Goal: Task Accomplishment & Management: Use online tool/utility

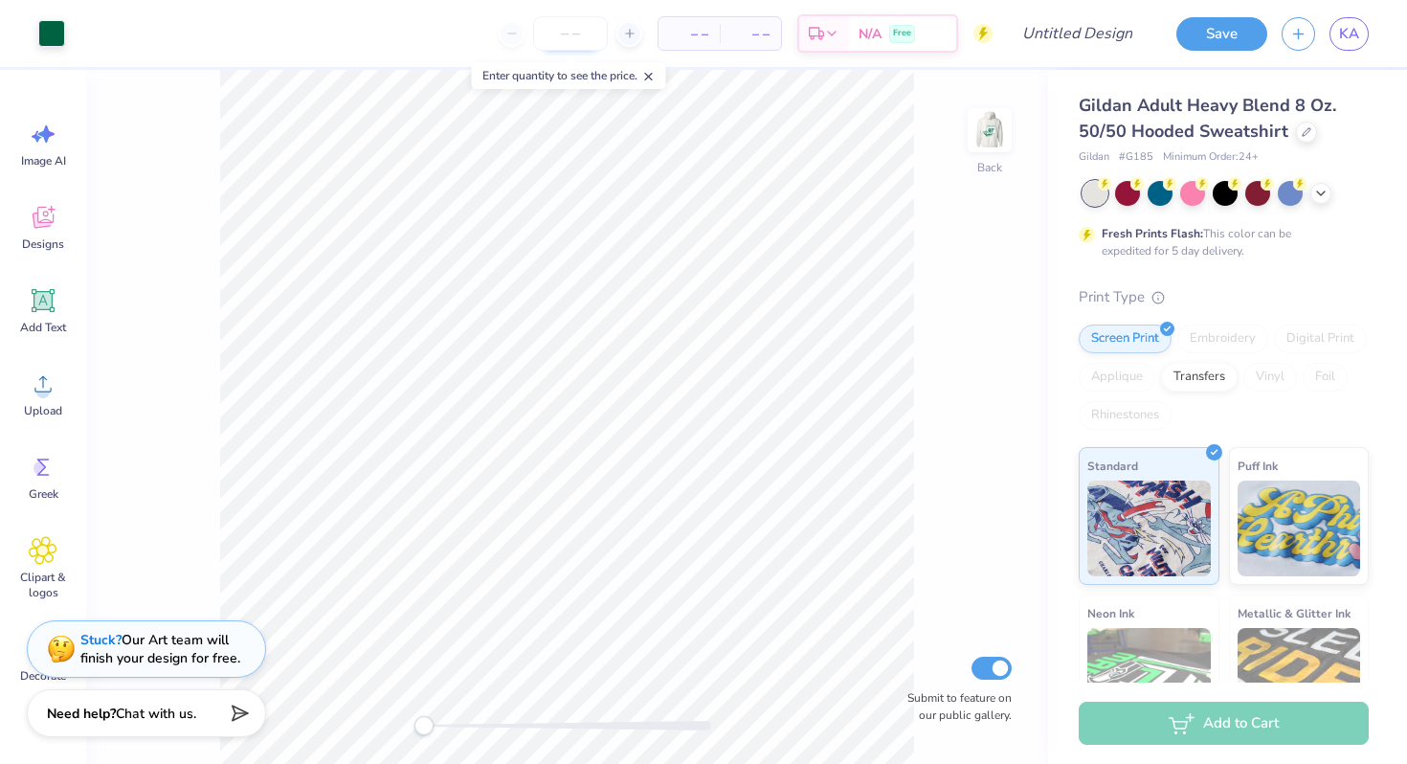
click at [563, 35] on input "number" at bounding box center [570, 33] width 75 height 34
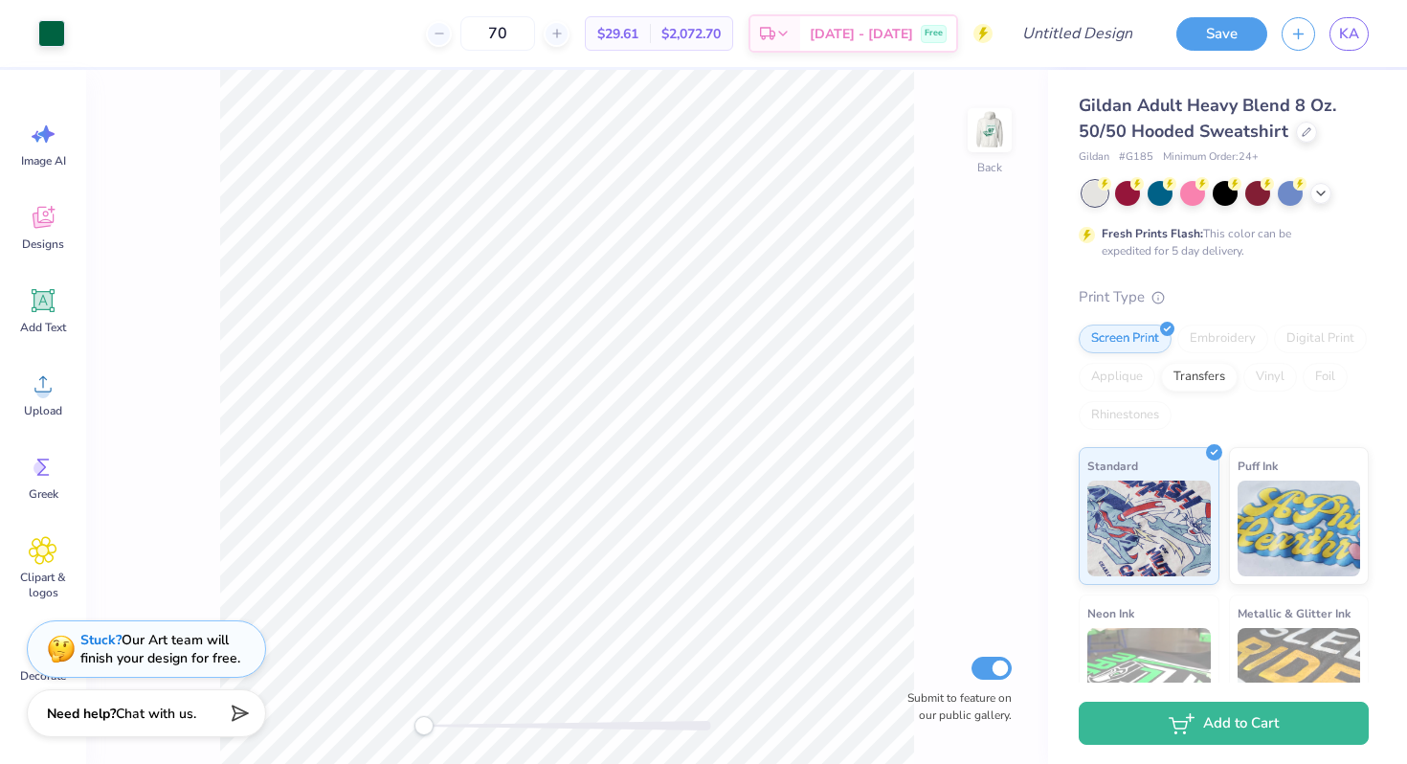
scroll to position [75, 0]
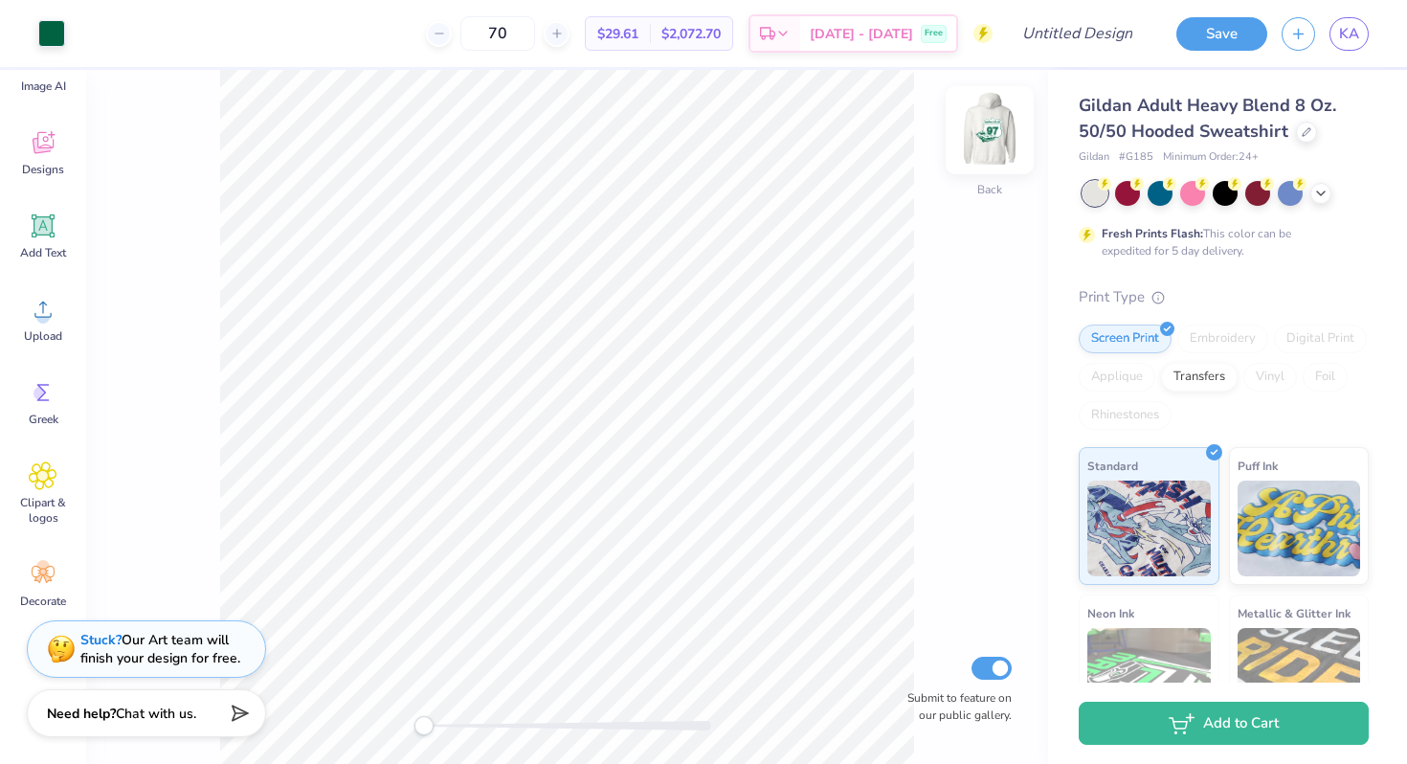
type input "70"
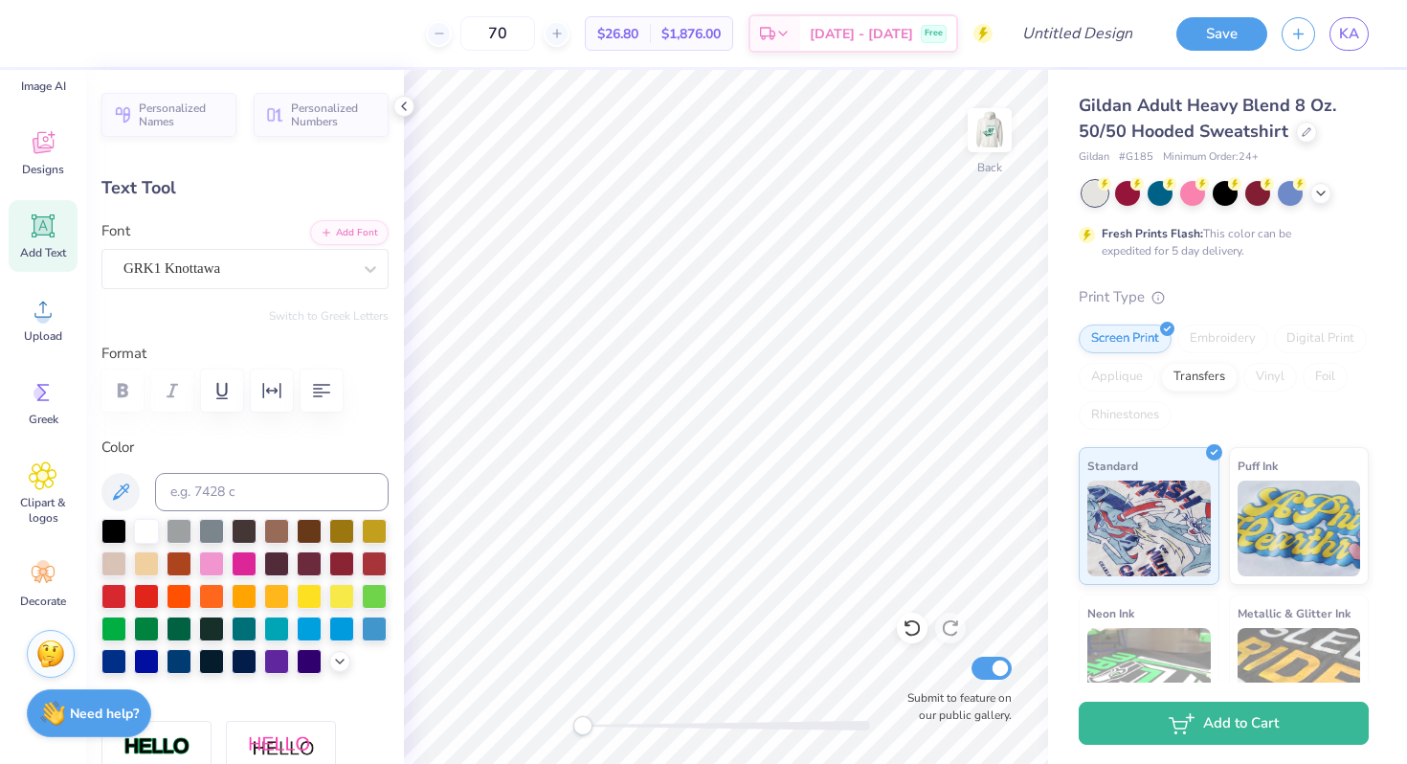
click at [1204, 100] on span "Gildan Adult Heavy Blend 8 Oz. 50/50 Hooded Sweatshirt" at bounding box center [1207, 118] width 257 height 49
click at [1301, 130] on icon at bounding box center [1306, 130] width 10 height 10
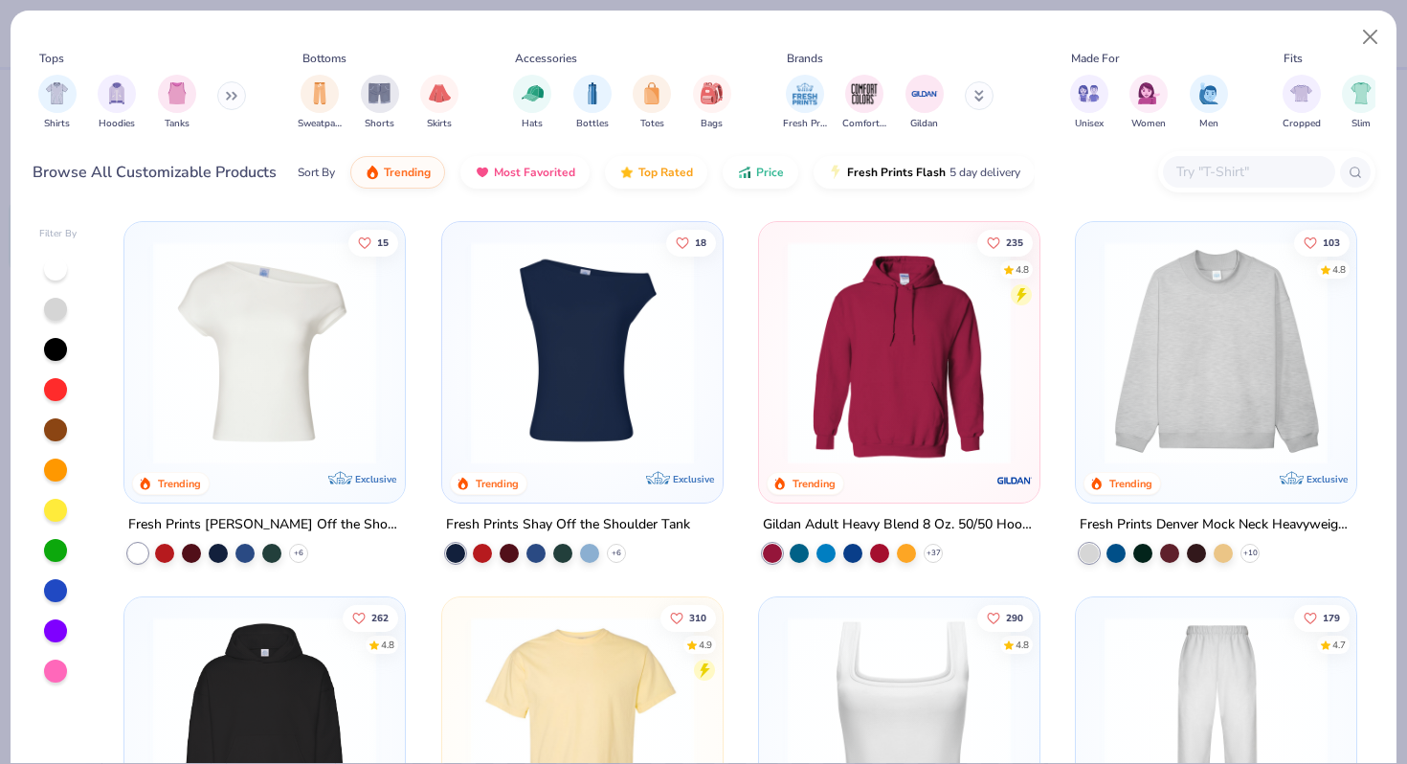
click at [1244, 430] on img at bounding box center [1216, 352] width 242 height 223
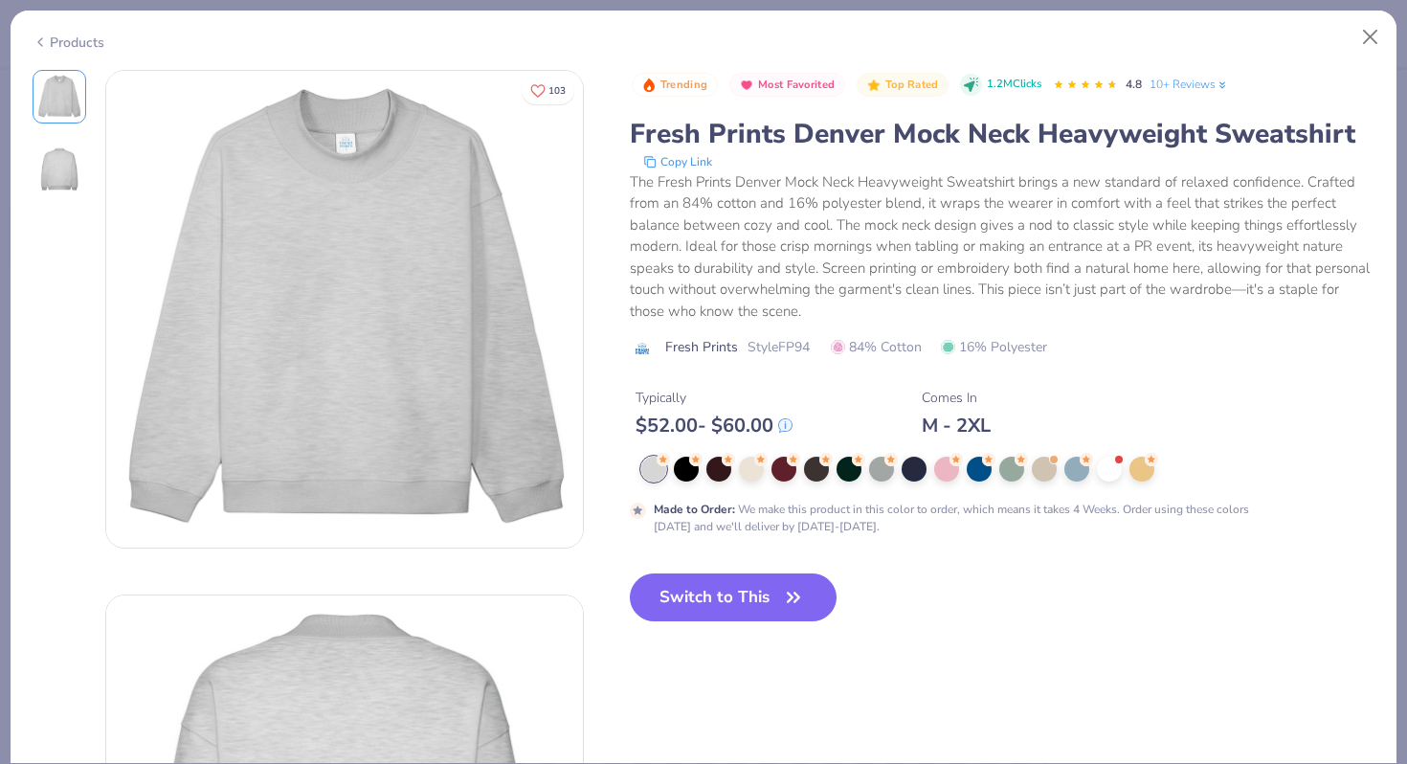
drag, startPoint x: 793, startPoint y: 422, endPoint x: 829, endPoint y: 424, distance: 35.5
click at [829, 424] on div "Typically $ 52.00 - $ 60.00 Comes In M - 2XL" at bounding box center [1002, 404] width 745 height 65
click at [768, 588] on button "Switch to This" at bounding box center [734, 597] width 208 height 48
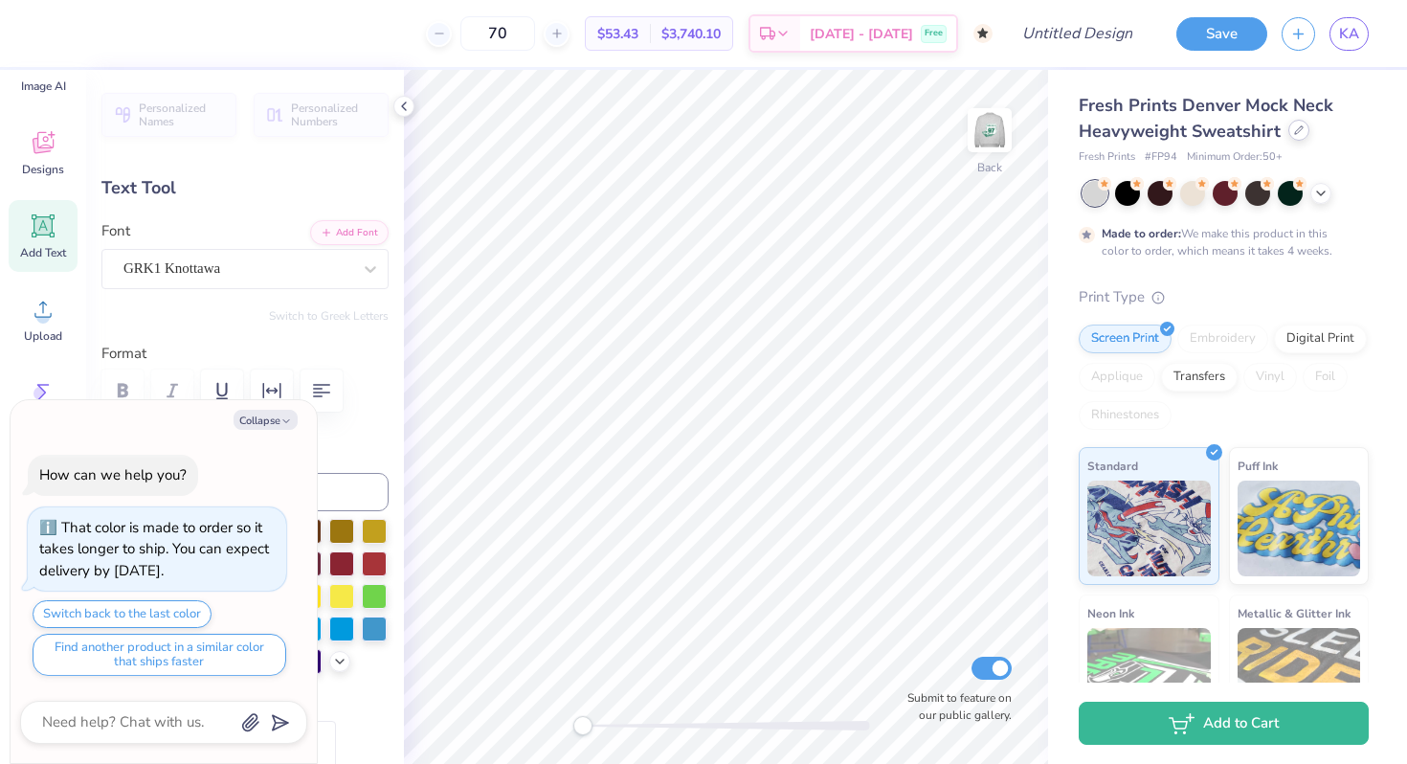
click at [1300, 131] on icon at bounding box center [1299, 130] width 10 height 10
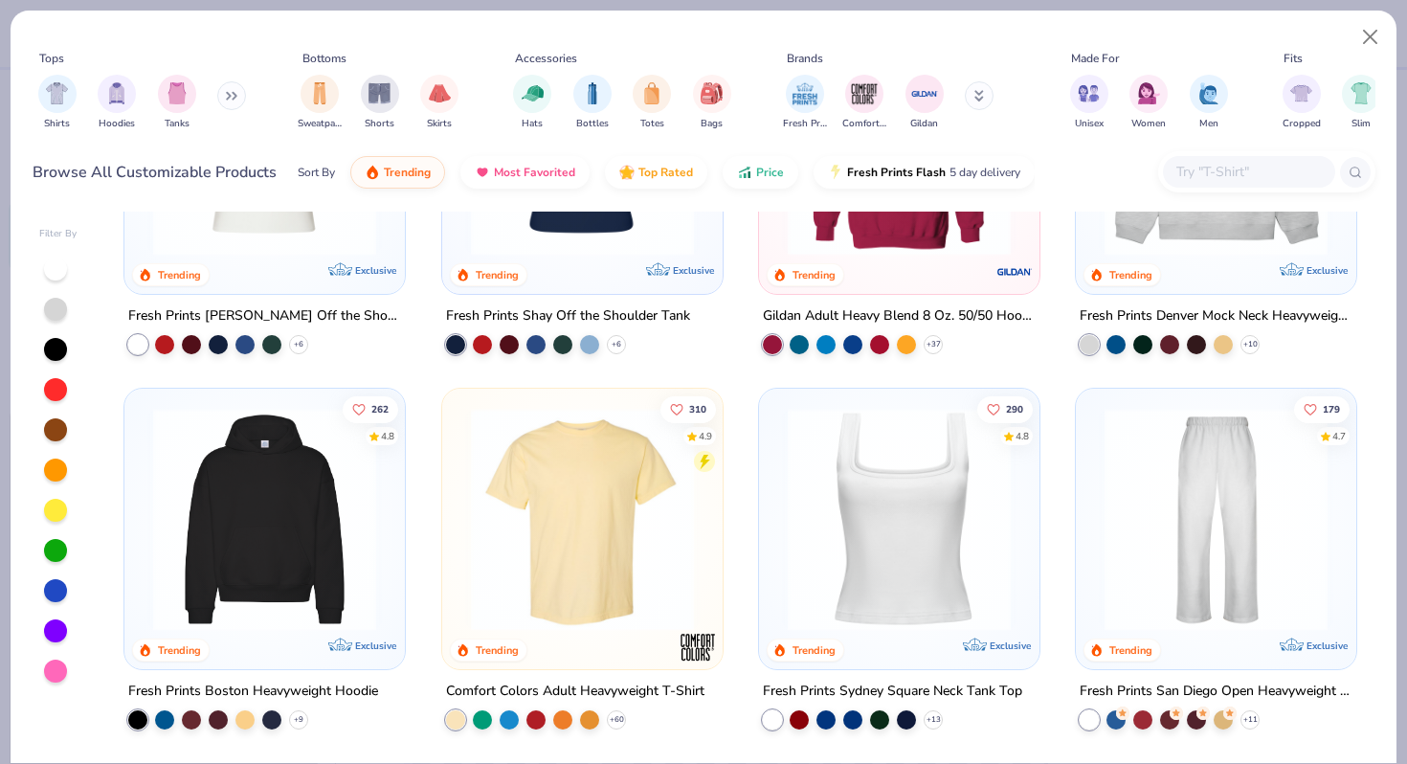
scroll to position [213, 0]
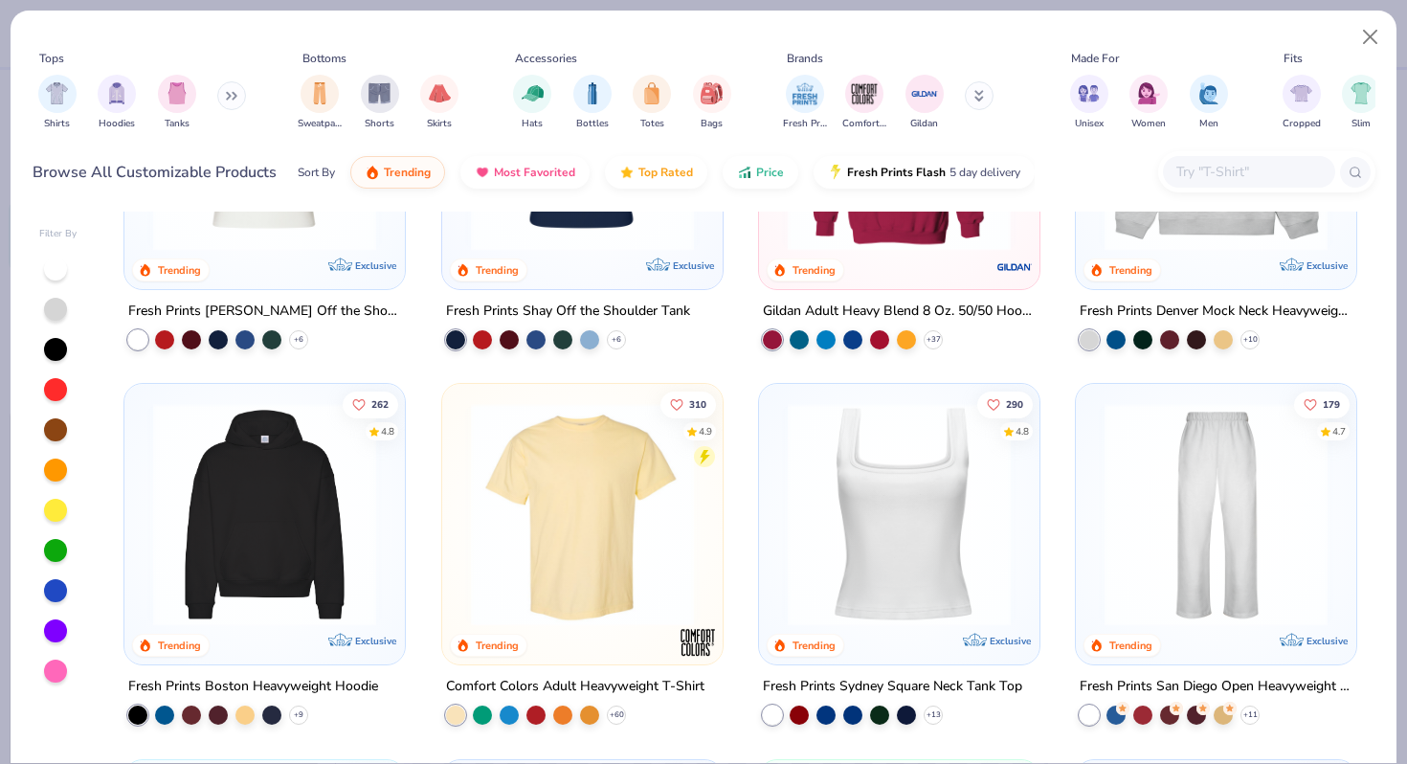
click at [227, 100] on button at bounding box center [231, 95] width 29 height 29
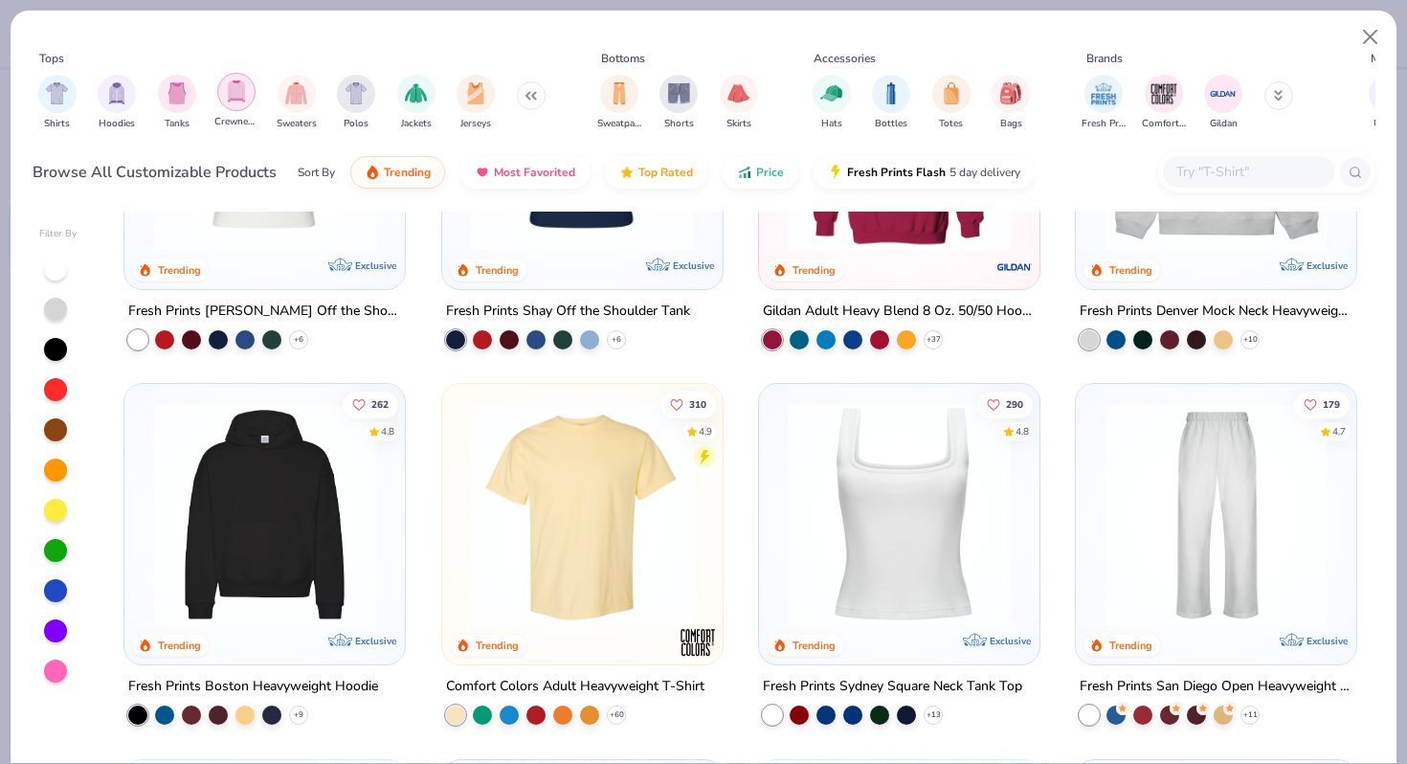
click at [244, 95] on img "filter for Crewnecks" at bounding box center [236, 91] width 21 height 22
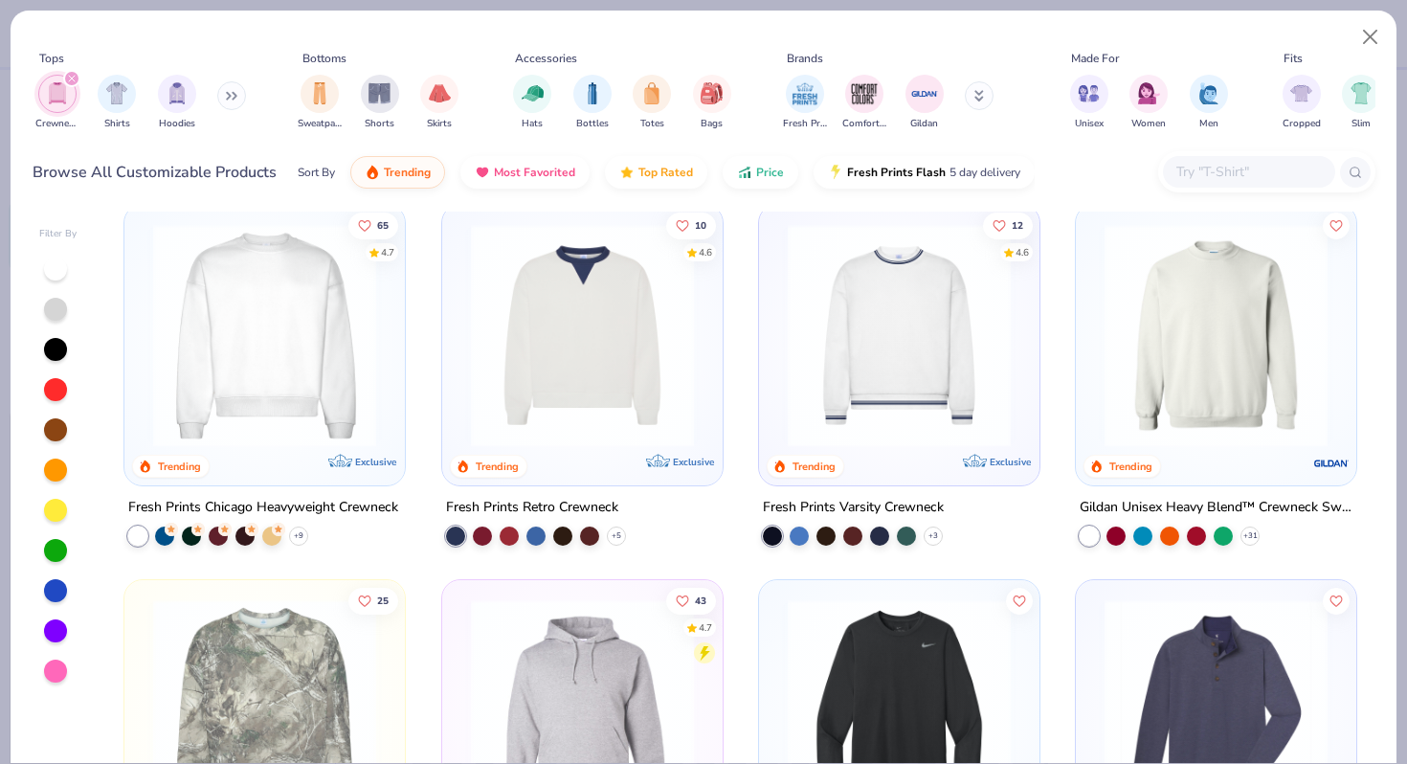
scroll to position [21, 0]
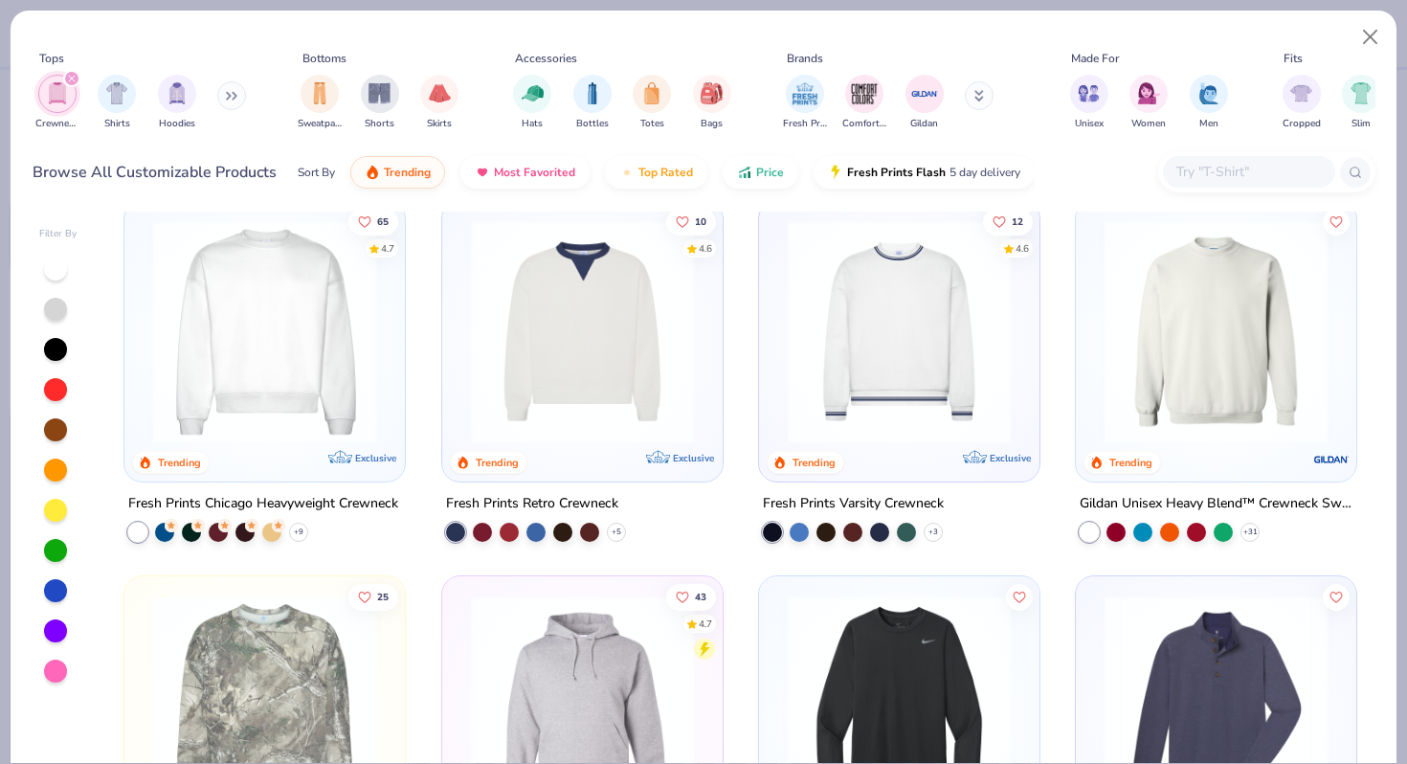
click at [605, 495] on div "Fresh Prints Retro Crewneck" at bounding box center [532, 504] width 172 height 24
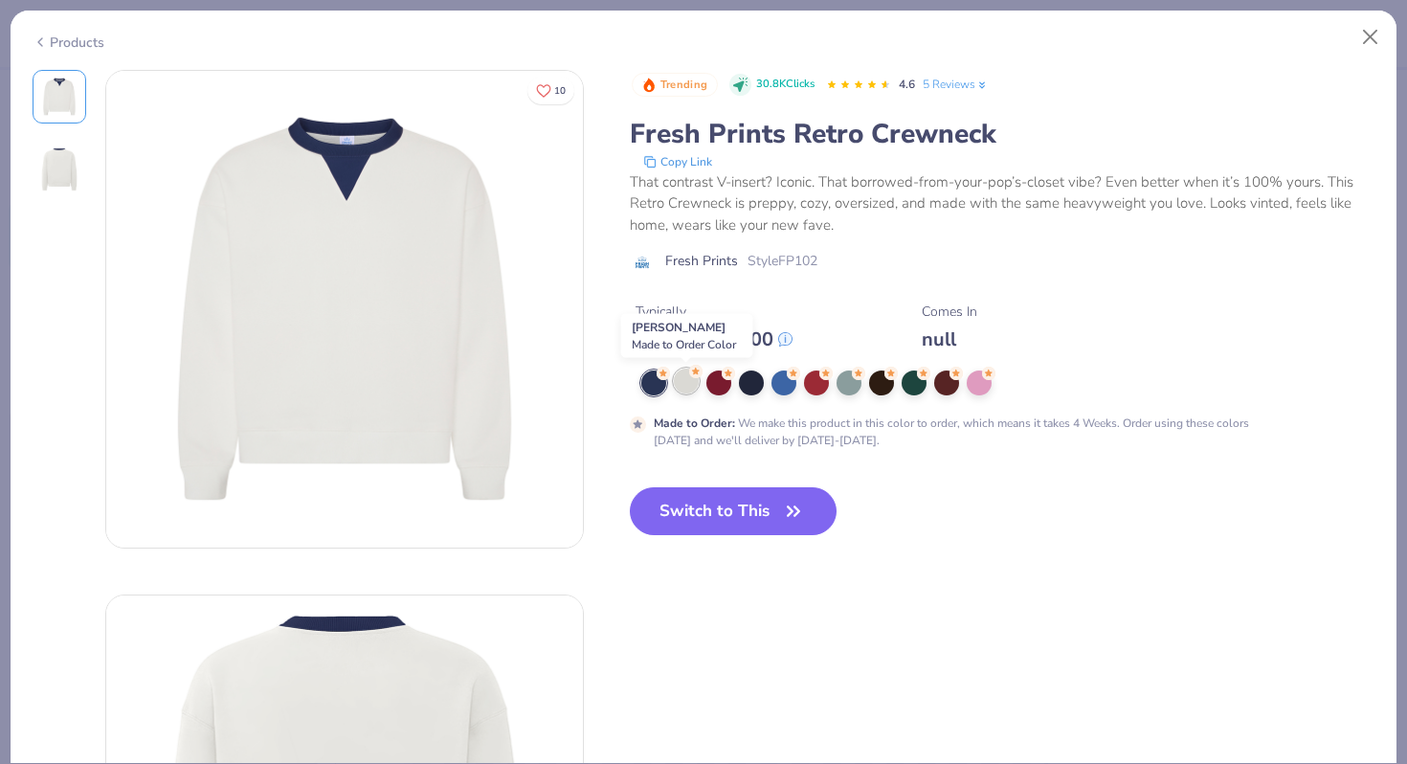
click at [690, 381] on div at bounding box center [686, 380] width 25 height 25
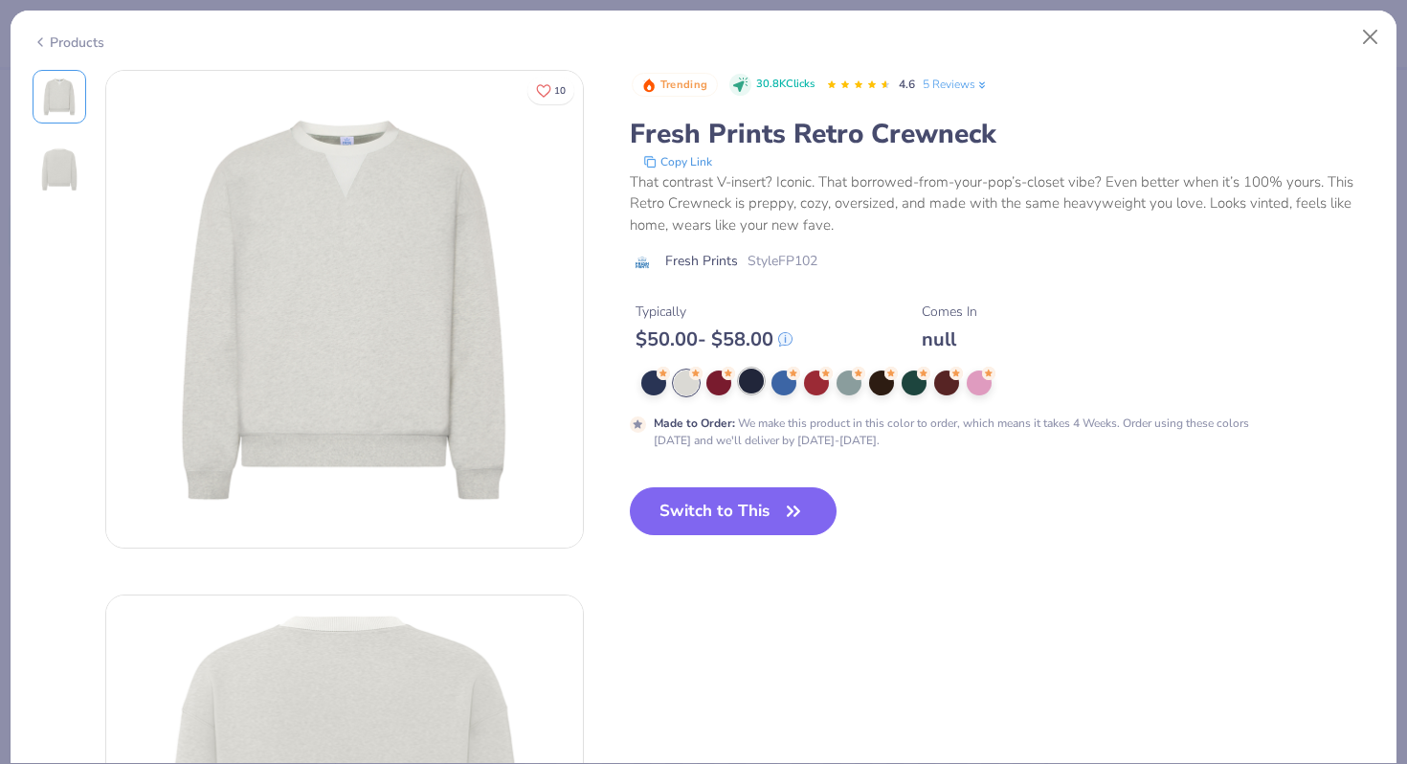
click at [757, 385] on div at bounding box center [751, 380] width 25 height 25
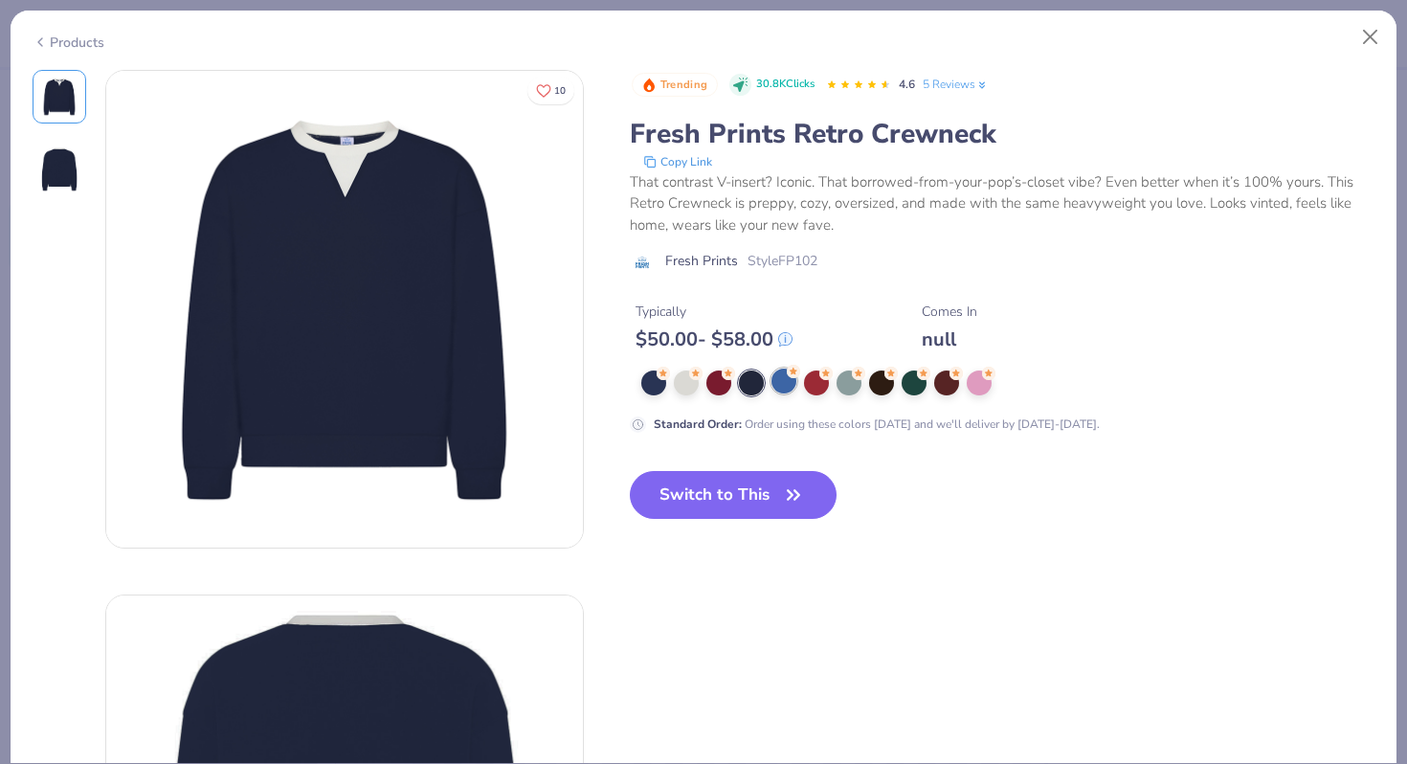
click at [780, 385] on div at bounding box center [783, 380] width 25 height 25
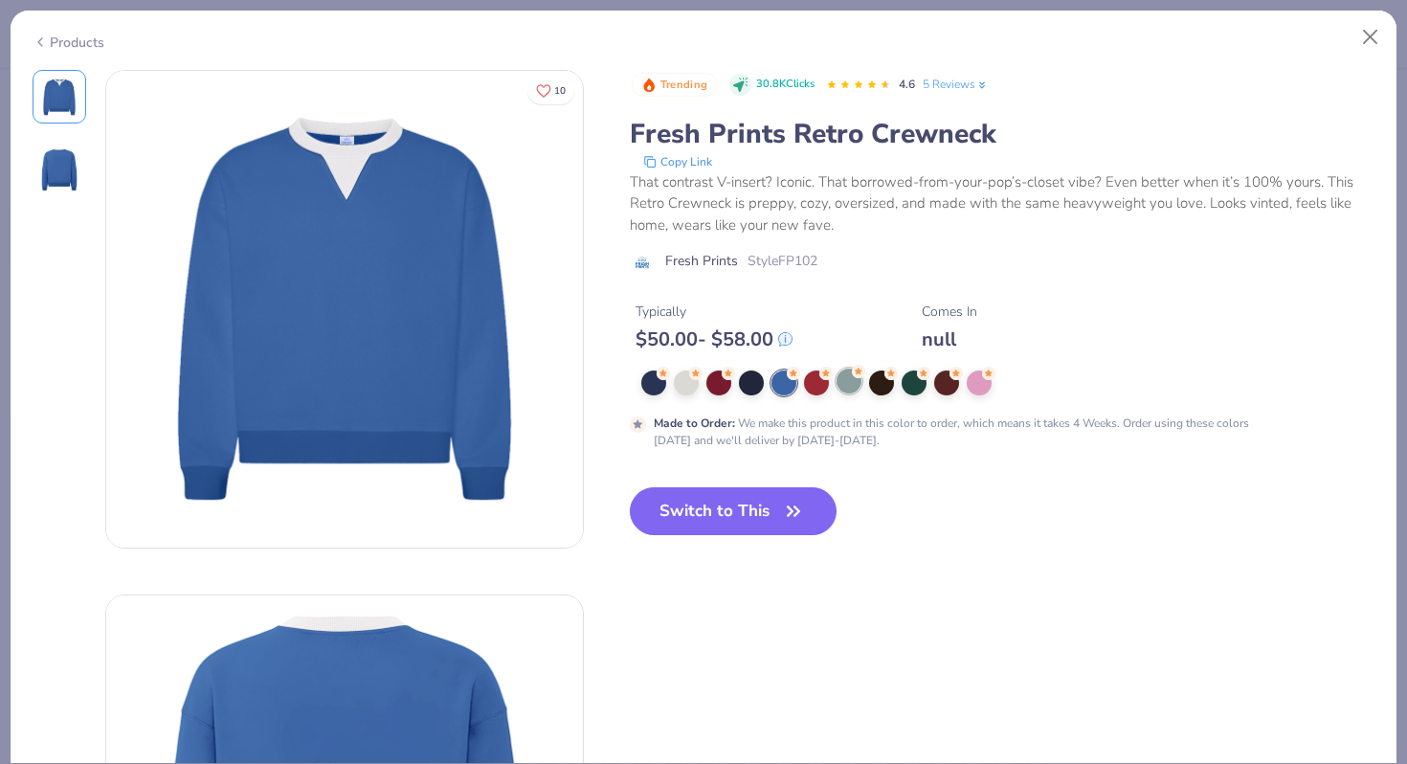
click at [856, 380] on div at bounding box center [848, 380] width 25 height 25
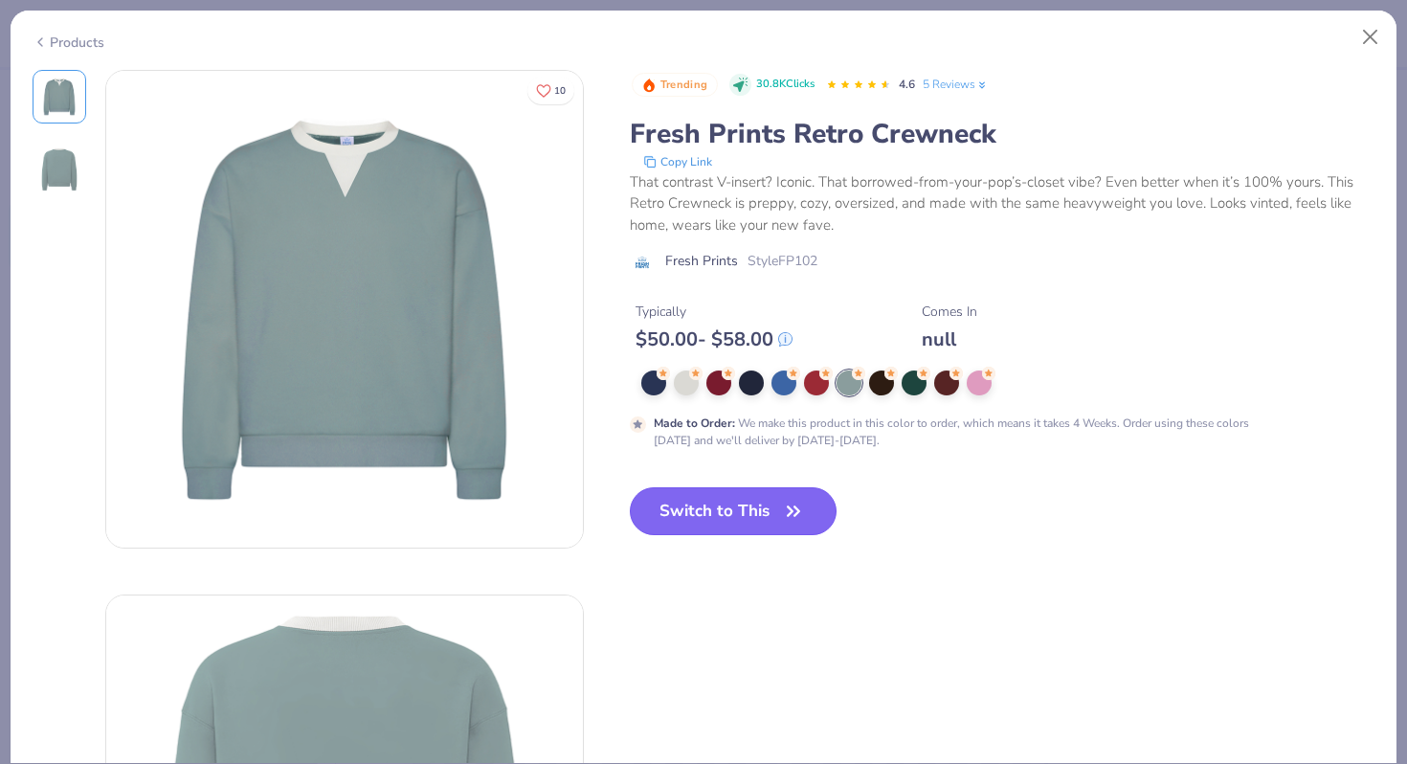
click at [790, 496] on button "Switch to This" at bounding box center [734, 511] width 208 height 48
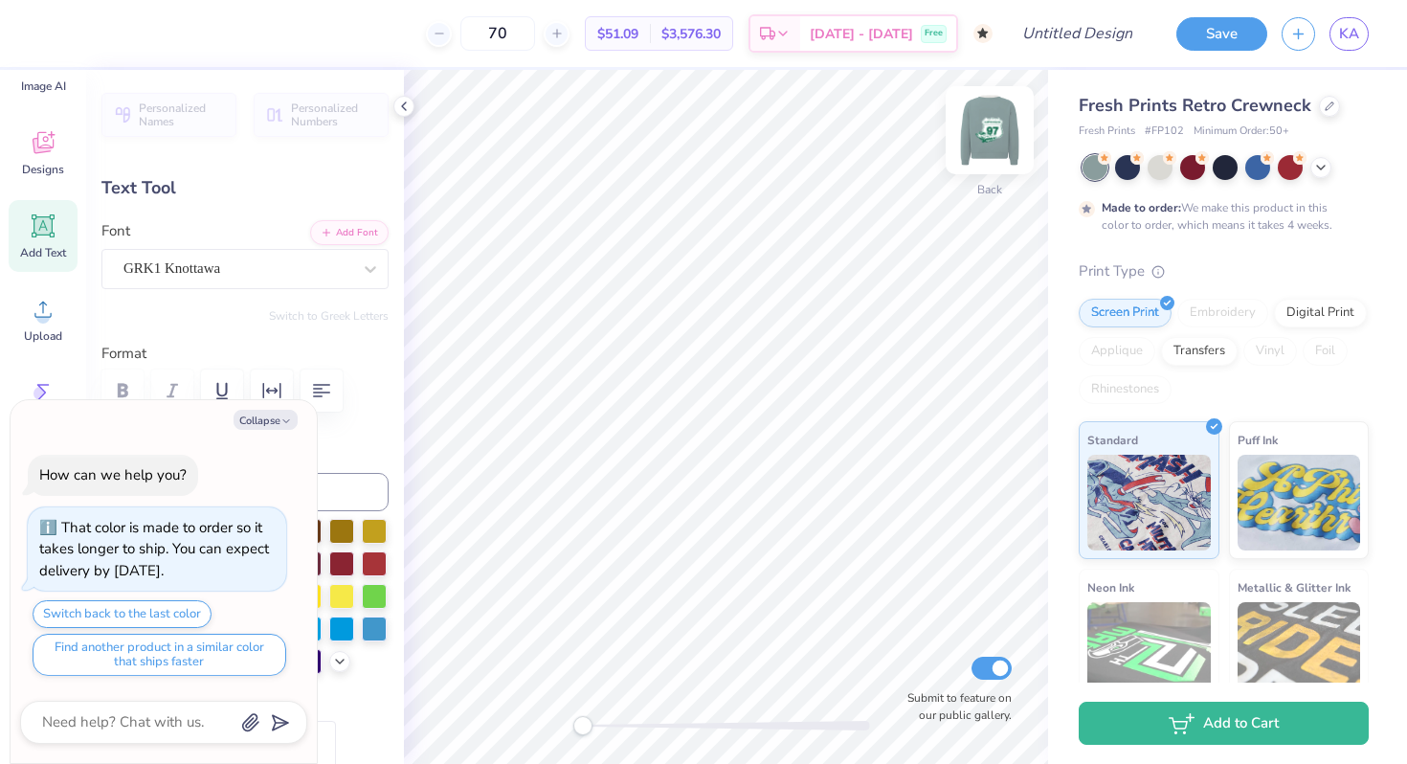
click at [988, 121] on img at bounding box center [989, 130] width 77 height 77
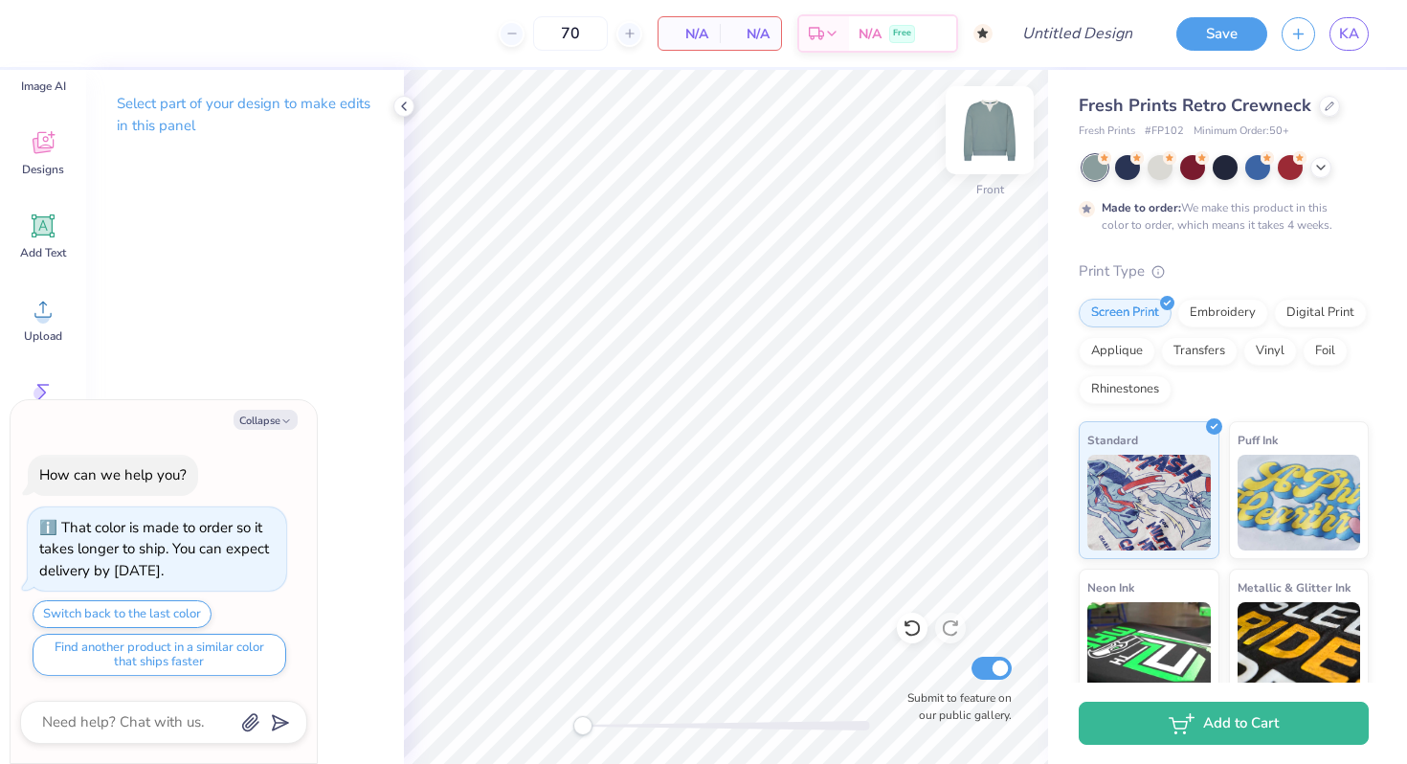
click at [998, 128] on img at bounding box center [989, 130] width 77 height 77
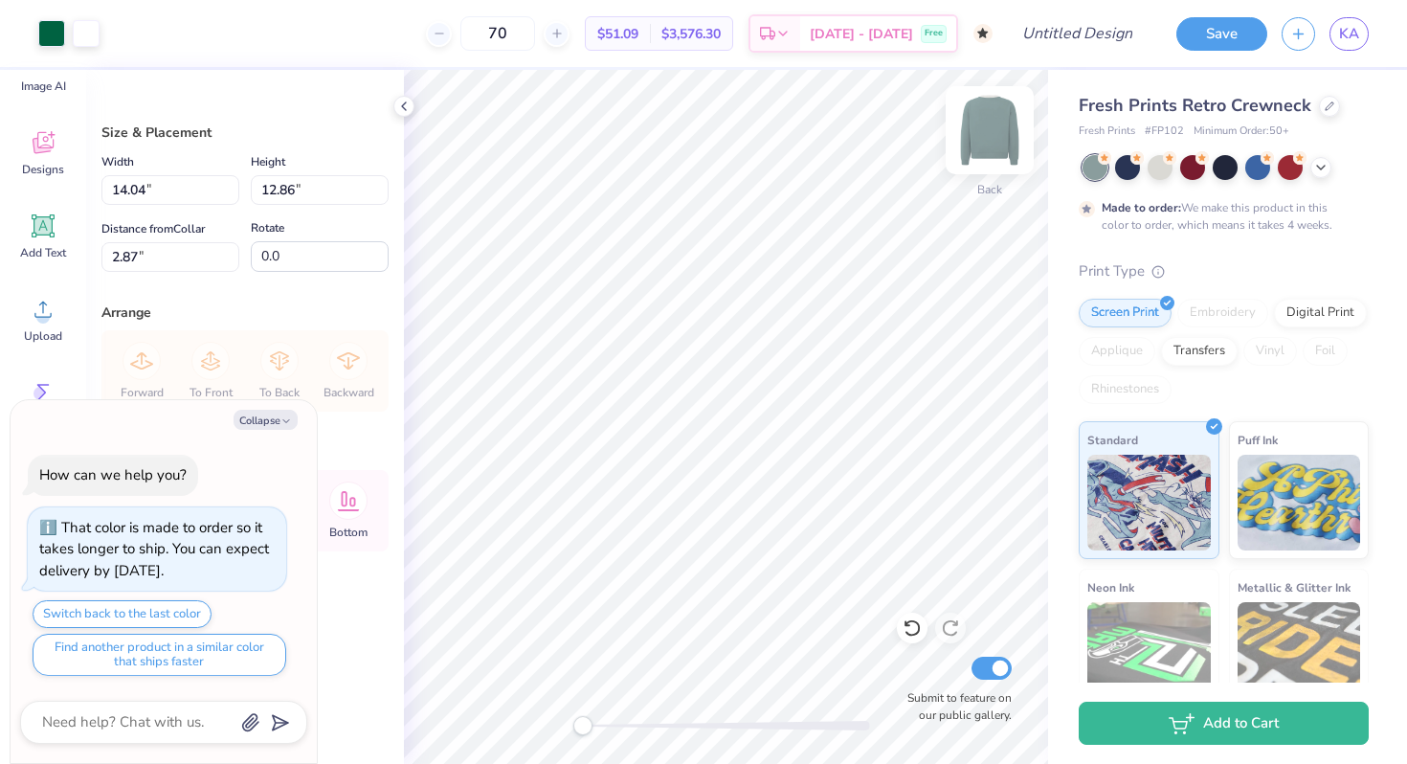
type textarea "x"
type input "9.36"
type input "8.57"
type input "1.18"
click at [1384, 221] on div "Fresh Prints Retro Crewneck Fresh Prints # FP102 Minimum Order: 50 + Made to or…" at bounding box center [1227, 462] width 359 height 784
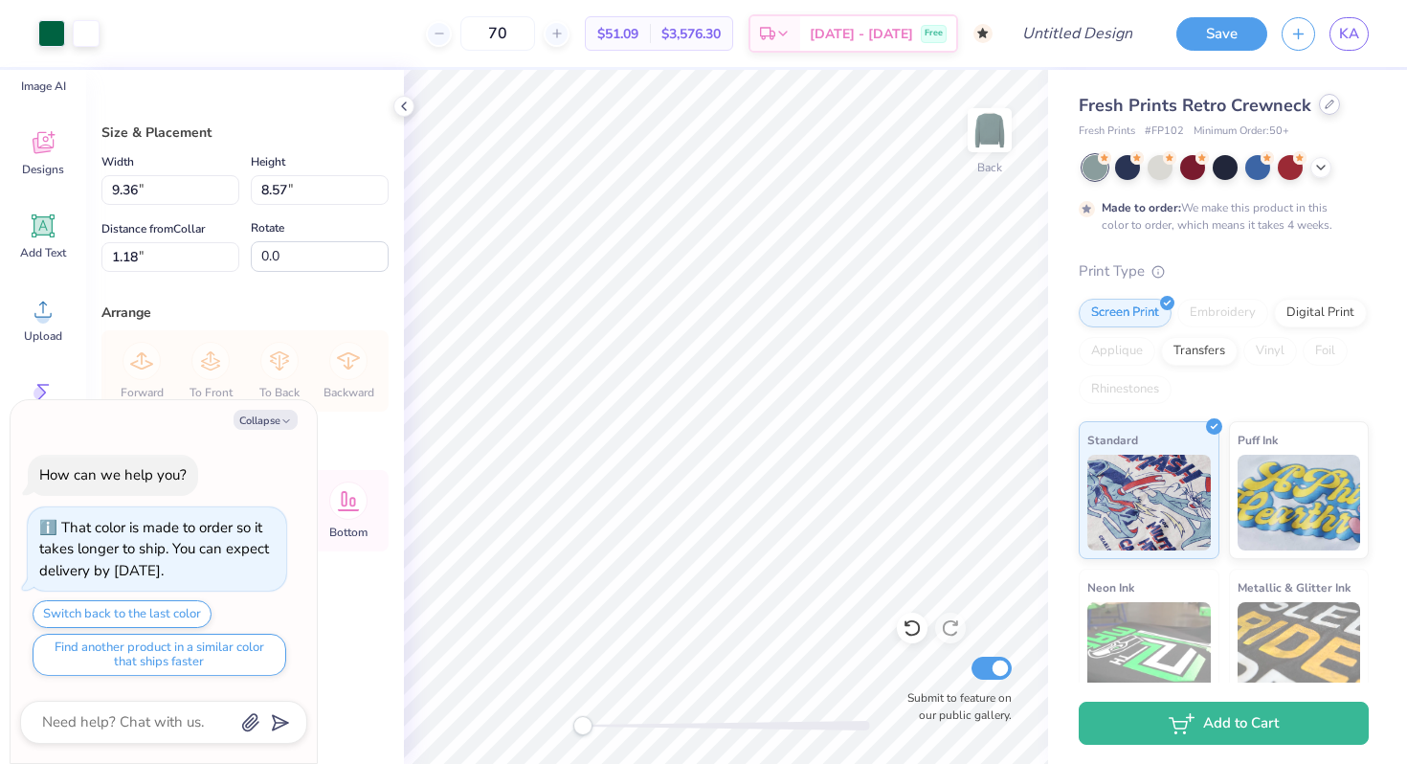
click at [1323, 109] on div at bounding box center [1329, 104] width 21 height 21
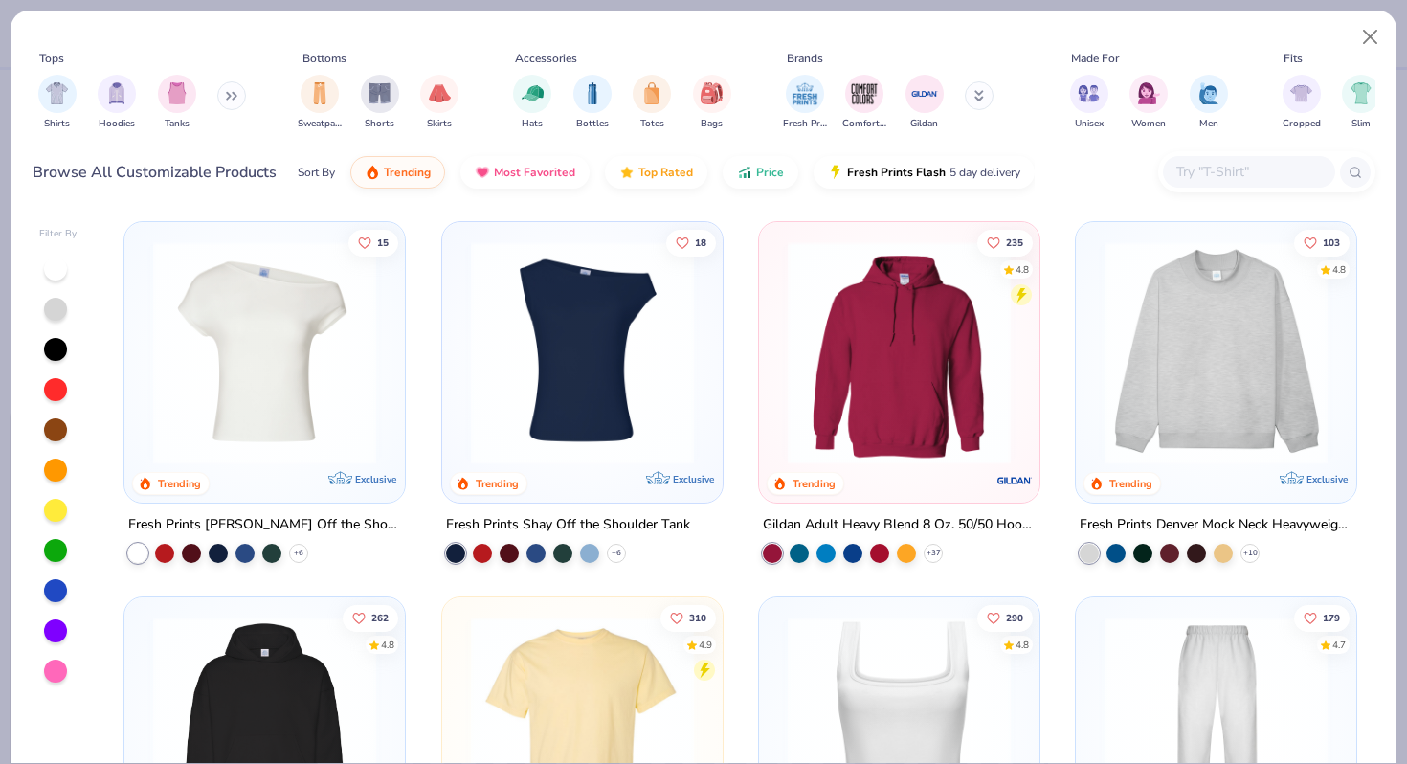
click at [218, 100] on button at bounding box center [231, 95] width 29 height 29
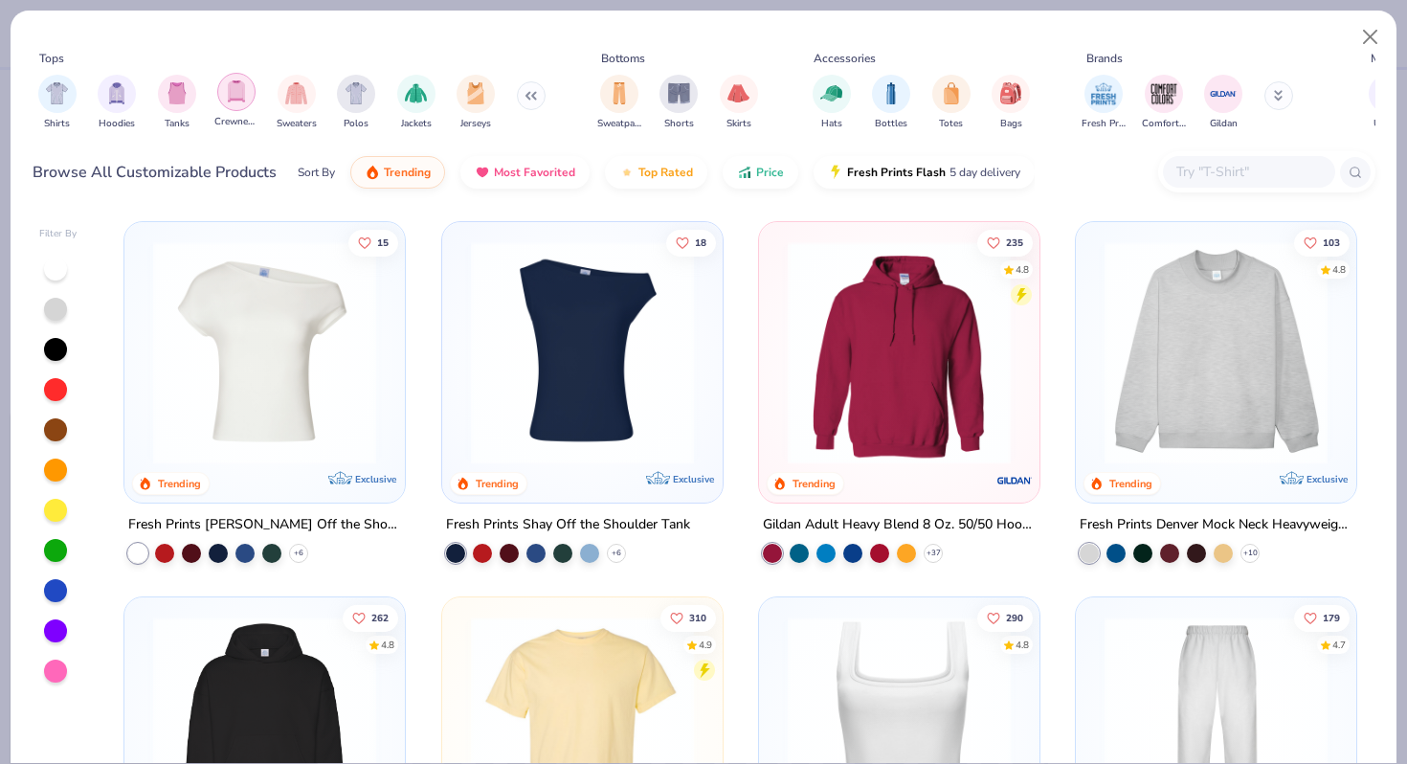
click at [238, 91] on img "filter for Crewnecks" at bounding box center [236, 91] width 21 height 22
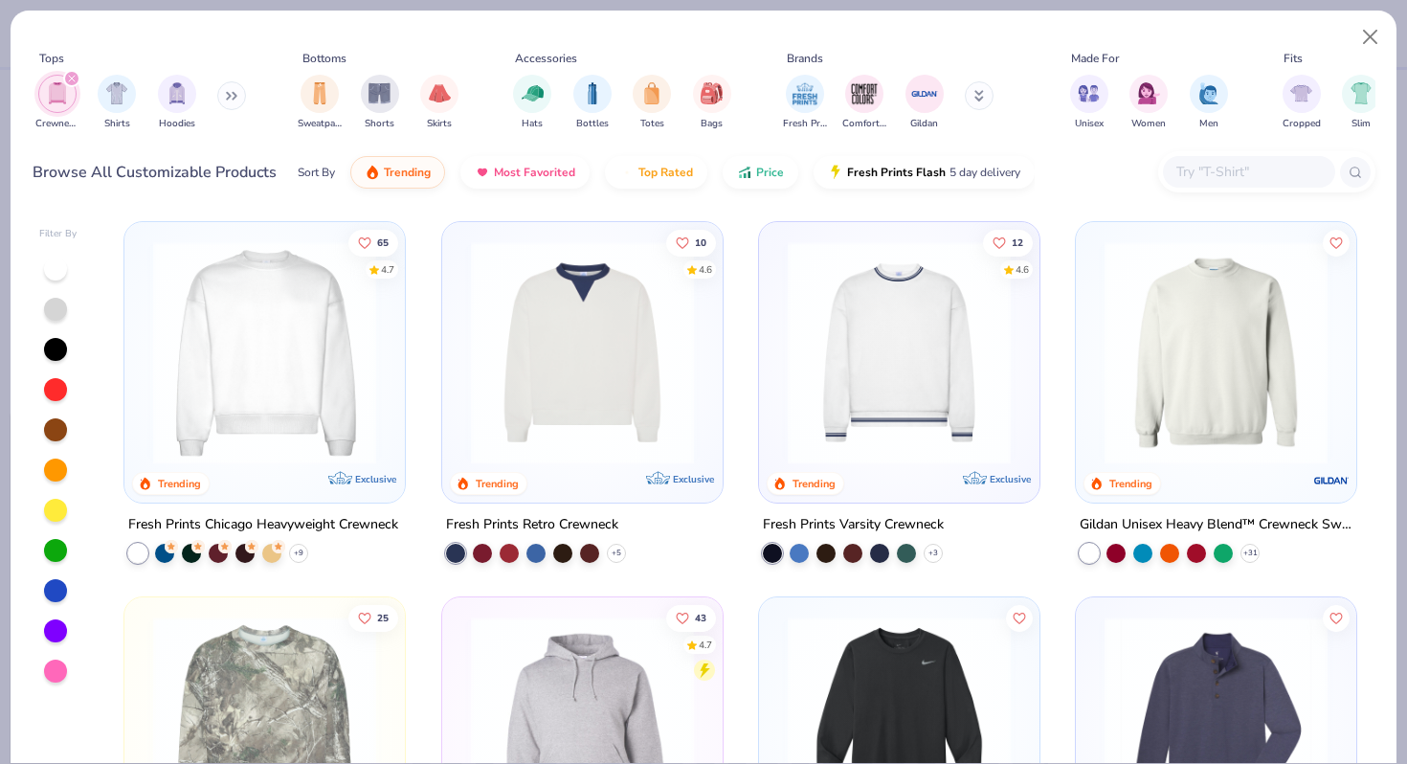
click at [1244, 376] on img at bounding box center [1216, 352] width 242 height 223
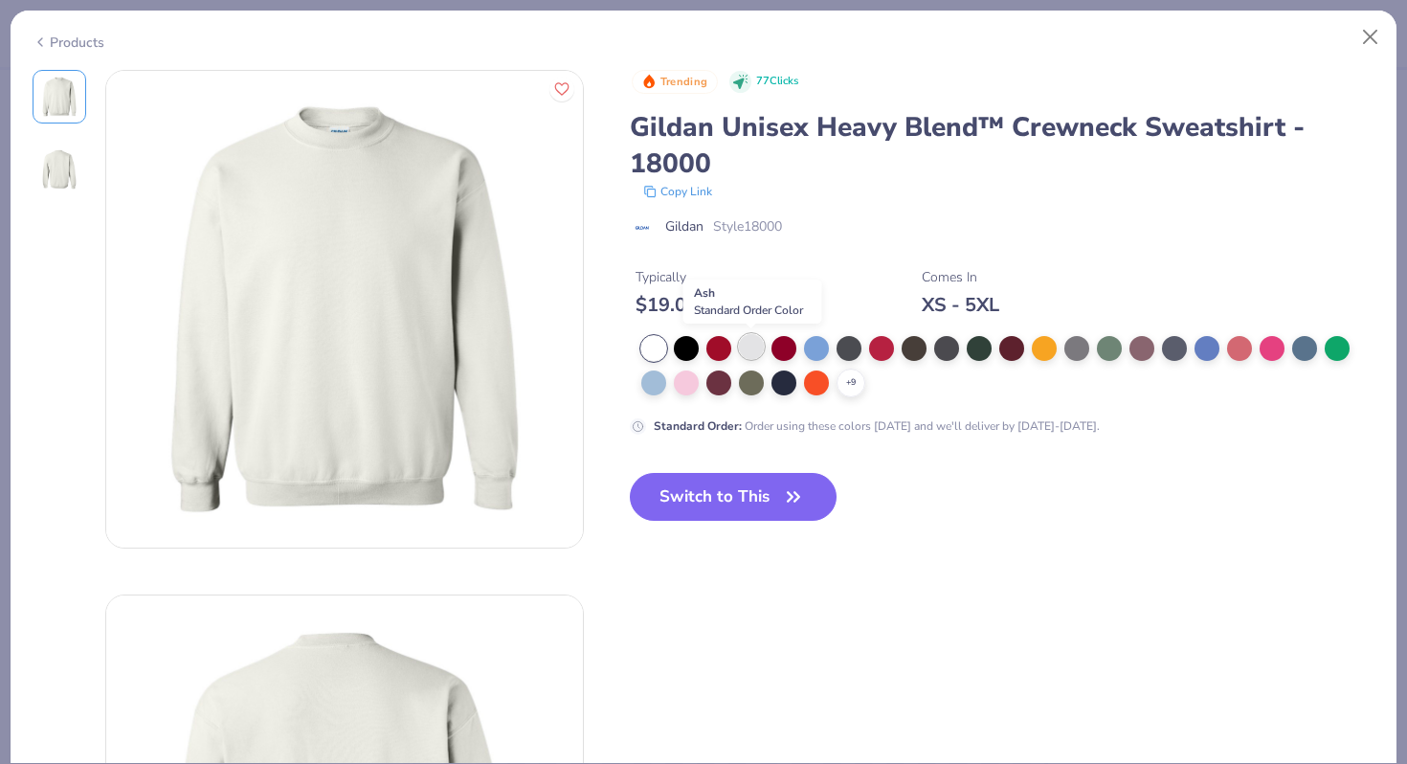
click at [750, 346] on div at bounding box center [751, 346] width 25 height 25
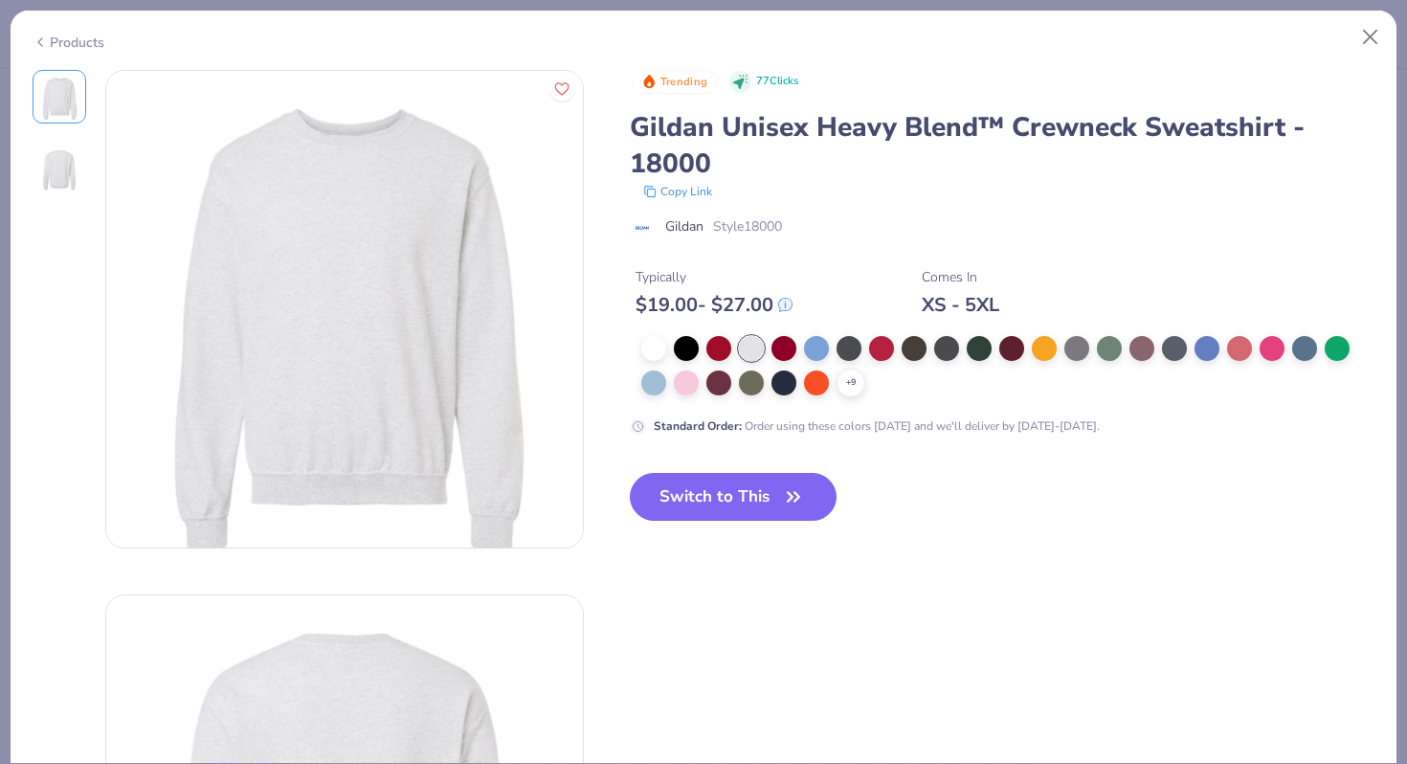
click at [726, 515] on button "Switch to This" at bounding box center [734, 497] width 208 height 48
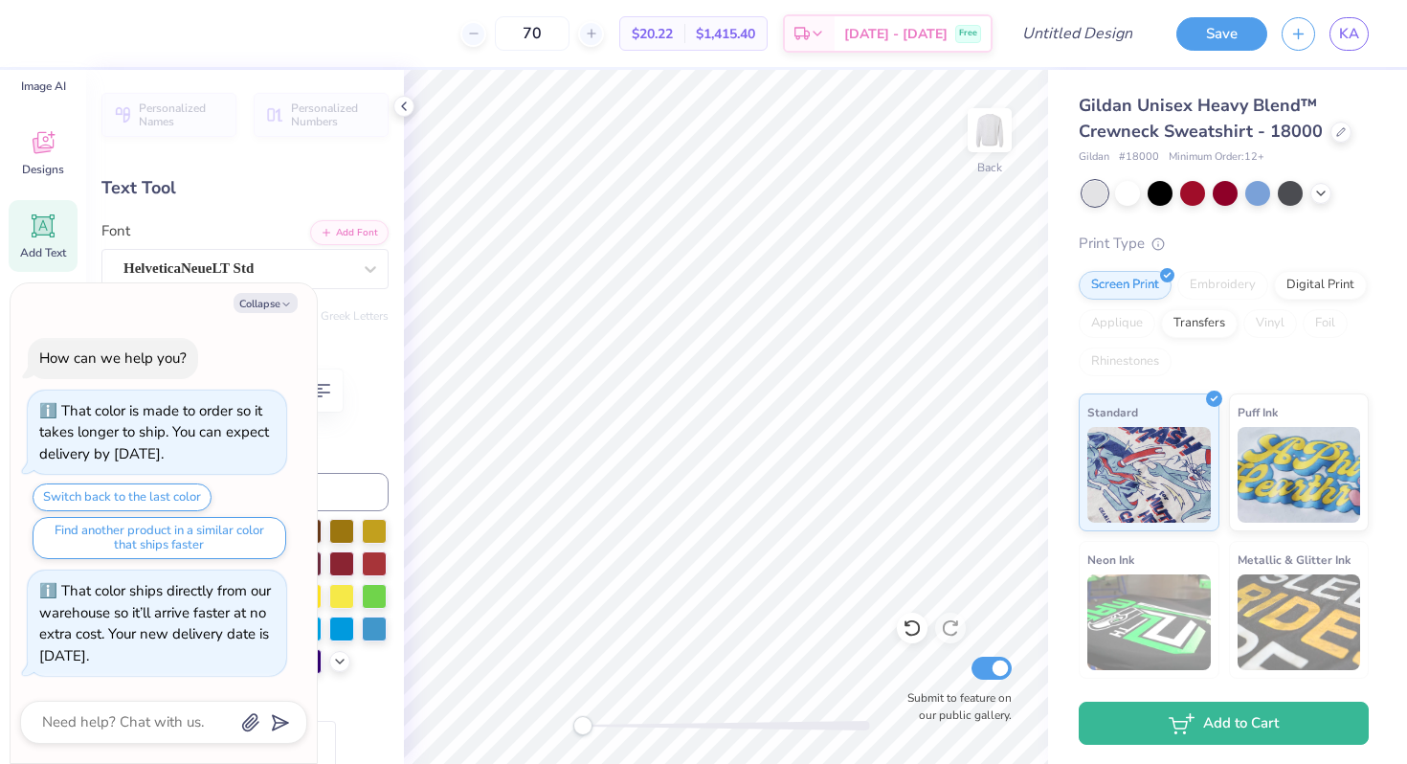
type textarea "x"
type textarea "KAPPA"
type textarea "x"
type textarea "KAPPA"
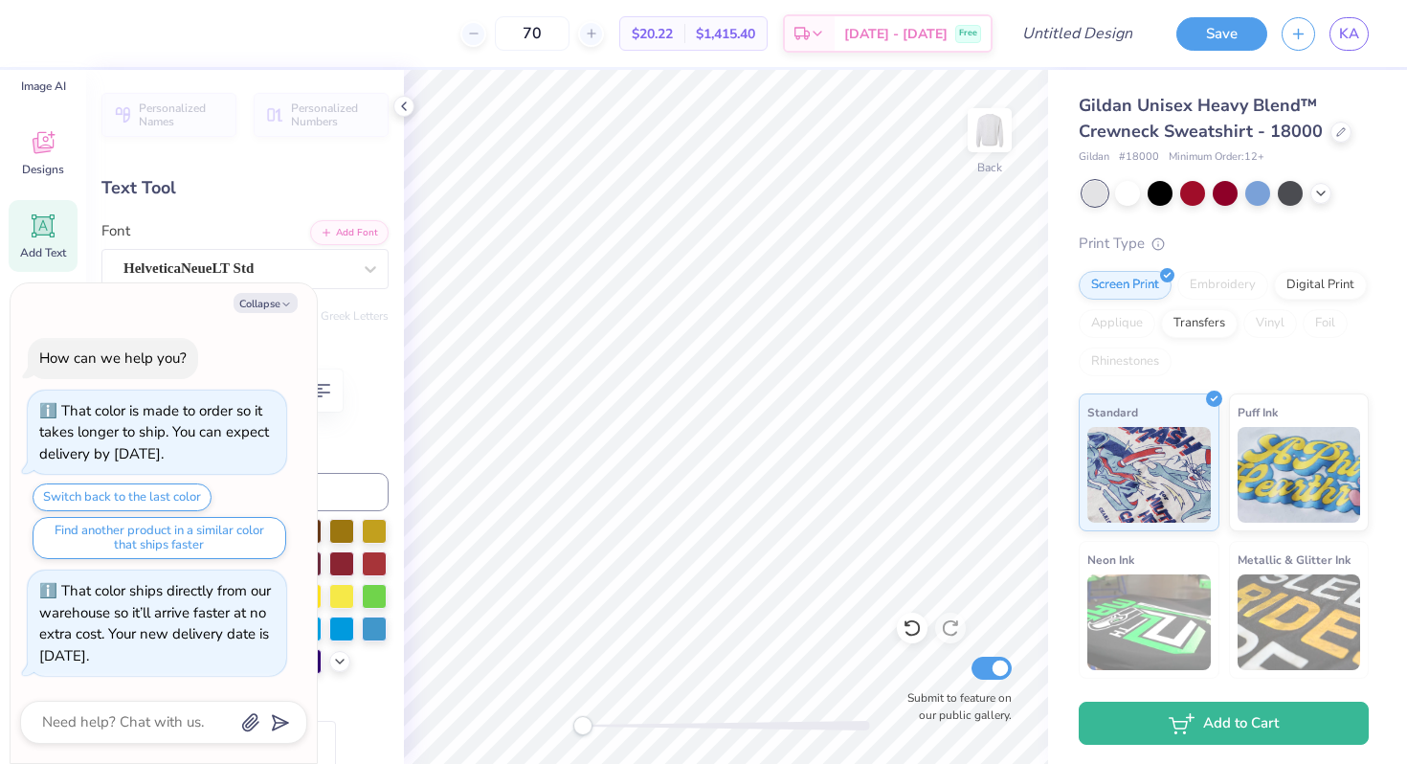
type textarea "x"
type textarea "KAPPA"
type textarea "x"
type textarea "KAPPA be"
type textarea "x"
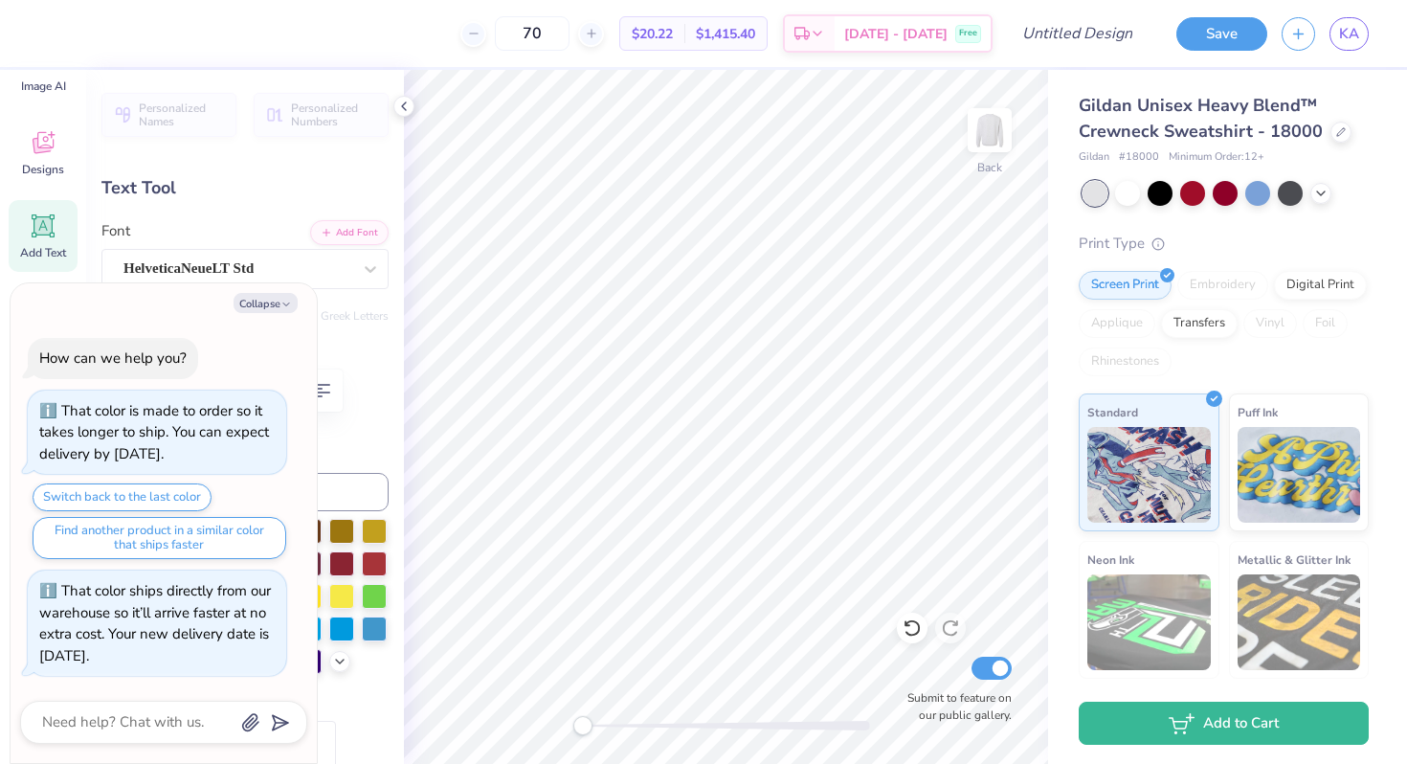
type textarea "KAPPA bet"
type textarea "x"
type textarea "KAPPA beta"
type textarea "x"
type textarea "KAPPA beta"
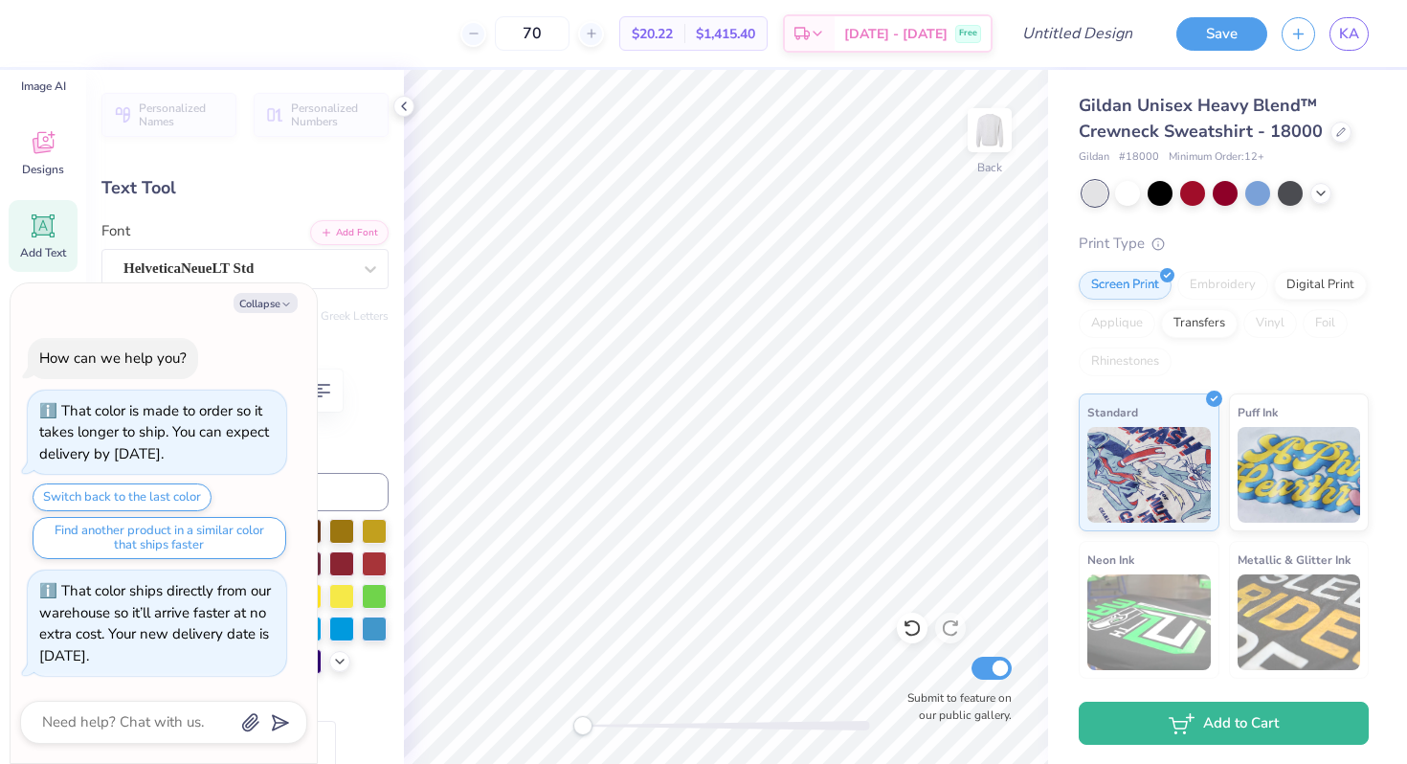
type textarea "x"
type textarea "KAPPA be"
type textarea "x"
type textarea "KAPPA b"
type textarea "x"
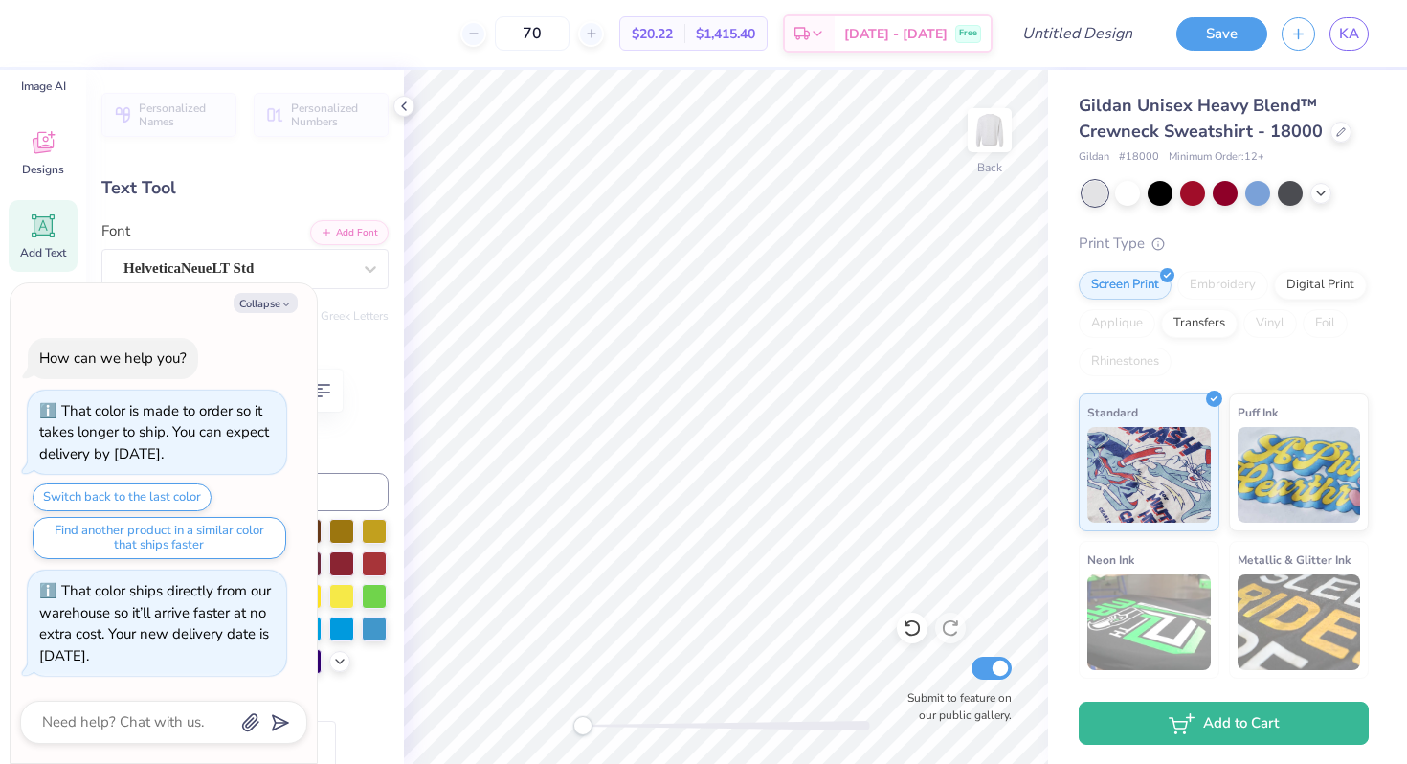
type textarea "KAPPA"
type textarea "x"
type textarea "KAPPA B"
type textarea "x"
type textarea "KAPPA BE"
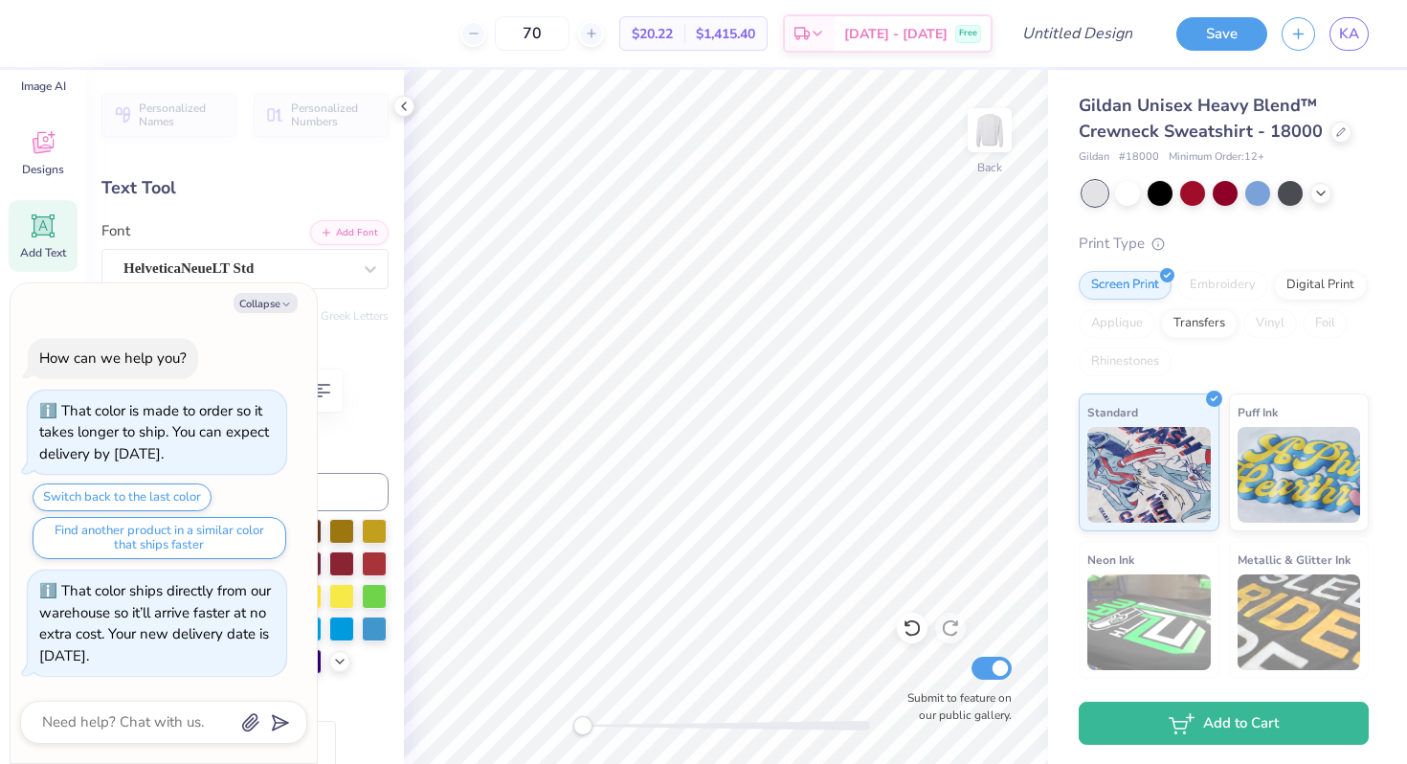
type textarea "x"
type textarea "KAPPA BET"
type textarea "x"
type textarea "KAPPA BETA"
type textarea "x"
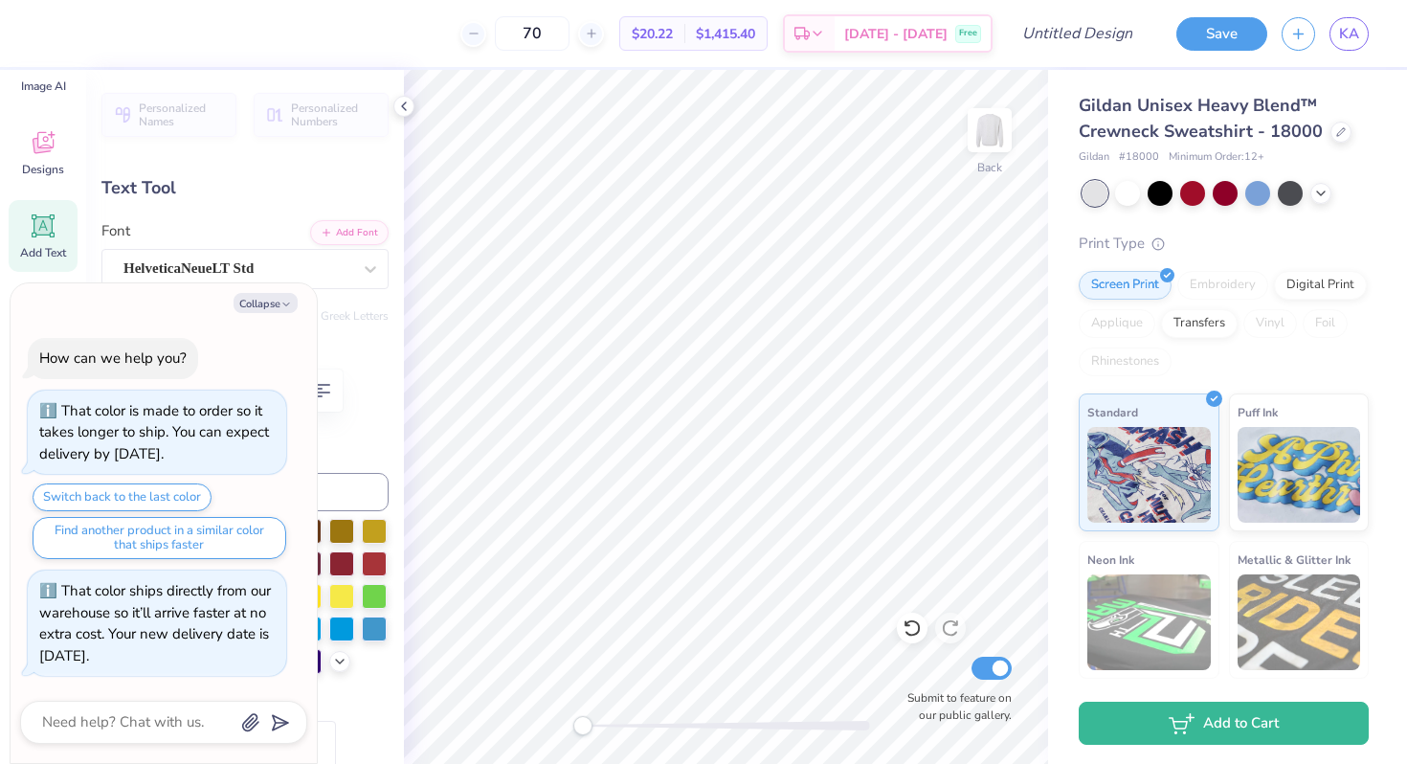
type textarea "KAPPA BETA"
type textarea "x"
type textarea "KAPPA BETA P"
type textarea "x"
type textarea "KAPPA BETA PH"
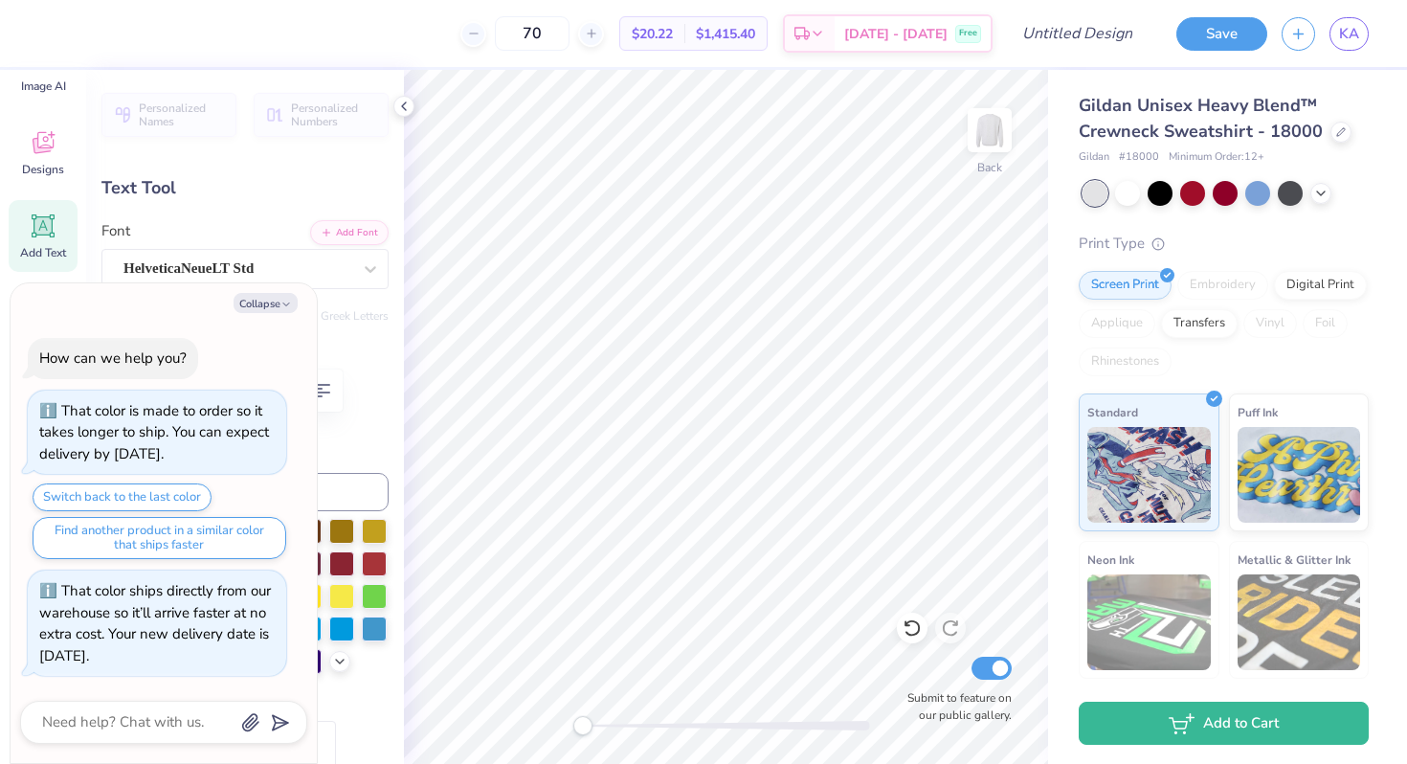
scroll to position [0, 5]
type textarea "x"
type textarea "KAPPA BETA PHI"
click at [279, 304] on button "Collapse" at bounding box center [266, 303] width 64 height 20
type textarea "x"
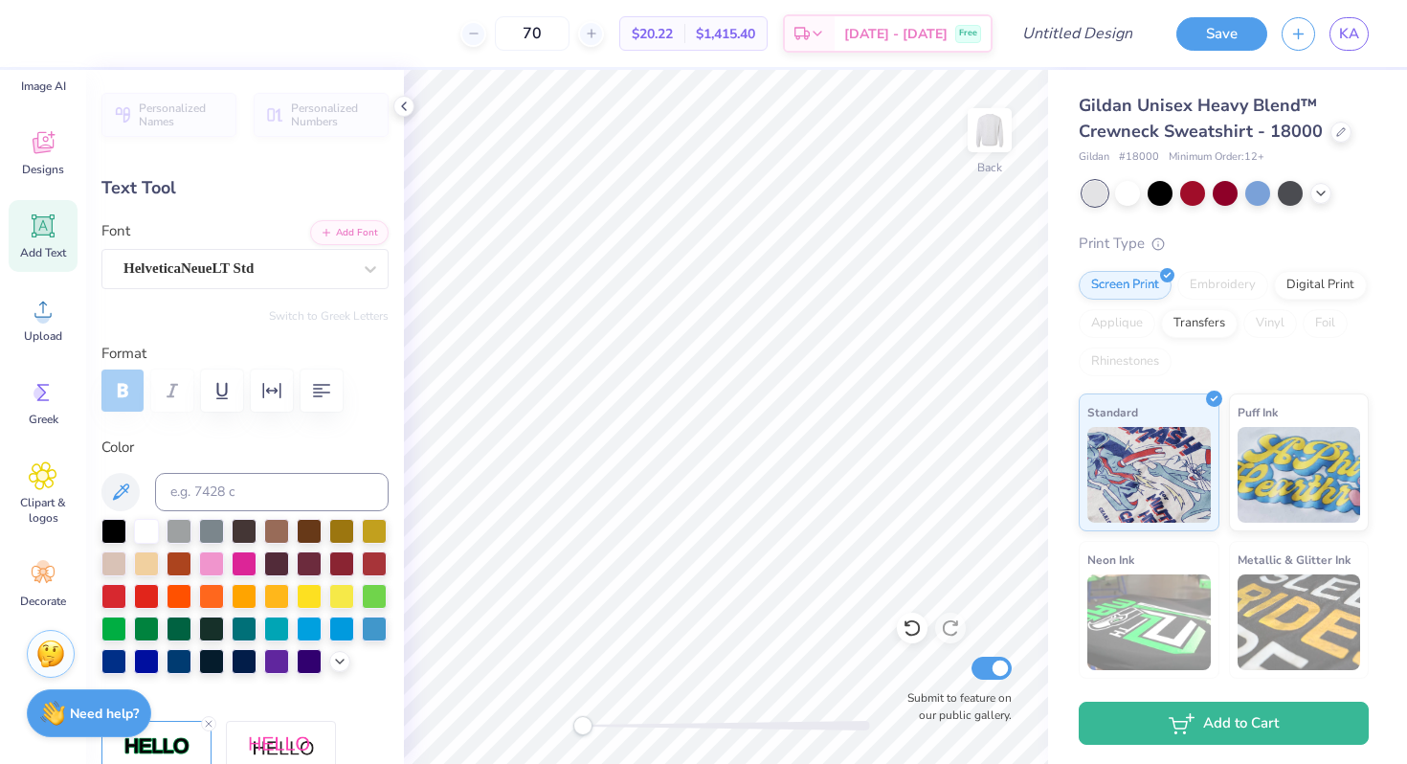
type input "5.44"
type input "0.50"
type input "4.17"
type input "4.02"
type input "2.83"
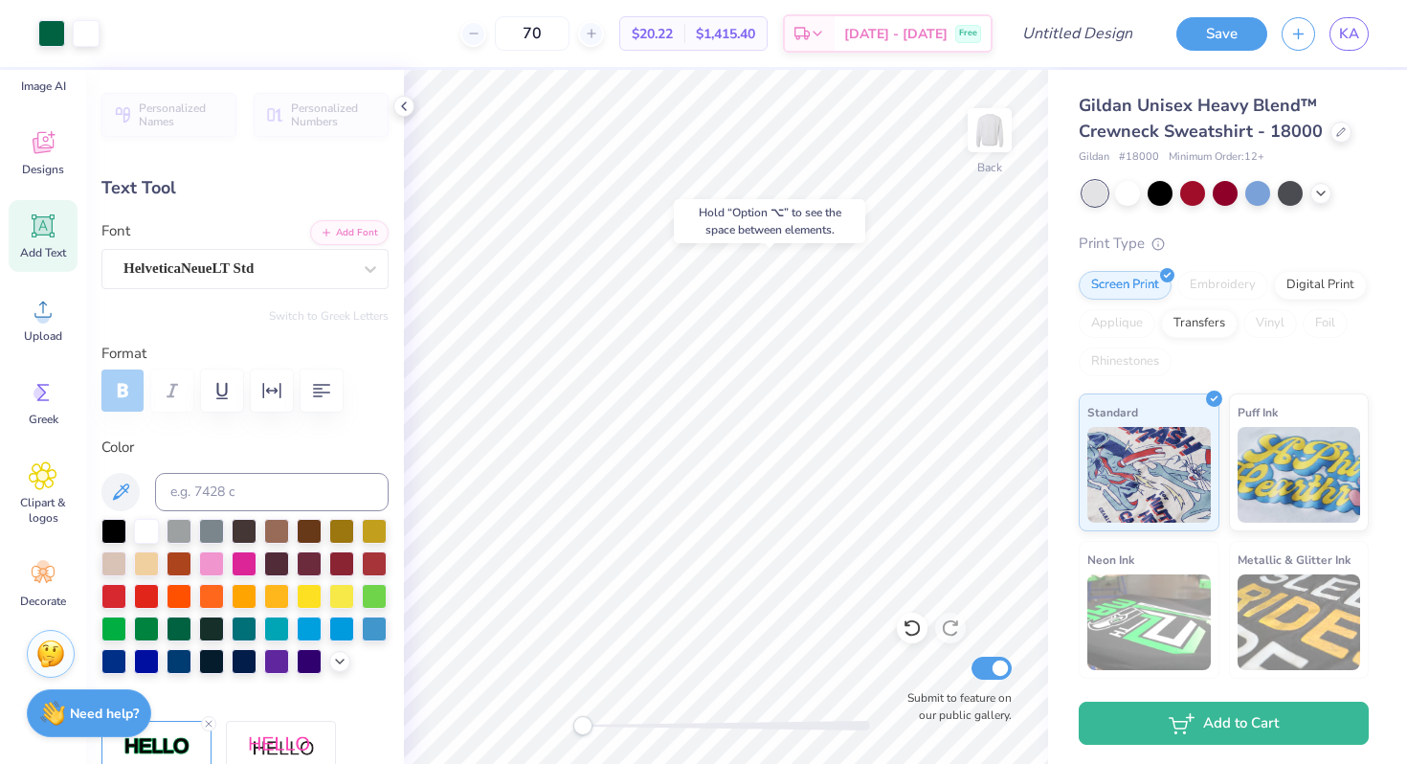
type input "6.13"
type textarea "21"
type input "3.56"
type input "2.78"
type input "6.15"
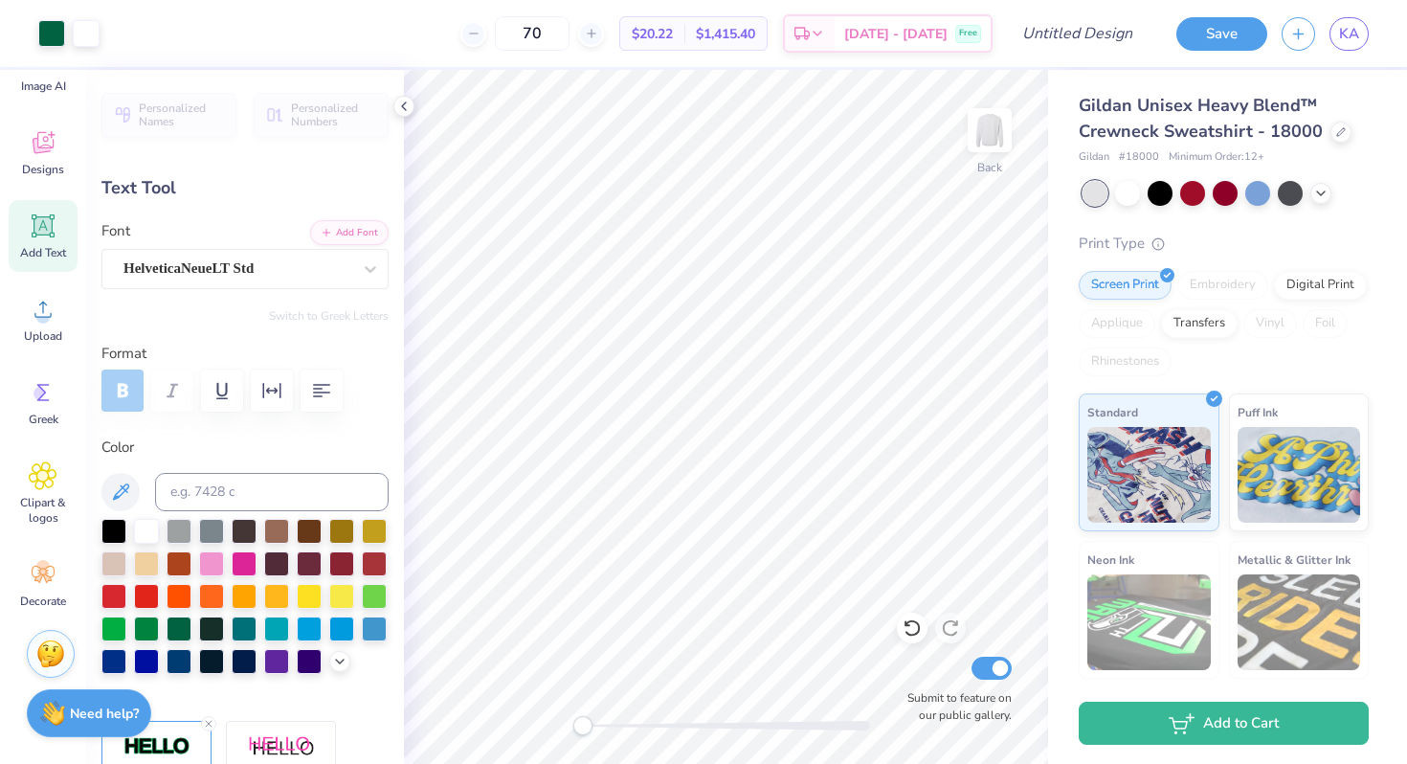
type input "5.44"
type input "0.50"
type input "4.22"
type input "3.56"
type input "2.78"
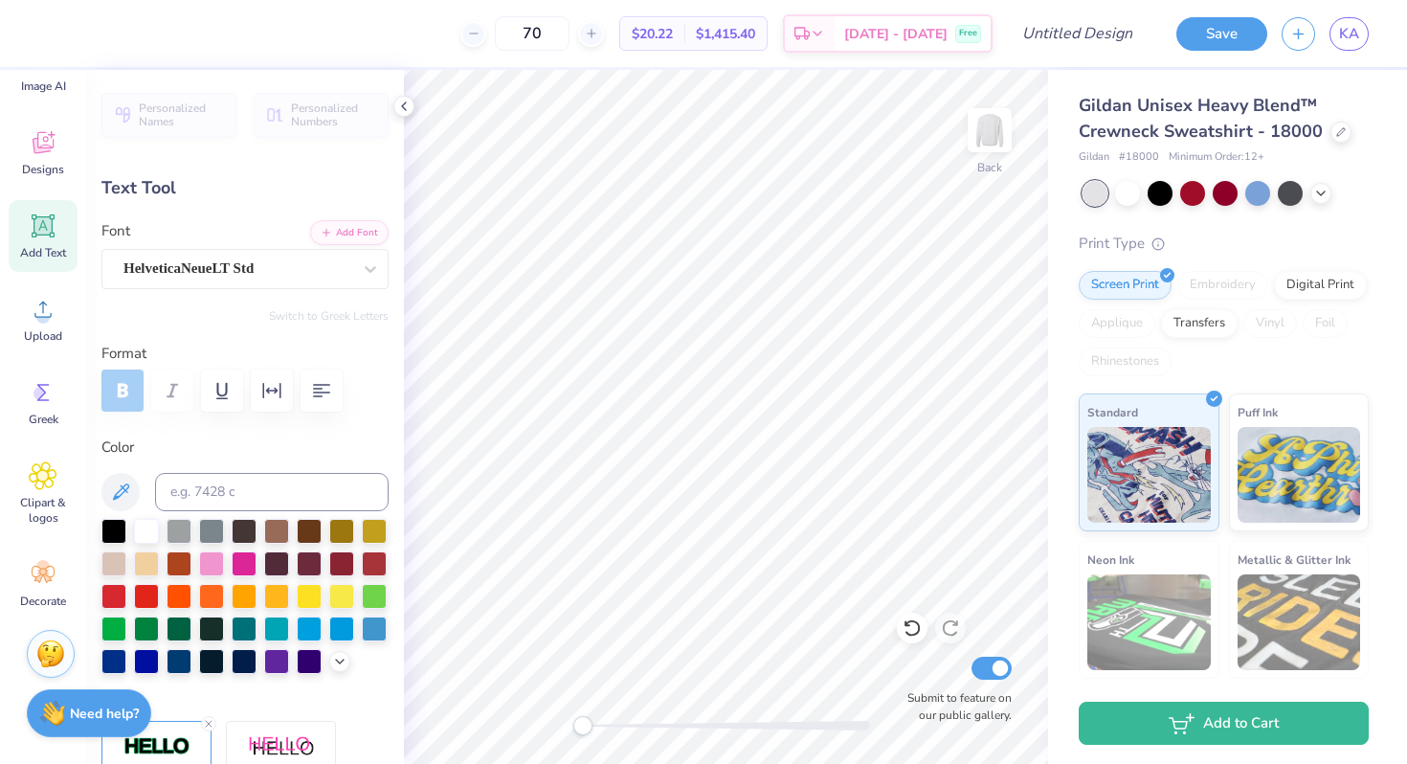
type input "6.05"
type textarea "2"
type input "5.44"
type input "0.50"
type input "4.22"
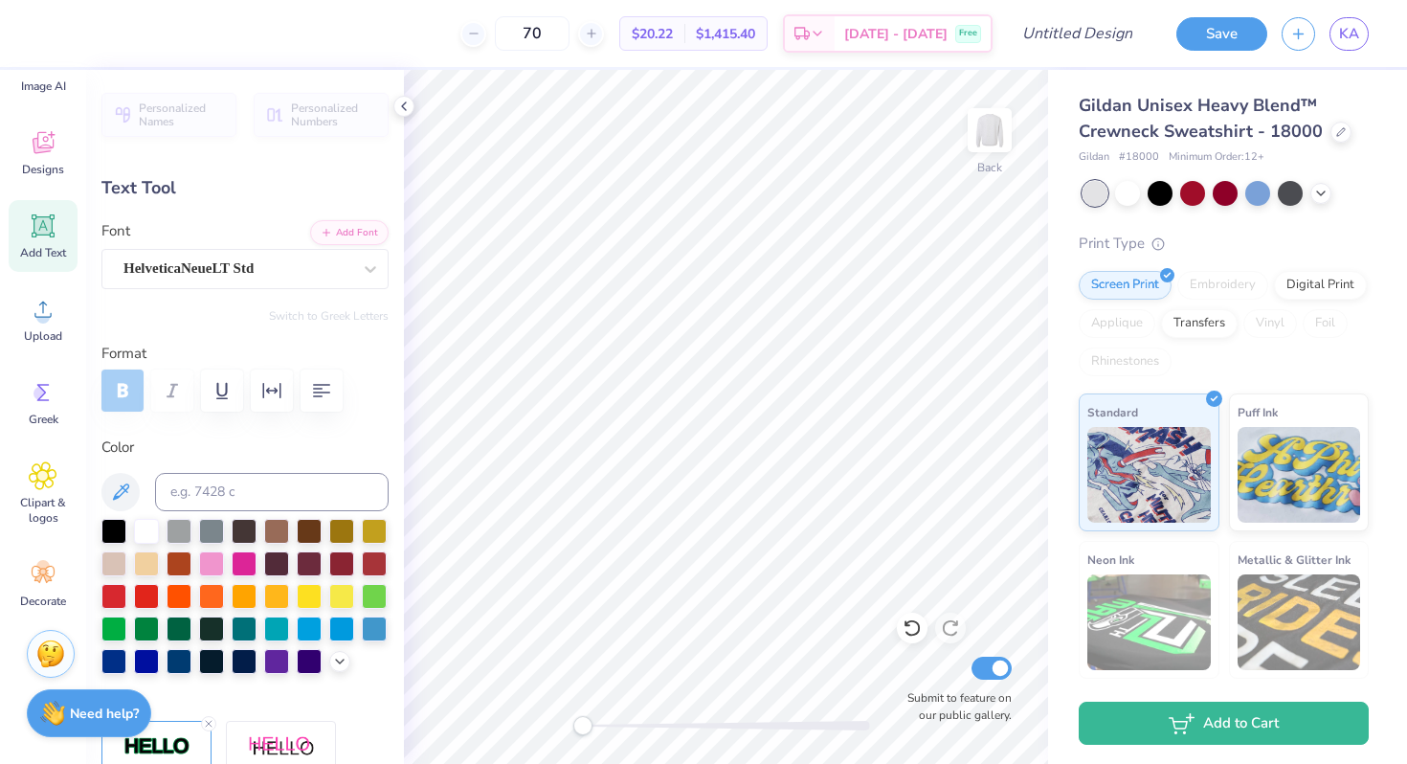
scroll to position [0, 1]
type textarea "ROUTE"
type input "3.81"
type input "0.86"
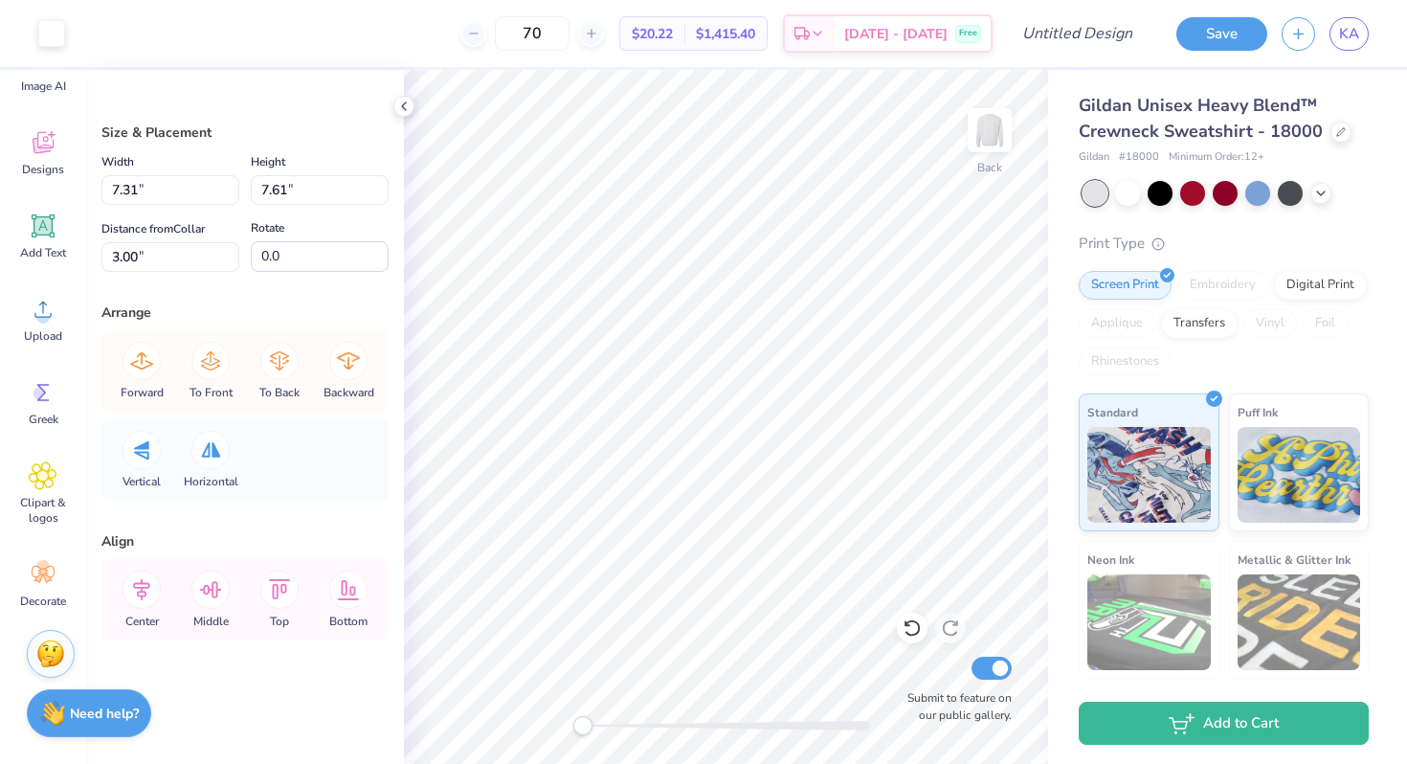
type input "7.03"
type input "3.46"
type input "7.91"
type input "7.31"
type input "7.61"
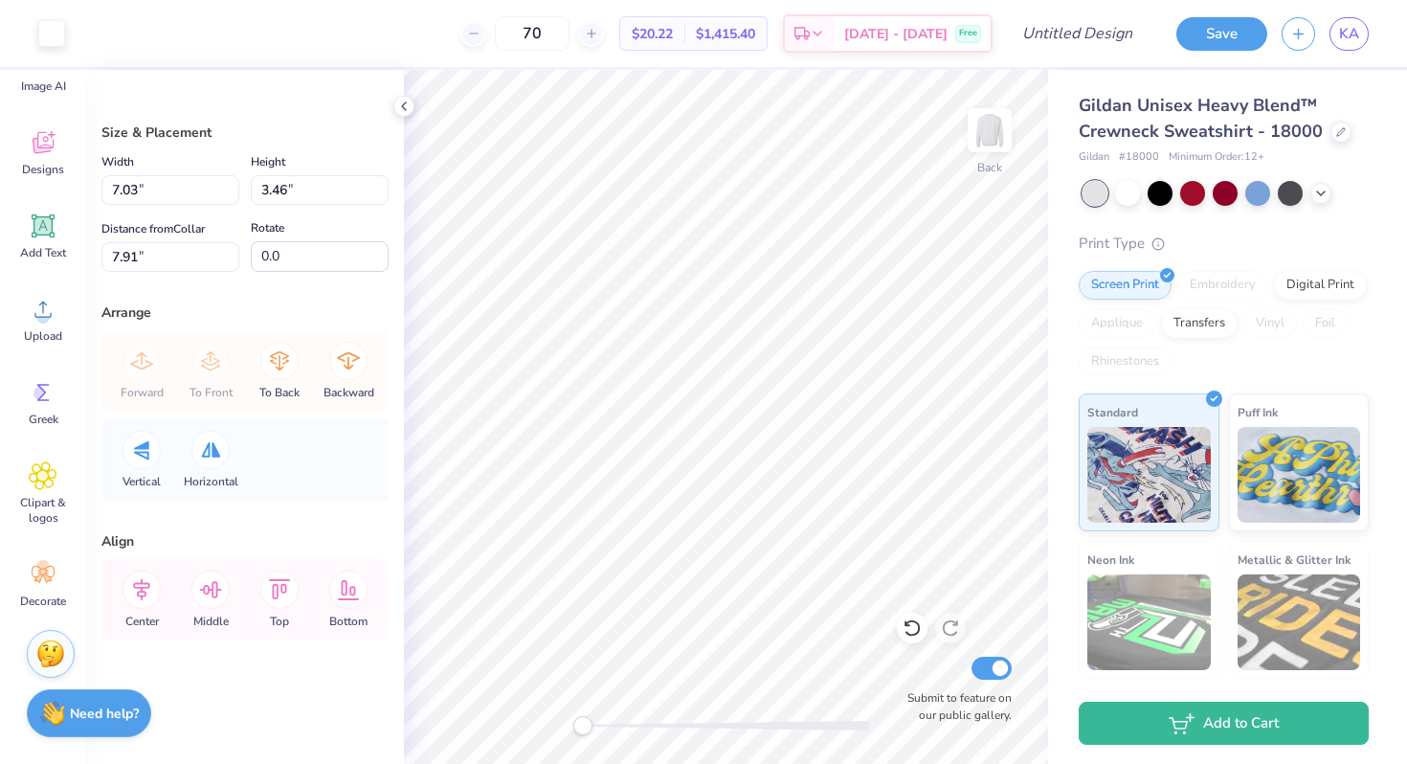
type input "3.00"
click at [53, 228] on icon at bounding box center [43, 225] width 29 height 29
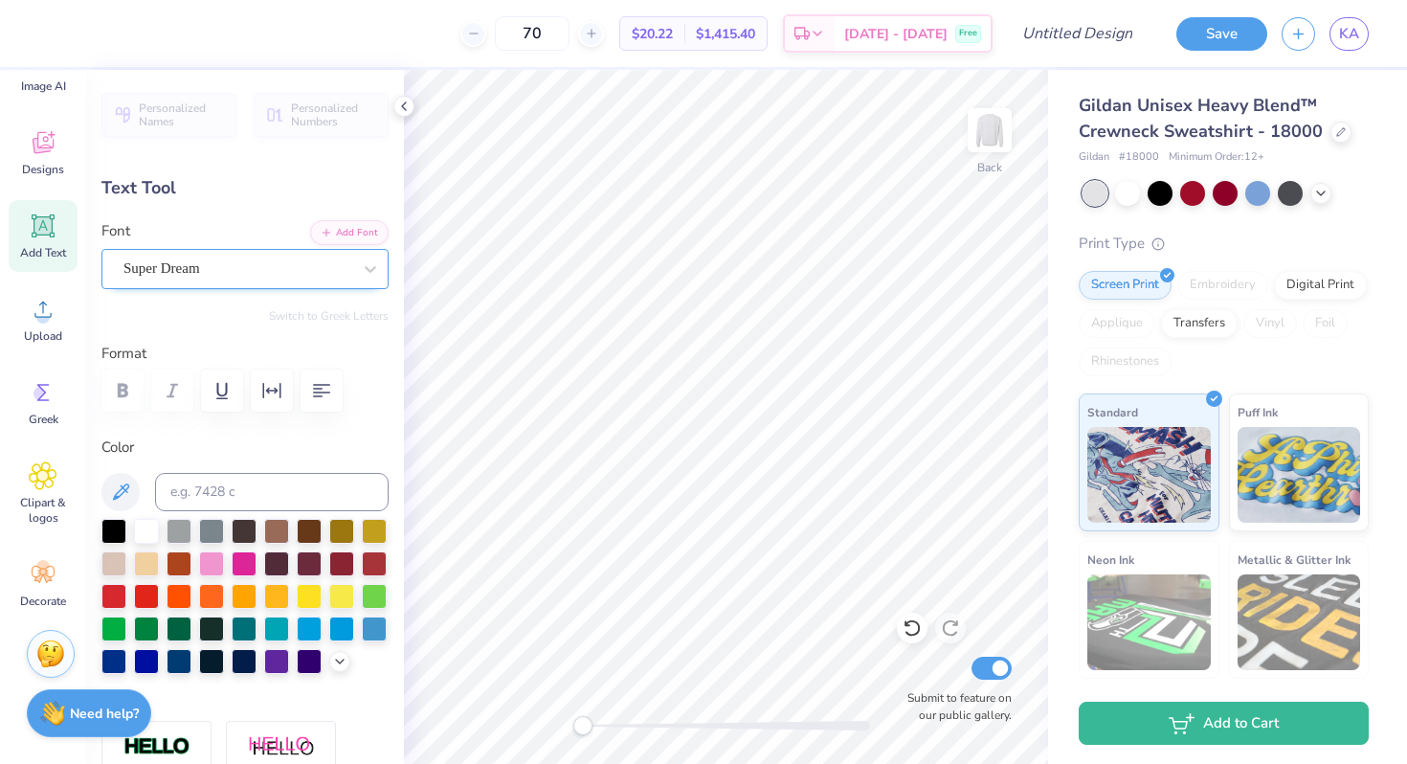
click at [319, 257] on div "Super Dream" at bounding box center [238, 269] width 232 height 30
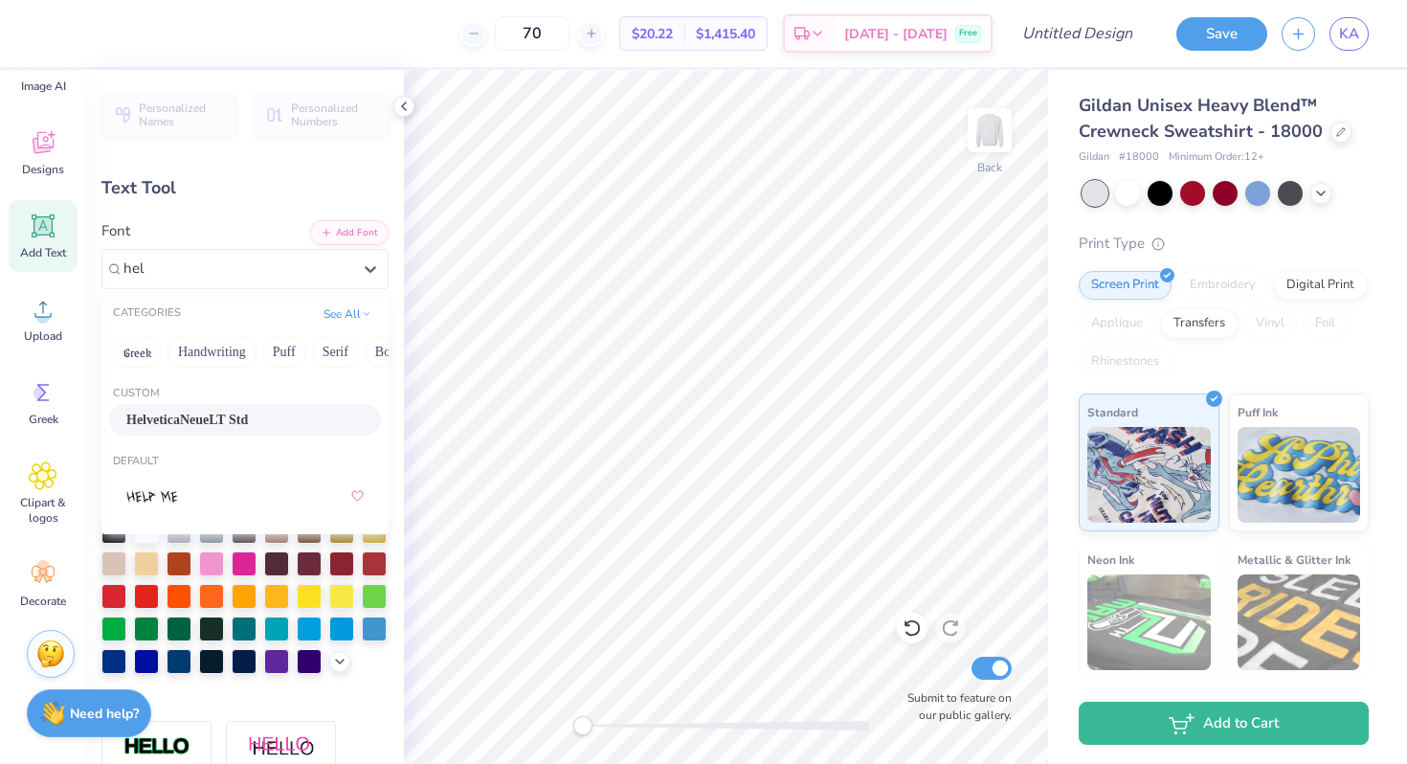
click at [281, 410] on div "HelveticaNeueLT Std" at bounding box center [244, 420] width 237 height 20
type input "hel"
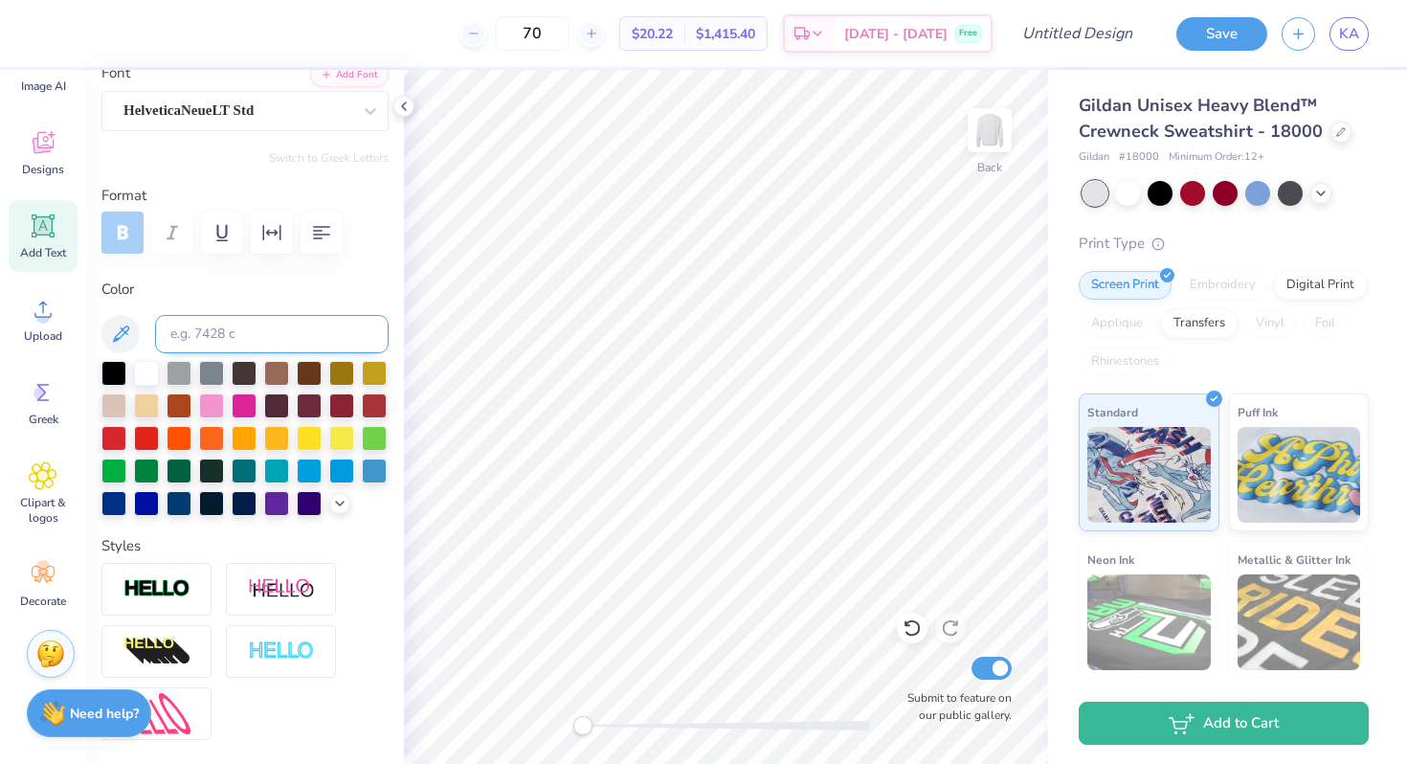
scroll to position [185, 0]
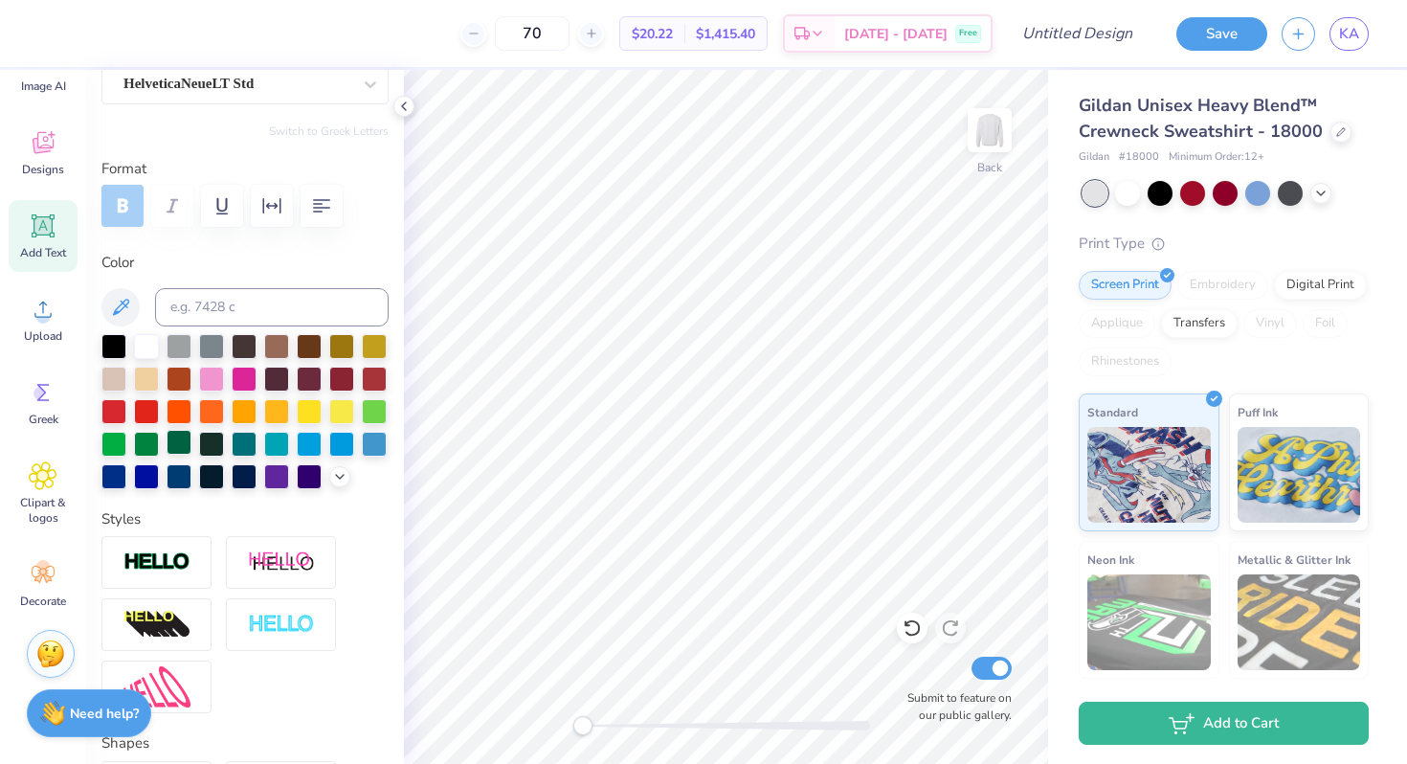
click at [180, 441] on div at bounding box center [179, 442] width 25 height 25
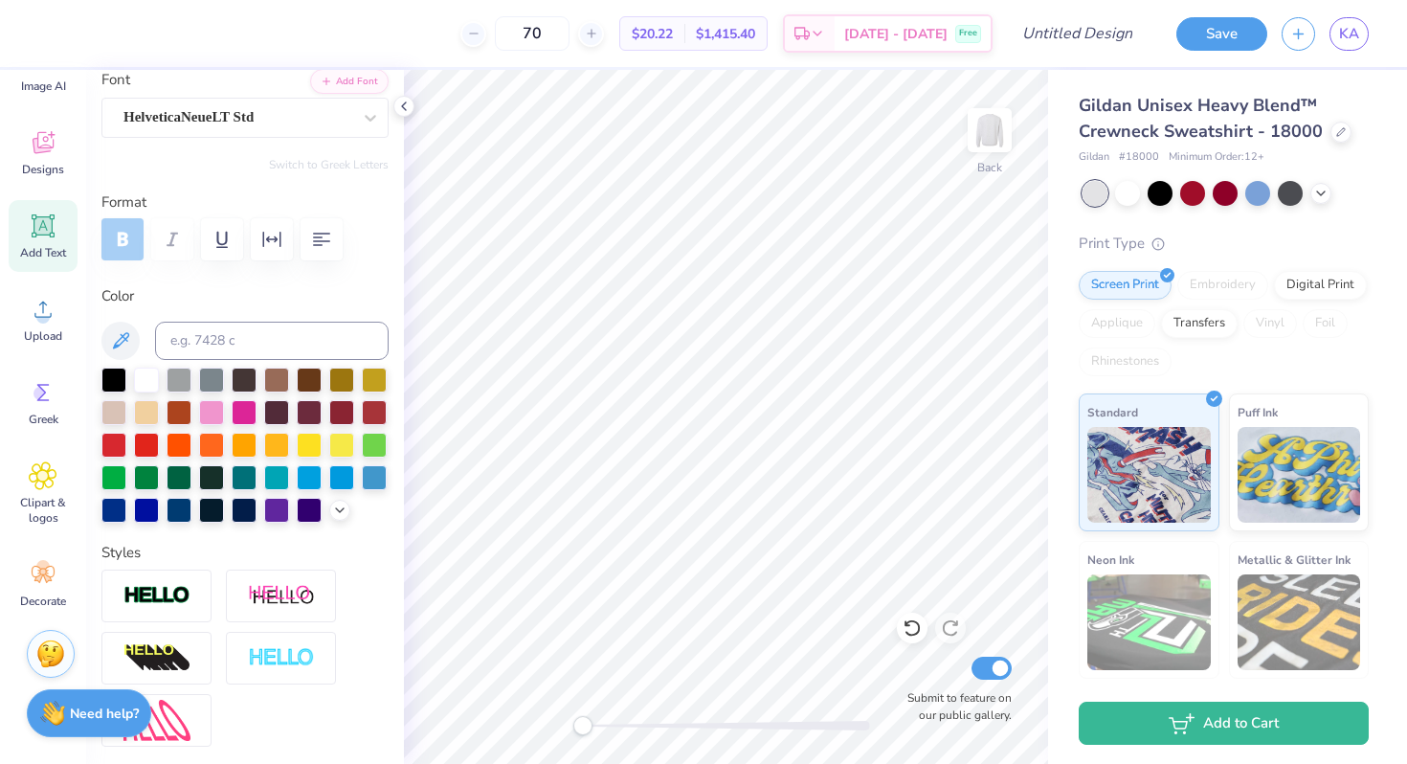
scroll to position [165, 0]
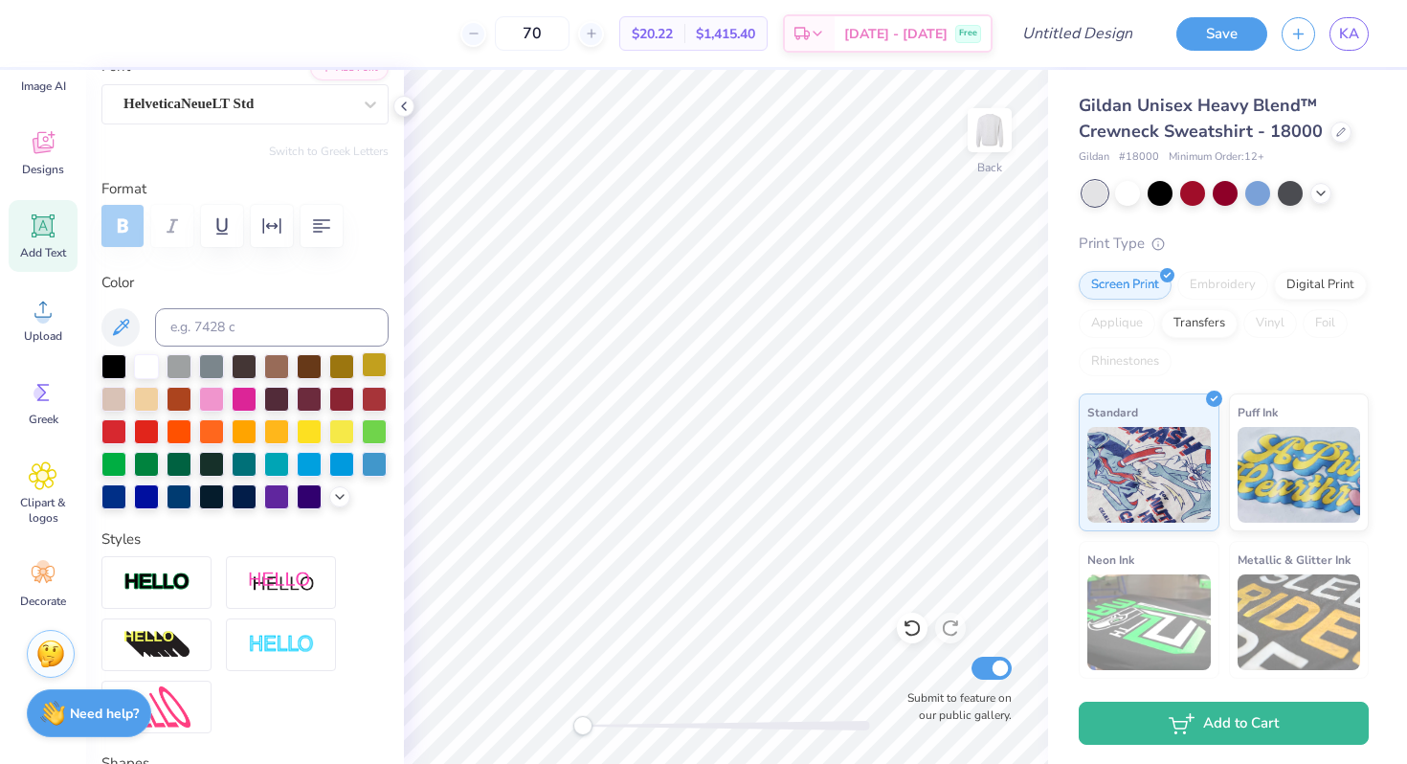
type textarea "KBO"
type input "5.48"
type input "1.96"
type input "5.96"
type input "5.26"
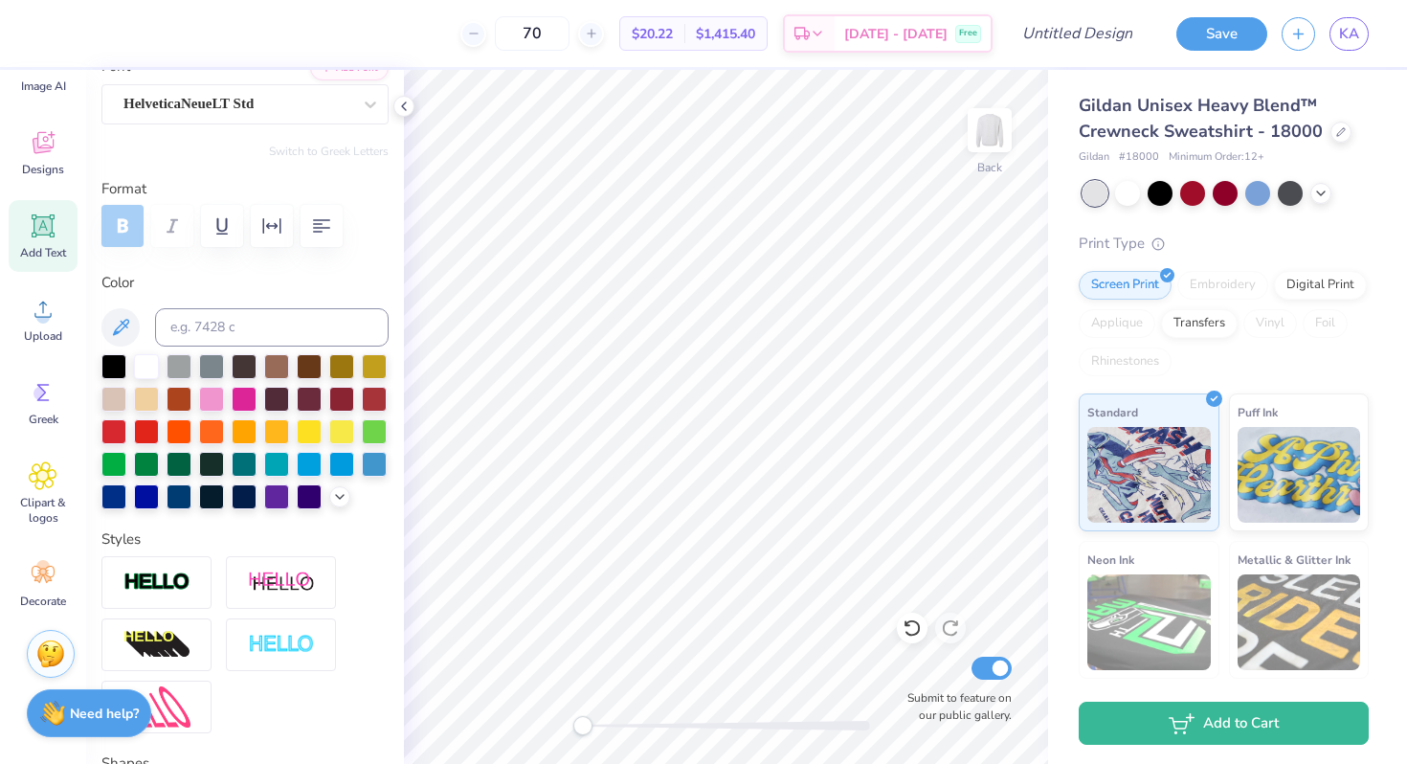
type input "1.88"
type input "5.87"
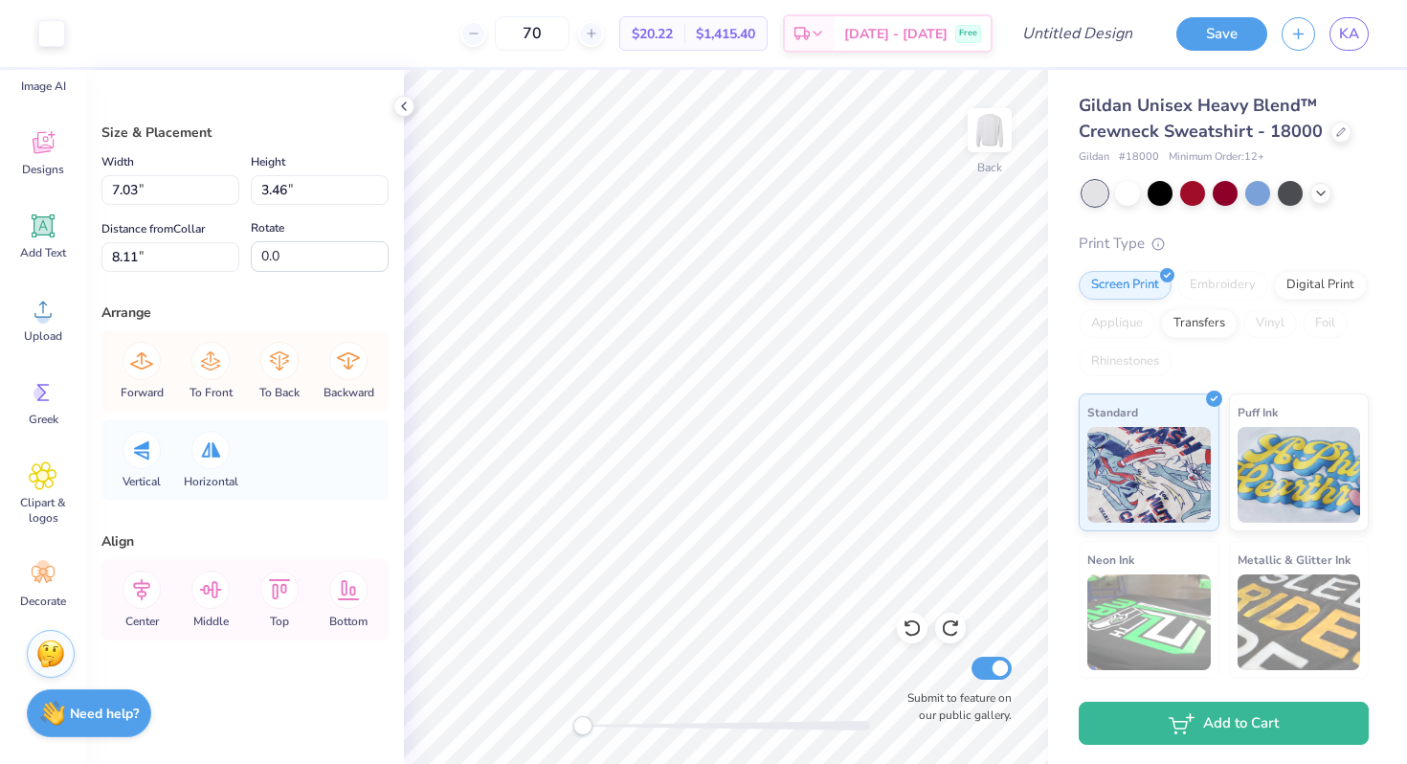
type input "8.11"
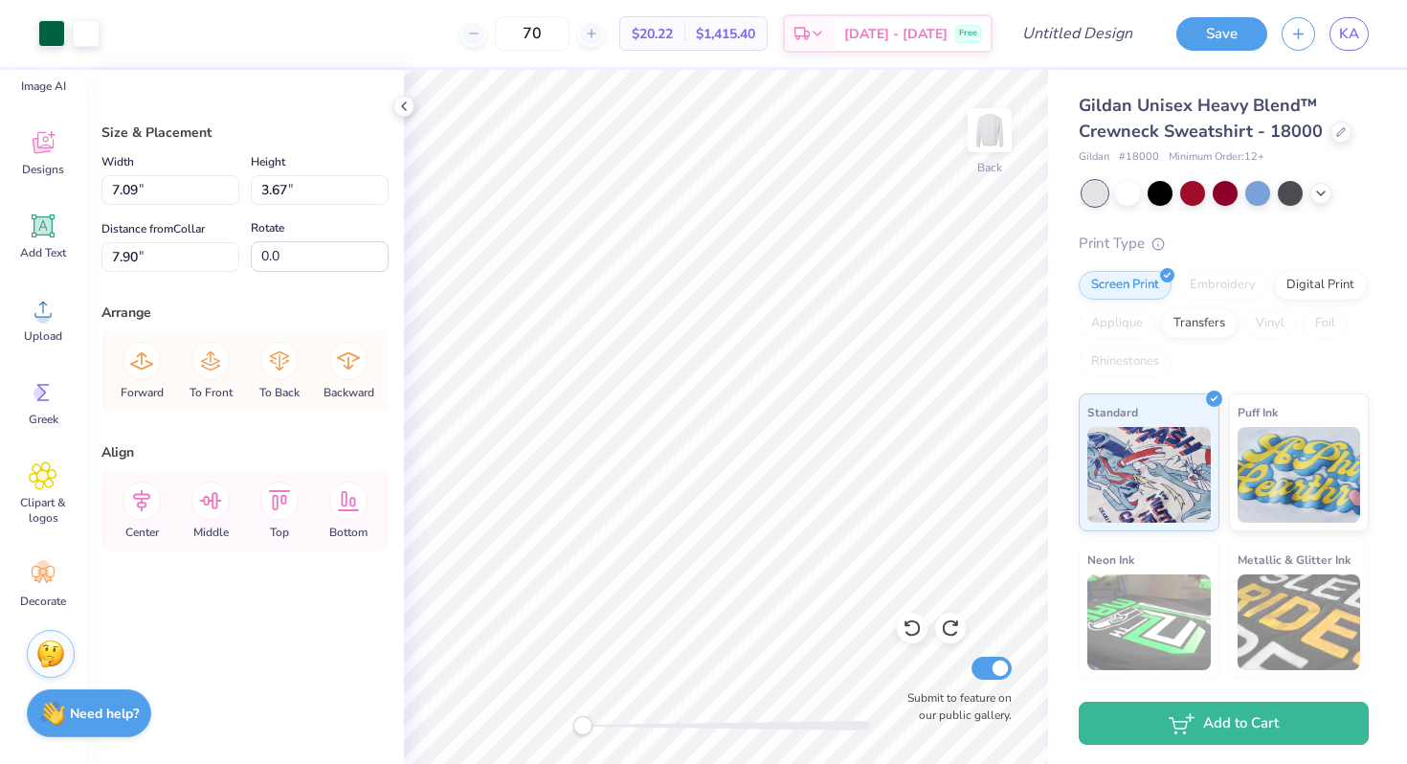
type input "8.58"
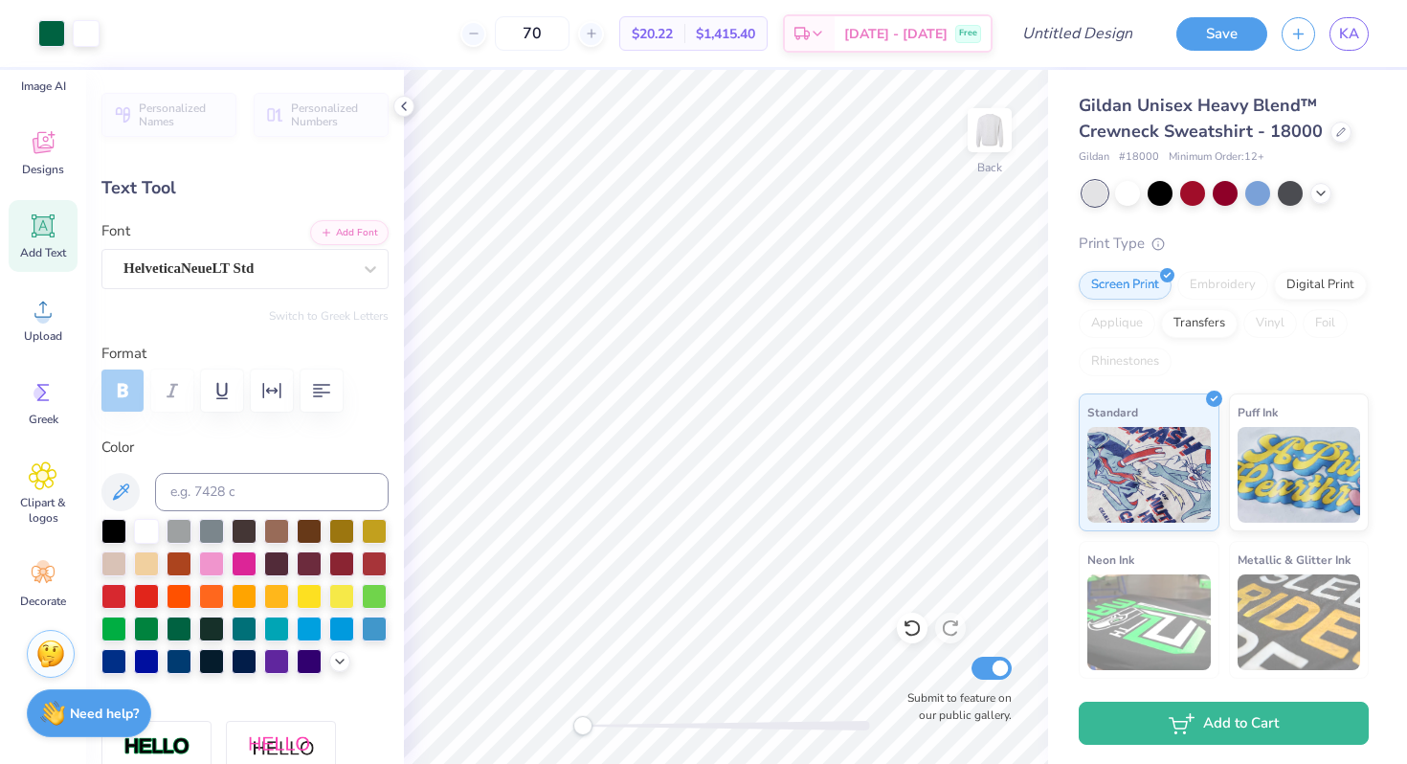
type input "6.71"
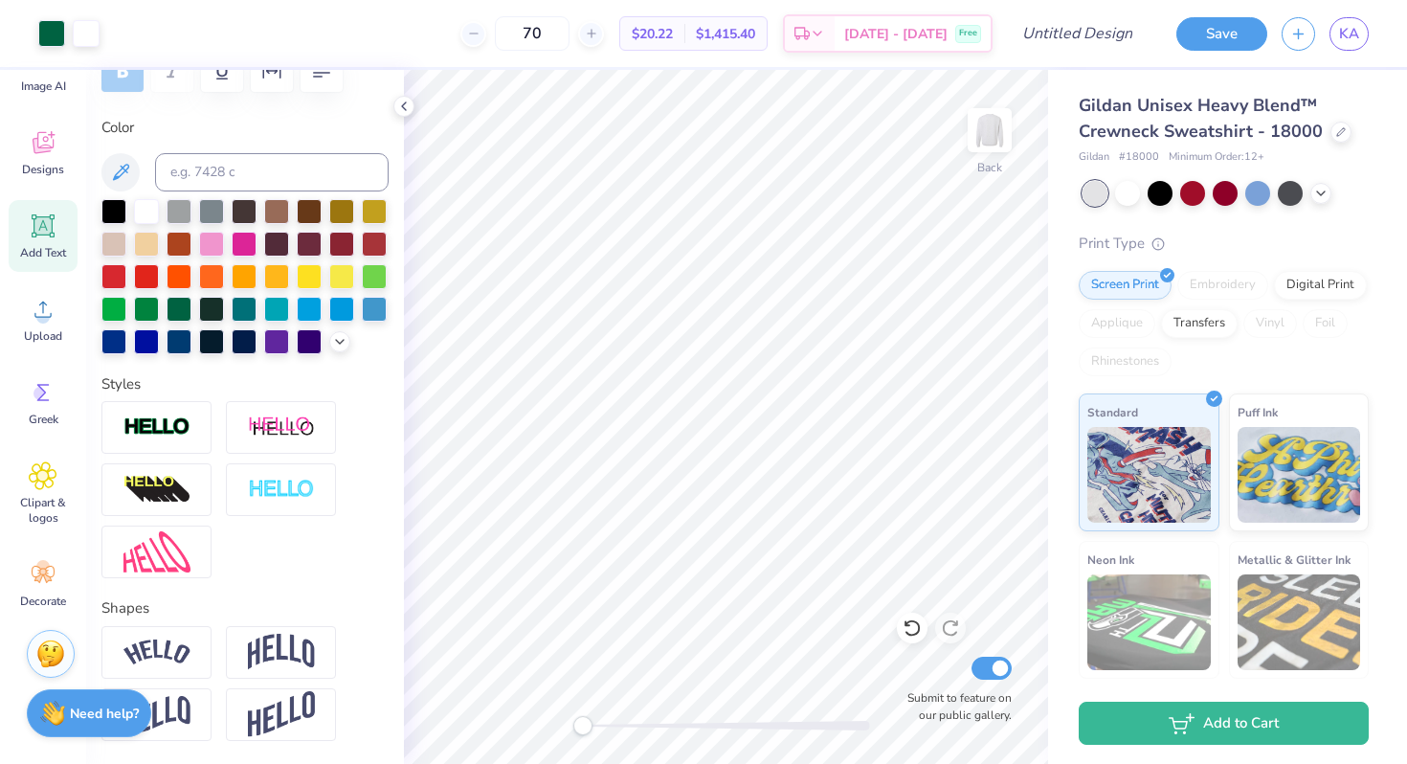
scroll to position [0, 0]
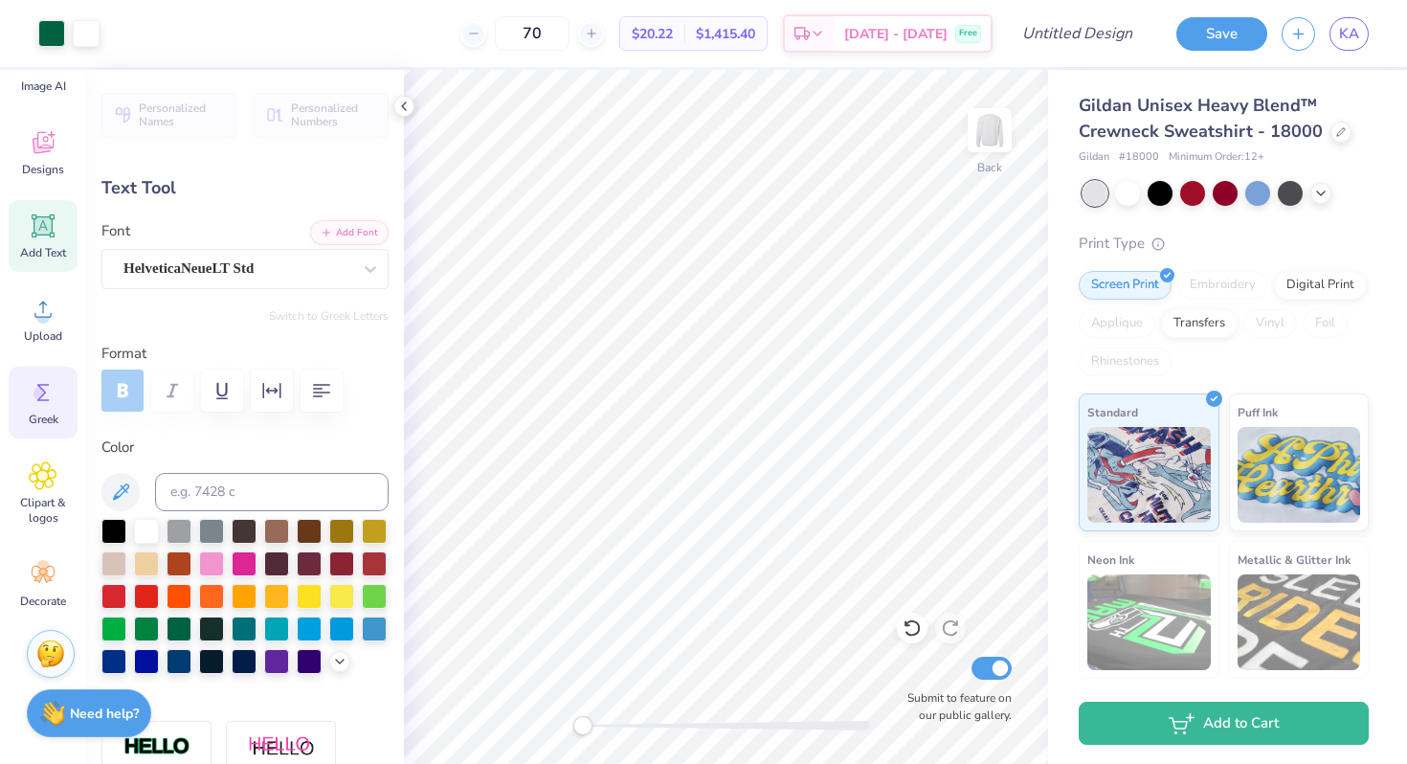
click at [41, 404] on icon at bounding box center [43, 392] width 29 height 29
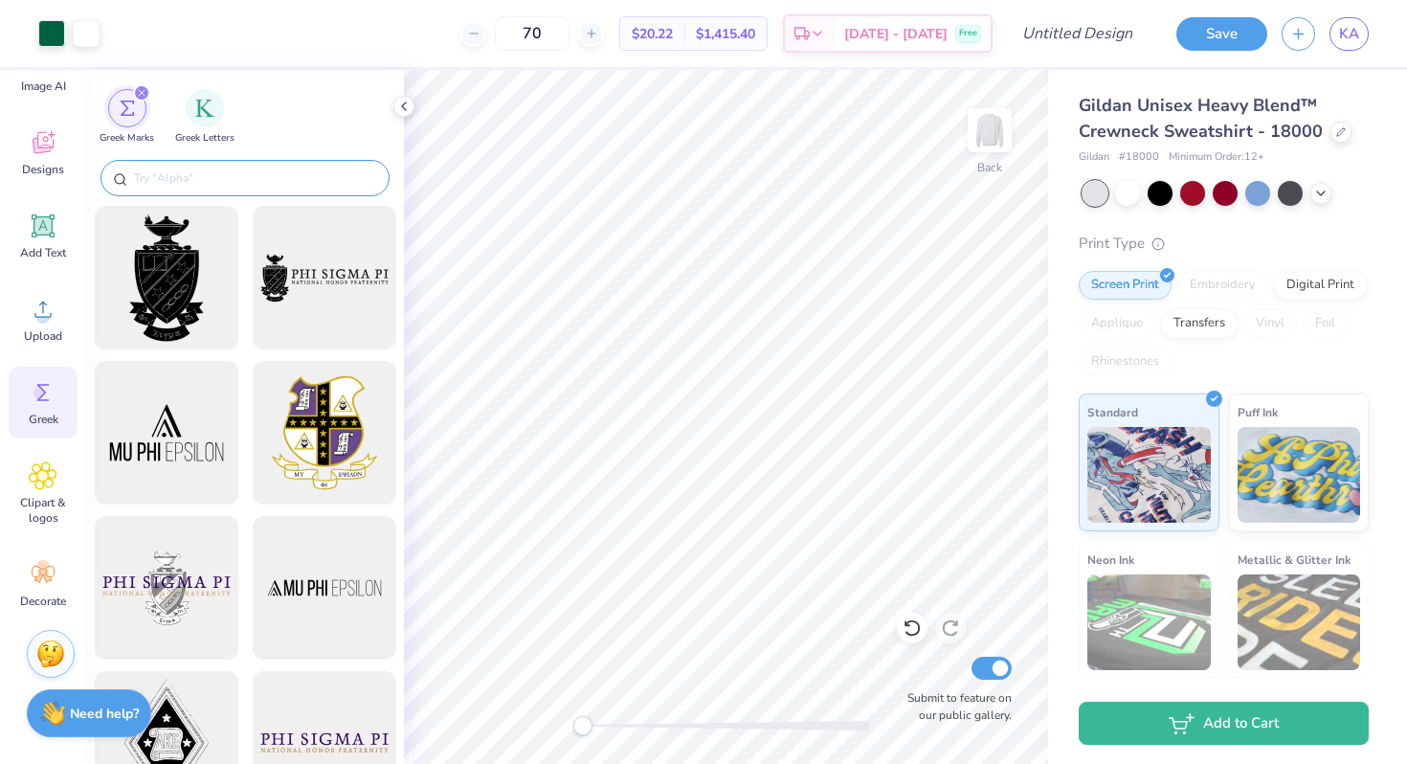
click at [236, 178] on input "text" at bounding box center [254, 177] width 245 height 19
click at [196, 117] on div "filter for Greek Letters" at bounding box center [205, 106] width 38 height 38
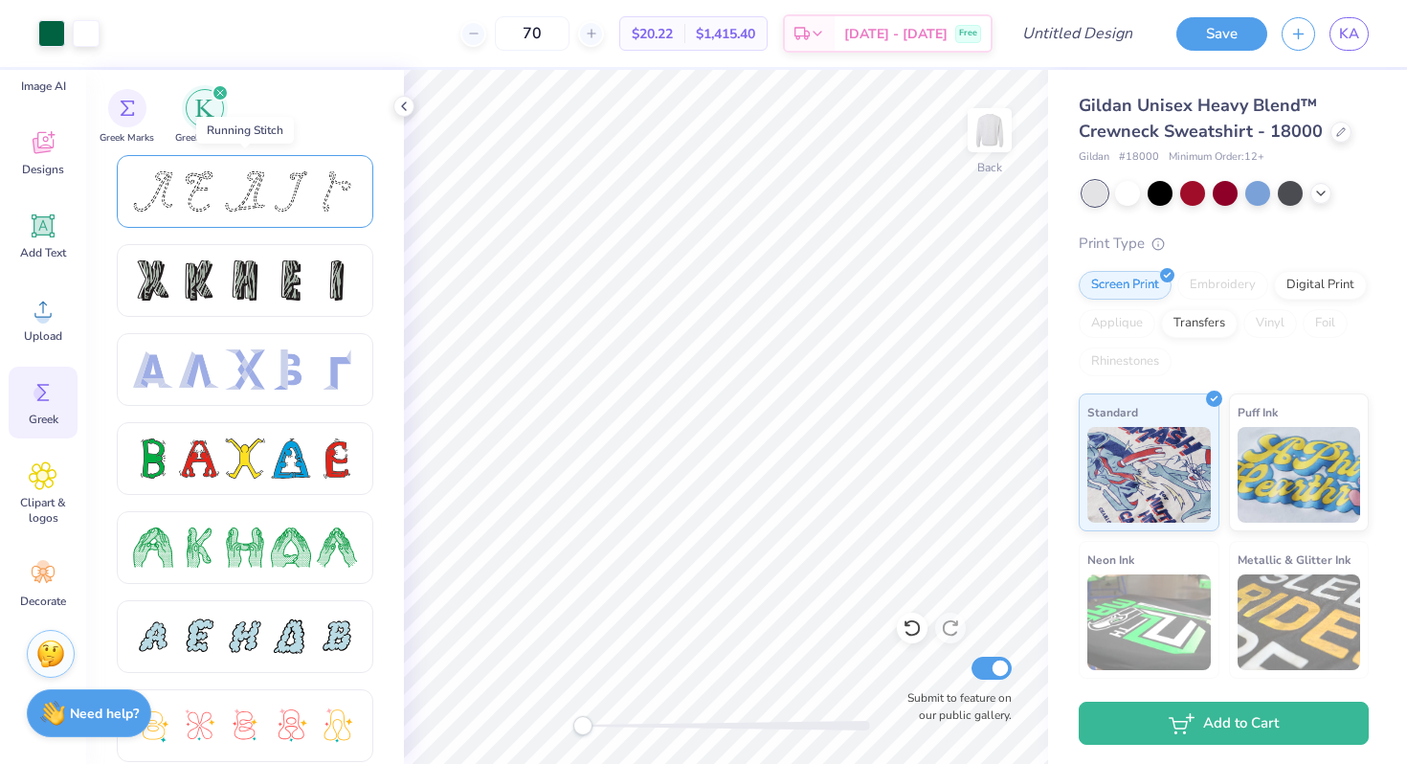
click at [278, 206] on div at bounding box center [291, 191] width 40 height 40
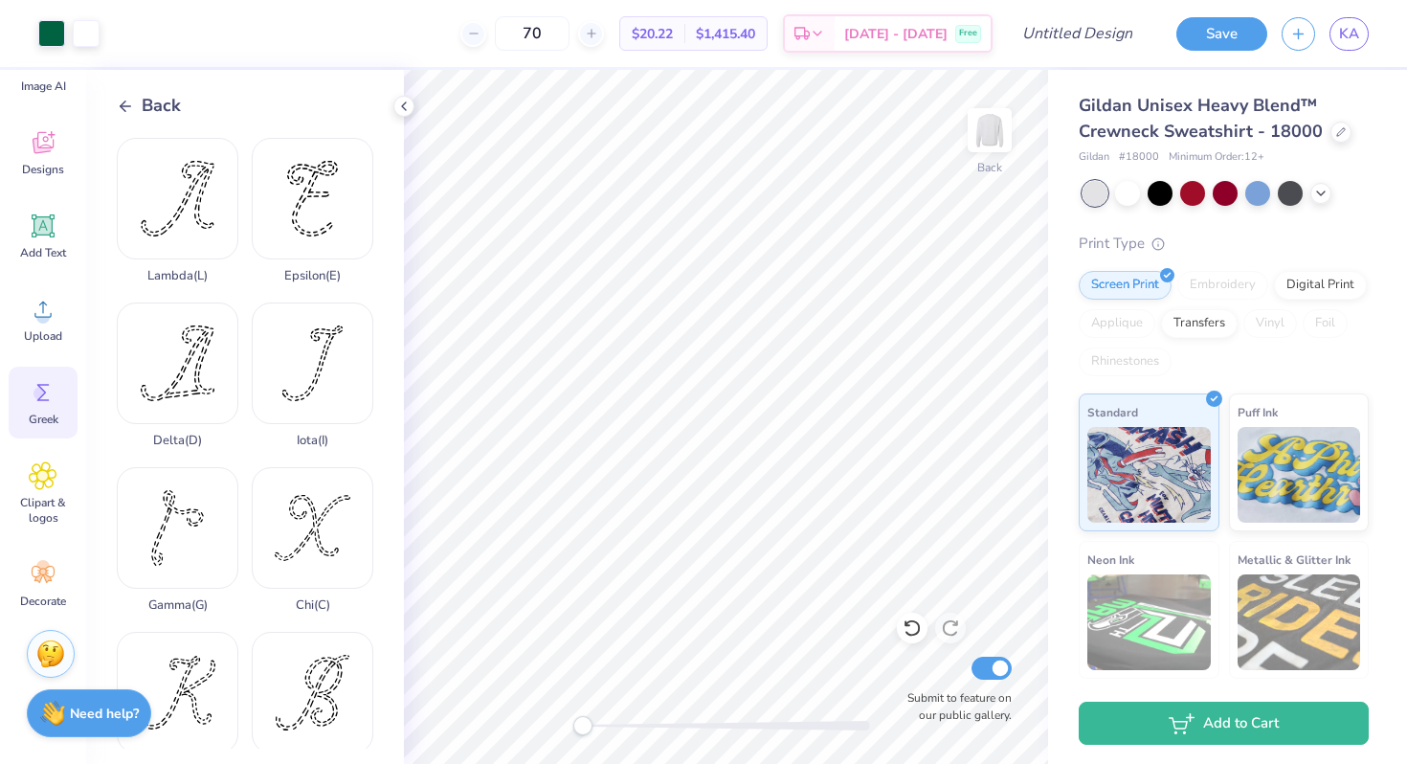
click at [122, 103] on polyline at bounding box center [123, 105] width 5 height 11
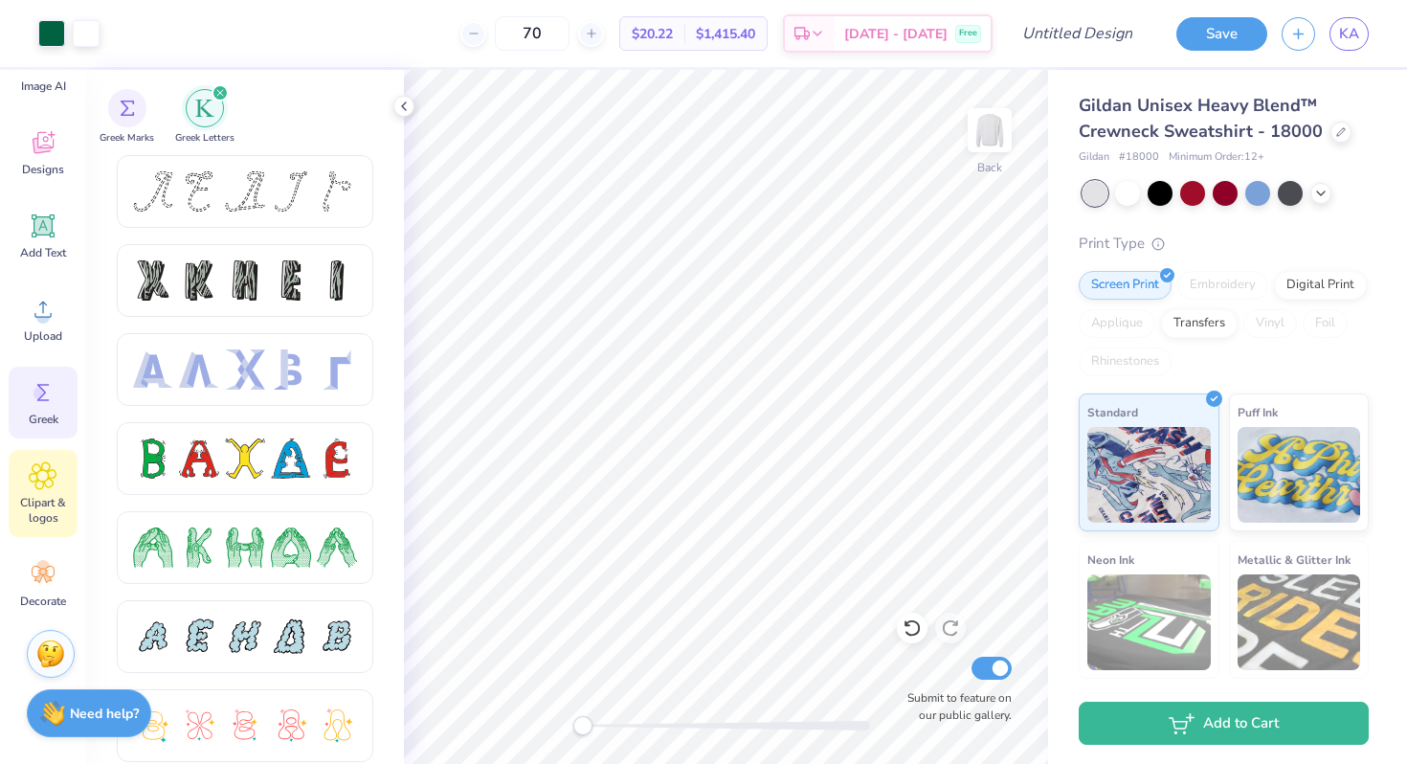
click at [44, 490] on div "Clipart & logos" at bounding box center [43, 493] width 69 height 87
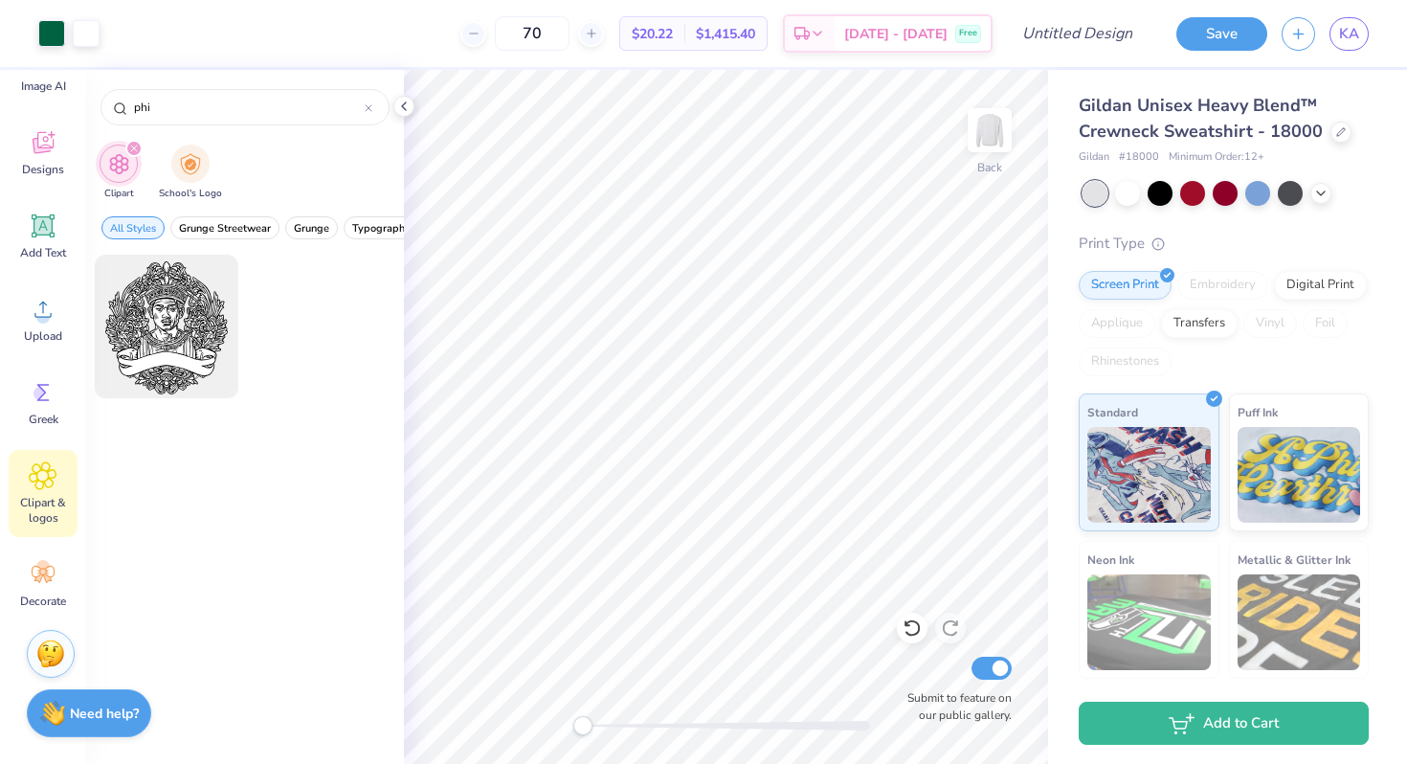
type input "phi"
click at [135, 148] on icon "filter for Clipart" at bounding box center [134, 149] width 8 height 8
click at [190, 154] on img "filter for School's Logo" at bounding box center [190, 162] width 21 height 22
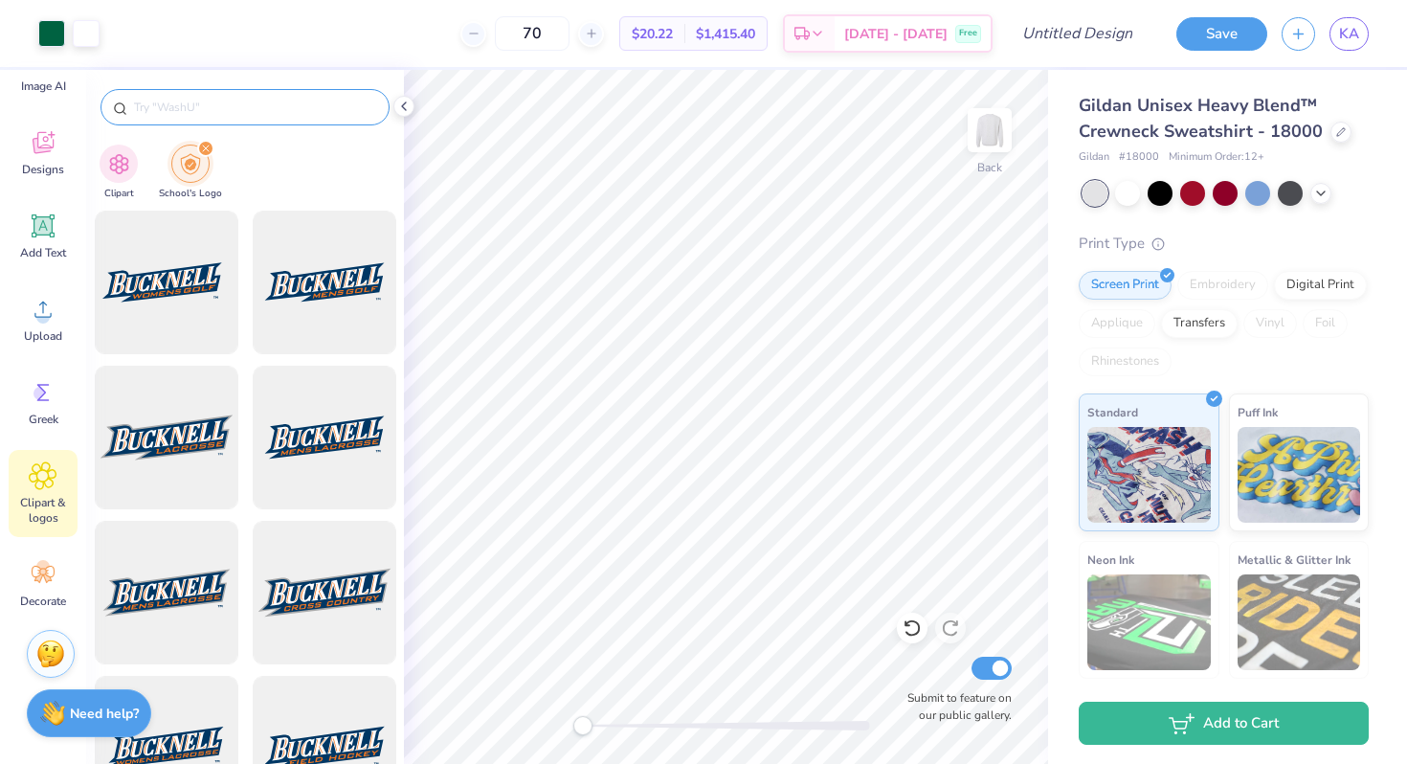
click at [208, 103] on input "text" at bounding box center [254, 107] width 245 height 19
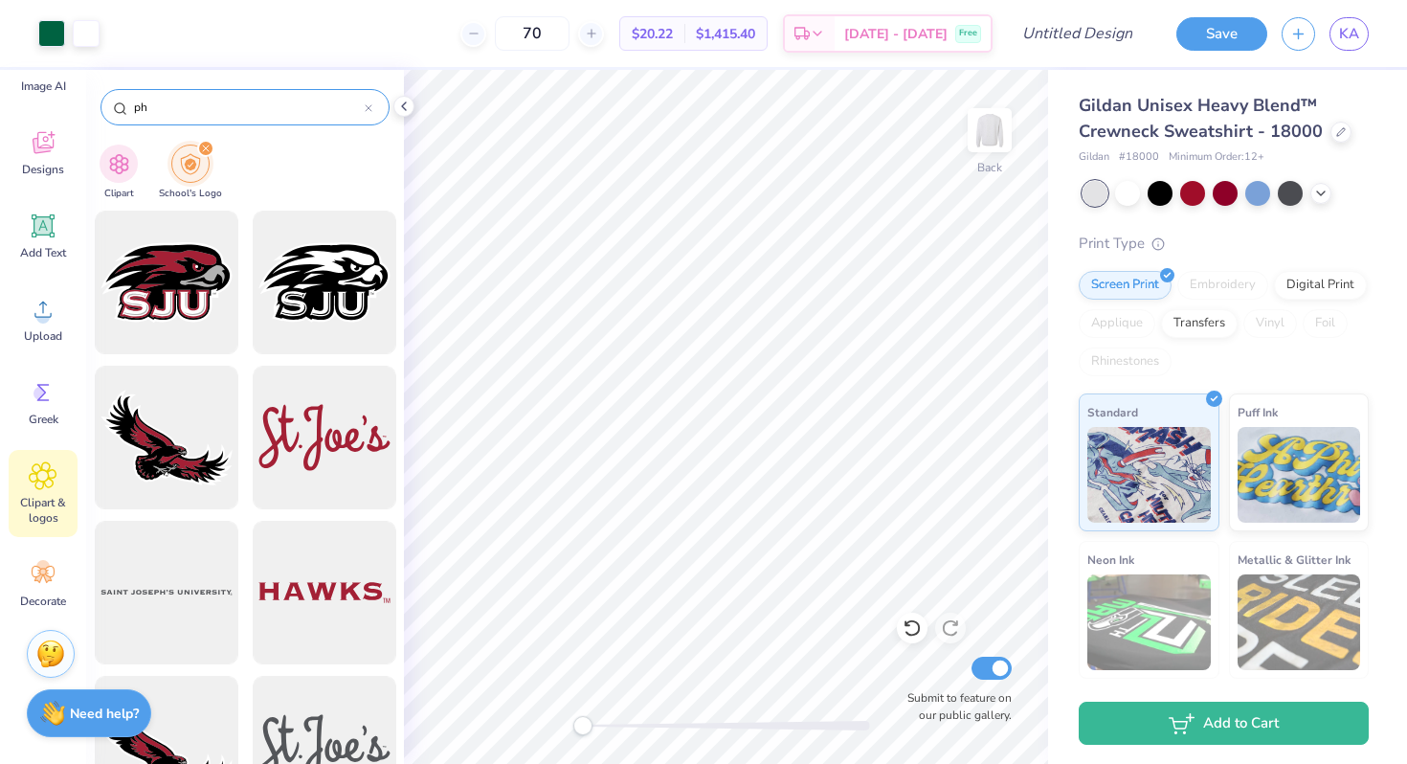
type input "p"
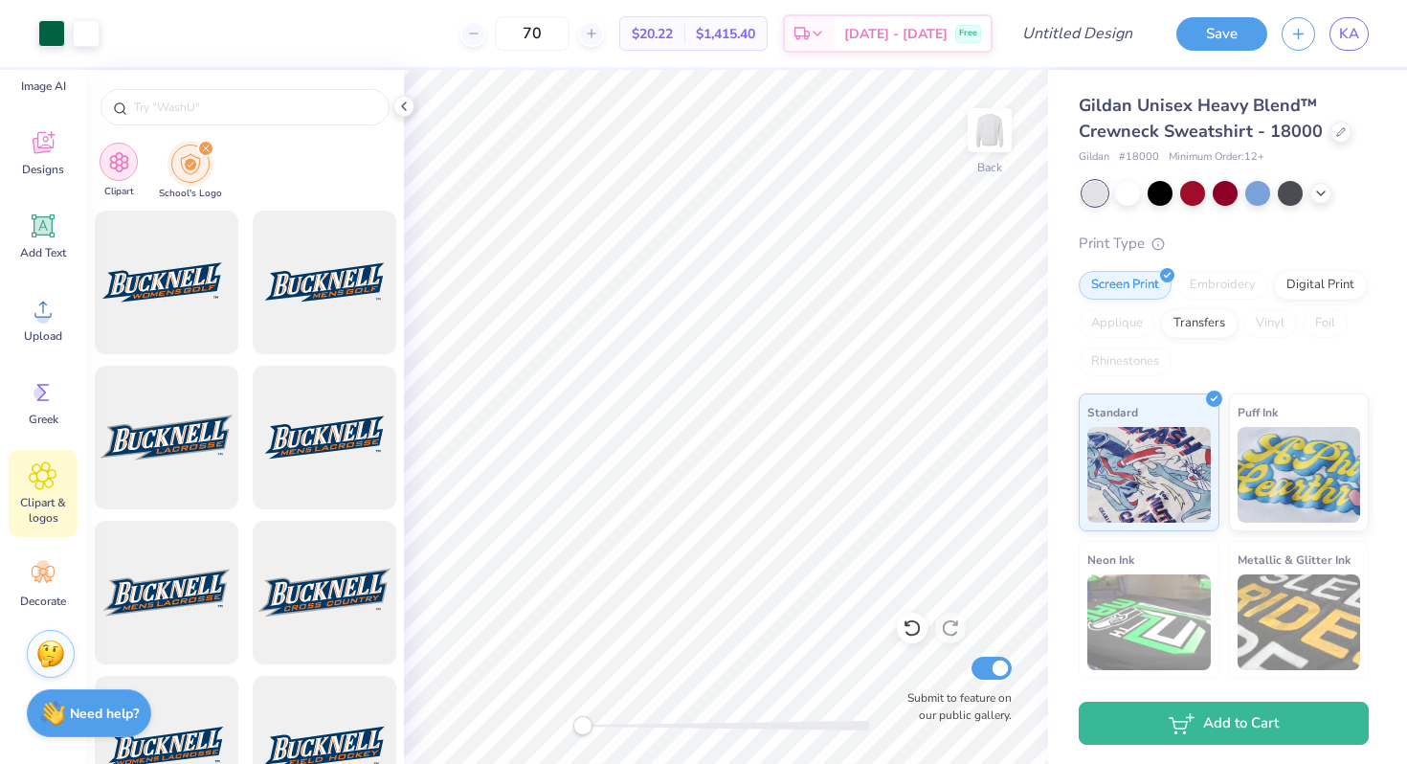
click at [119, 153] on img "filter for Clipart" at bounding box center [119, 162] width 22 height 22
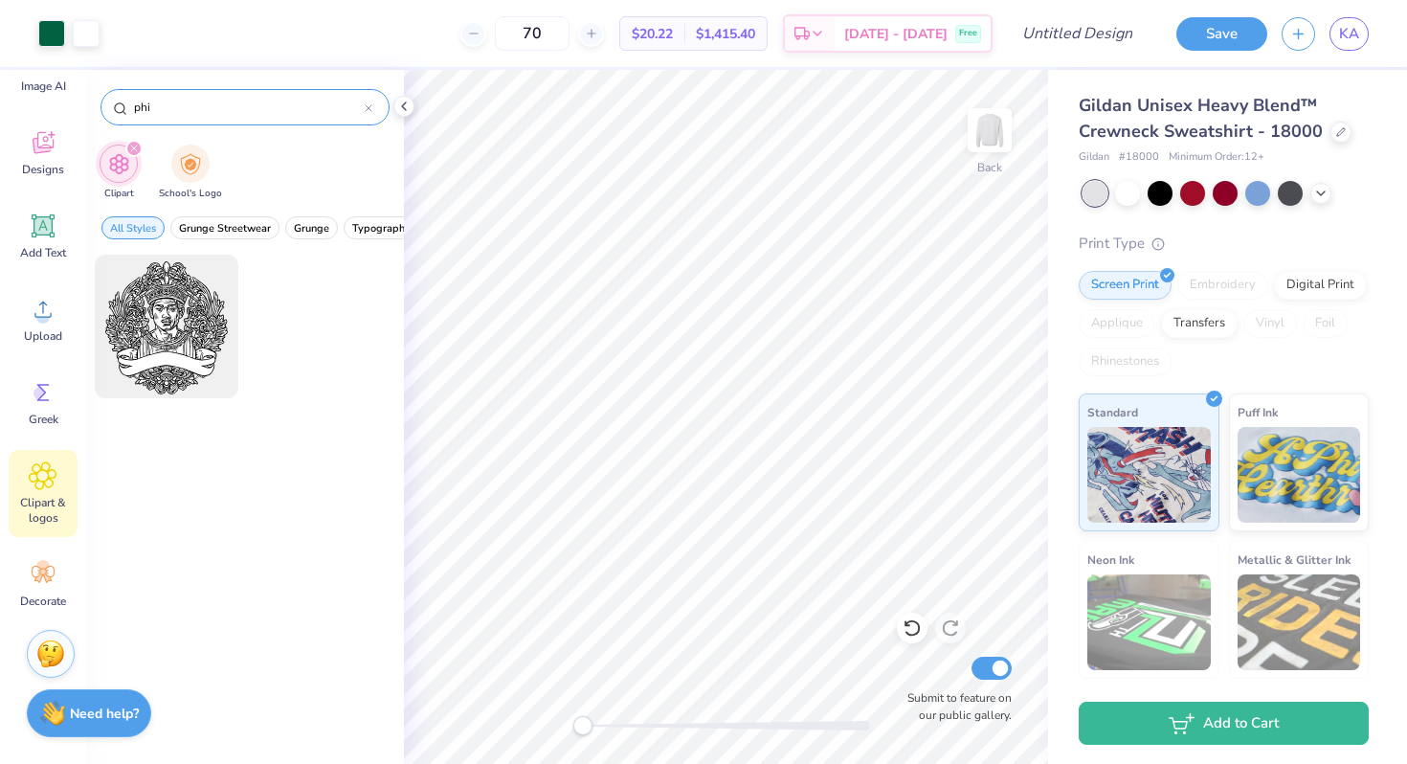
click at [262, 106] on input "phi" at bounding box center [248, 107] width 233 height 19
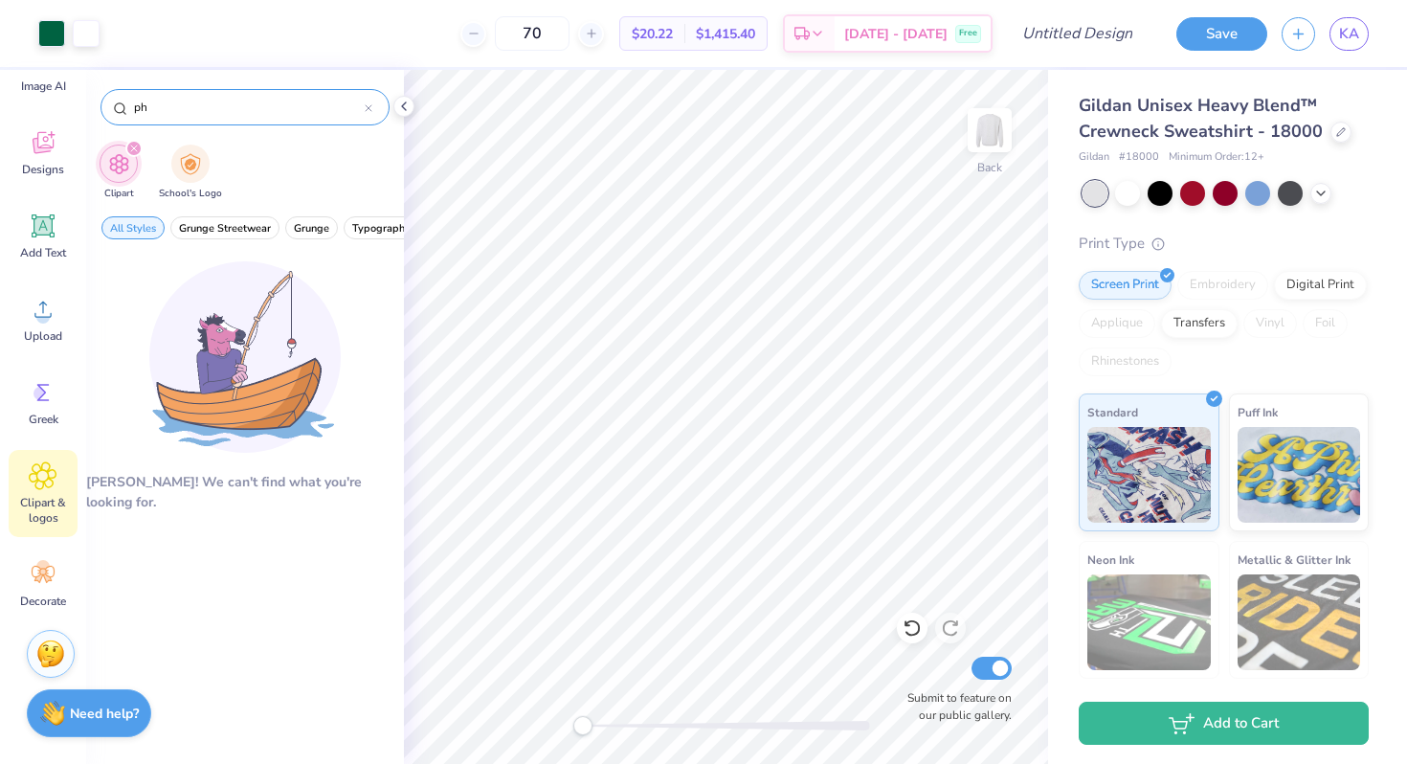
type input "p"
type input "f"
type input "greek letter"
click at [52, 397] on icon at bounding box center [43, 392] width 29 height 29
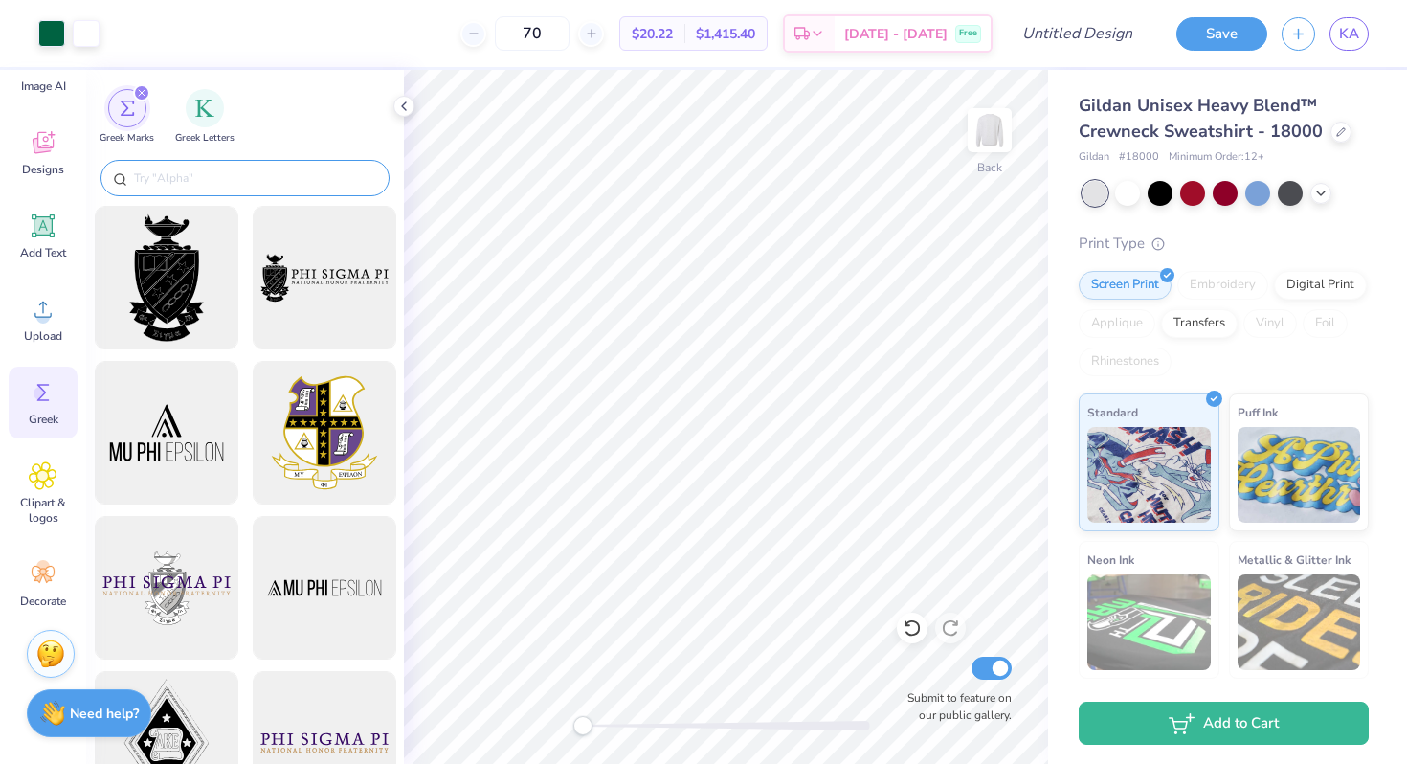
click at [169, 172] on input "text" at bounding box center [254, 177] width 245 height 19
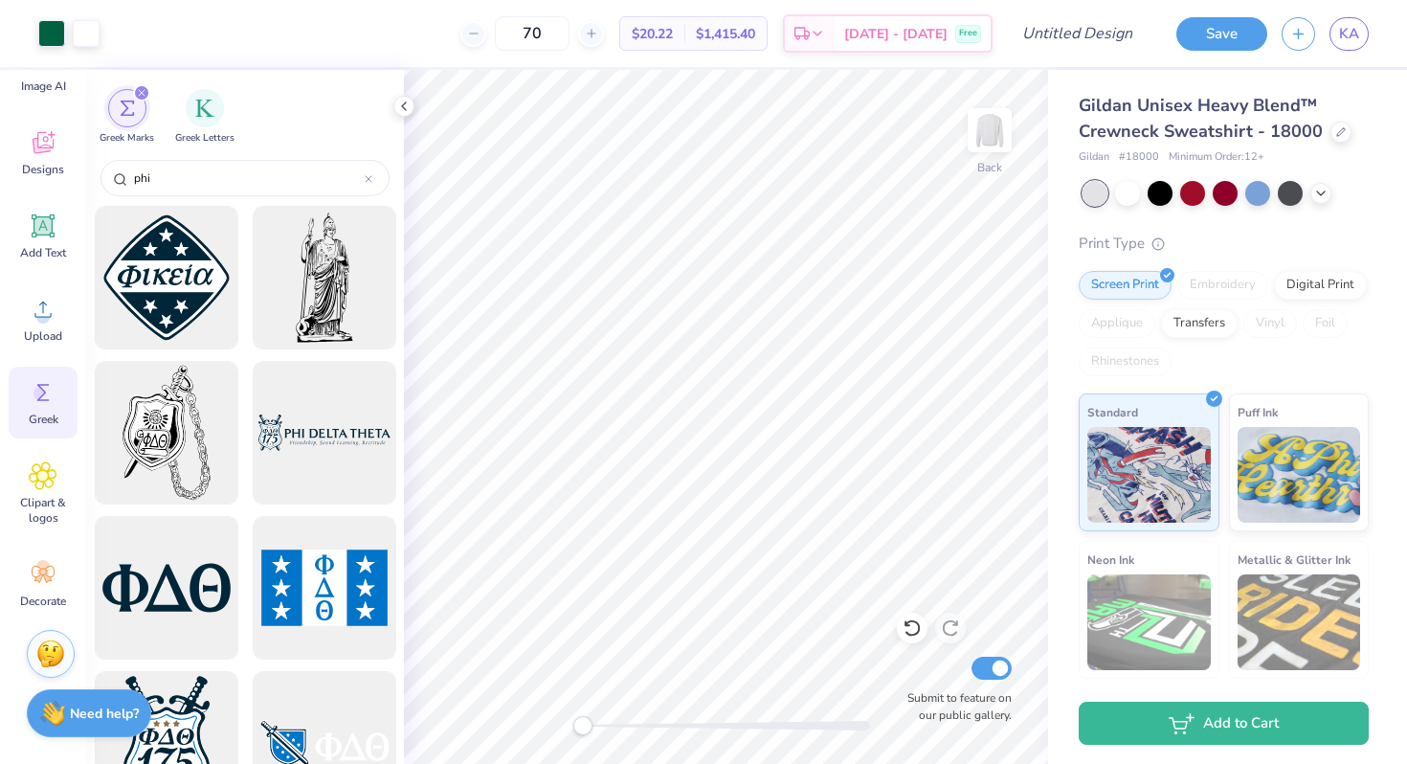
type input "phi"
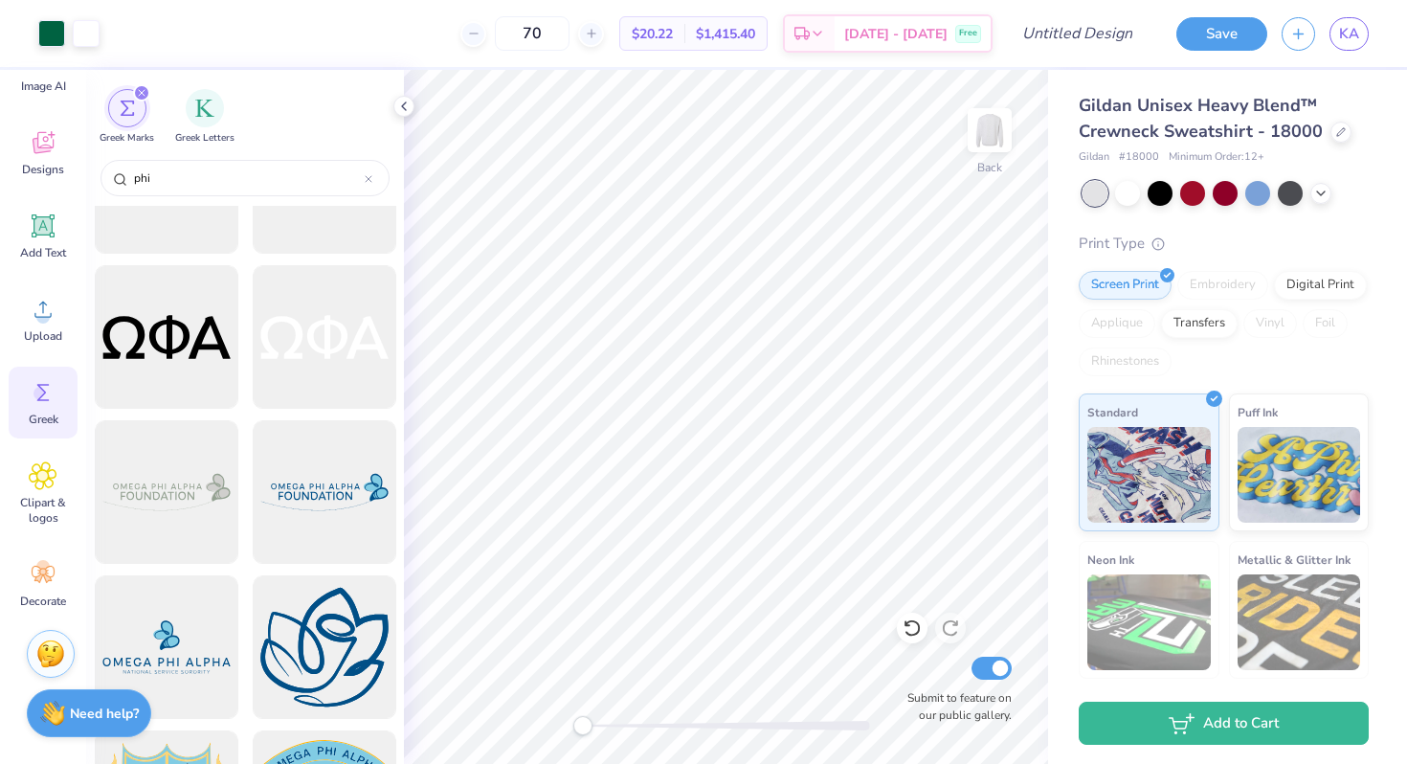
scroll to position [5176, 0]
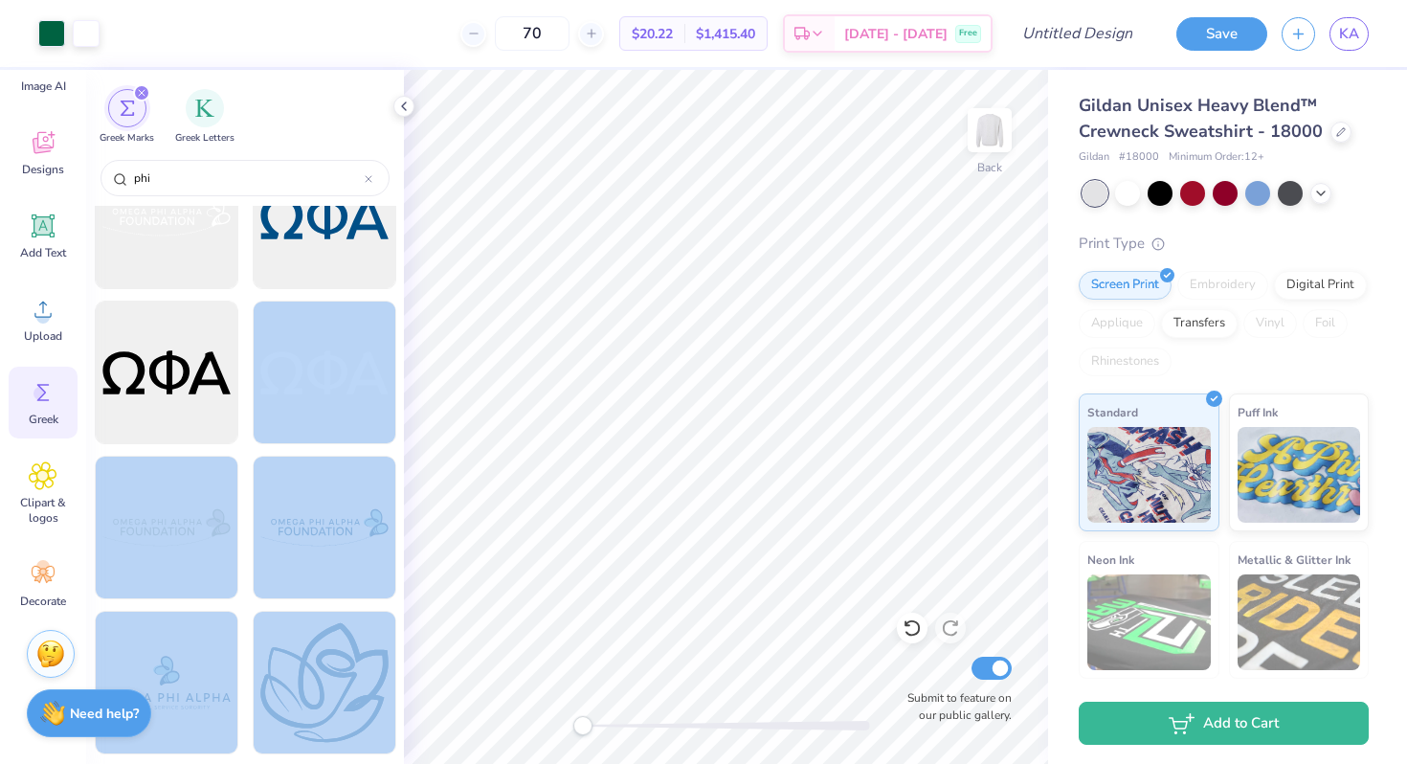
click at [714, 486] on div "Art colors 70 $20.22 Per Item $1,415.40 Total Est. Delivery Oct 10 - 13 Free De…" at bounding box center [703, 382] width 1407 height 764
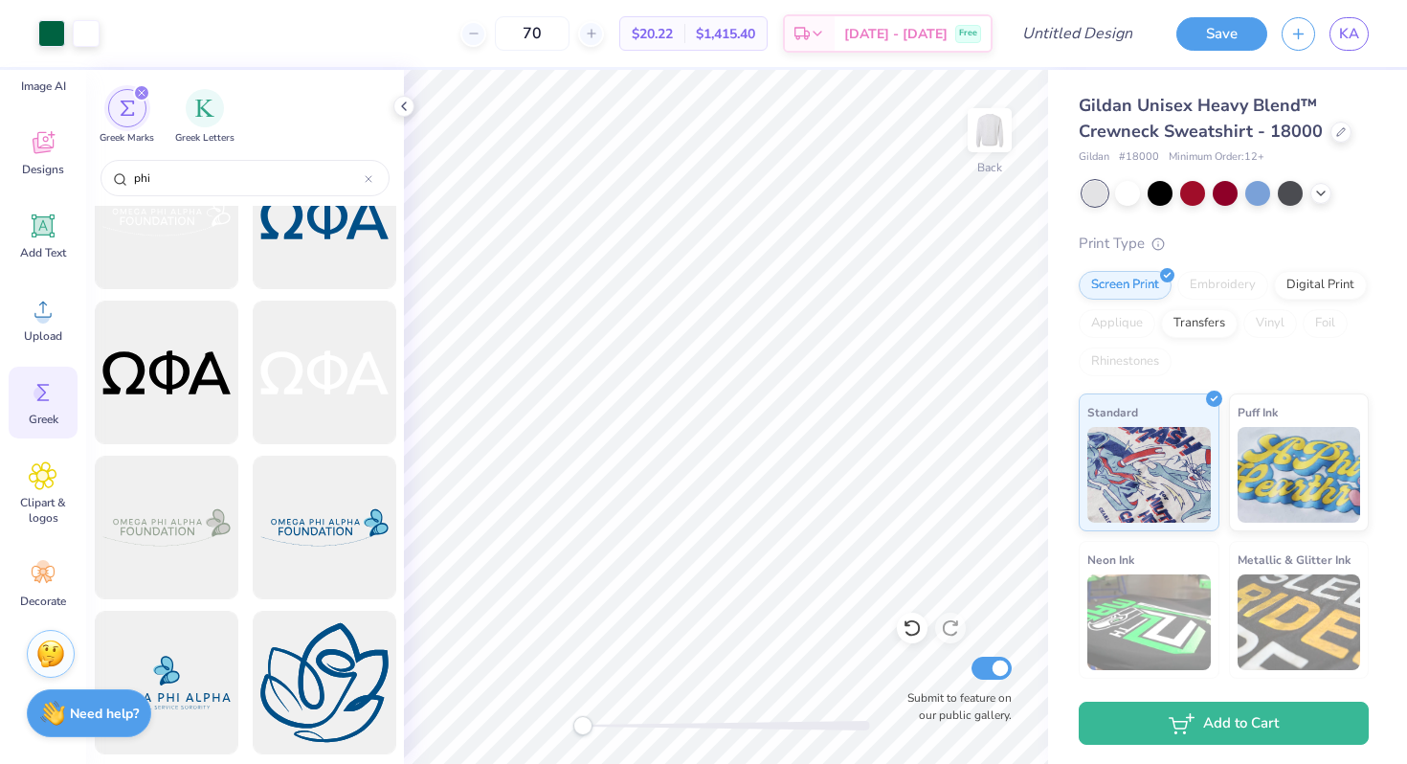
click at [313, 367] on div at bounding box center [324, 373] width 158 height 158
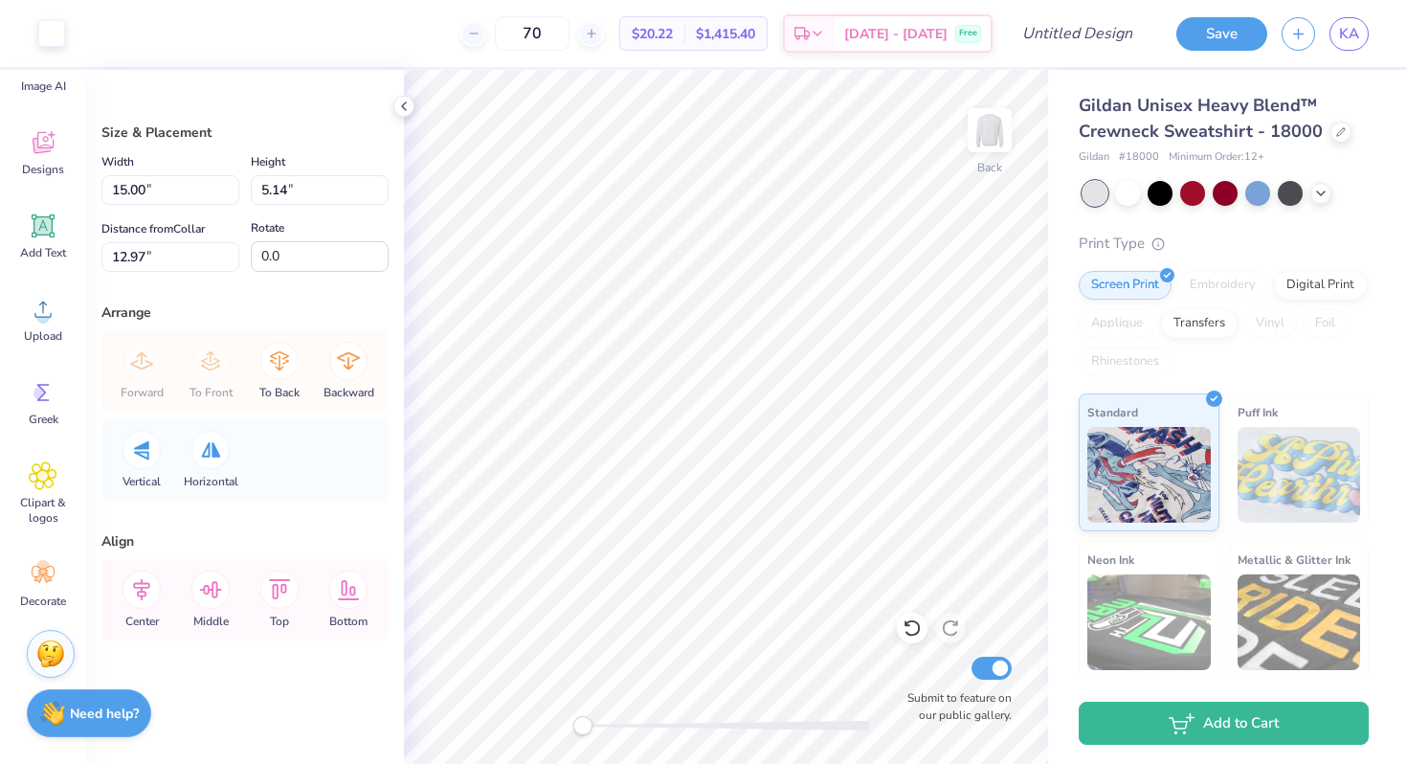
type input "12.97"
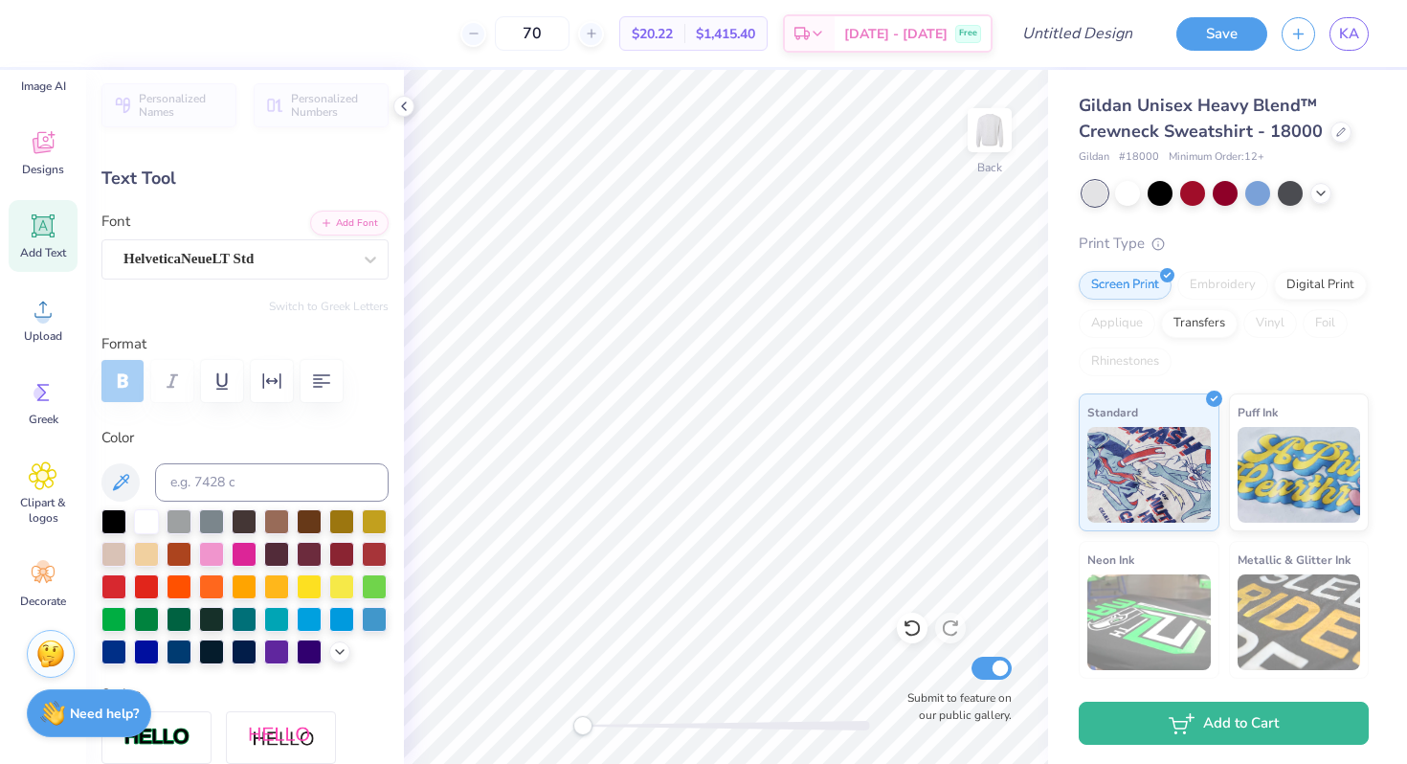
scroll to position [12, 0]
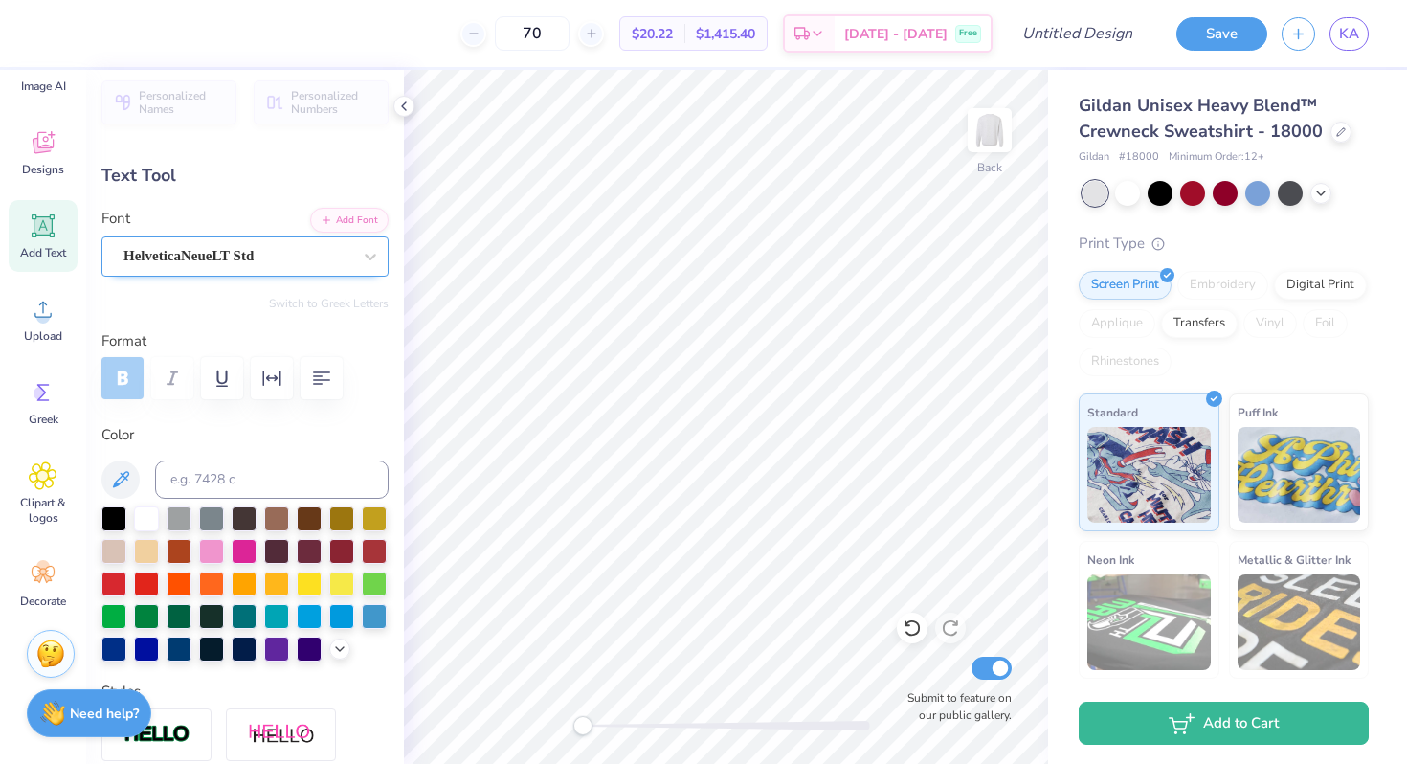
click at [349, 259] on div "HelveticaNeueLT Std" at bounding box center [238, 256] width 232 height 30
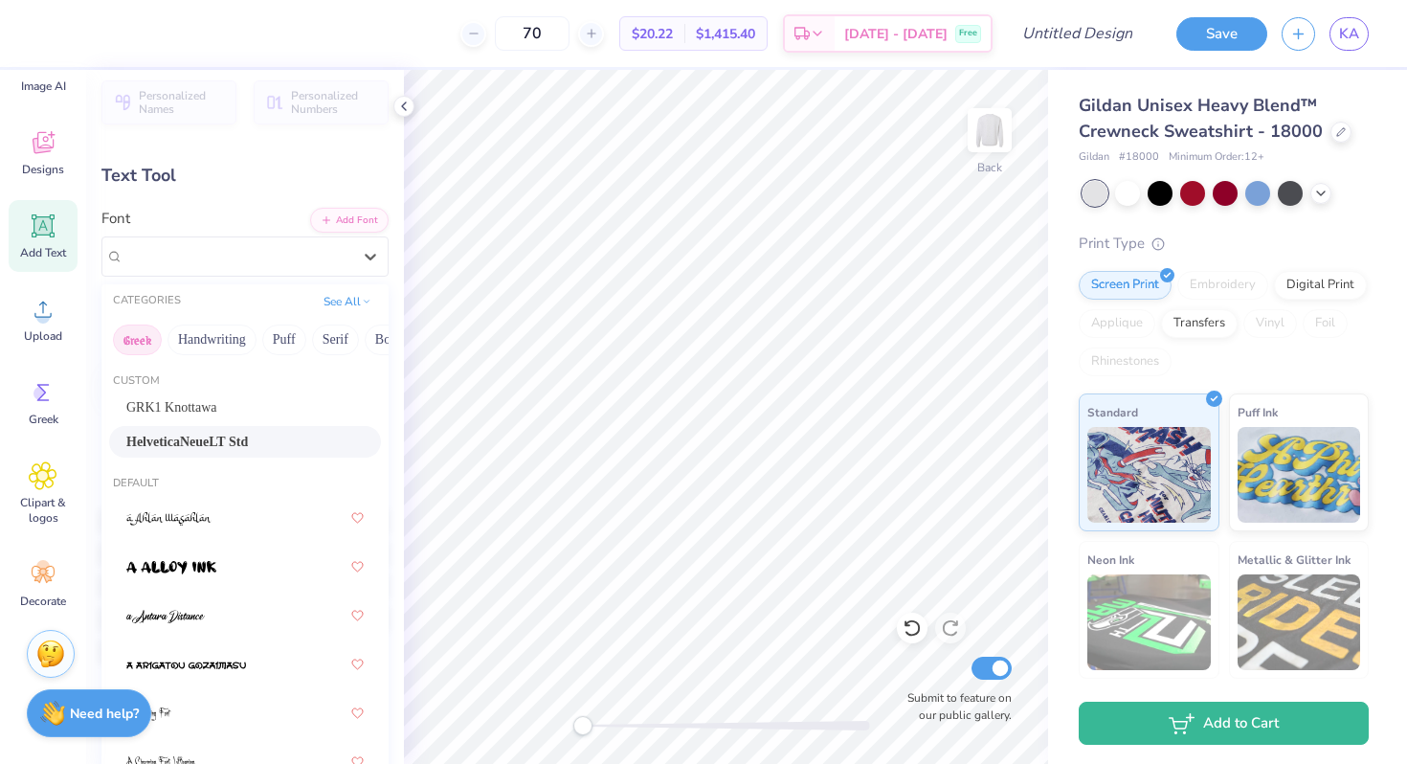
click at [138, 343] on button "Greek" at bounding box center [137, 339] width 49 height 31
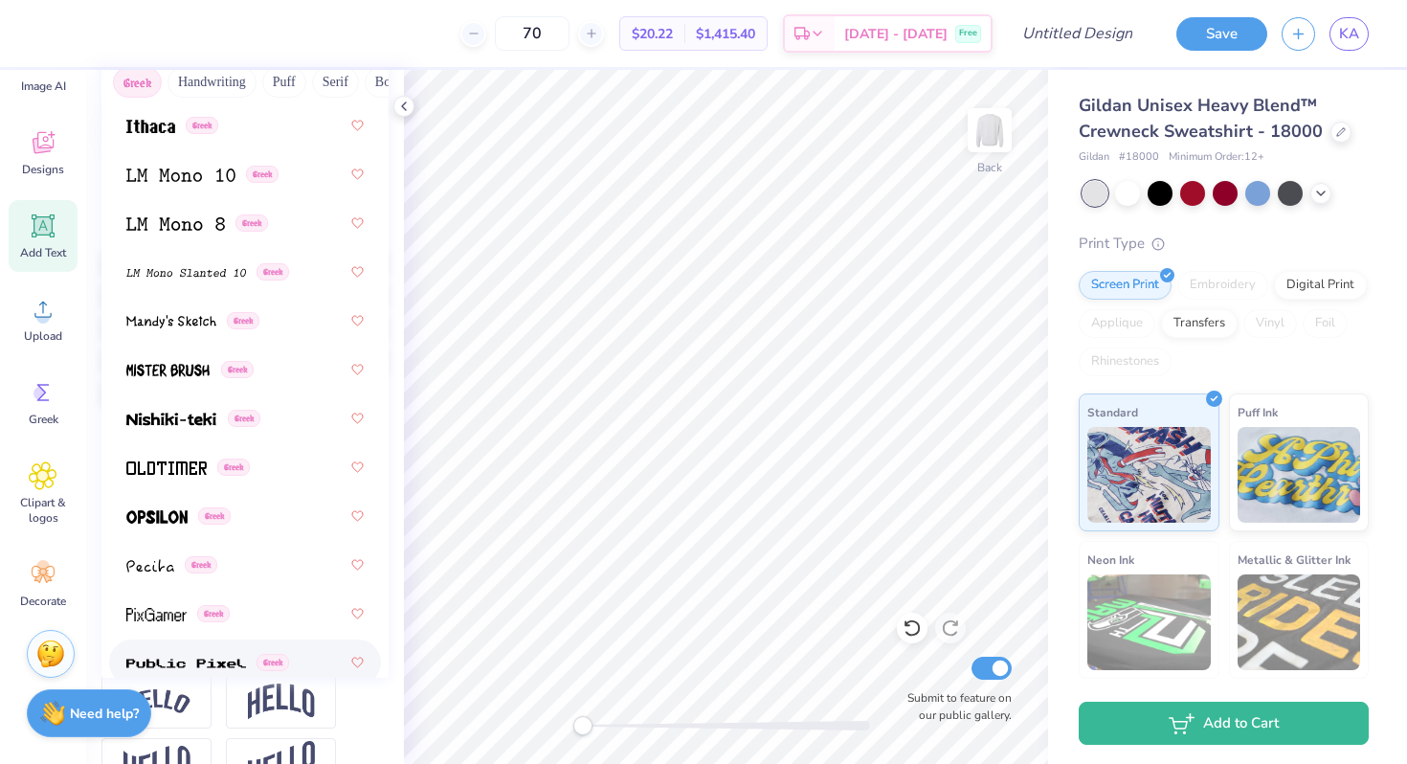
scroll to position [1147, 0]
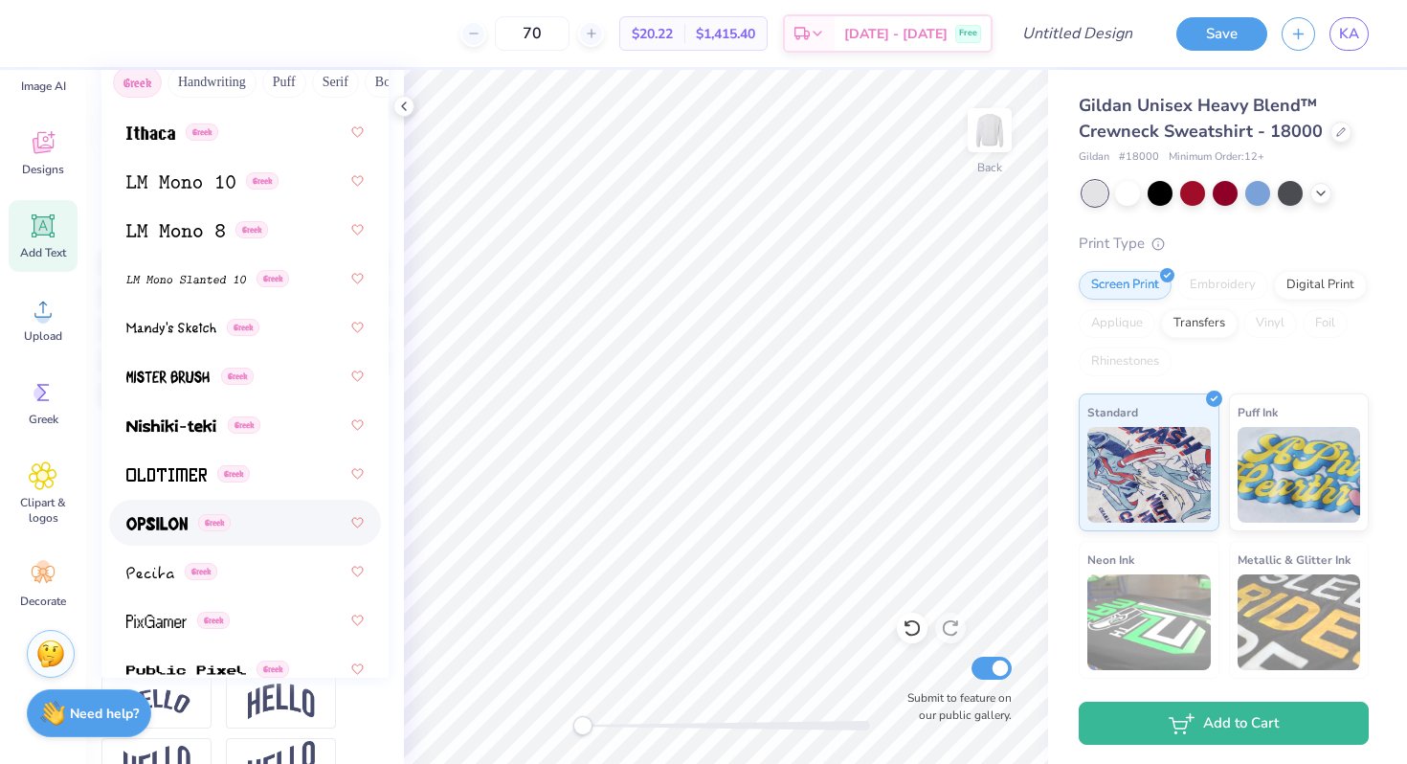
click at [259, 516] on div "Greek" at bounding box center [244, 522] width 237 height 34
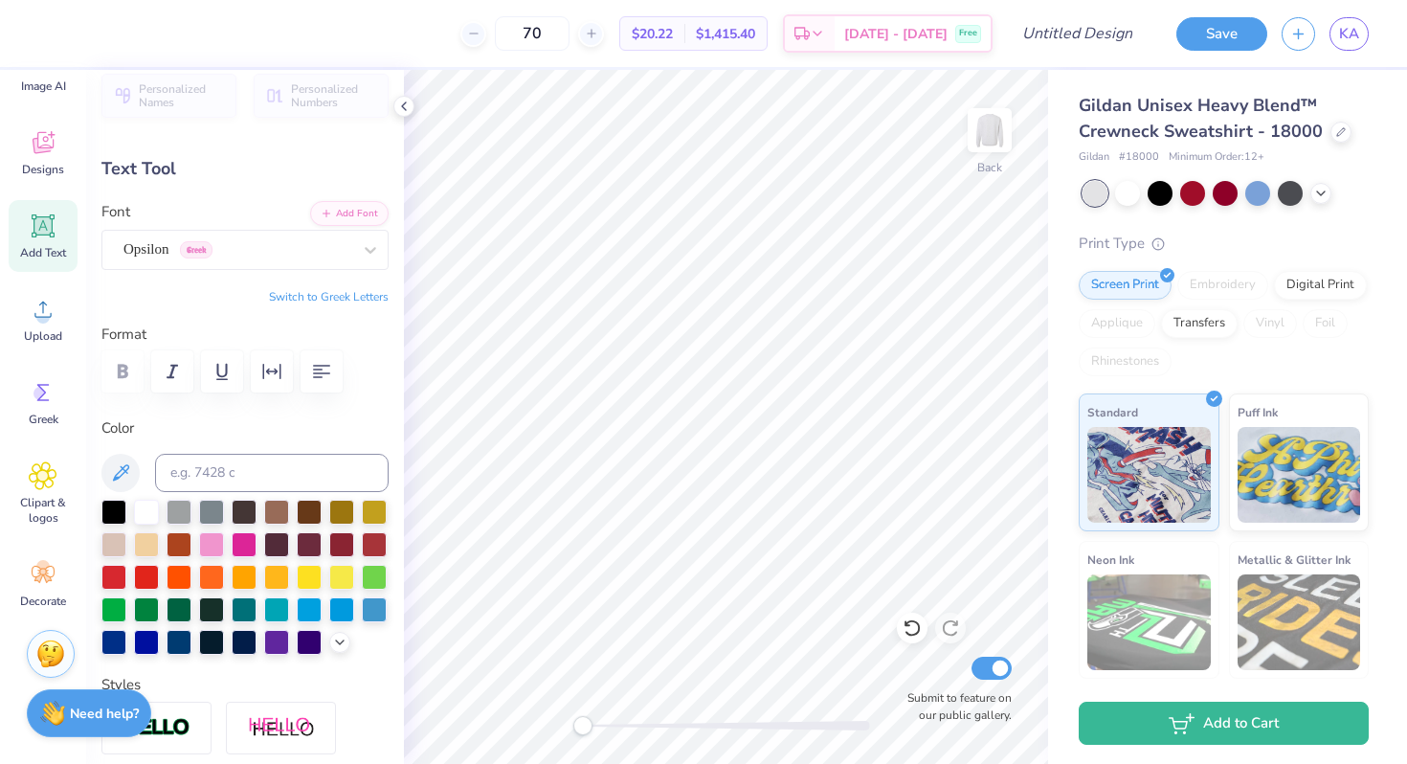
scroll to position [0, 0]
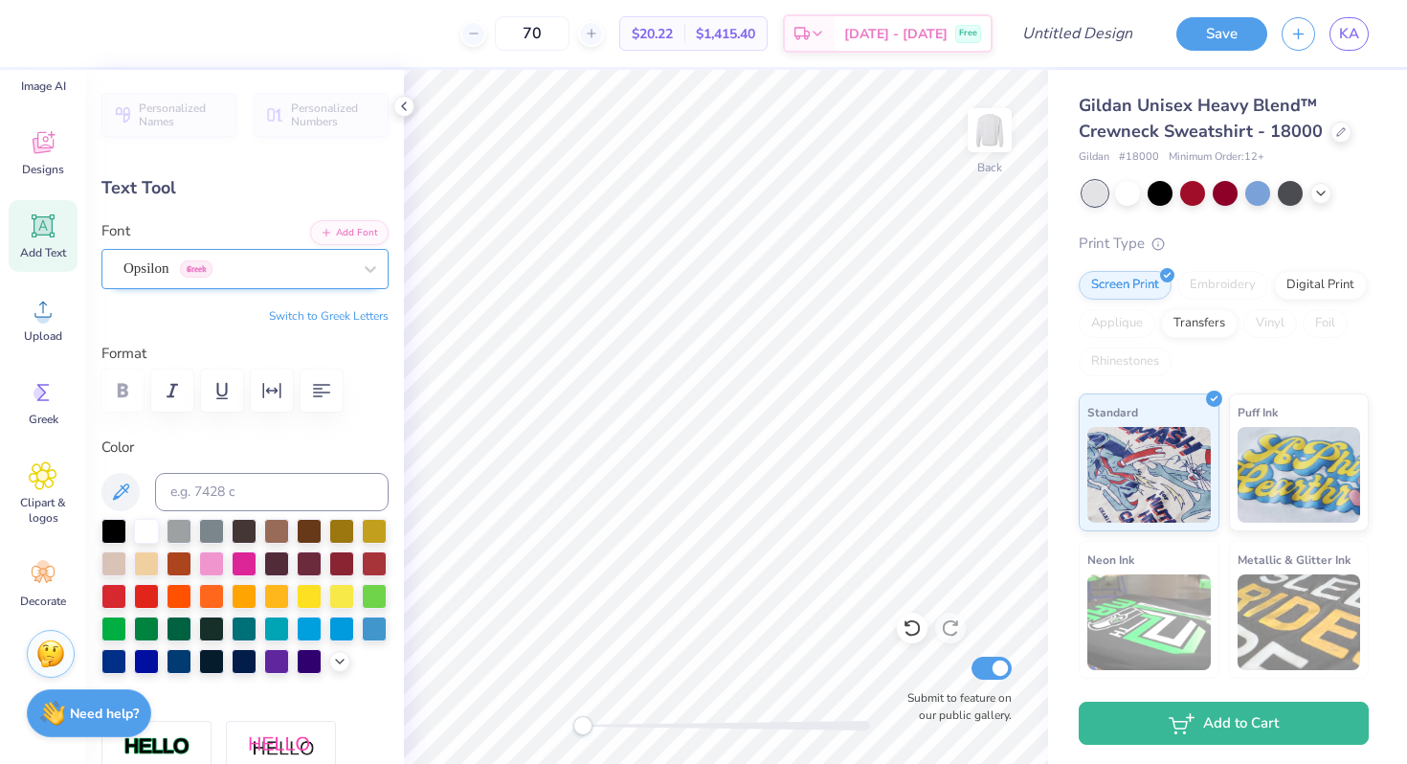
click at [321, 269] on div "Opsilon Greek" at bounding box center [238, 269] width 232 height 30
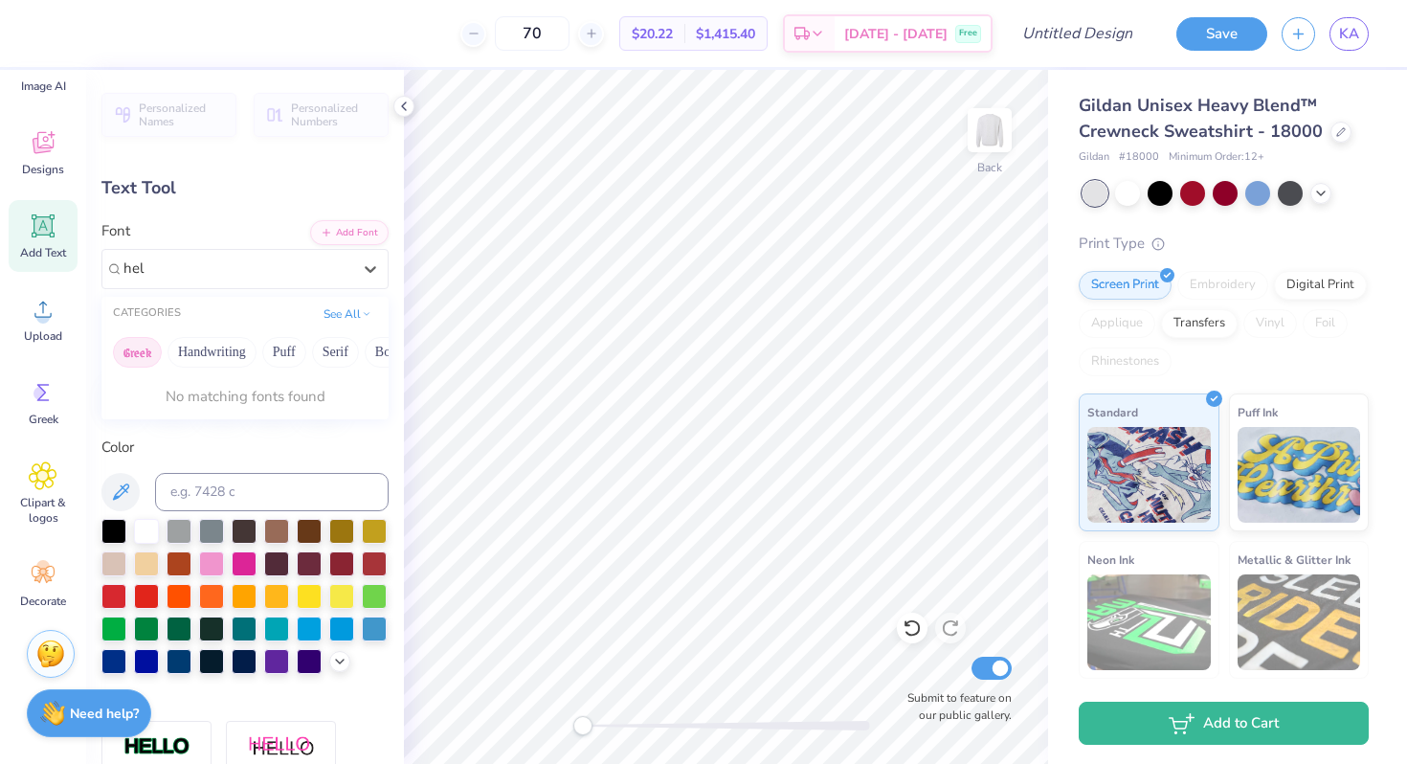
click at [140, 350] on button "Greek" at bounding box center [137, 352] width 49 height 31
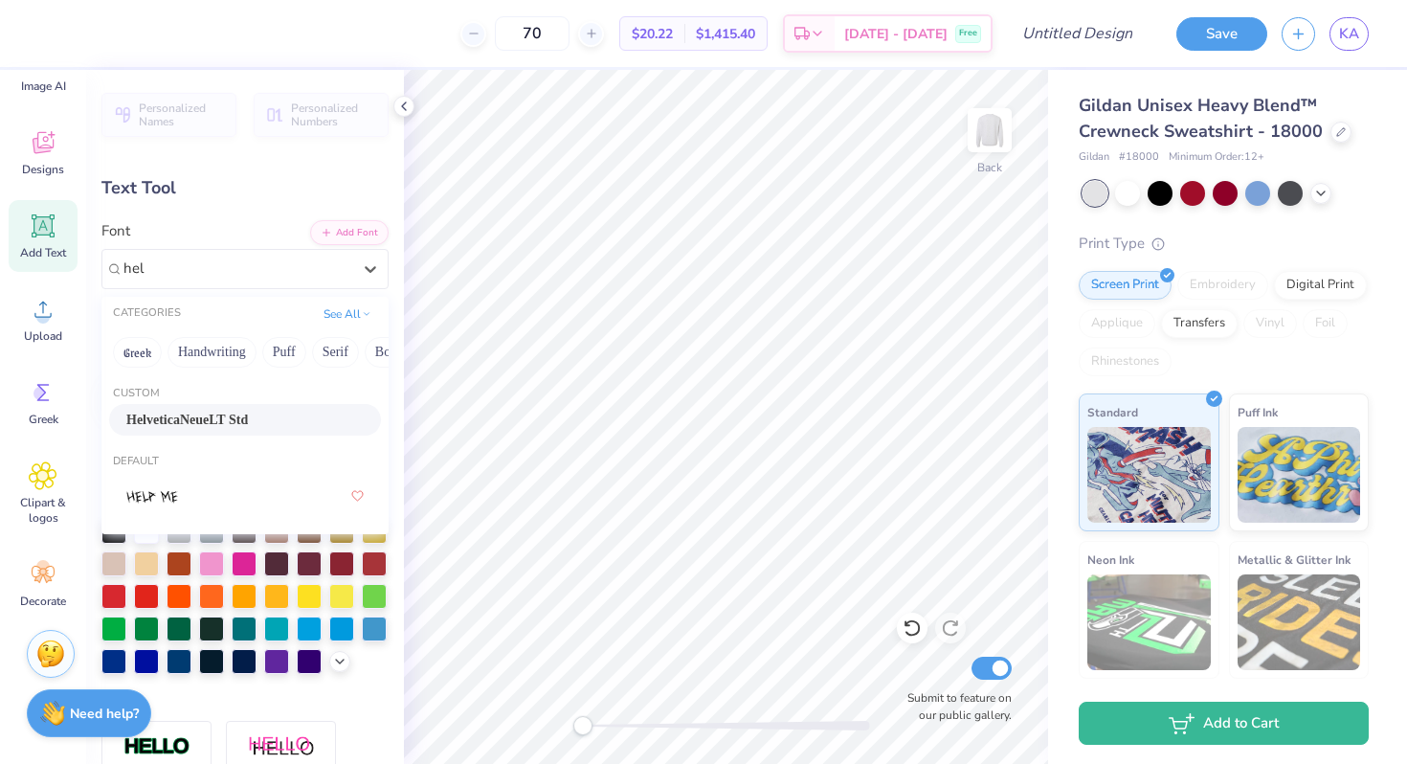
click at [232, 418] on span "HelveticaNeueLT Std" at bounding box center [187, 420] width 122 height 20
type input "hel"
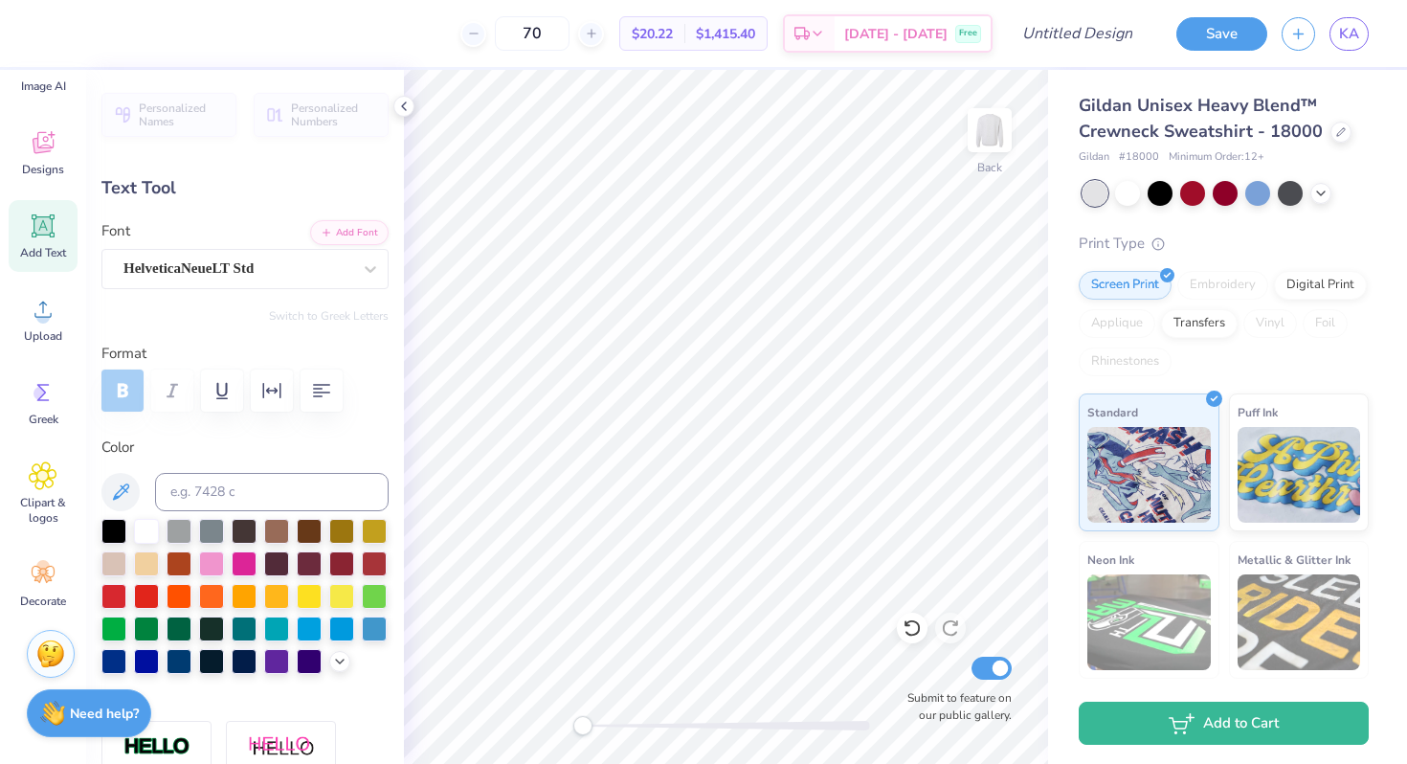
type textarea "KB"
click at [47, 314] on circle at bounding box center [42, 316] width 13 height 13
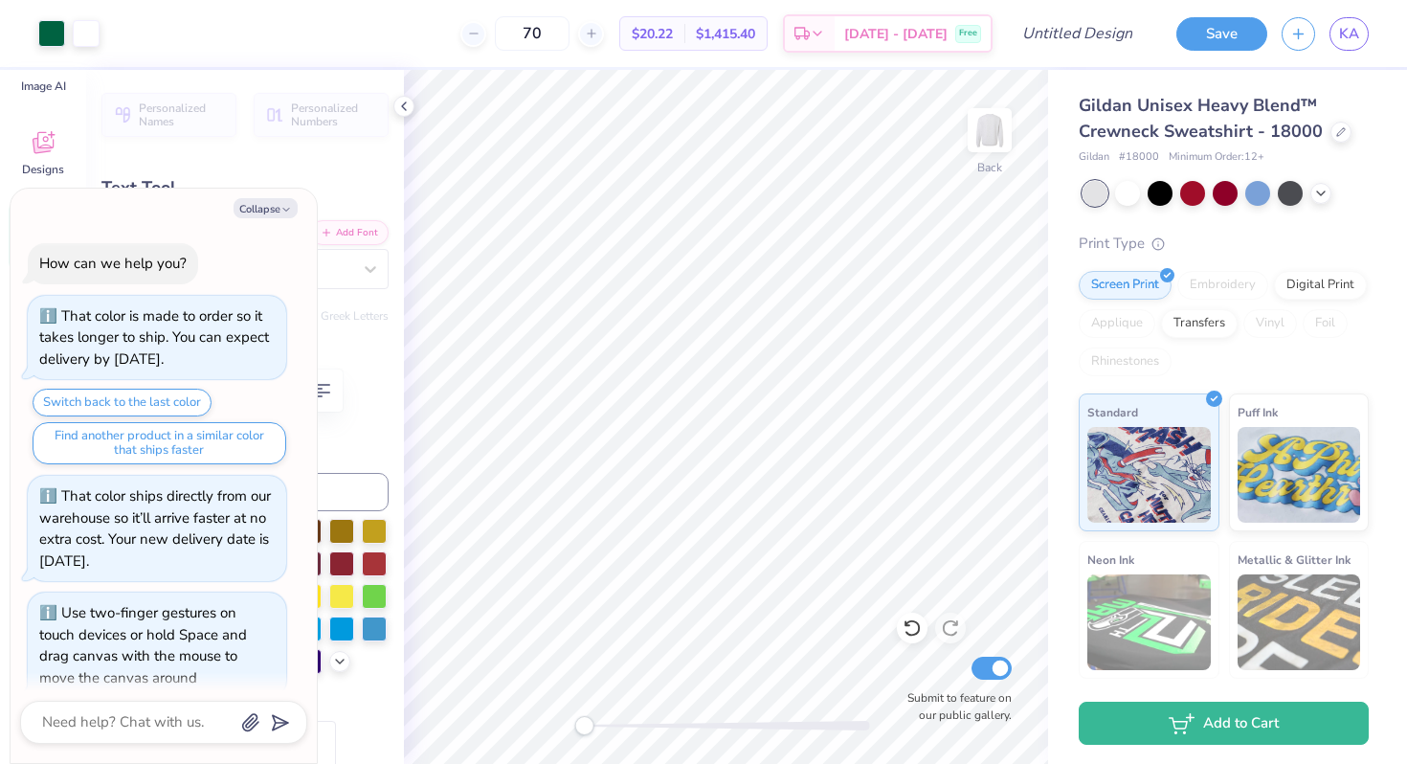
scroll to position [22, 0]
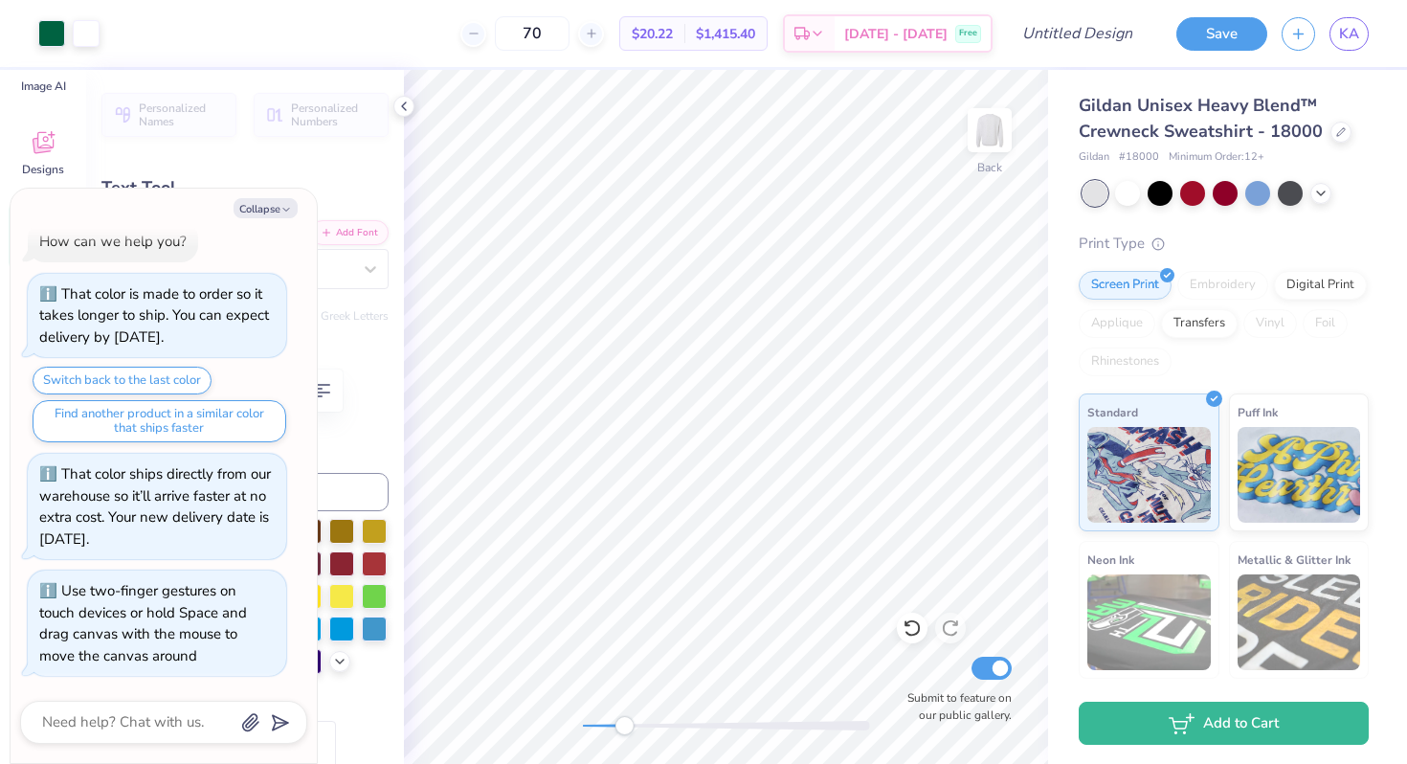
drag, startPoint x: 581, startPoint y: 729, endPoint x: 627, endPoint y: 730, distance: 45.9
click at [626, 730] on div "Accessibility label" at bounding box center [623, 725] width 19 height 19
click at [270, 203] on button "Collapse" at bounding box center [266, 208] width 64 height 20
type textarea "x"
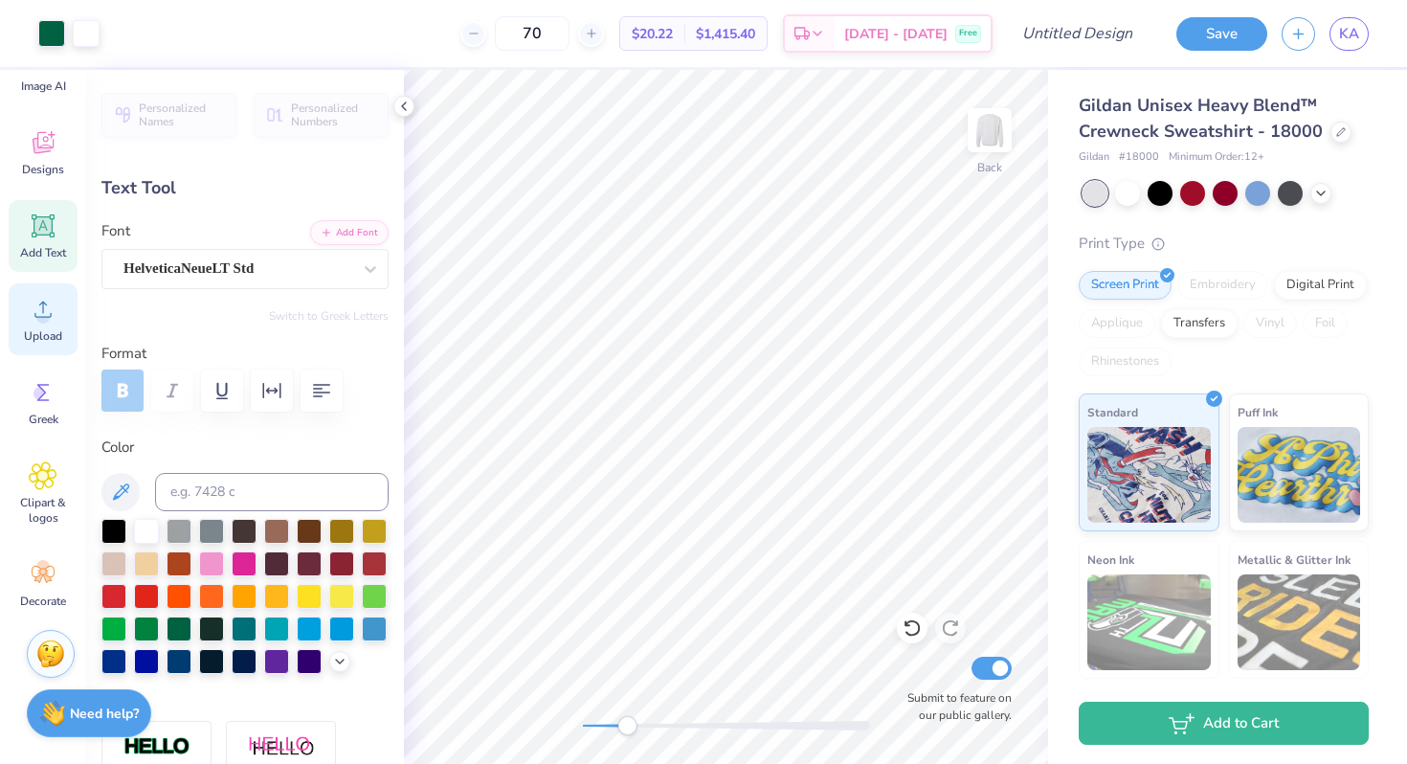
click at [46, 311] on circle at bounding box center [42, 316] width 13 height 13
click at [43, 308] on icon at bounding box center [43, 309] width 29 height 29
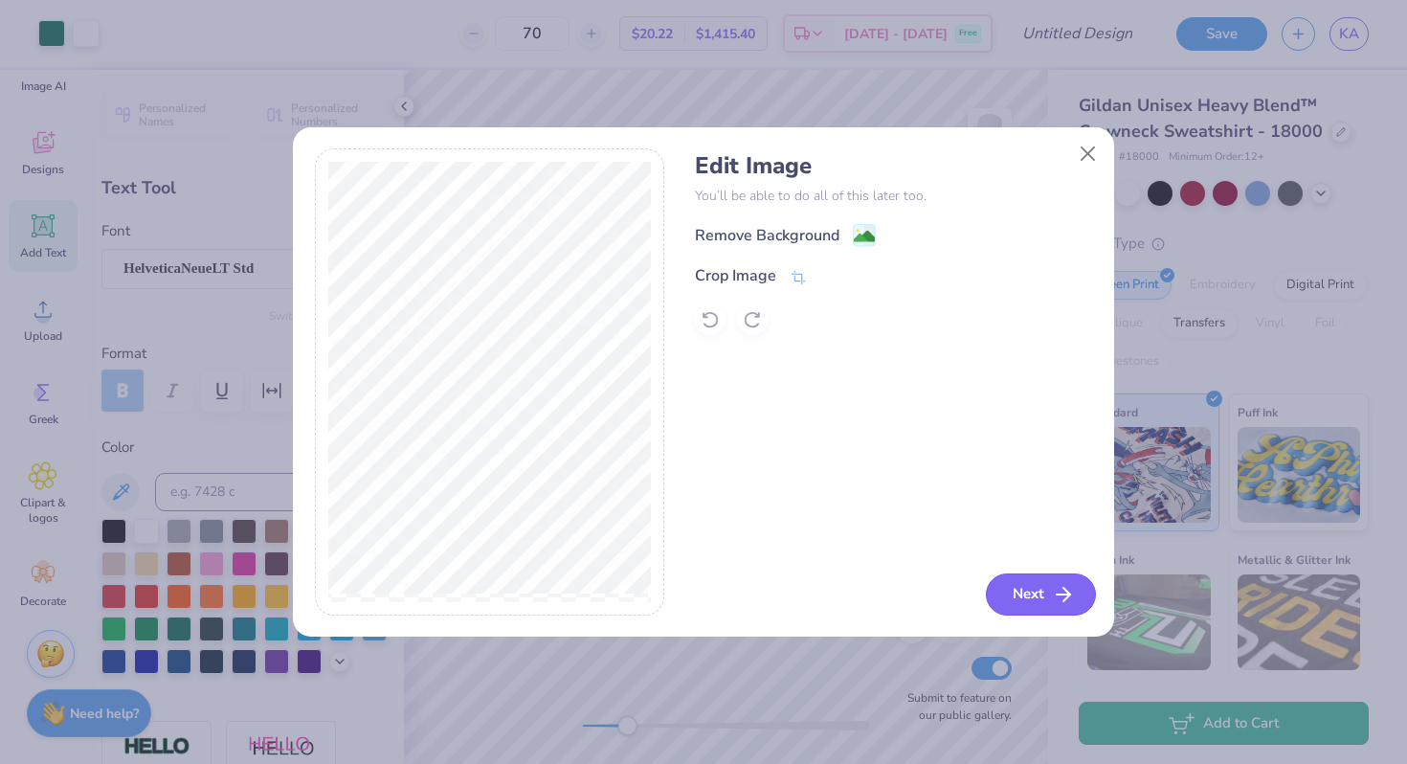
click at [1047, 590] on button "Next" at bounding box center [1041, 594] width 110 height 42
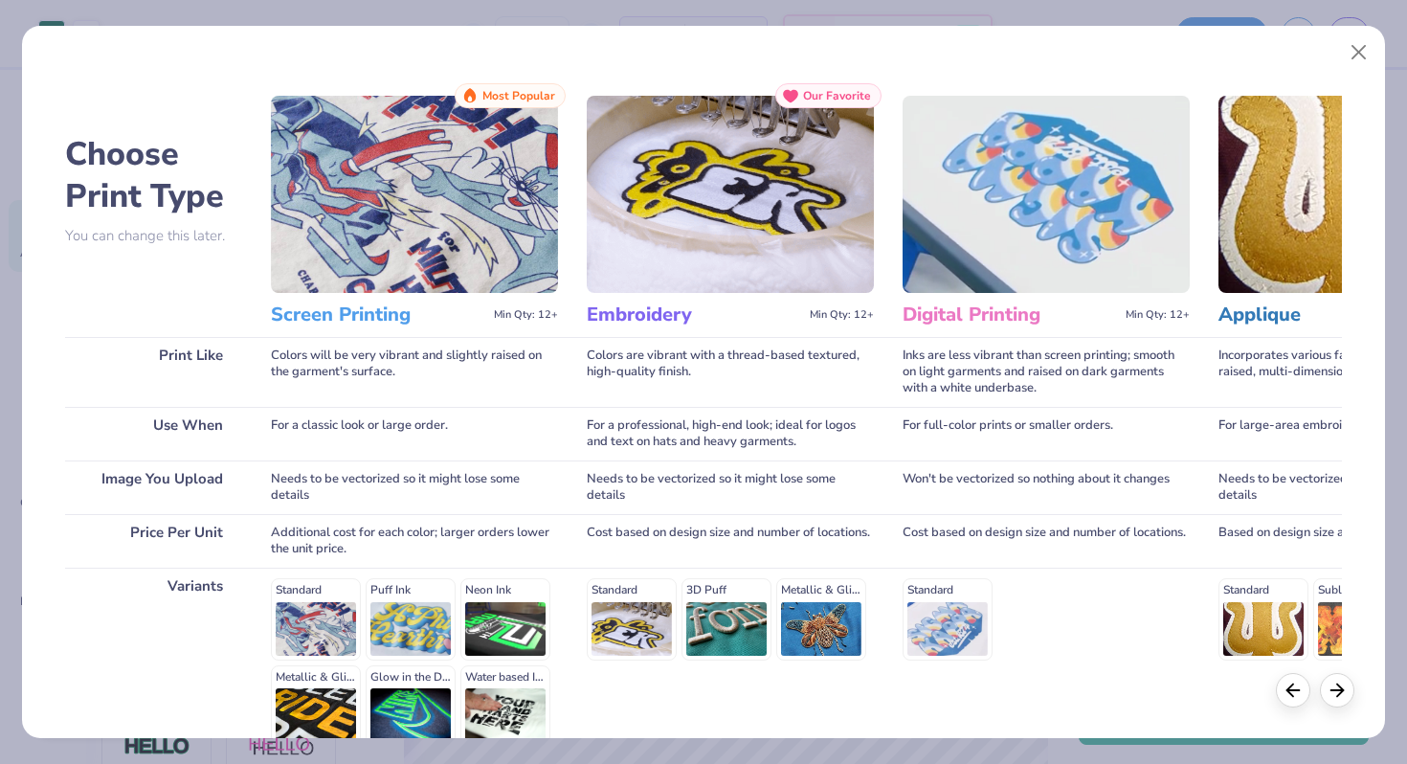
click at [505, 208] on img at bounding box center [414, 194] width 287 height 197
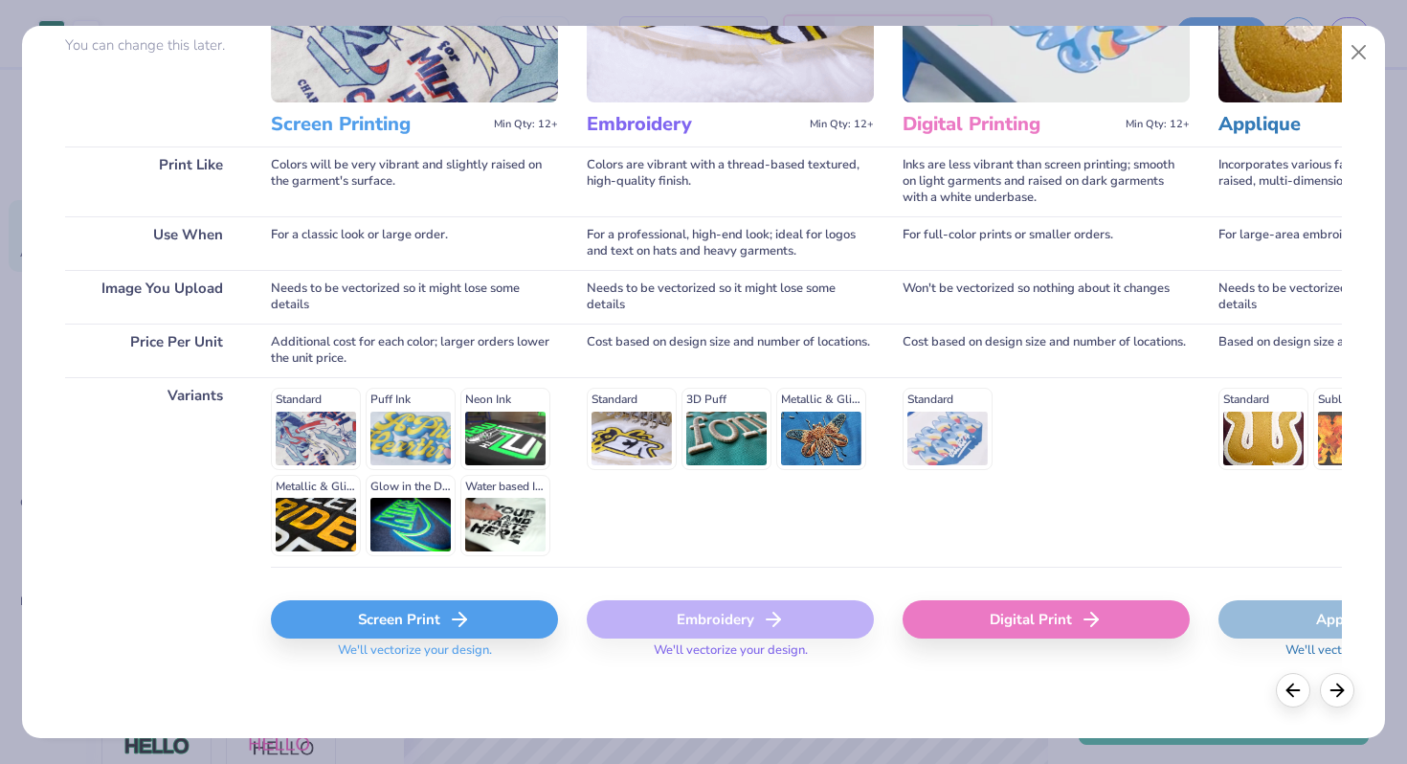
click at [320, 419] on div "Standard Puff Ink Neon Ink Metallic & Glitter Ink Glow in the Dark Ink Water ba…" at bounding box center [414, 472] width 287 height 168
click at [441, 616] on div "Screen Print" at bounding box center [414, 619] width 287 height 38
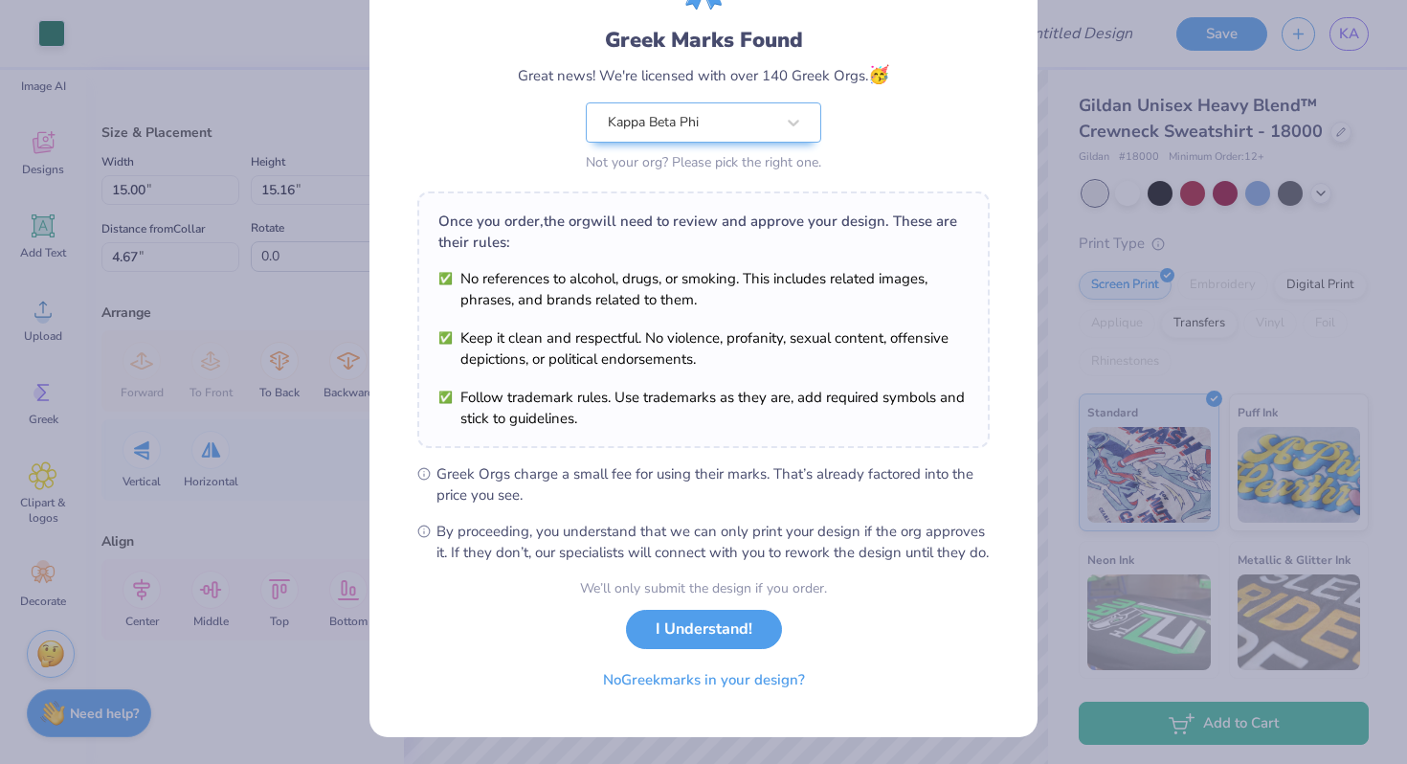
scroll to position [132, 0]
click at [753, 630] on button "I Understand!" at bounding box center [704, 624] width 156 height 39
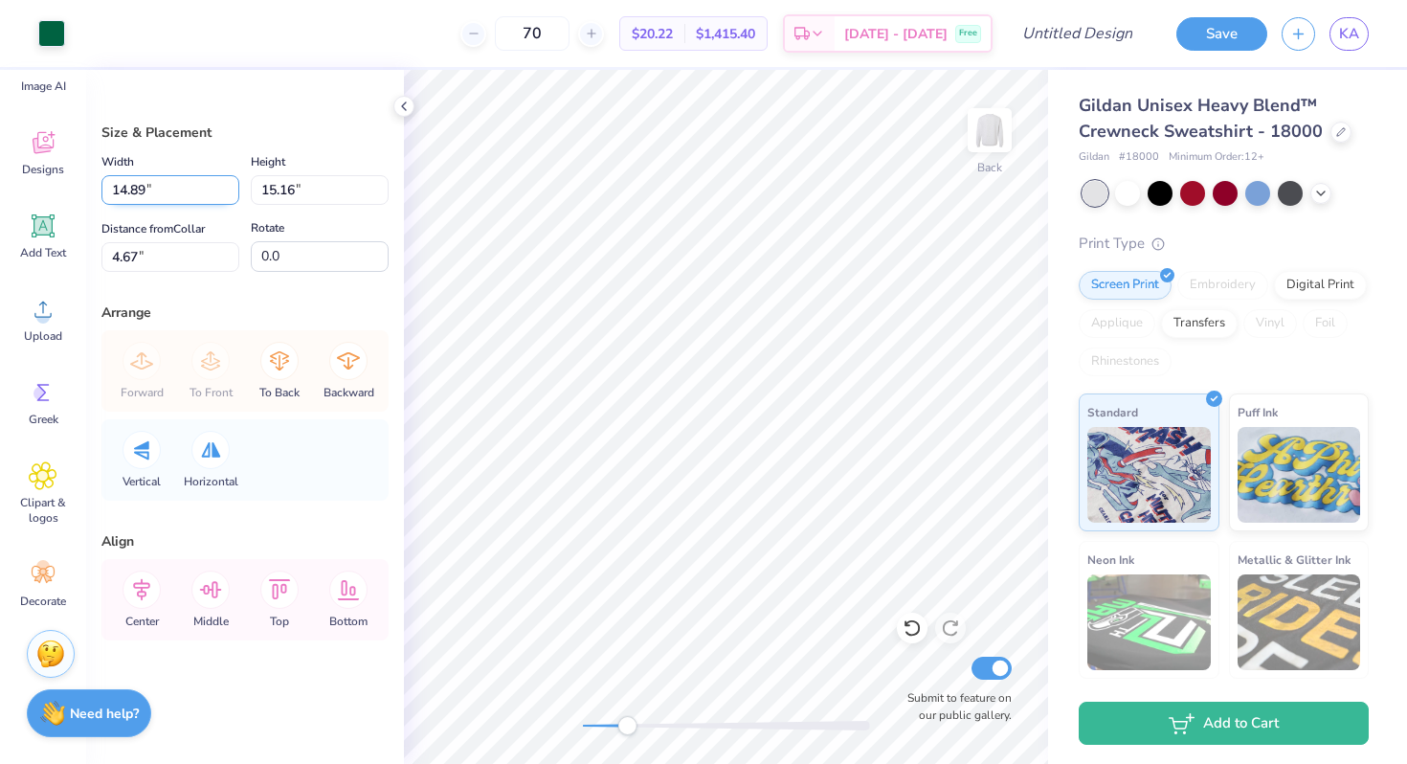
type input "14.89"
click at [231, 197] on input "14.89" at bounding box center [170, 190] width 138 height 30
type input "15.05"
type input "4.72"
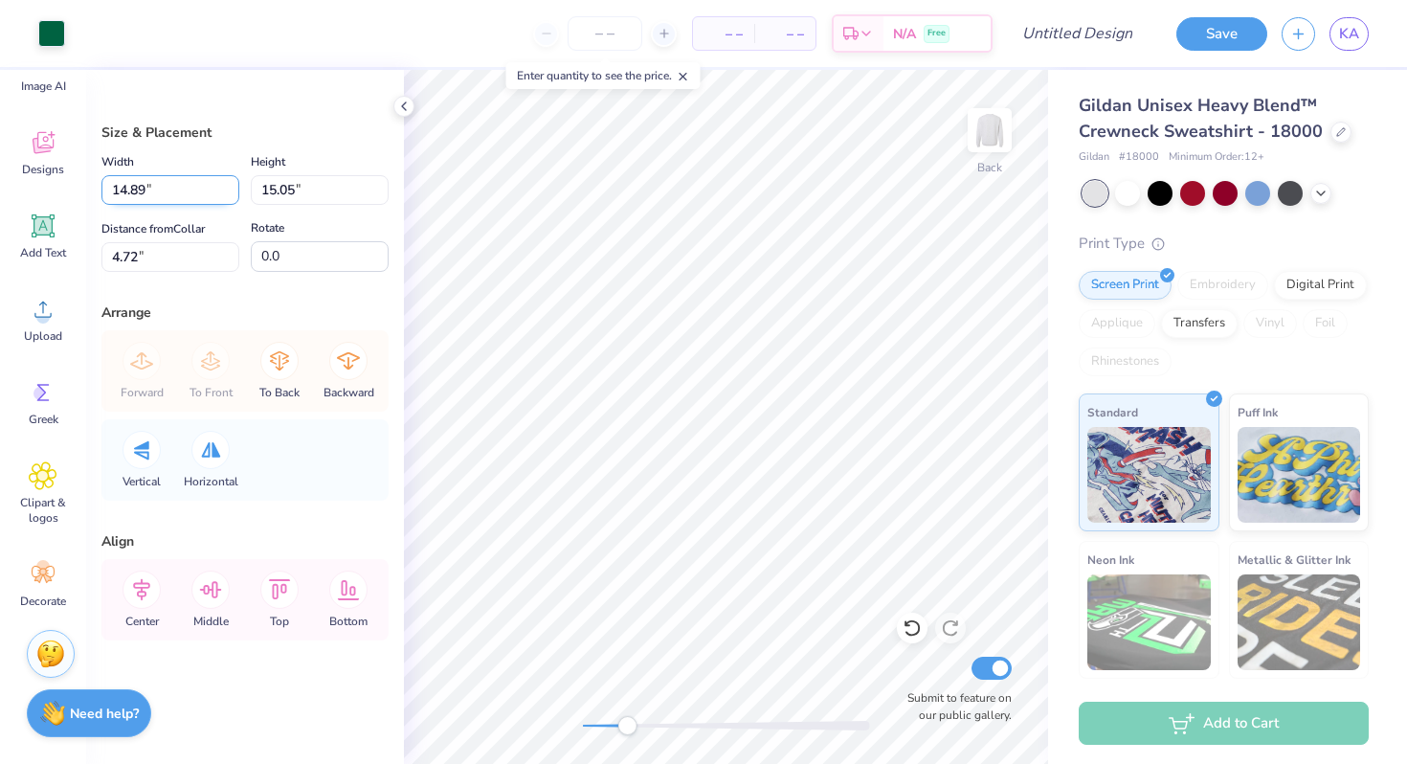
click at [142, 197] on input "14.89" at bounding box center [170, 190] width 138 height 30
drag, startPoint x: 146, startPoint y: 196, endPoint x: 93, endPoint y: 196, distance: 53.6
click at [93, 196] on div "Size & Placement Width 14.89 14.89 " Height 15.05 15.05 " Distance from Collar …" at bounding box center [245, 417] width 318 height 694
type input "15.00"
click at [315, 314] on div "Arrange" at bounding box center [244, 312] width 287 height 20
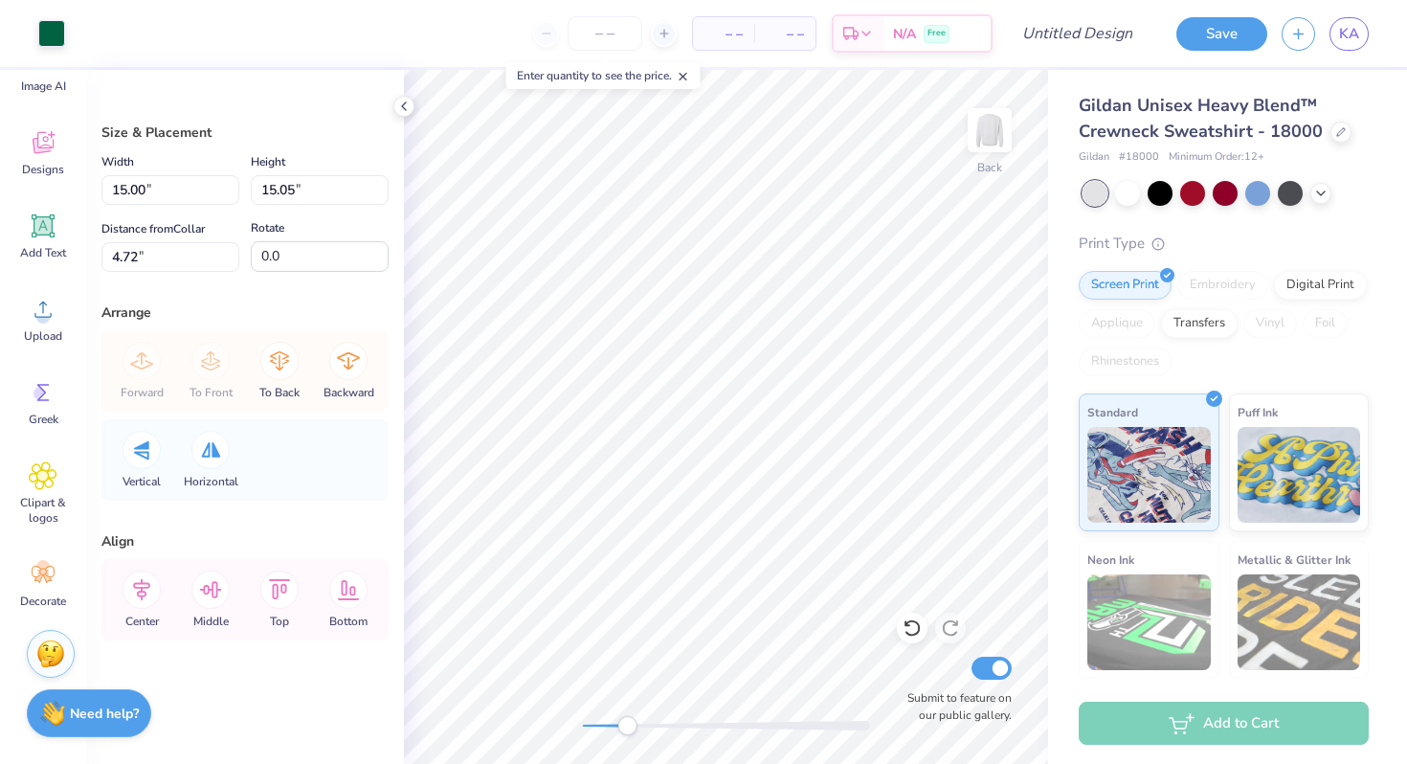
type input "15.17"
type input "4.67"
click at [523, 717] on div "Back Submit to feature on our public gallery." at bounding box center [726, 417] width 644 height 694
type input "2.47"
type input "2.50"
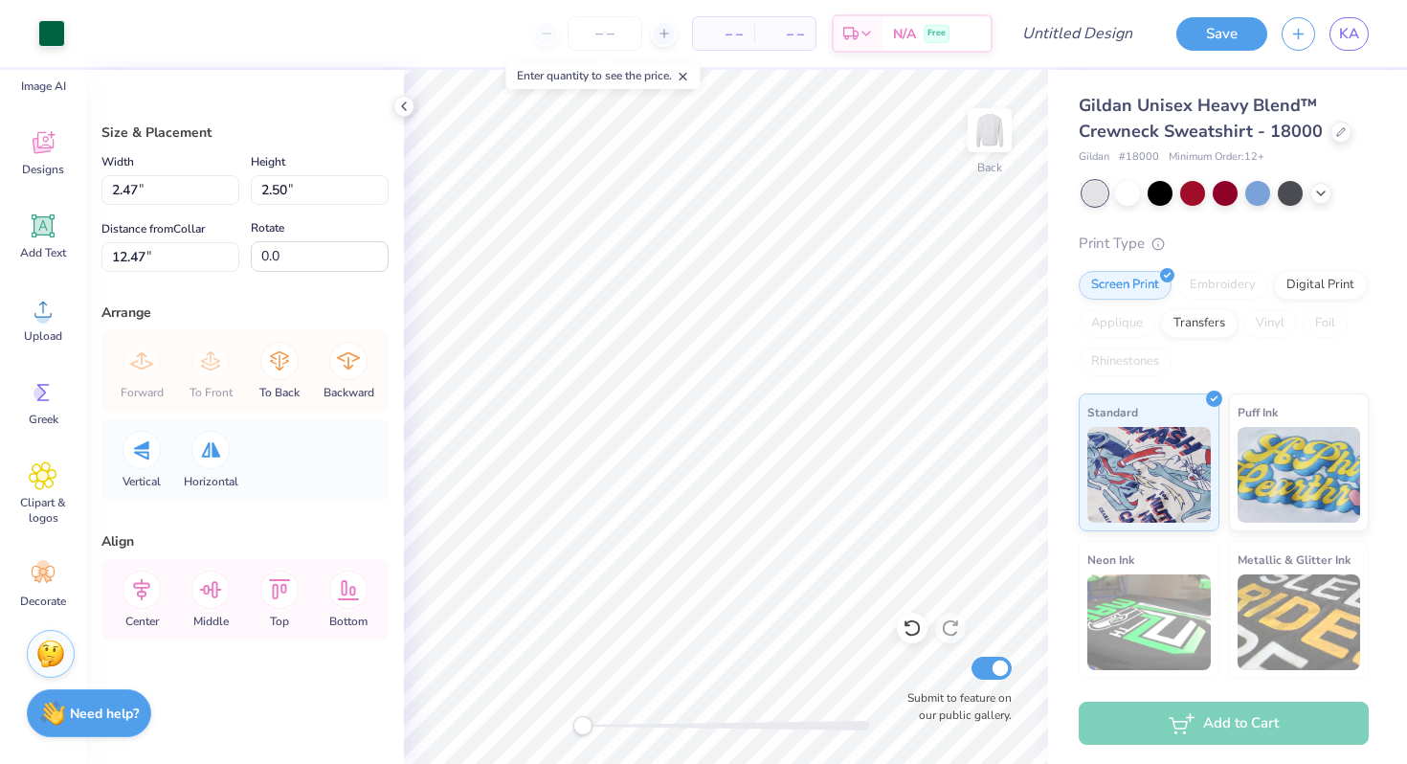
type input "1.66"
type input "1.67"
type input "12.47"
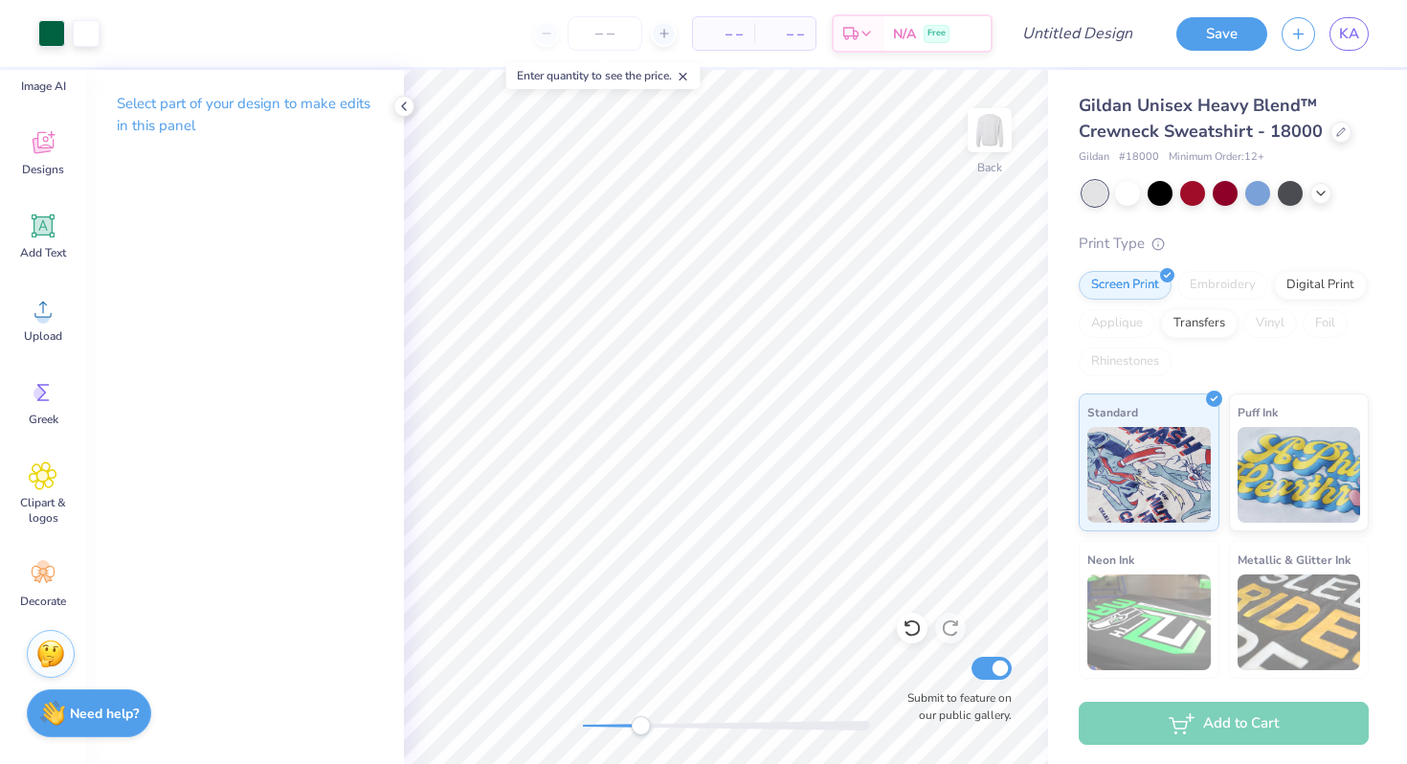
drag, startPoint x: 581, startPoint y: 730, endPoint x: 658, endPoint y: 721, distance: 78.1
click at [650, 722] on div "Accessibility label" at bounding box center [640, 725] width 19 height 19
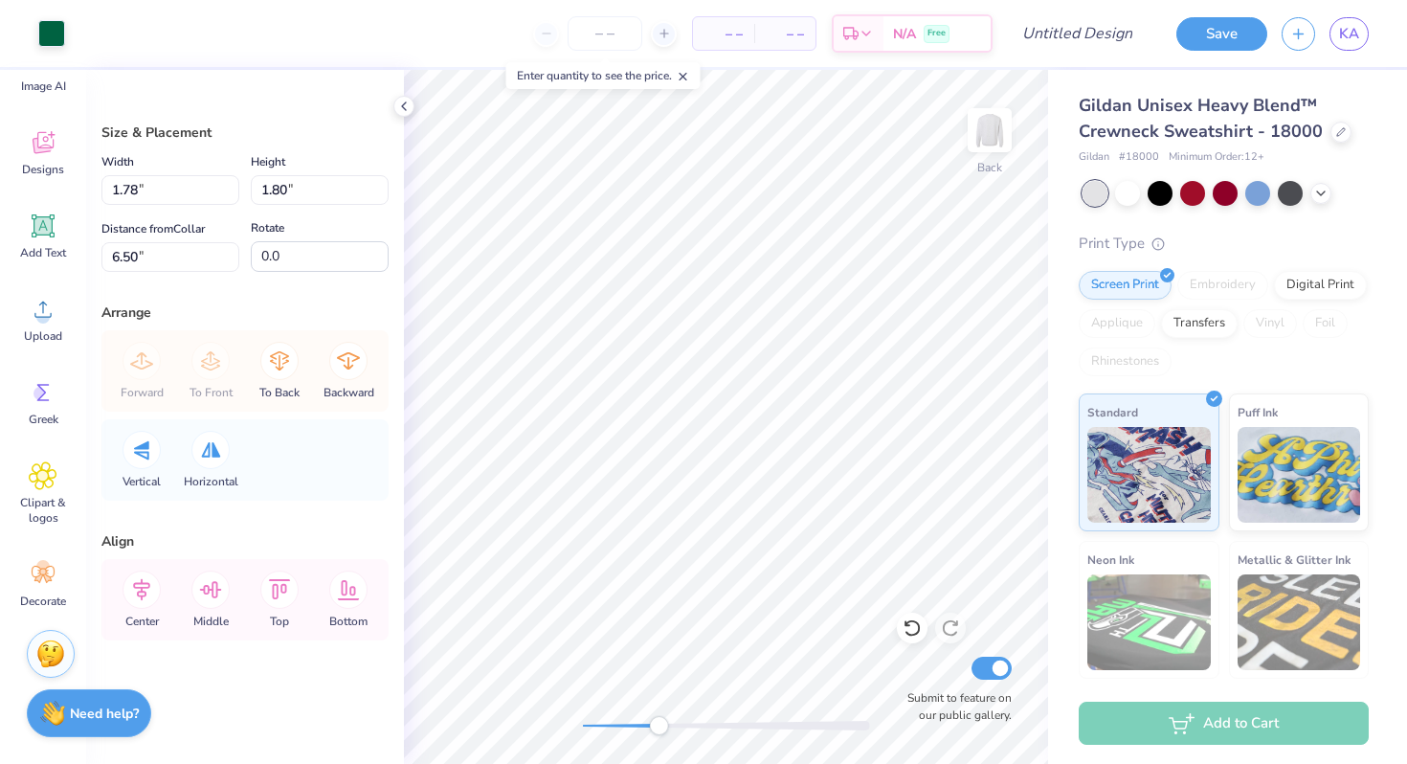
type input "1.78"
type input "1.80"
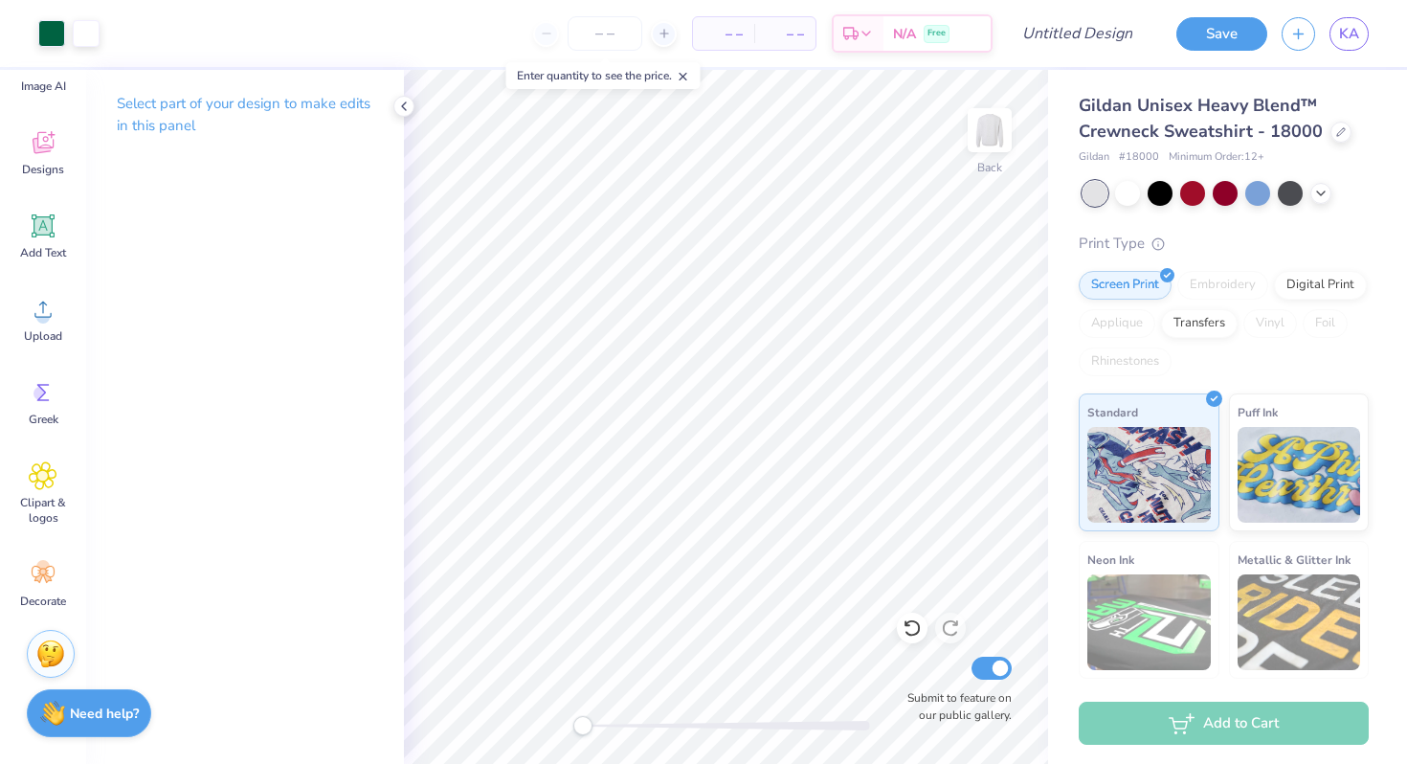
click at [559, 728] on div "Back Submit to feature on our public gallery." at bounding box center [726, 417] width 644 height 694
click at [662, 738] on div "Back Submit to feature on our public gallery." at bounding box center [726, 417] width 644 height 694
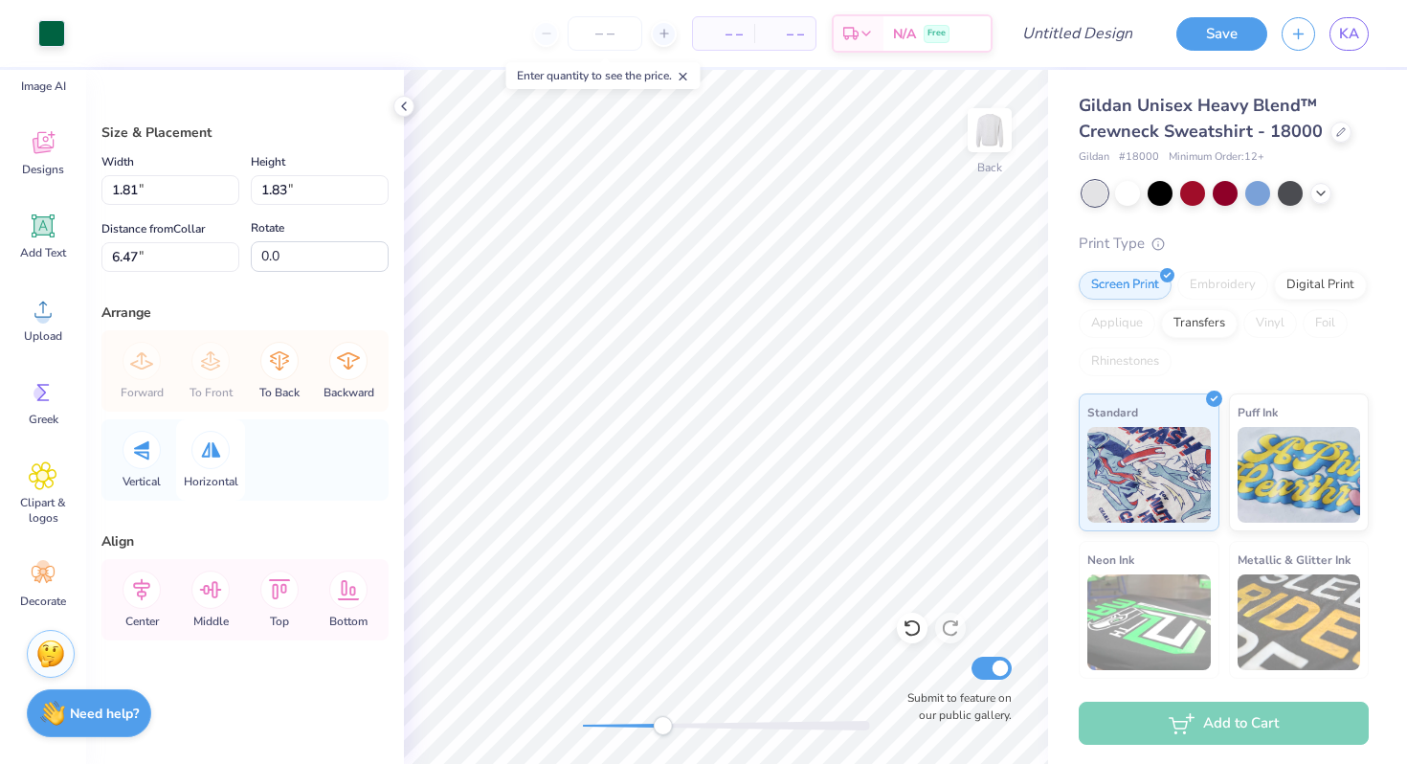
type input "7.31"
type input "7.61"
type input "3.00"
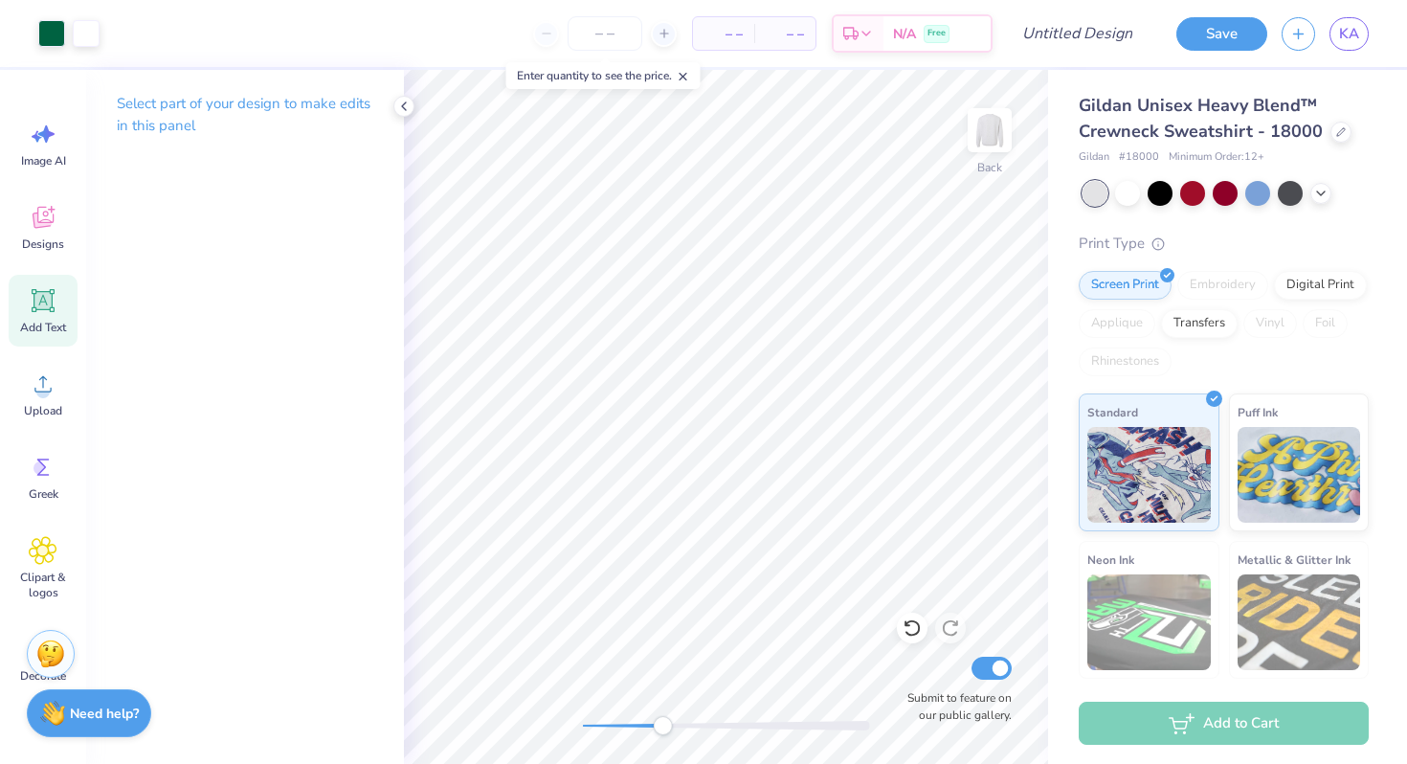
scroll to position [75, 0]
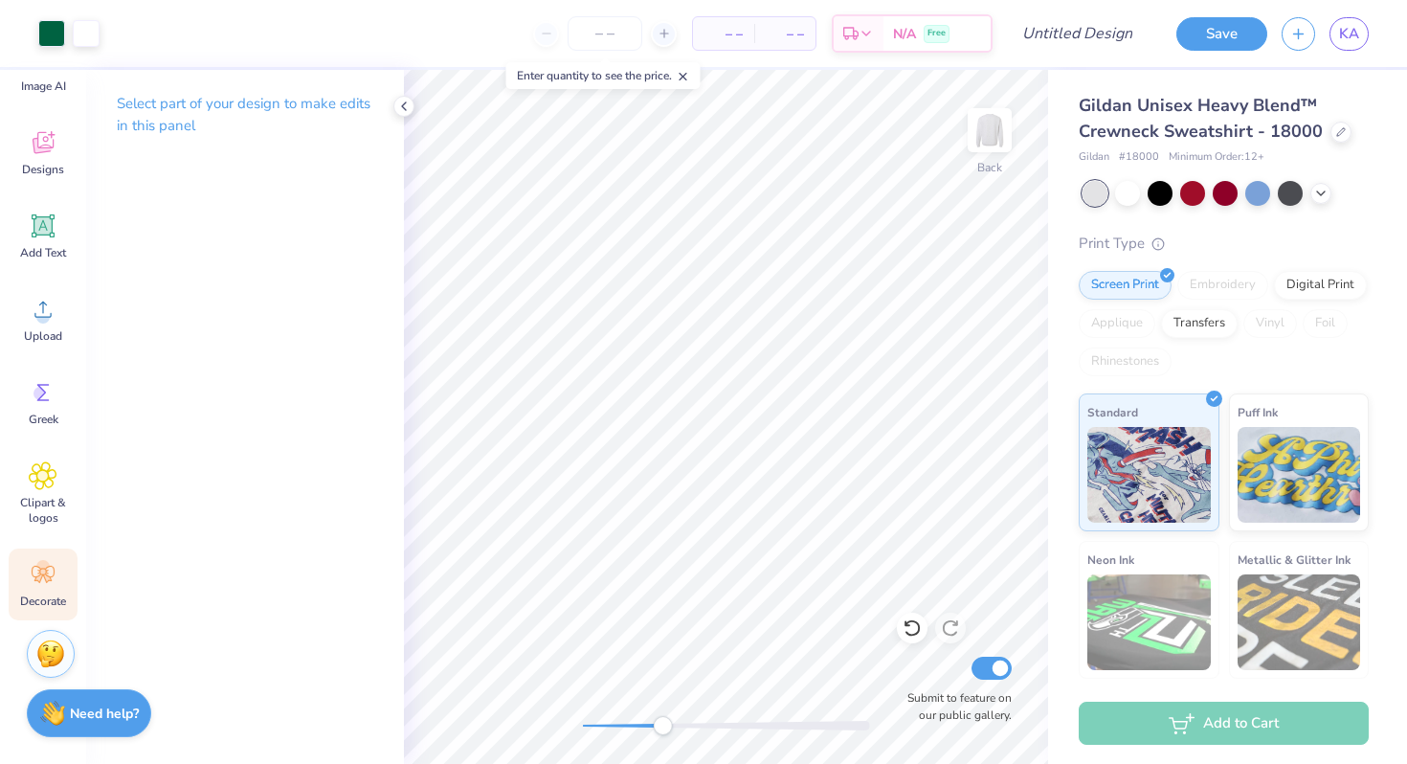
click at [45, 572] on icon at bounding box center [43, 574] width 23 height 17
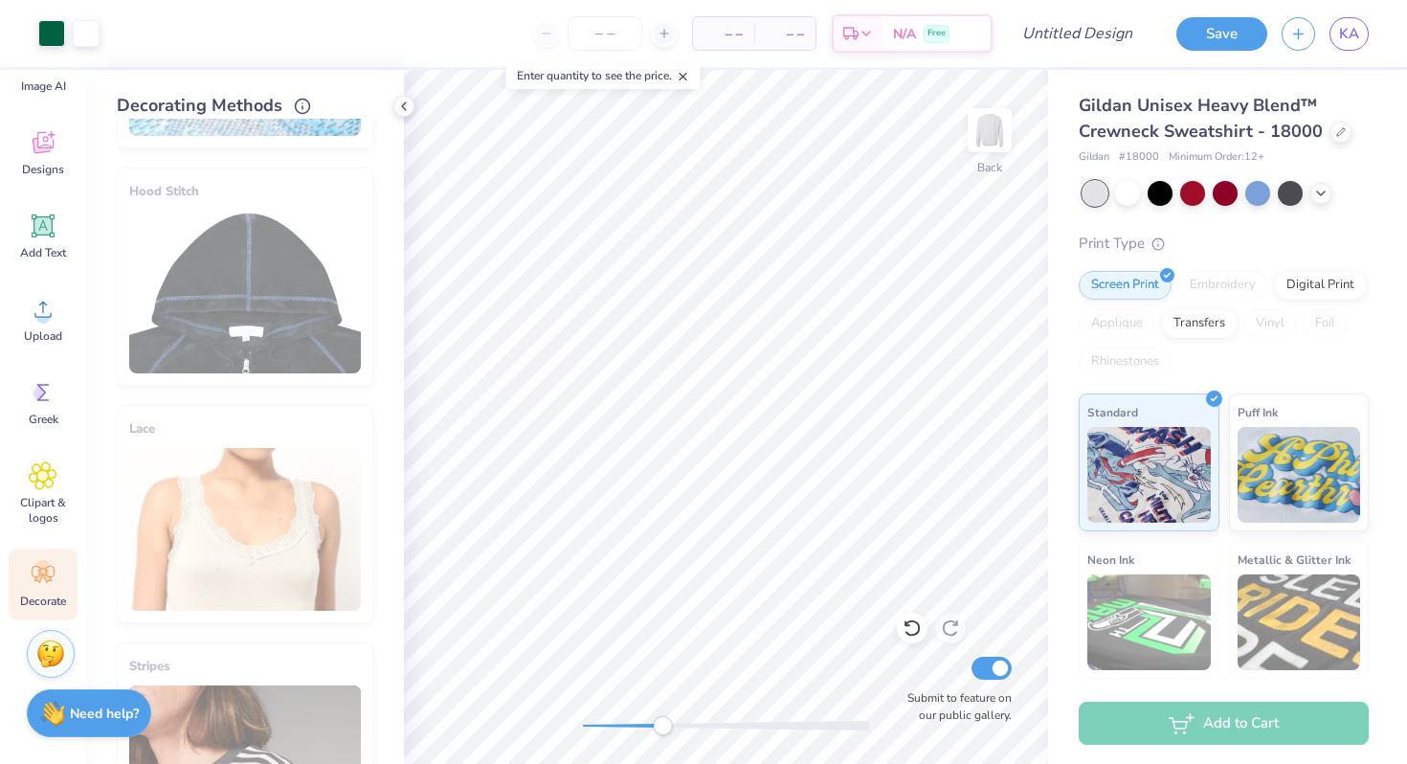
scroll to position [206, 0]
click at [612, 37] on input "number" at bounding box center [604, 33] width 75 height 34
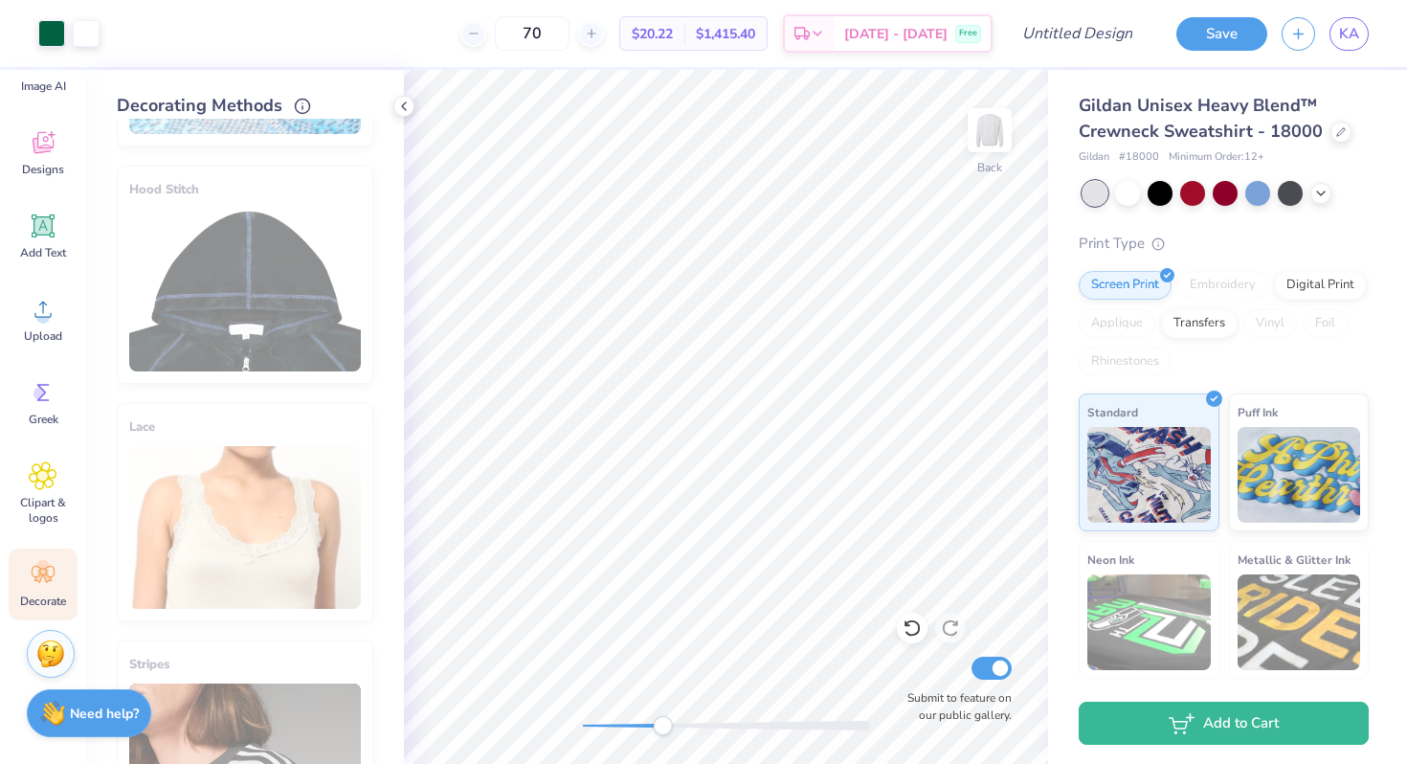
type input "70"
drag, startPoint x: 660, startPoint y: 726, endPoint x: 599, endPoint y: 730, distance: 61.4
click at [599, 730] on div "Accessibility label" at bounding box center [598, 725] width 19 height 19
click at [41, 223] on icon at bounding box center [43, 226] width 18 height 18
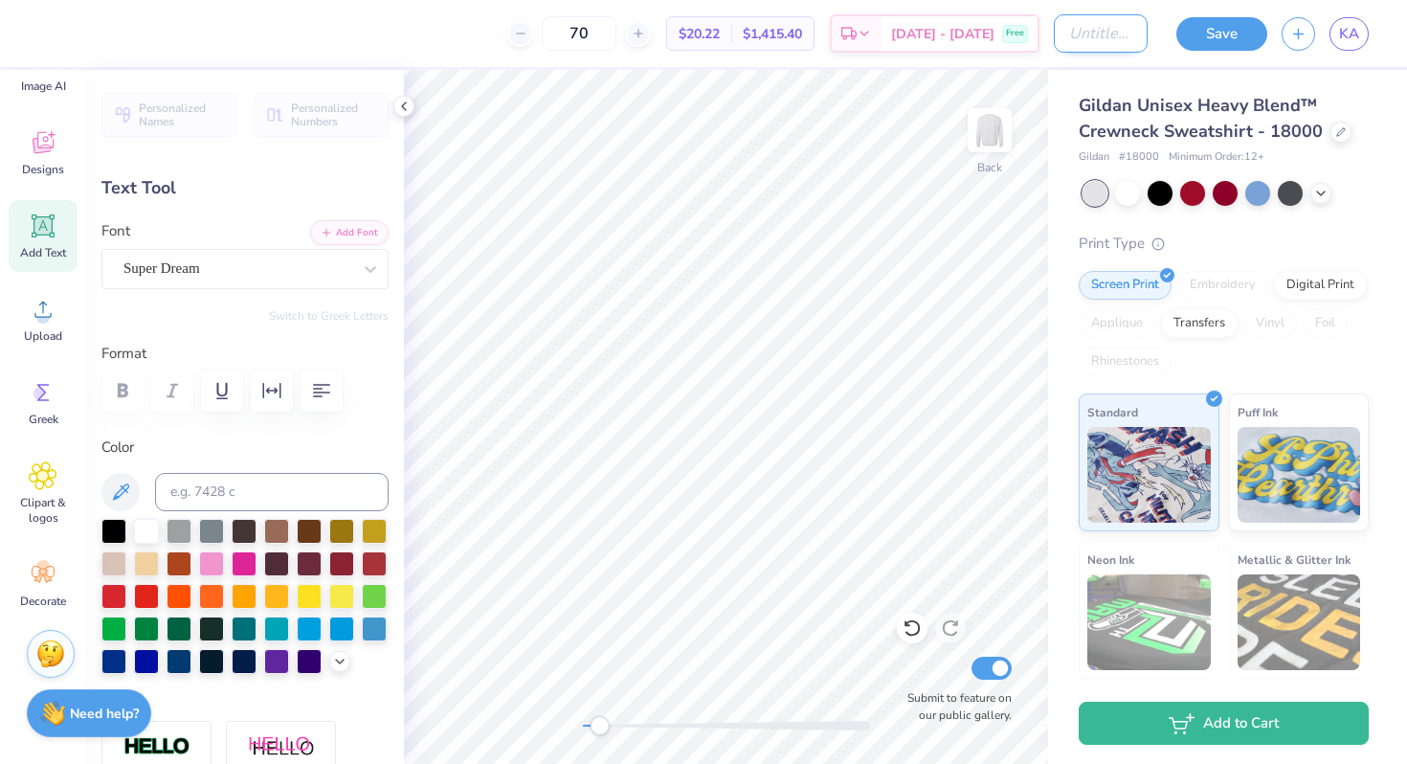
click at [1088, 38] on input "Design Title" at bounding box center [1101, 33] width 94 height 38
type input "rush sweatshirt route kbphi"
click at [1388, 115] on div "Gildan Unisex Heavy Blend™ Crewneck Sweatshirt - 18000 Gildan # 18000 Minimum O…" at bounding box center [1227, 448] width 359 height 756
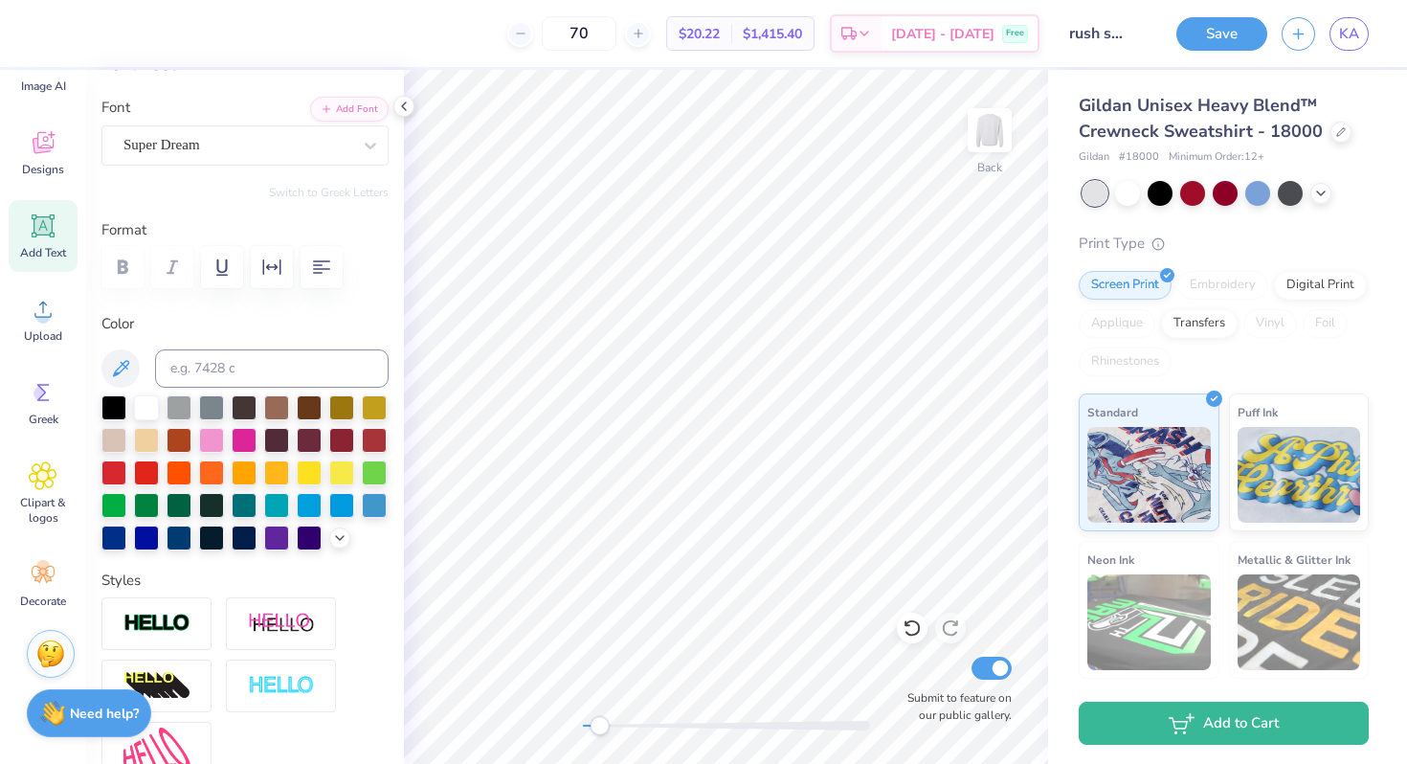
scroll to position [134, 0]
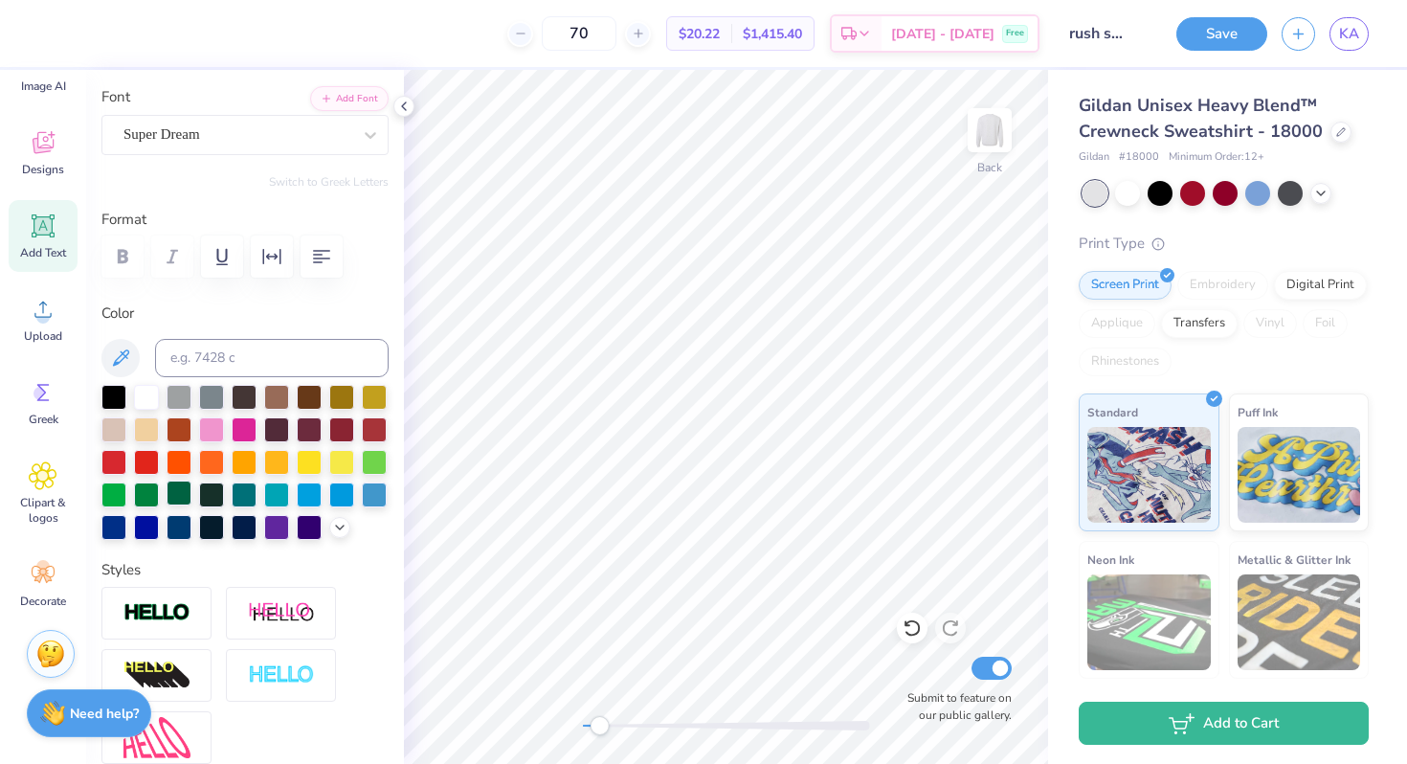
click at [183, 494] on div at bounding box center [179, 492] width 25 height 25
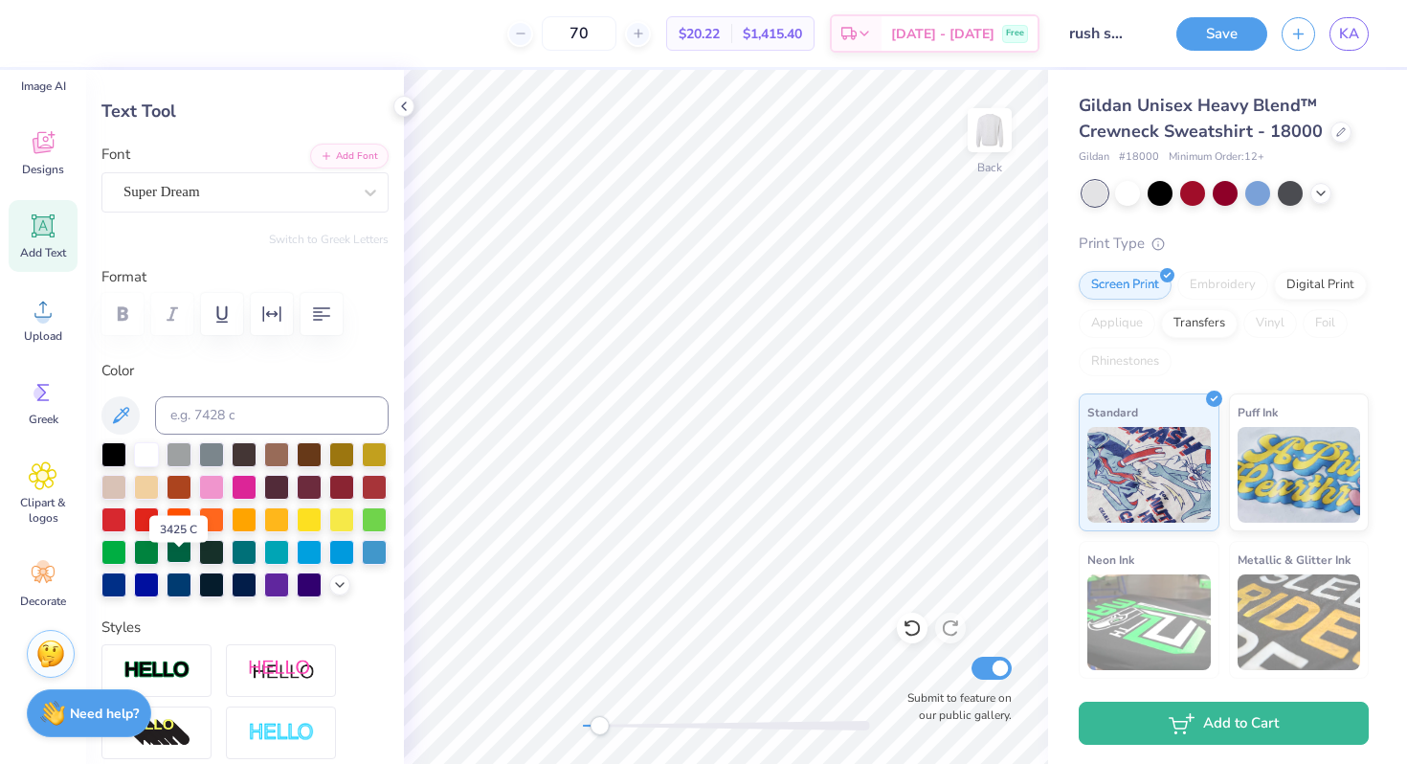
scroll to position [59, 0]
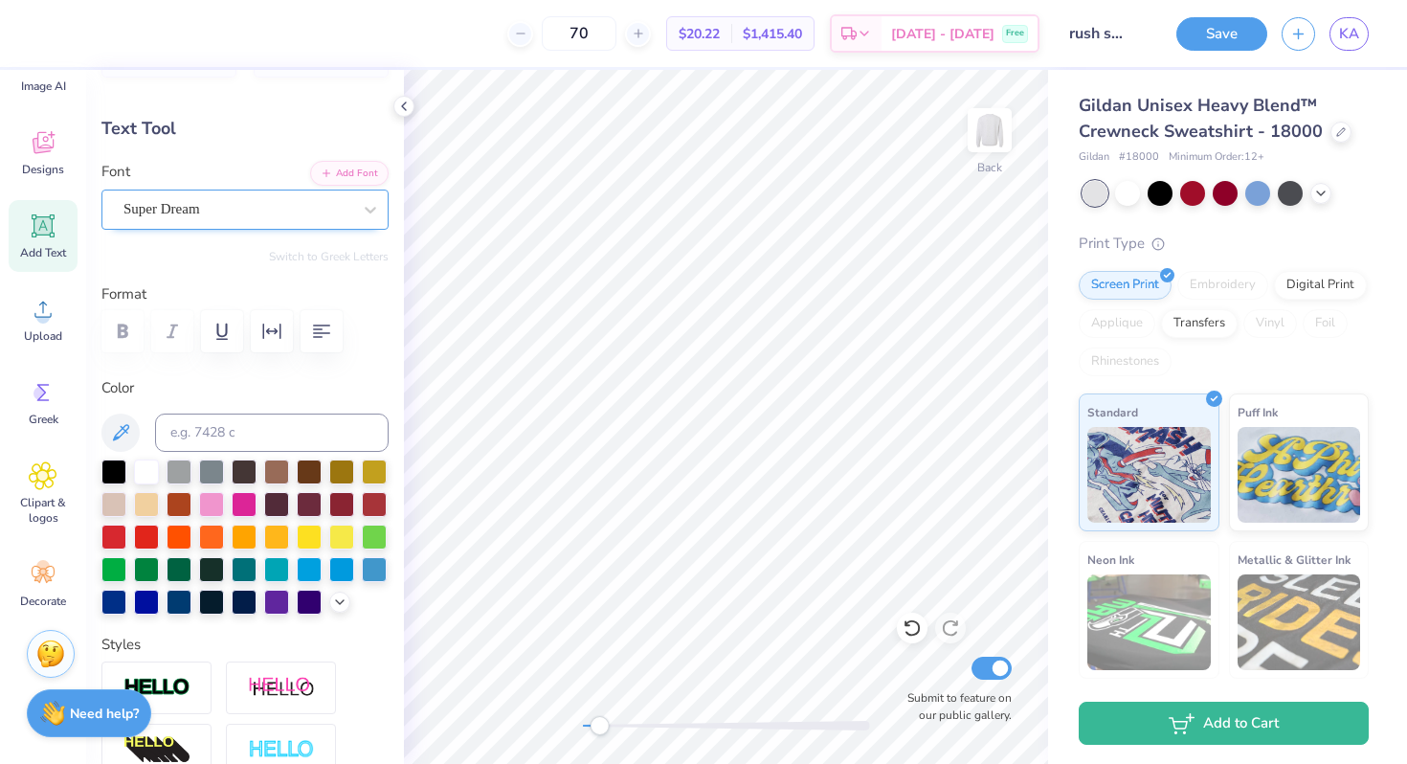
type textarea "r"
type textarea "RUSH 2026"
type input "13.38"
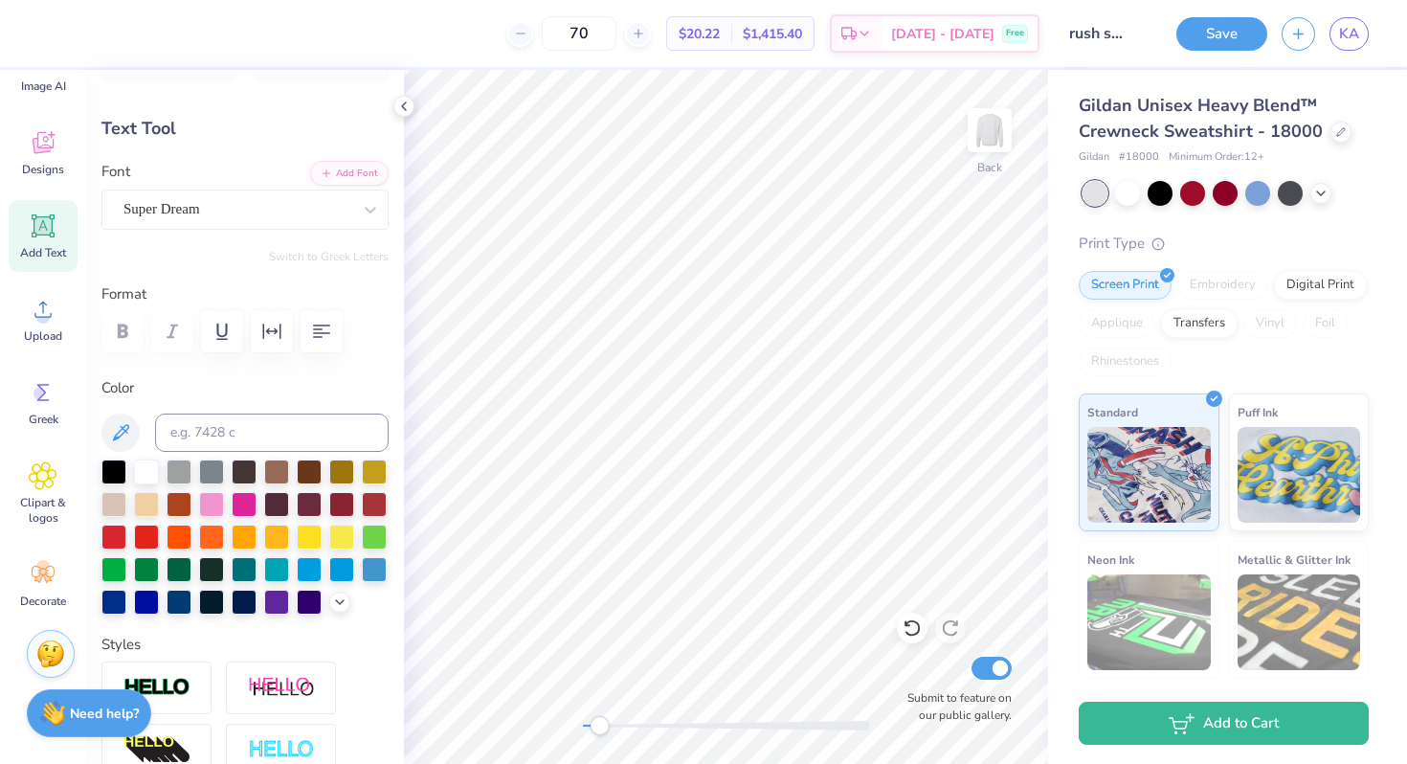
type input "1.90"
type input "11.30"
type input "3.43"
type input "0.49"
click at [263, 204] on div "Super Dream" at bounding box center [238, 209] width 232 height 30
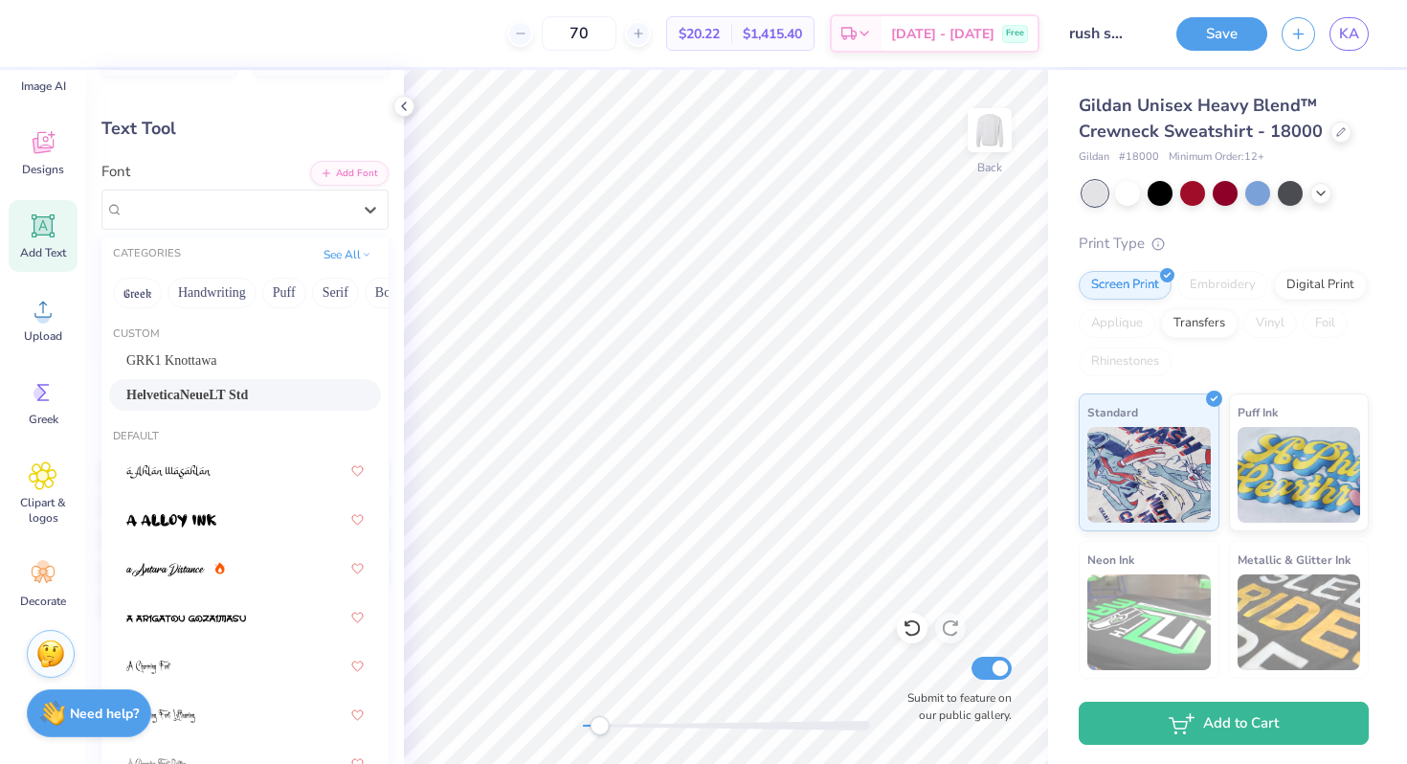
click at [230, 408] on div "HelveticaNeueLT Std" at bounding box center [245, 395] width 272 height 32
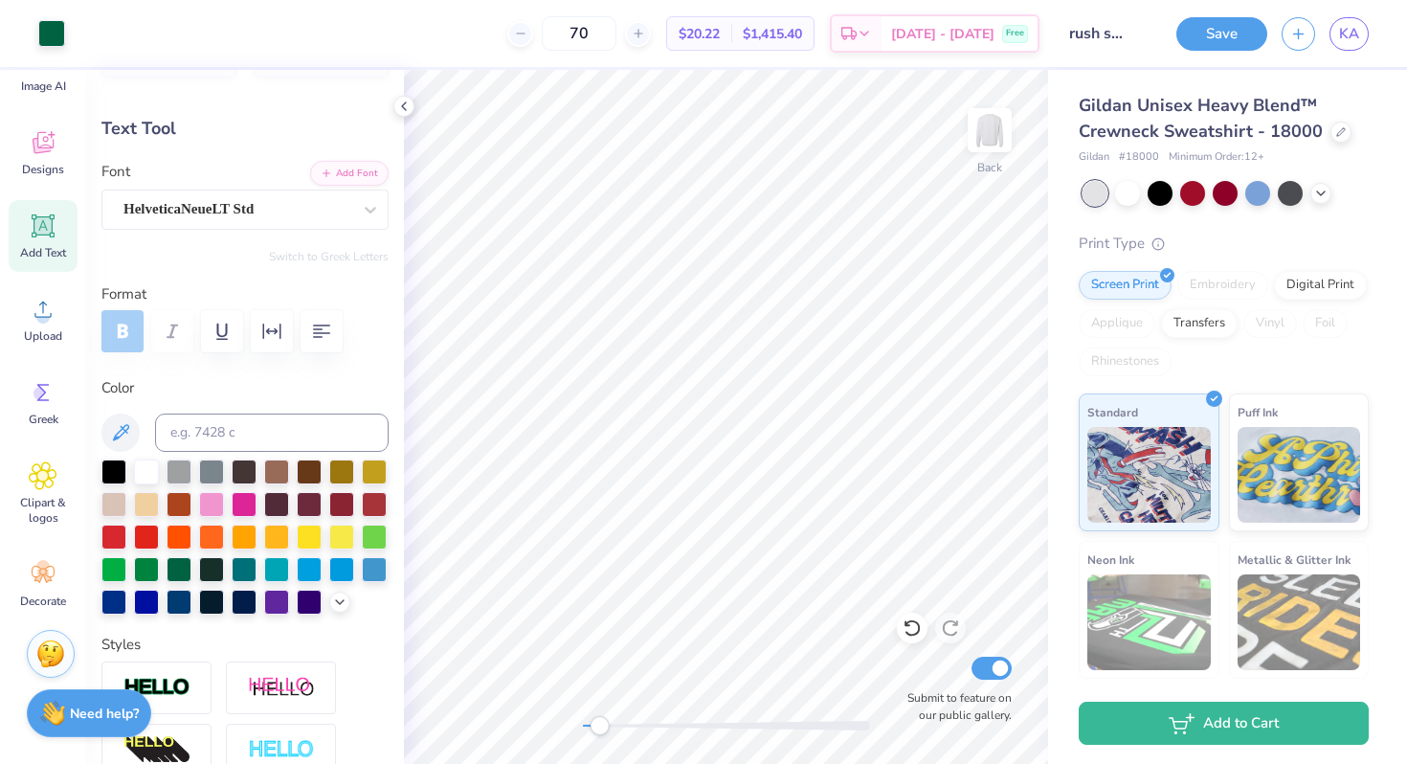
type input "3.53"
type input "0.50"
type input "12.00"
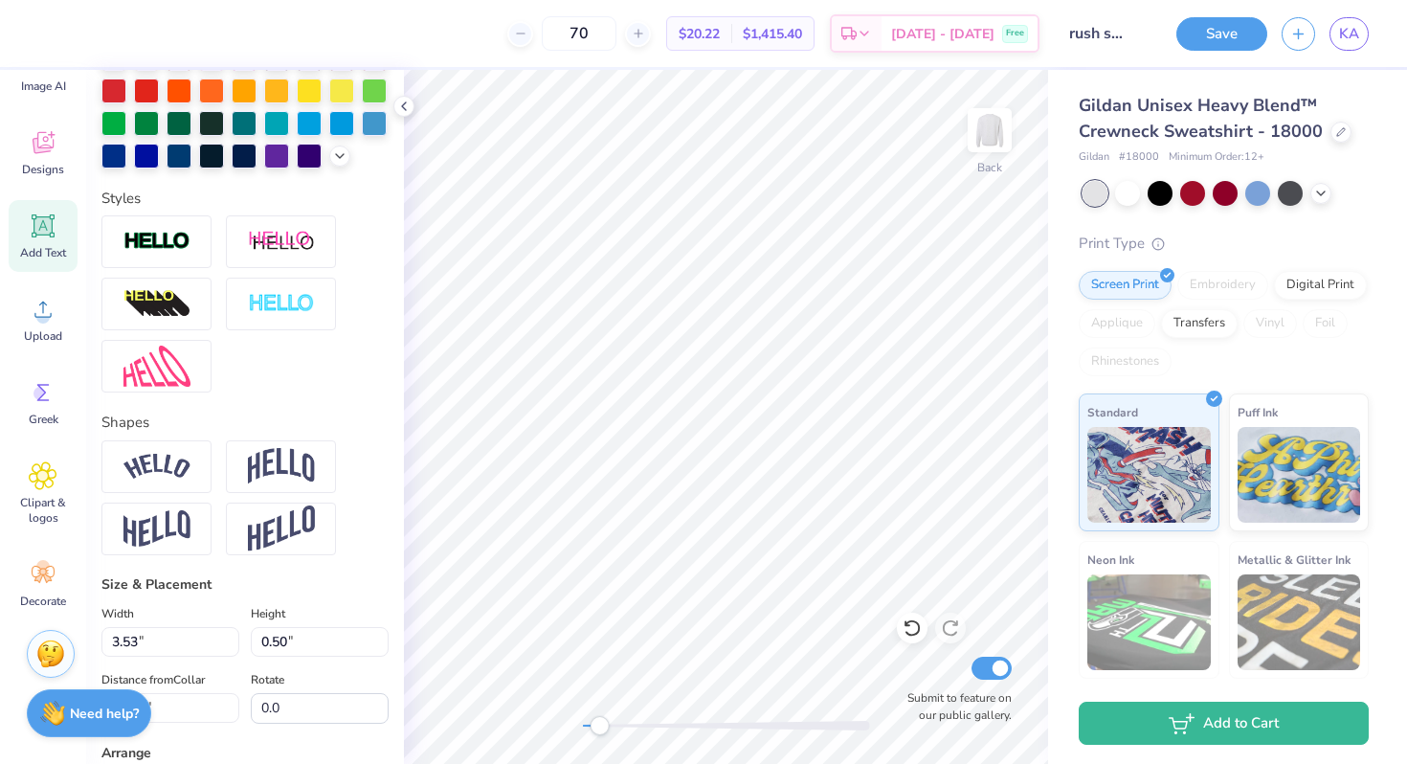
scroll to position [523, 0]
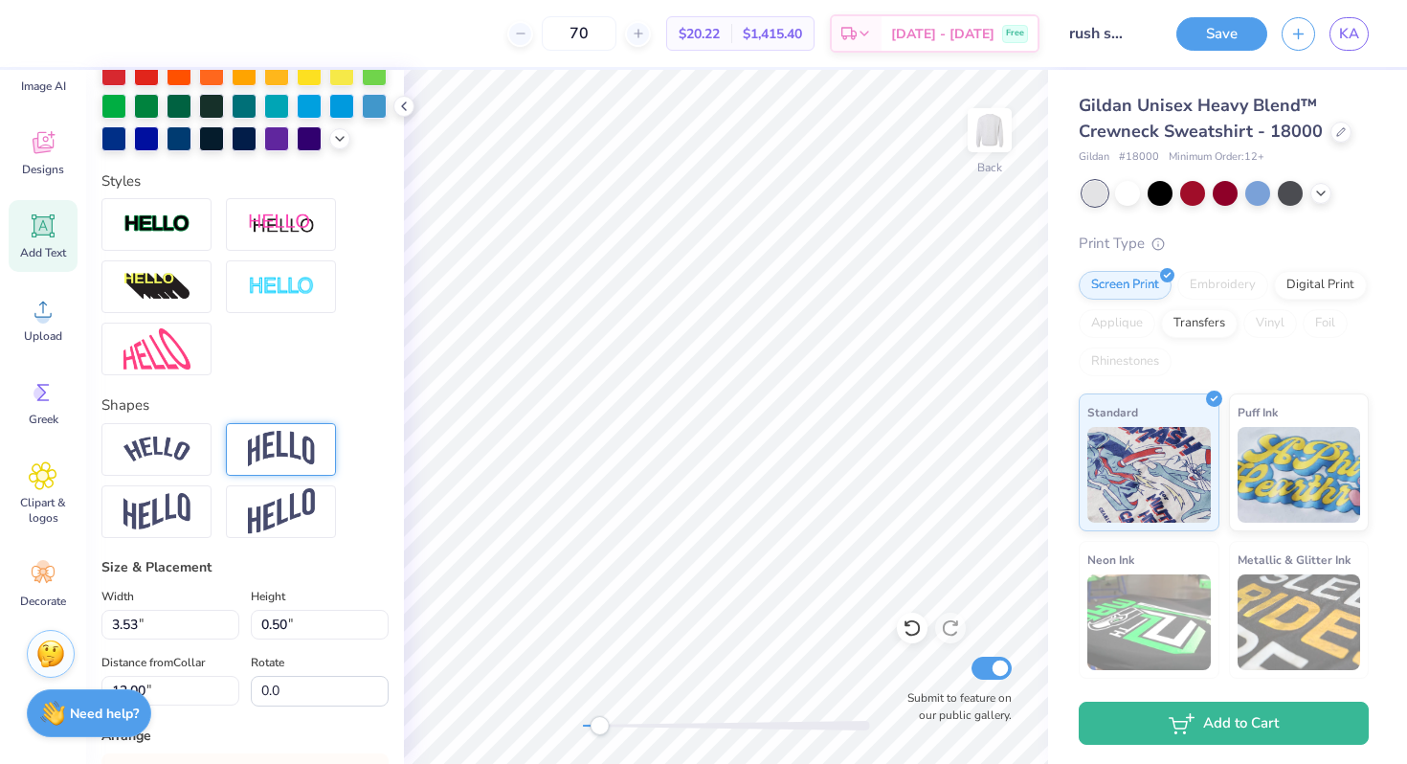
click at [280, 448] on img at bounding box center [281, 449] width 67 height 36
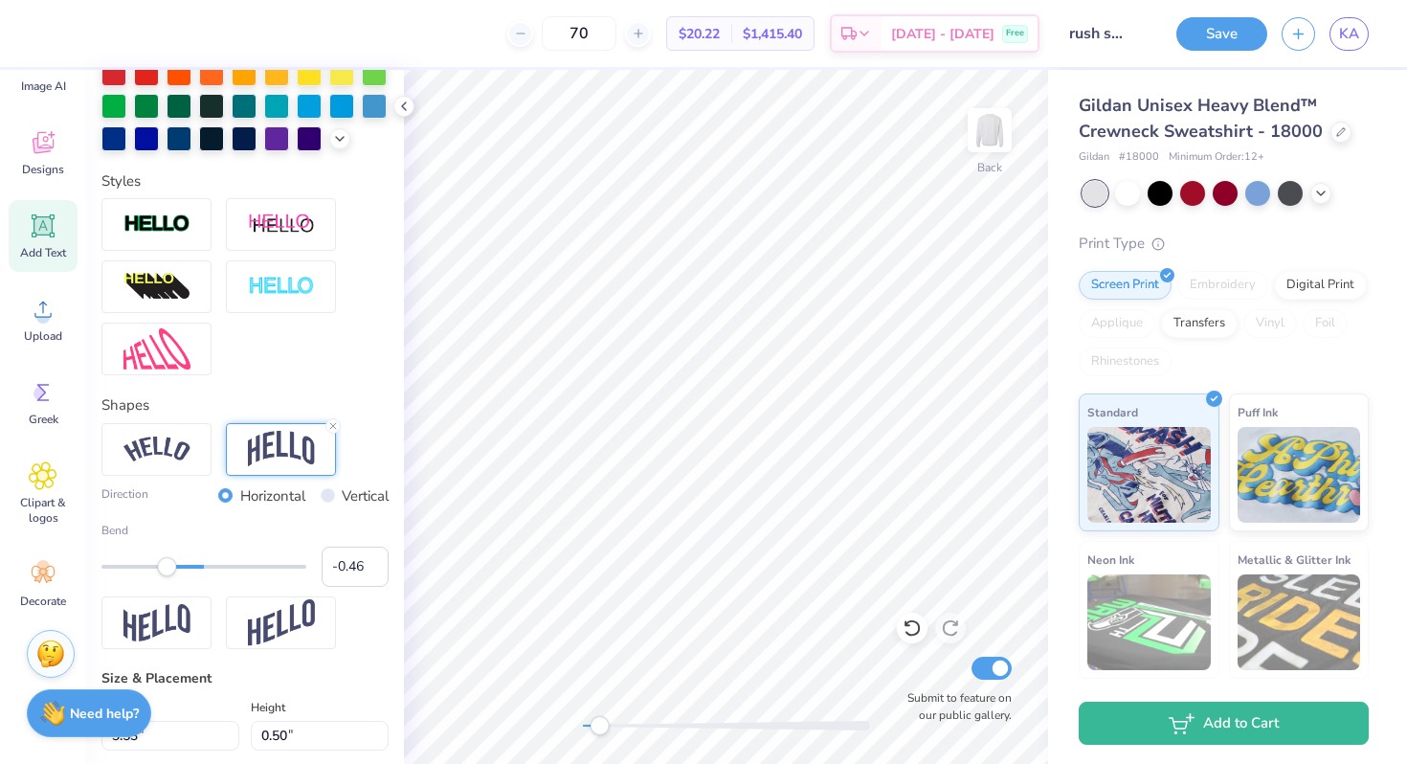
type input "-0.47"
drag, startPoint x: 259, startPoint y: 566, endPoint x: 156, endPoint y: 573, distance: 103.6
click at [156, 573] on div "Accessibility label" at bounding box center [155, 566] width 19 height 19
type input "-0.16"
drag, startPoint x: 167, startPoint y: 563, endPoint x: 188, endPoint y: 565, distance: 20.2
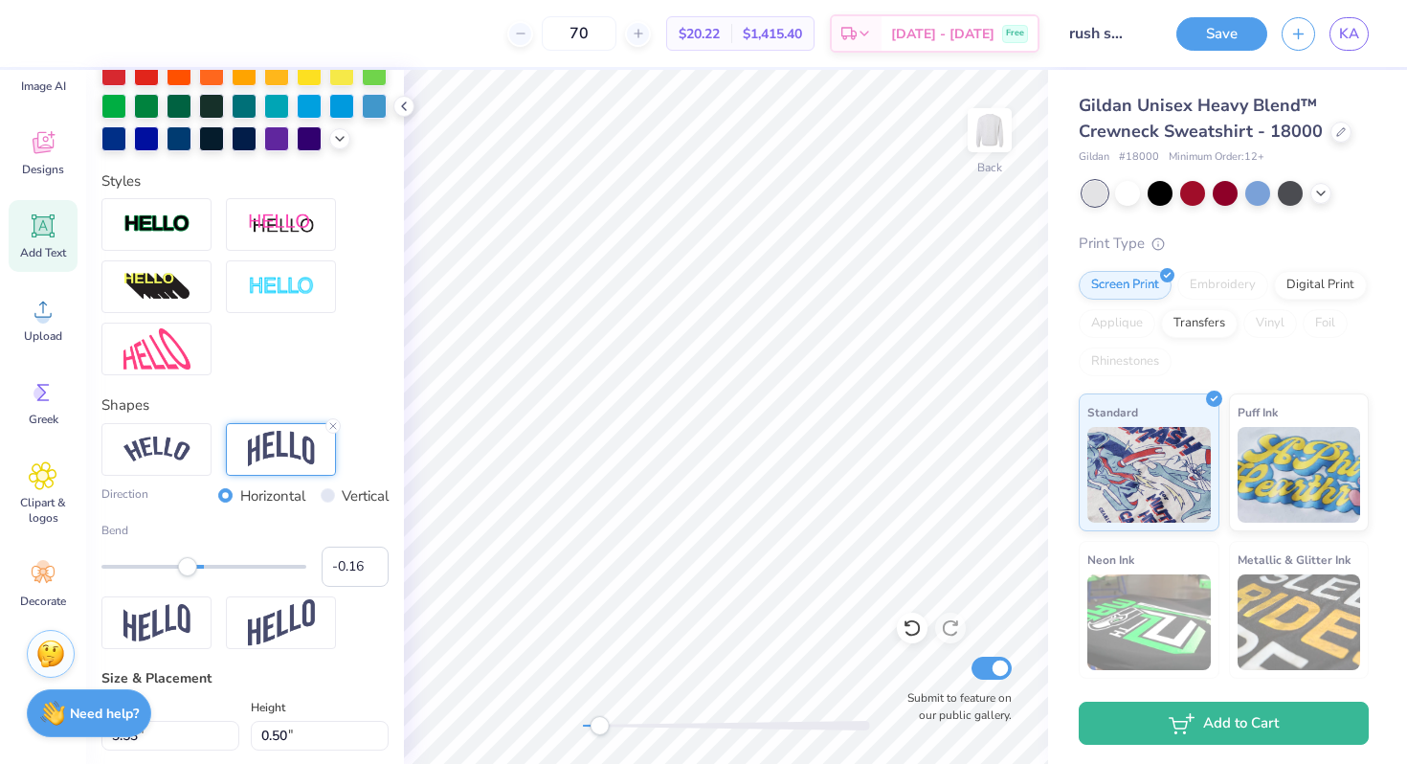
click at [188, 565] on div at bounding box center [203, 566] width 205 height 19
type input "-31.6"
type input "-0.36"
drag, startPoint x: 186, startPoint y: 563, endPoint x: 167, endPoint y: 561, distance: 18.3
click at [167, 561] on div "Accessibility label" at bounding box center [169, 566] width 19 height 19
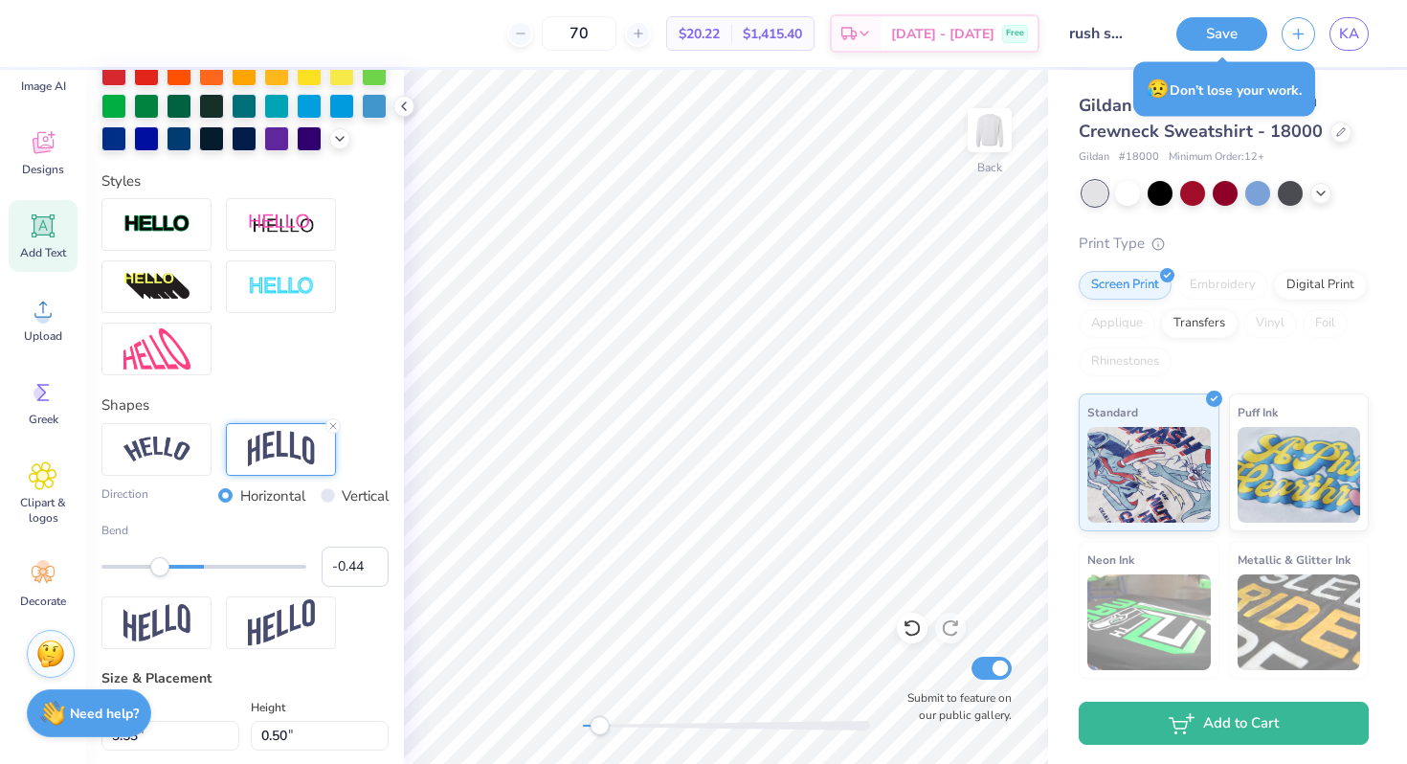
type input "-0.45"
drag, startPoint x: 170, startPoint y: 567, endPoint x: 158, endPoint y: 567, distance: 12.4
click at [158, 567] on div "Accessibility label" at bounding box center [157, 566] width 19 height 19
type input "-0.52"
click at [150, 567] on div "Accessibility label" at bounding box center [157, 566] width 19 height 19
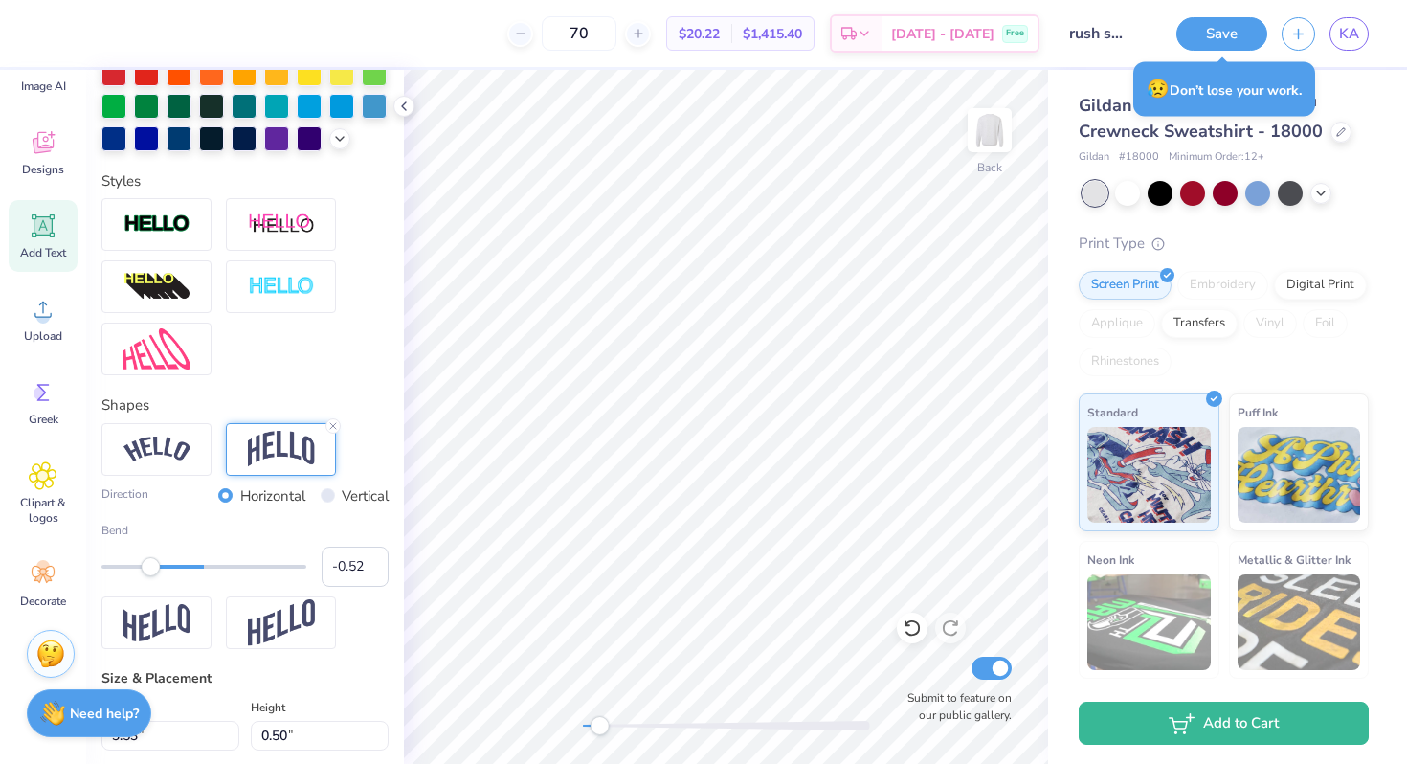
type input "0.0"
type input "3.22"
type input "2.24"
type input "8.39"
type input "-31.6"
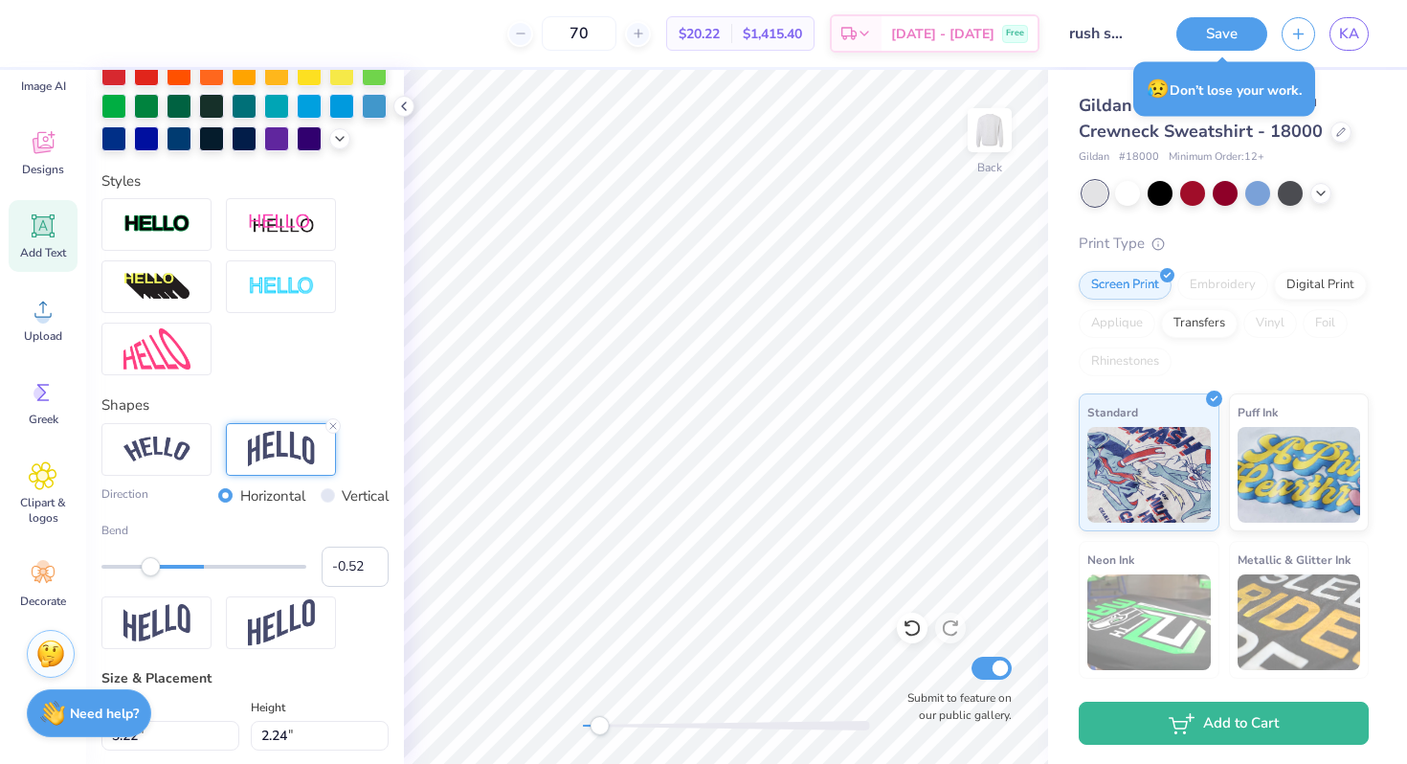
type input "2.69"
type input "1.87"
type input "8.68"
type input "0.0"
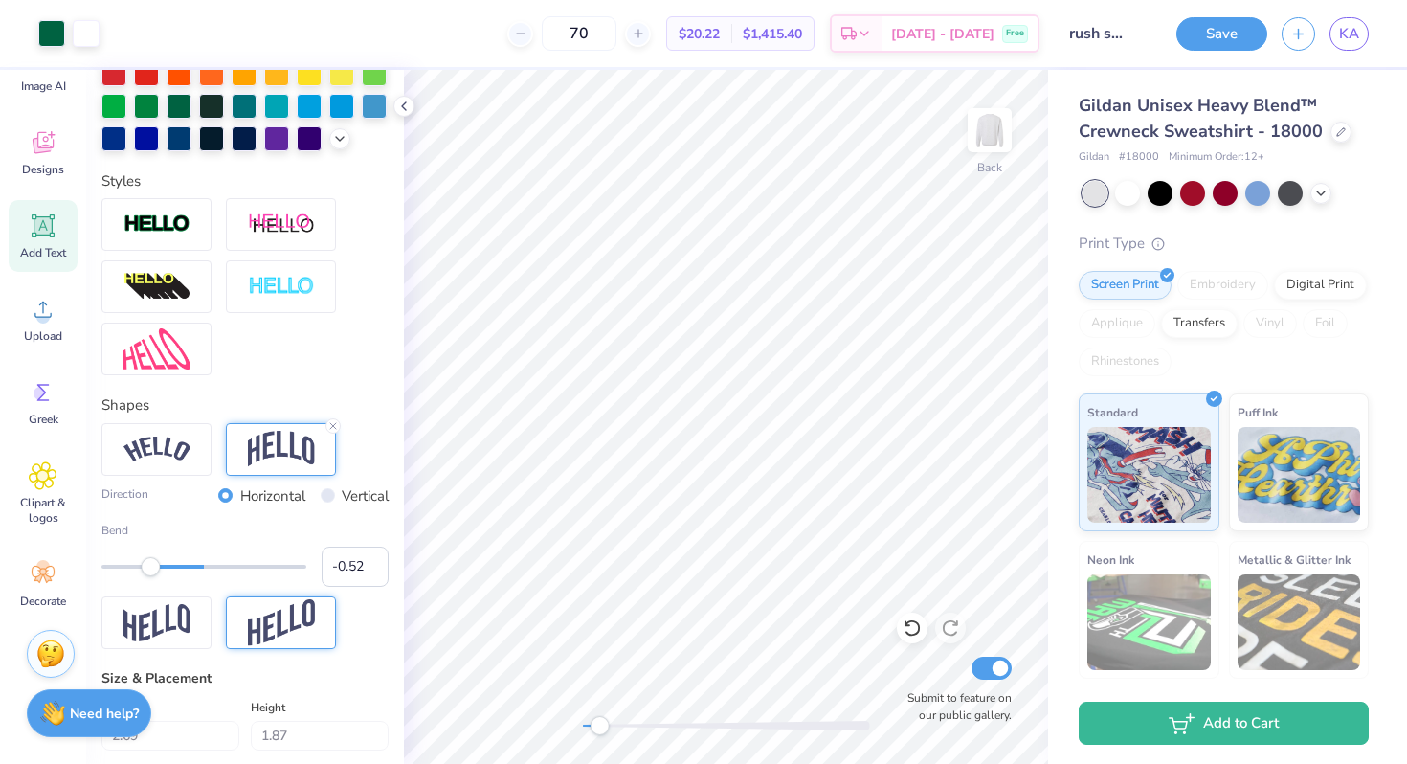
click at [288, 634] on img at bounding box center [281, 622] width 67 height 47
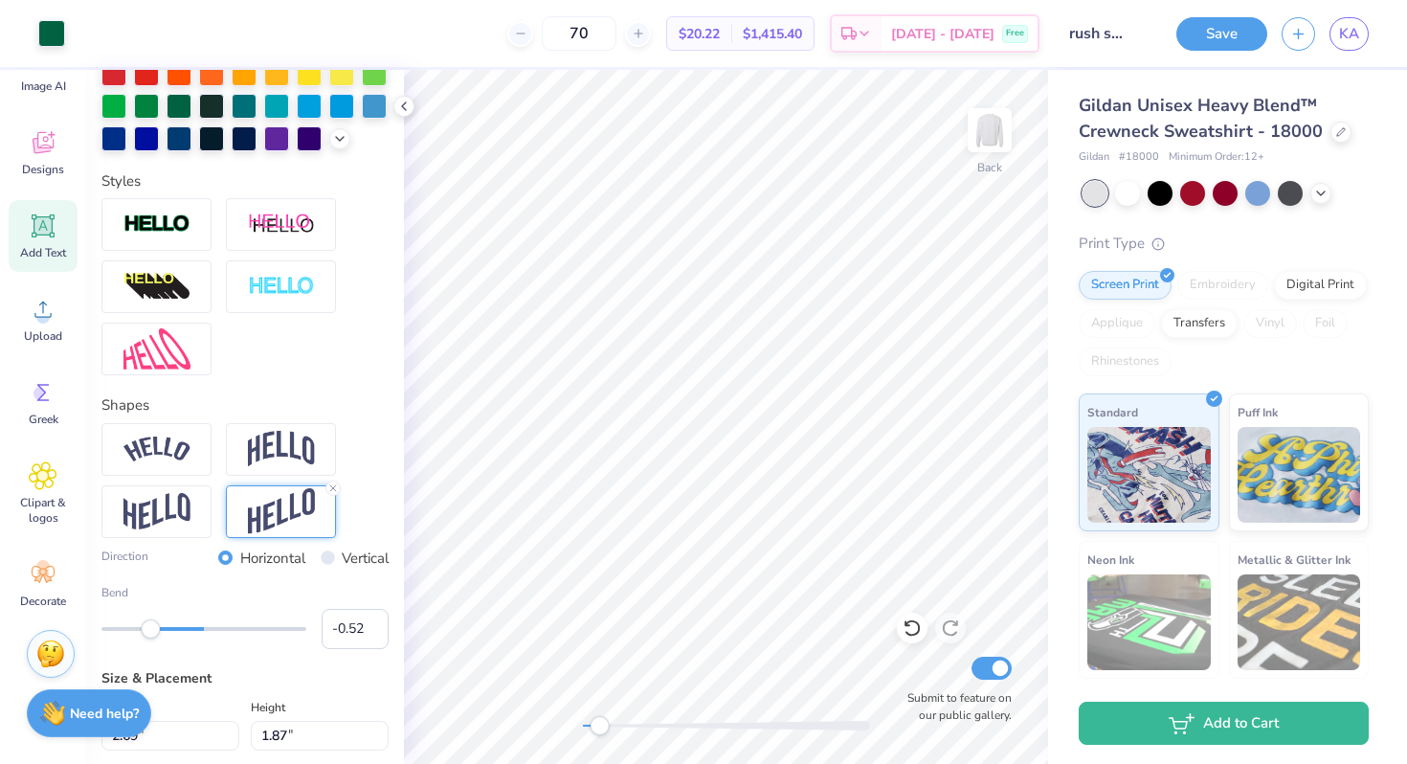
type input "2.89"
type input "1.46"
type input "9.10"
type input "-31.6"
type input "-0.33"
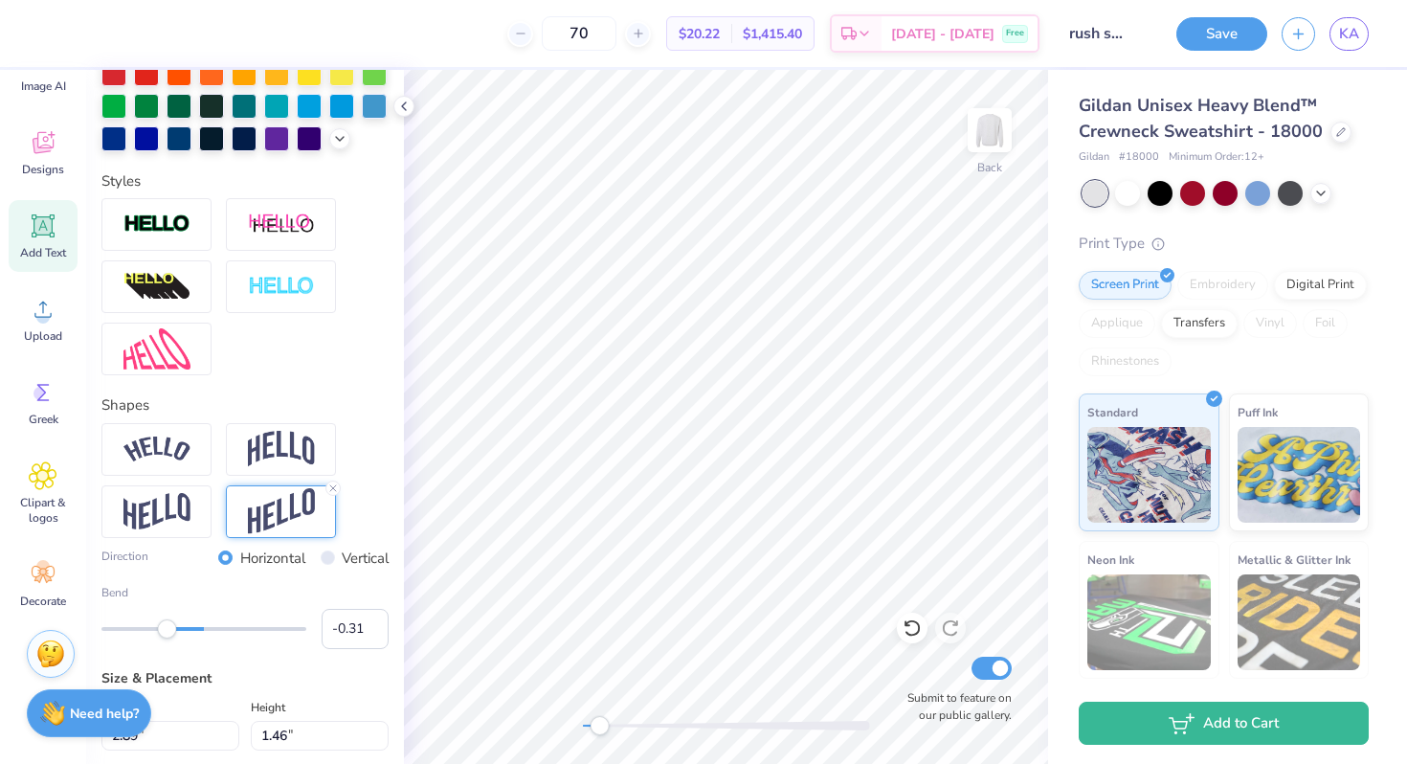
drag, startPoint x: 151, startPoint y: 628, endPoint x: 173, endPoint y: 629, distance: 22.0
click at [173, 629] on div "Accessibility label" at bounding box center [166, 628] width 19 height 19
type input "0.00"
drag, startPoint x: 172, startPoint y: 630, endPoint x: 204, endPoint y: 634, distance: 31.9
click at [204, 634] on div "Accessibility label" at bounding box center [203, 628] width 19 height 19
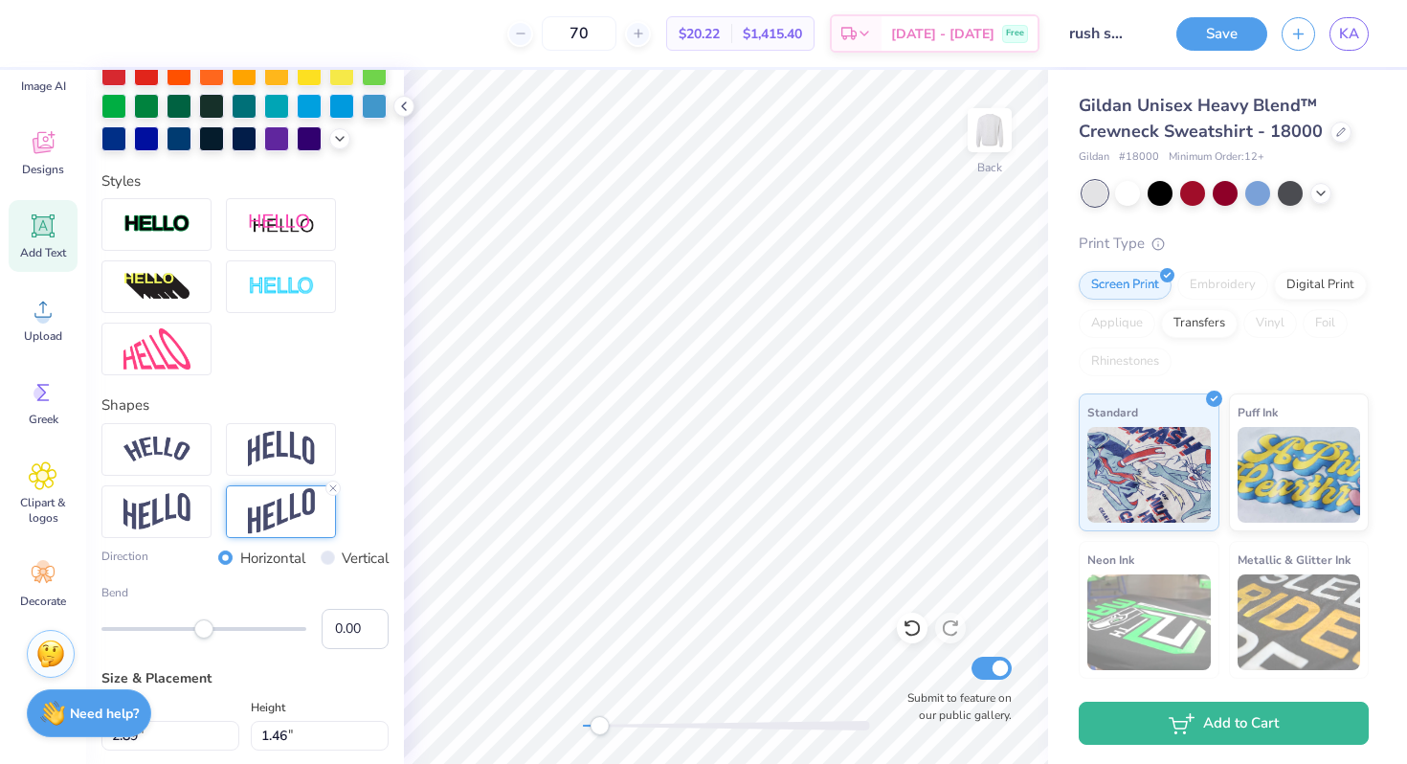
type input "0.0"
type input "2.91"
type input "1.14"
type input "11.47"
type input "0.0"
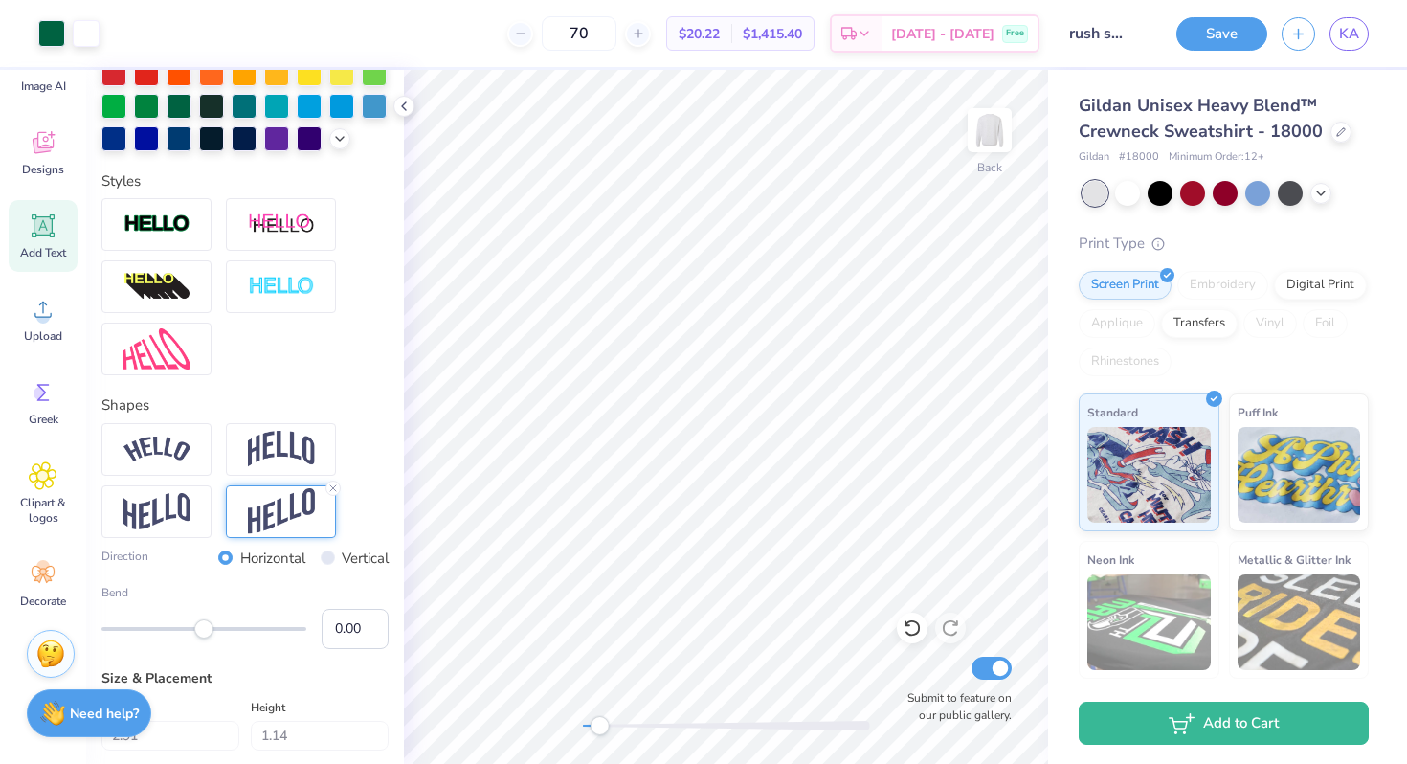
type input "11.68"
type input "-15.5"
type textarea "RUSH 2026"
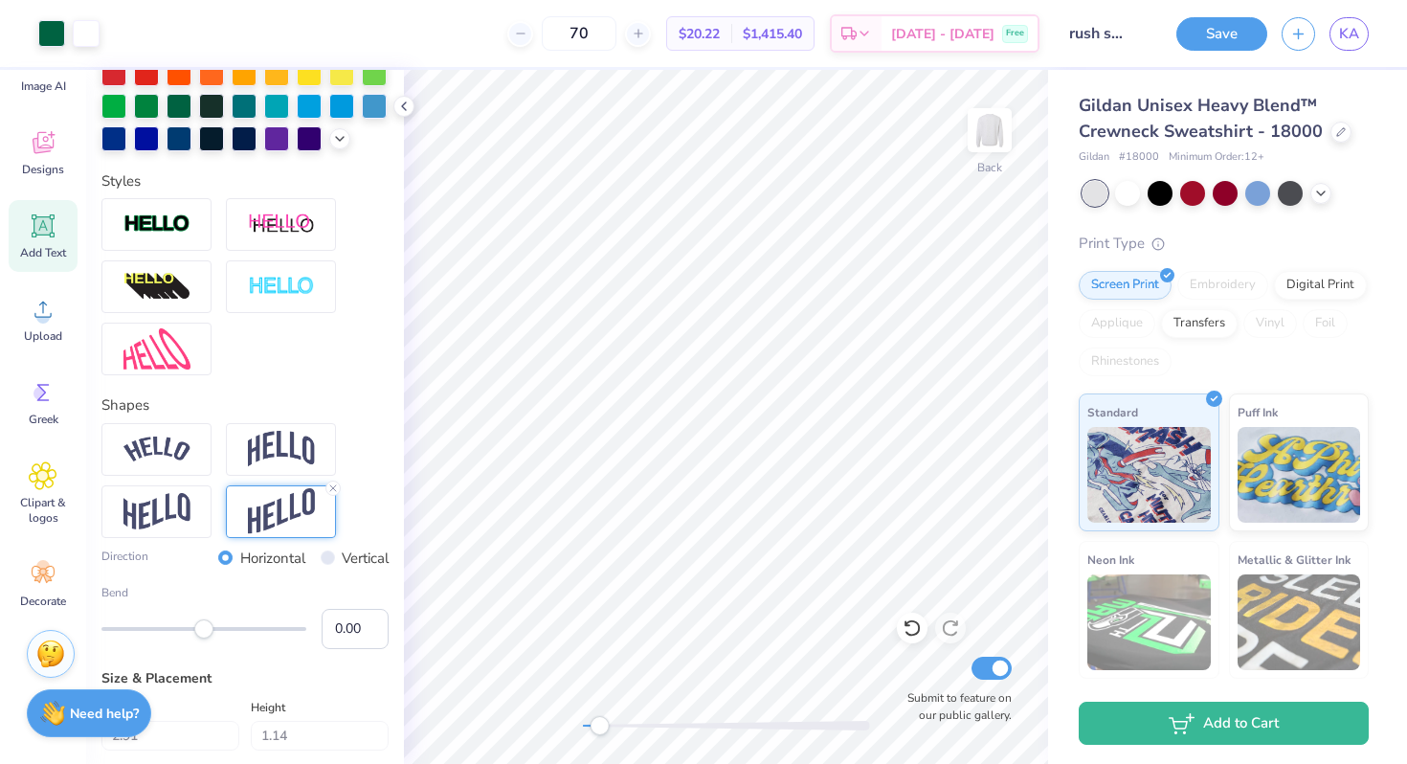
type input "0.0"
click at [333, 487] on line at bounding box center [333, 488] width 6 height 6
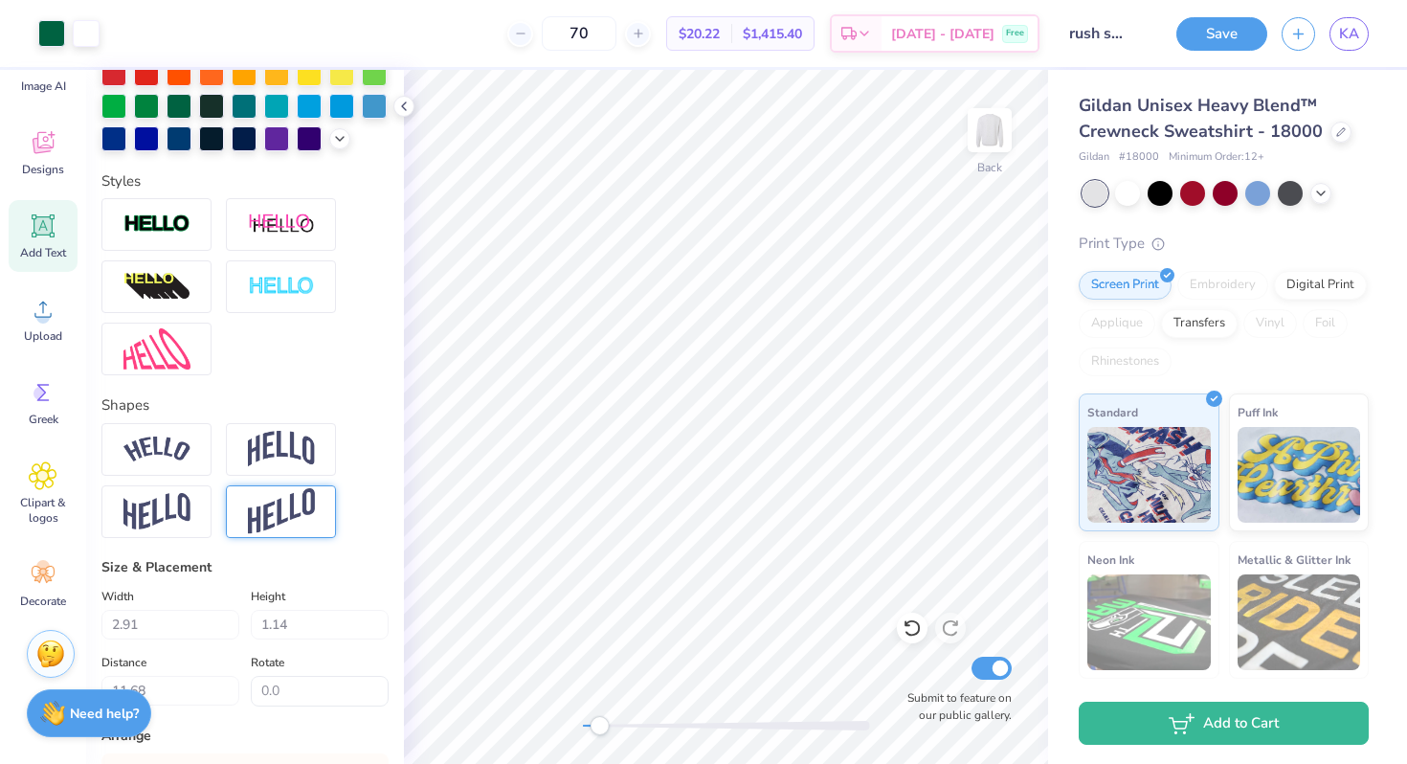
type input "1.57"
type input "1.44"
type input "11.51"
type input "0.0"
type input "1.53"
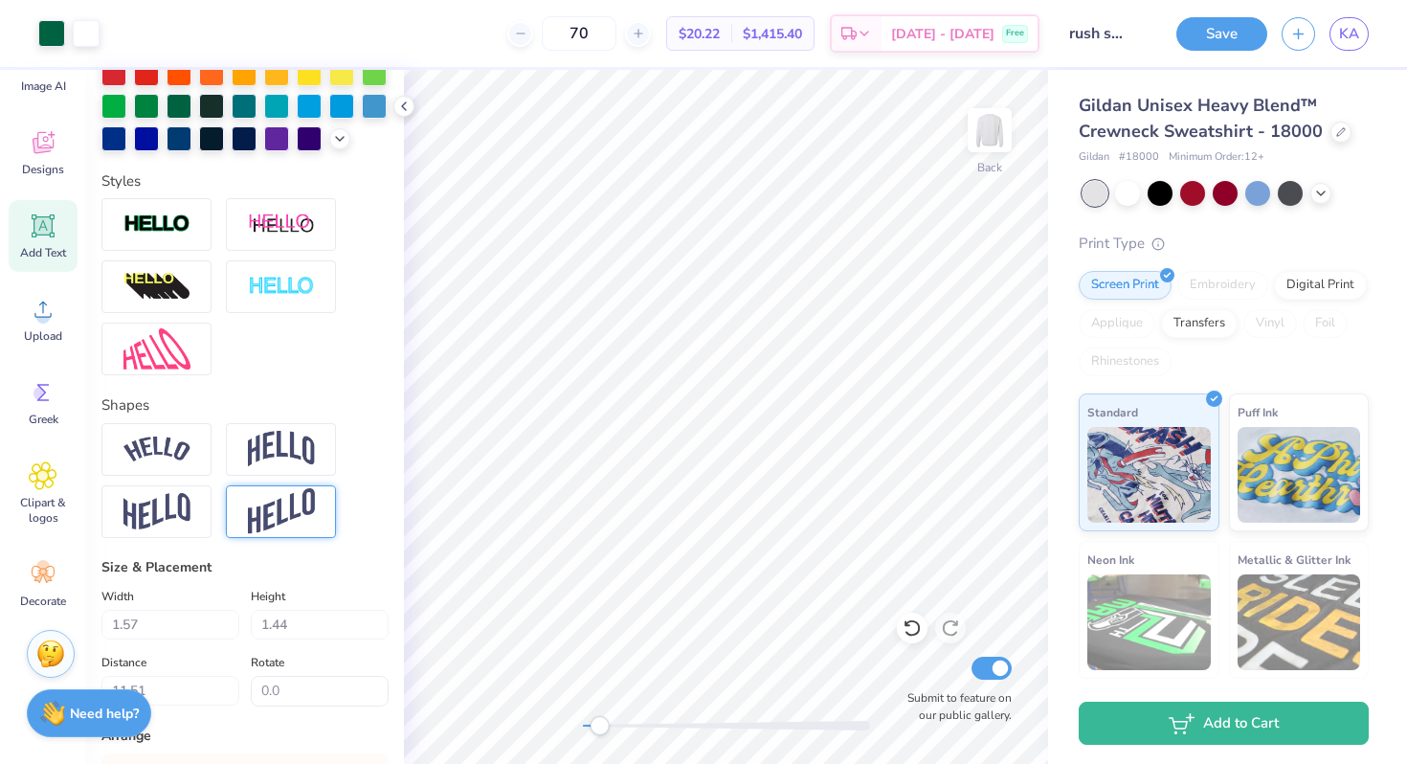
type input "1.12"
type input "11.68"
type input "0.0"
type input "10.32"
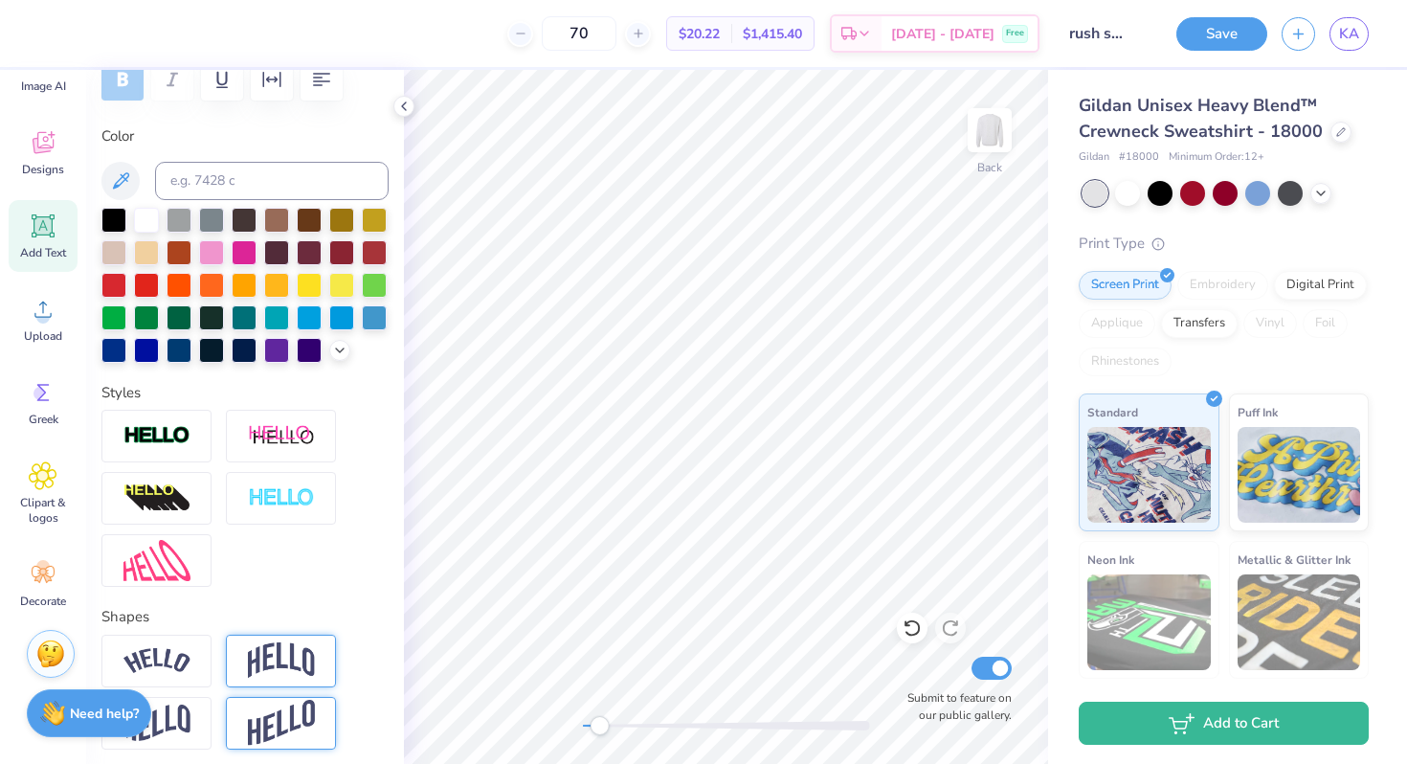
scroll to position [0, 0]
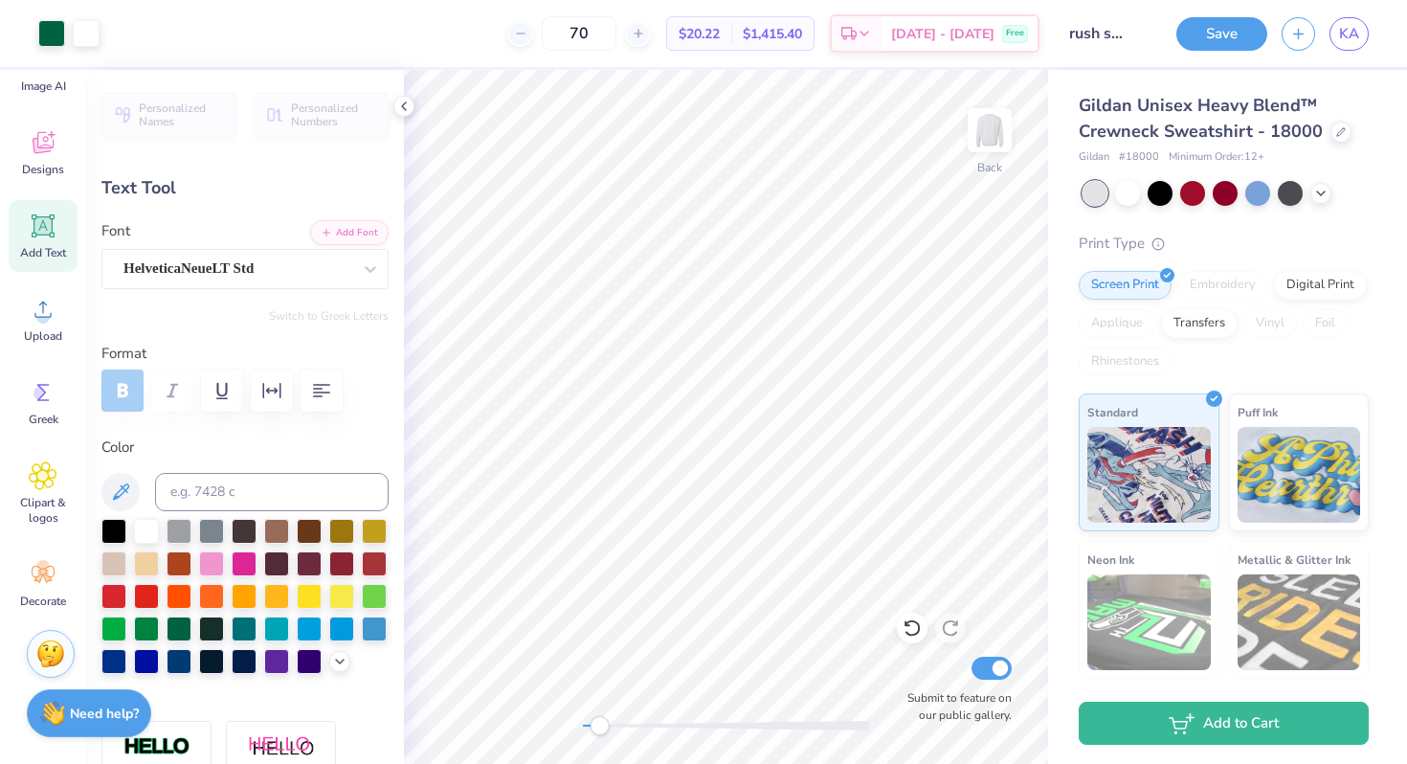
type input "-1.7"
type input "1.25"
type input "0.91"
type input "10.33"
type input "0.0"
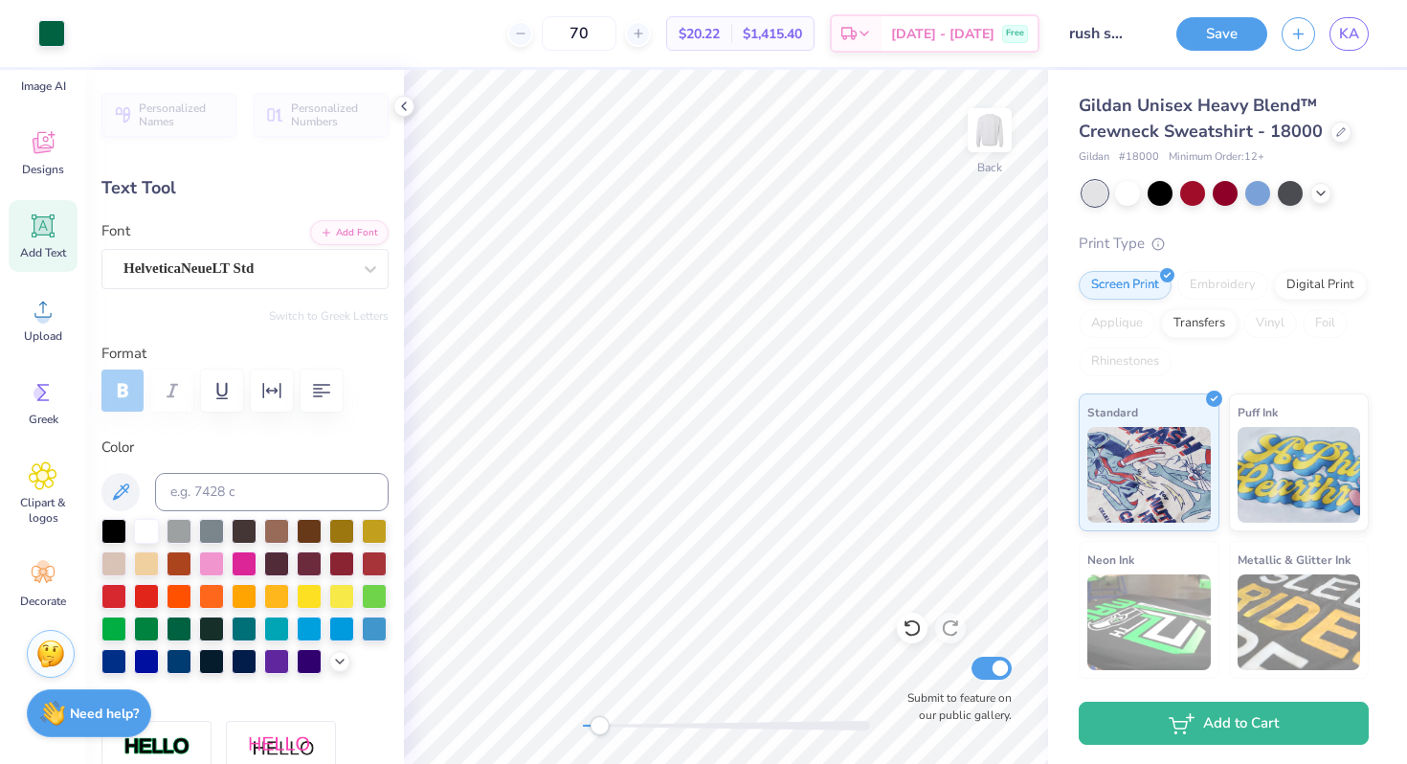
type input "10.32"
type input "-1.7"
click at [309, 263] on div "HelveticaNeueLT Std" at bounding box center [238, 269] width 232 height 30
click at [365, 277] on icon at bounding box center [370, 268] width 19 height 19
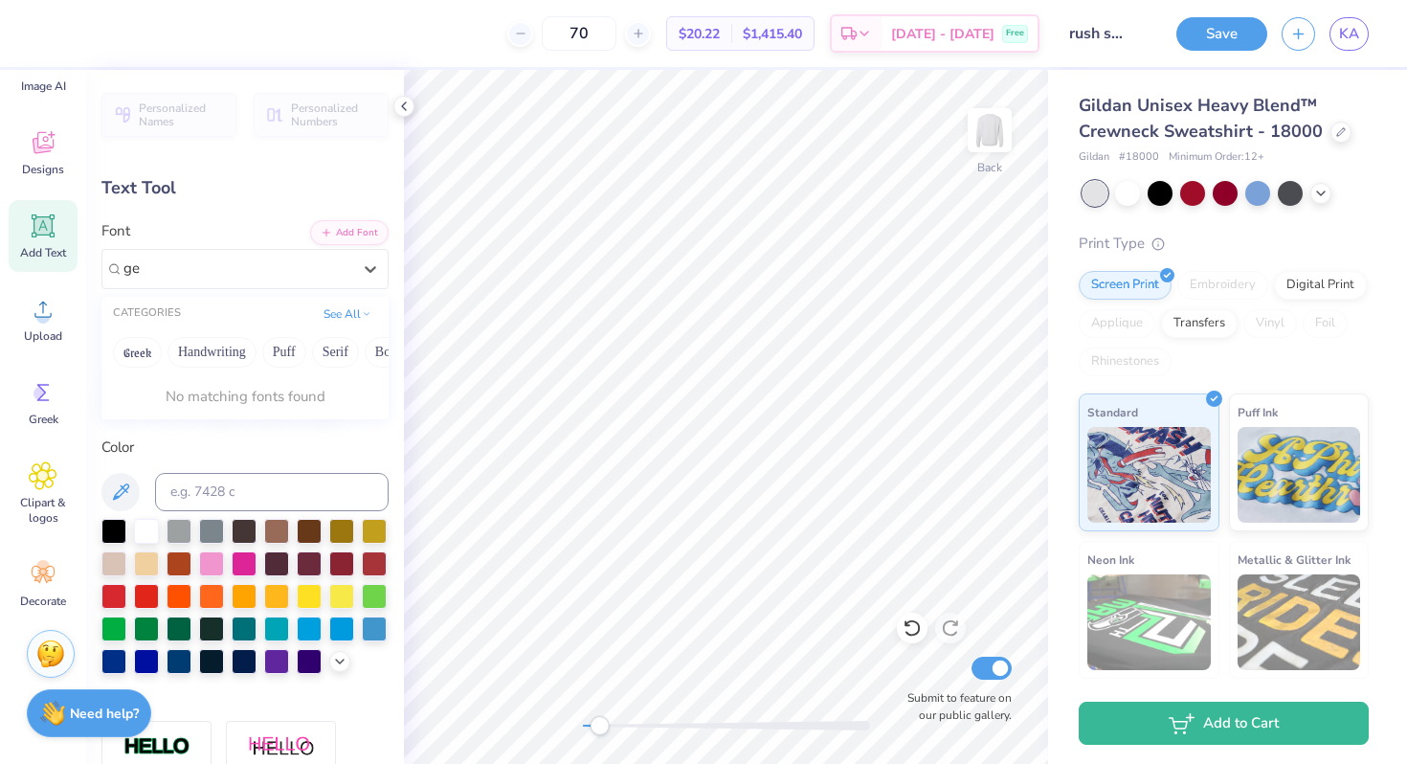
type input "g"
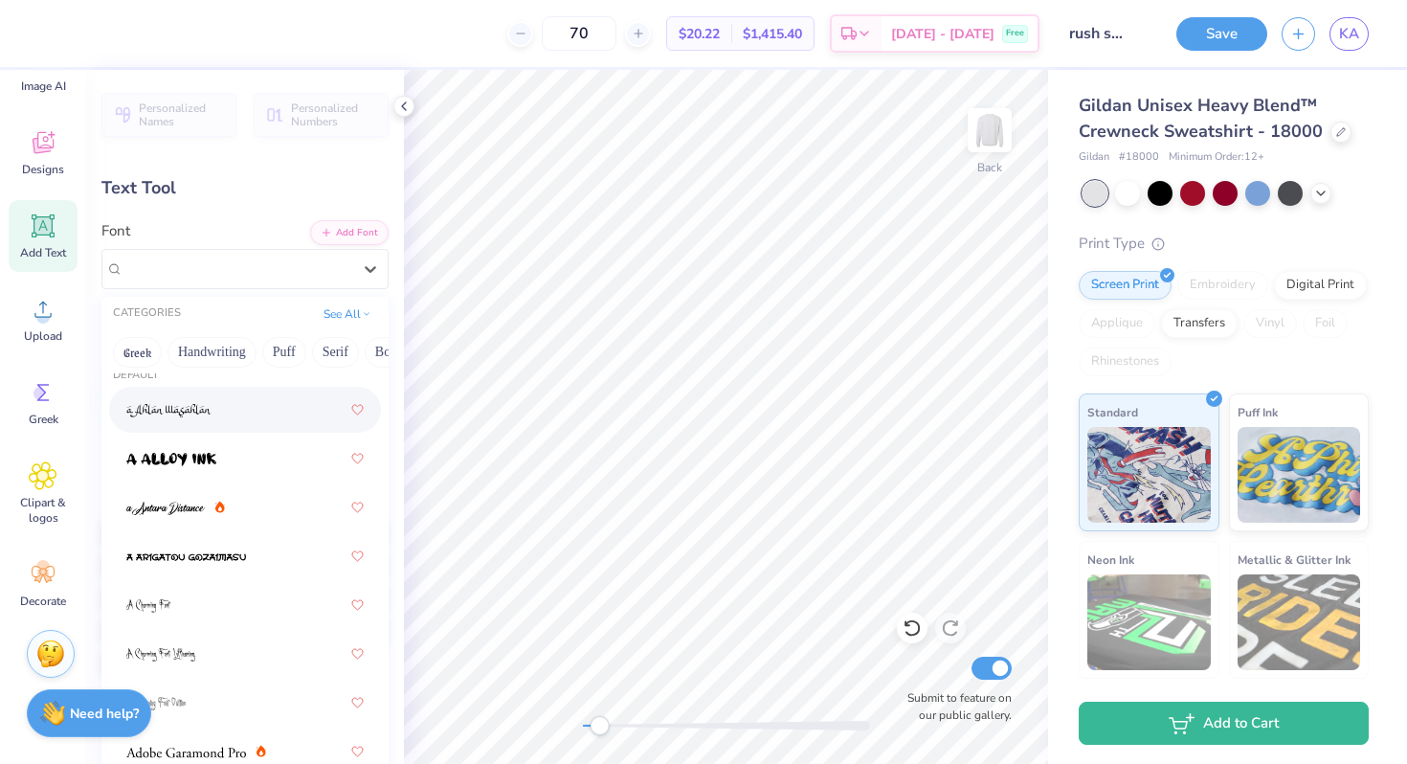
scroll to position [130, 0]
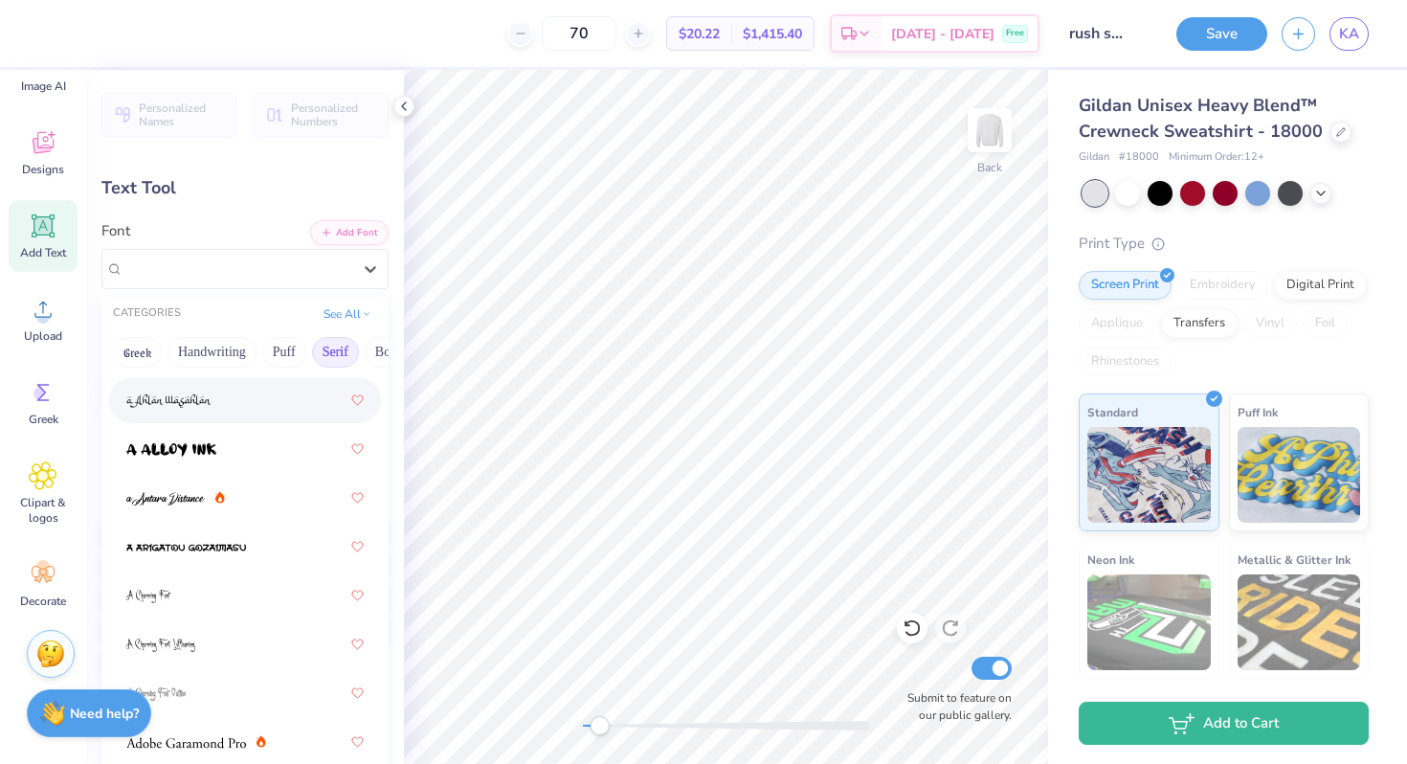
click at [334, 358] on button "Serif" at bounding box center [335, 352] width 47 height 31
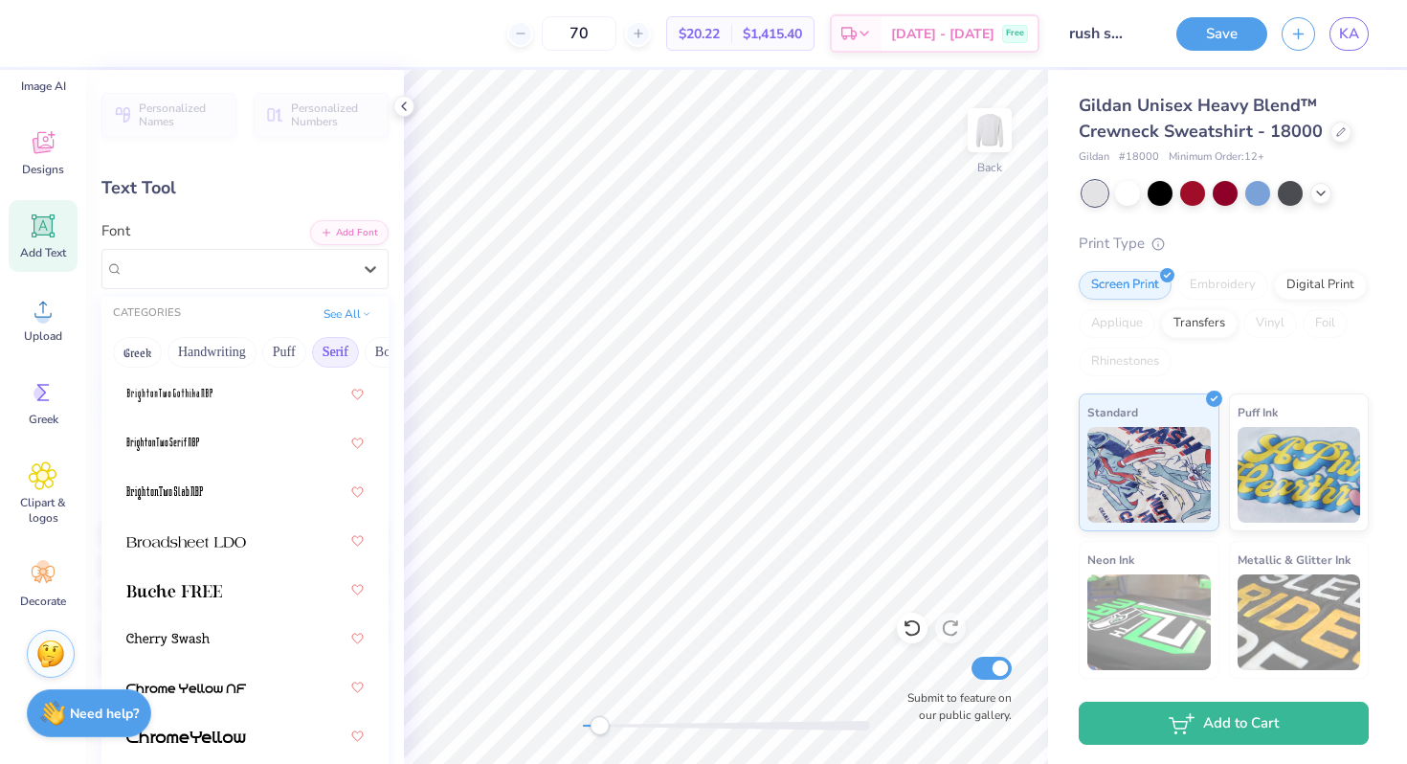
scroll to position [27, 0]
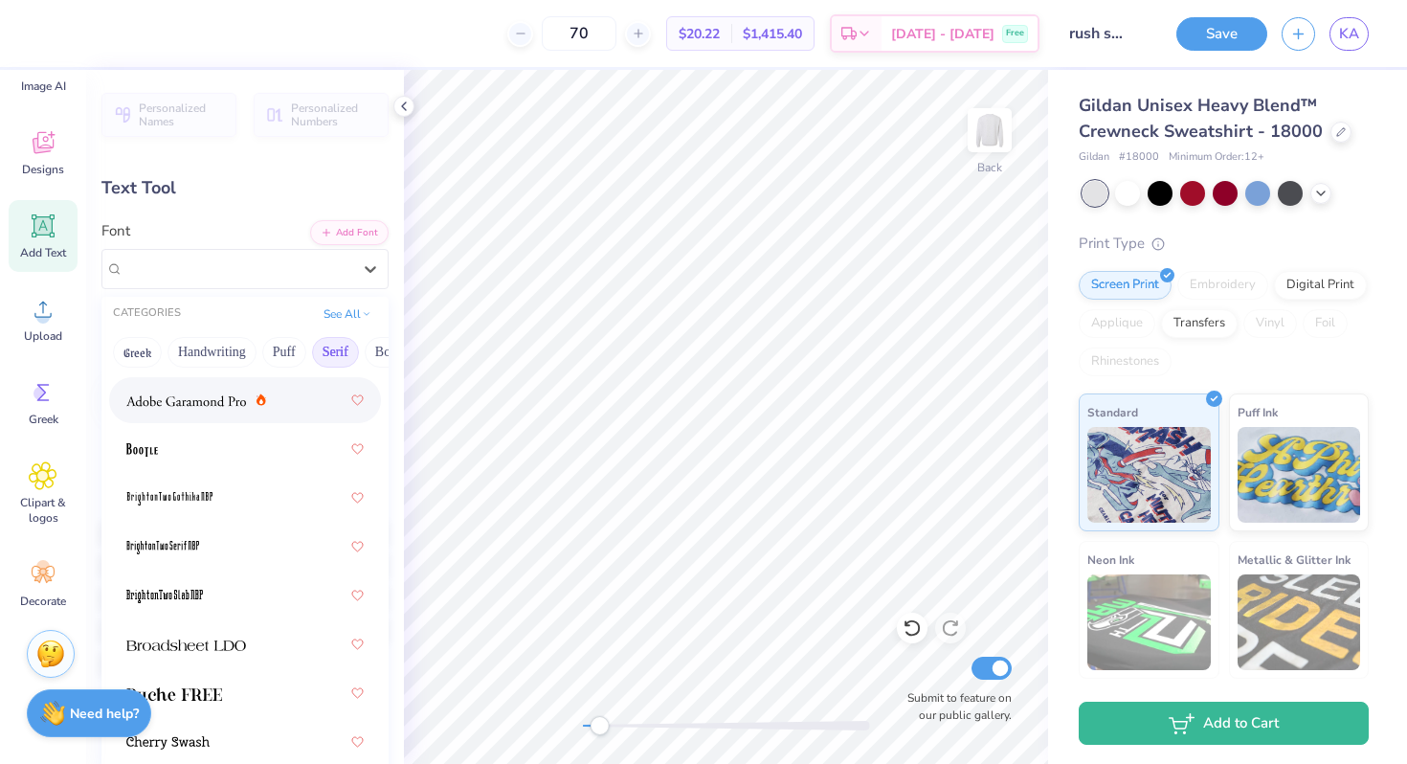
click at [294, 412] on div at bounding box center [244, 400] width 237 height 34
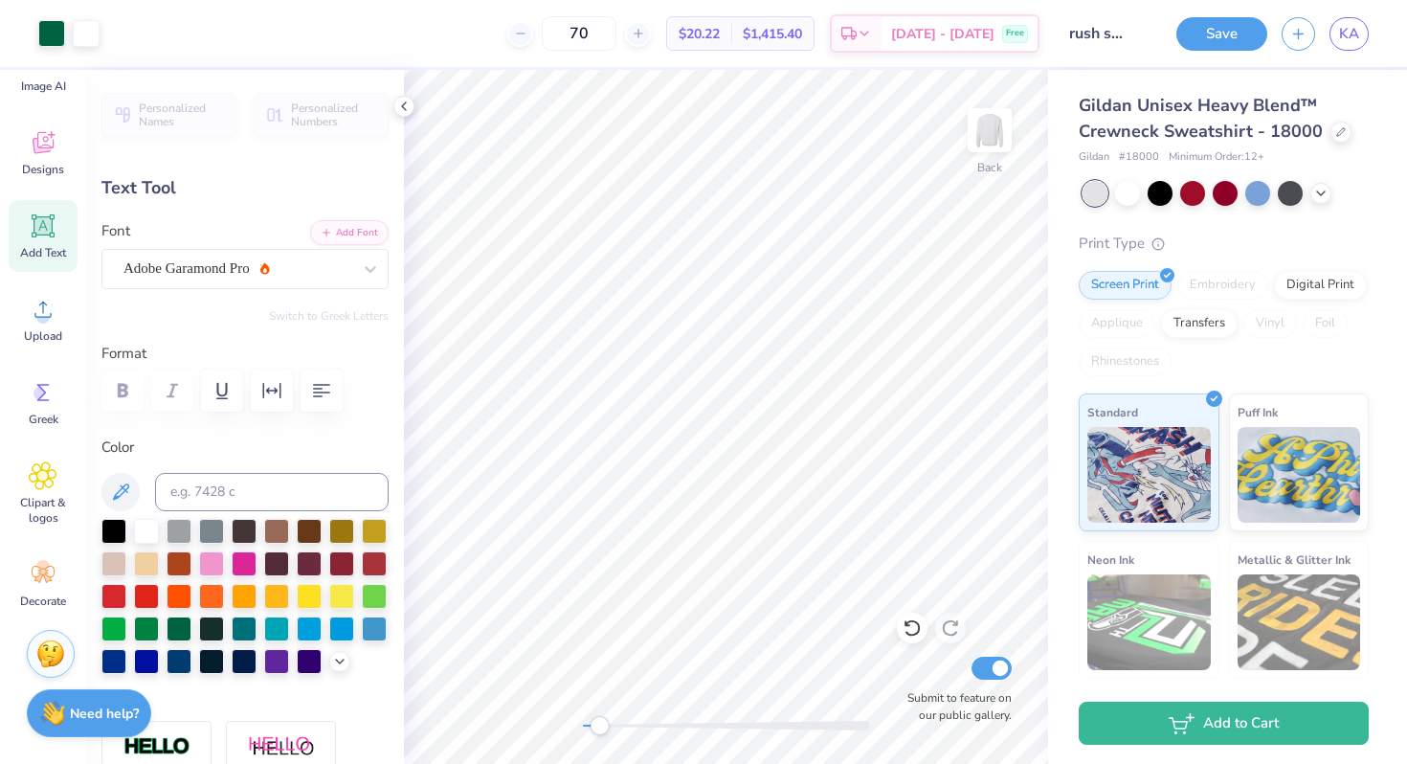
type input "0.0"
type input "1.18"
type input "0.89"
type input "10.33"
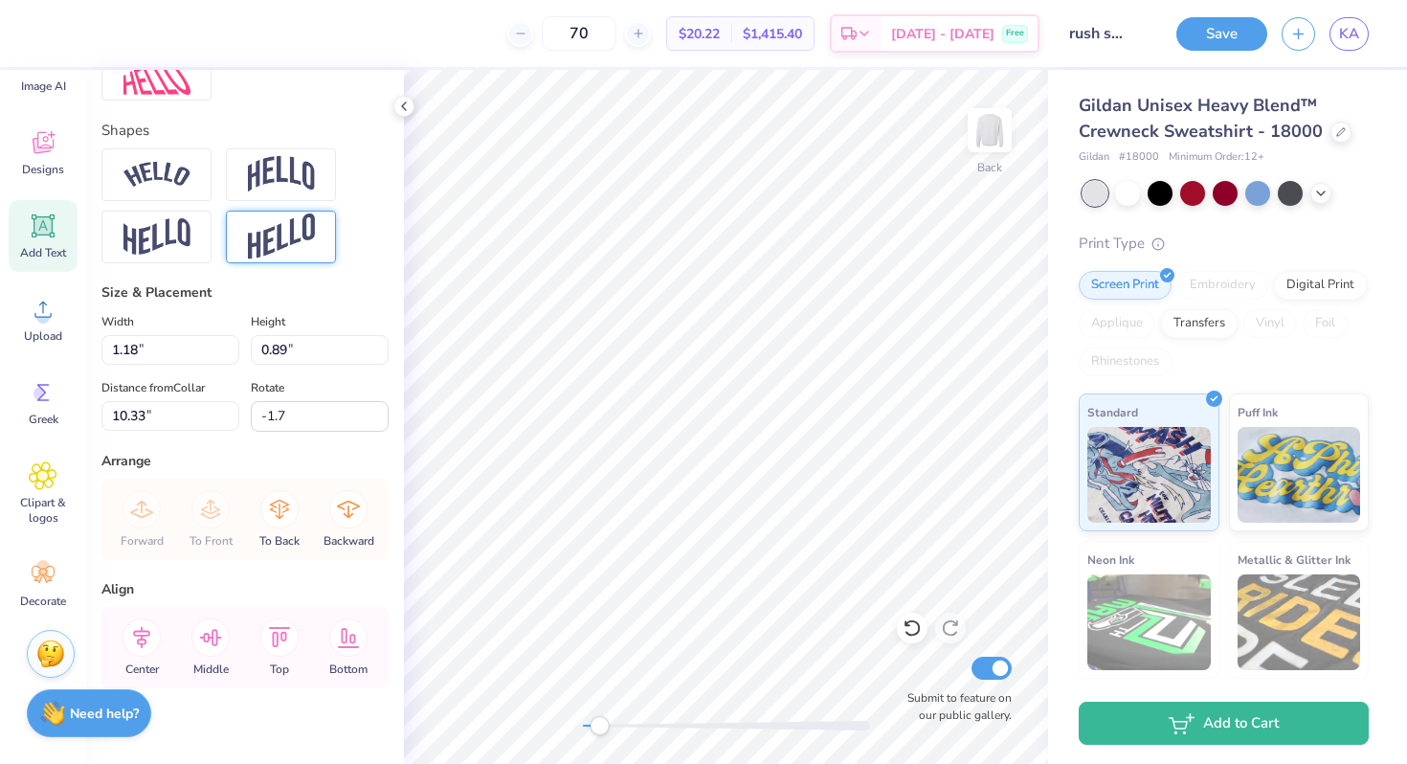
scroll to position [803, 0]
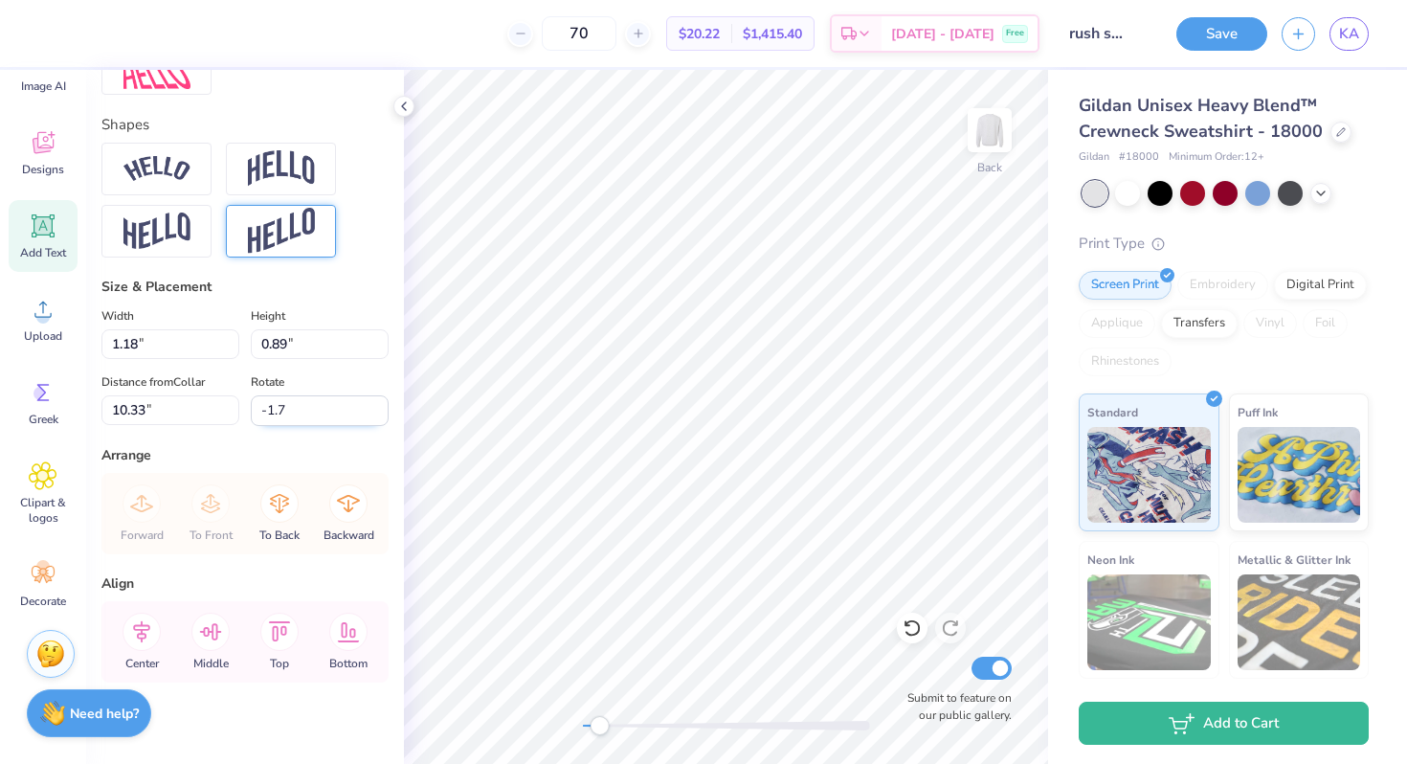
click at [320, 411] on input "-1.7" at bounding box center [320, 410] width 138 height 31
type input "-1"
type input "0.0"
click at [325, 443] on div "Personalized Names Personalized Numbers Text Tool Add Font Font Adobe Garamond …" at bounding box center [245, 417] width 318 height 694
type input "0.86"
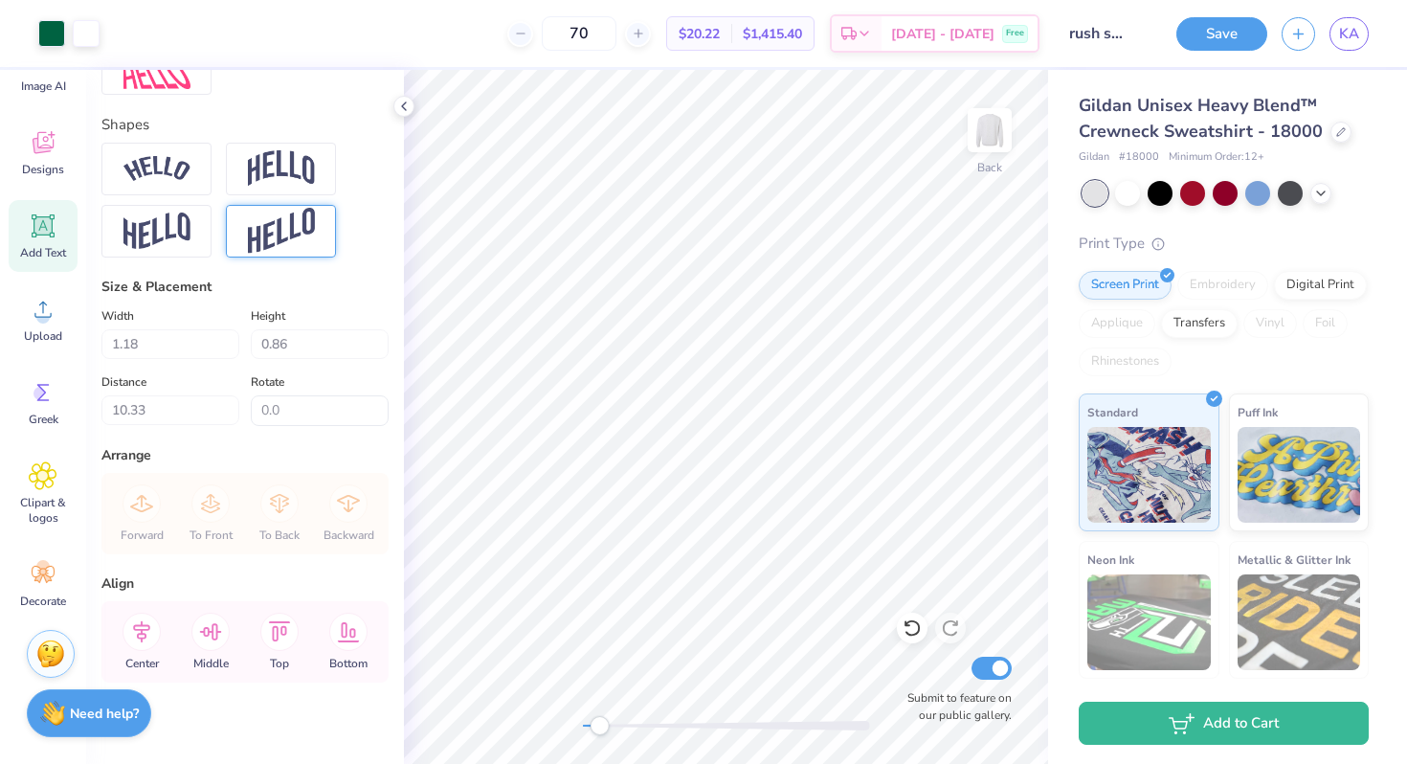
type input "10.32"
type input "1.33"
type input "0.97"
type input "3.81"
type input "0.86"
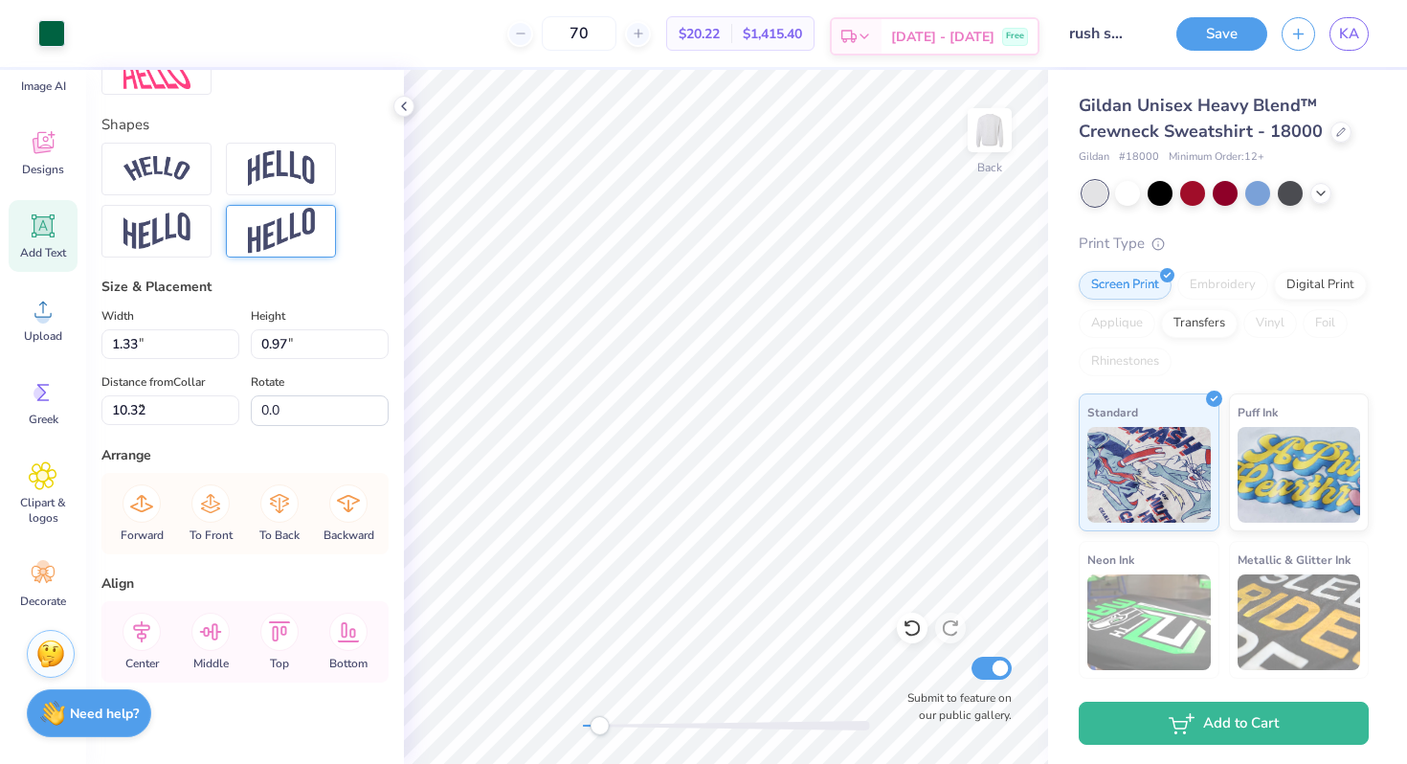
type input "4.06"
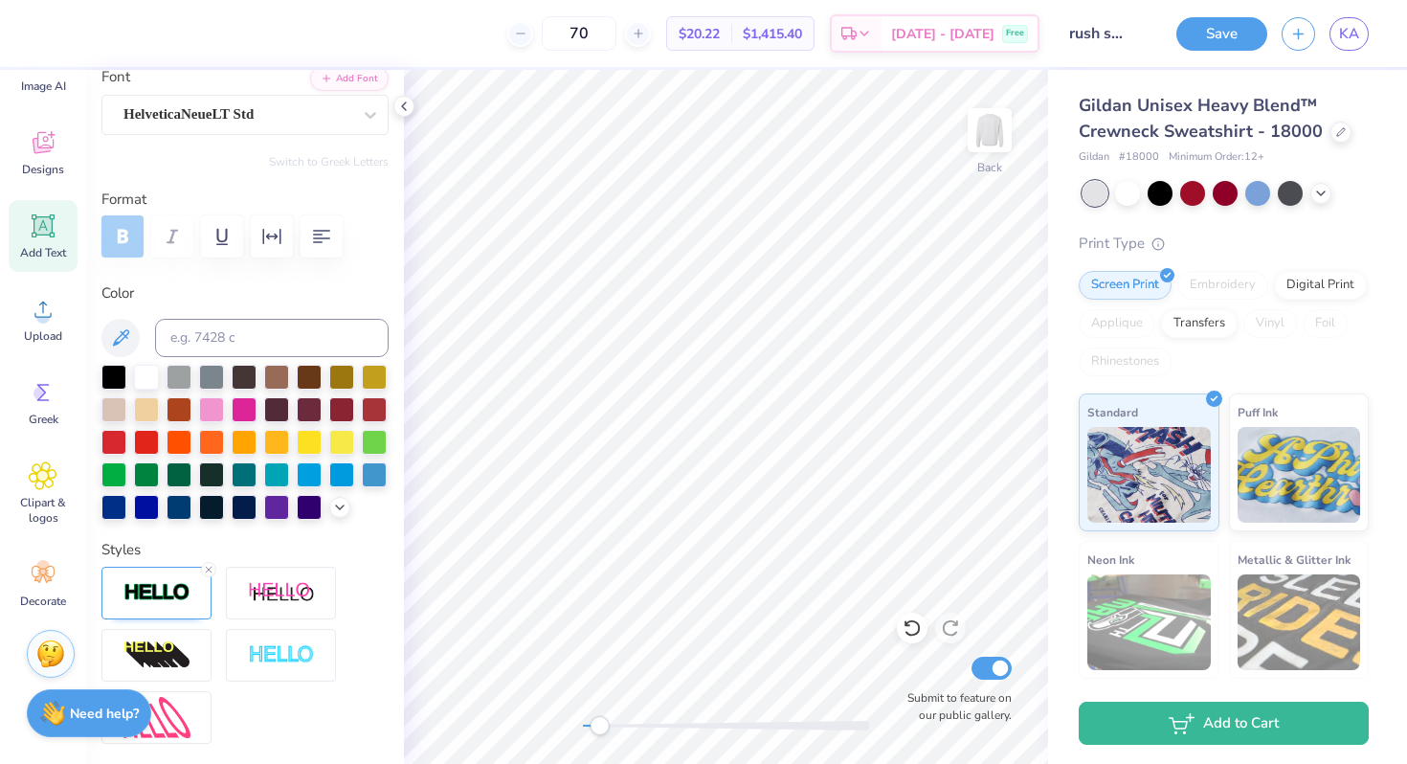
scroll to position [0, 0]
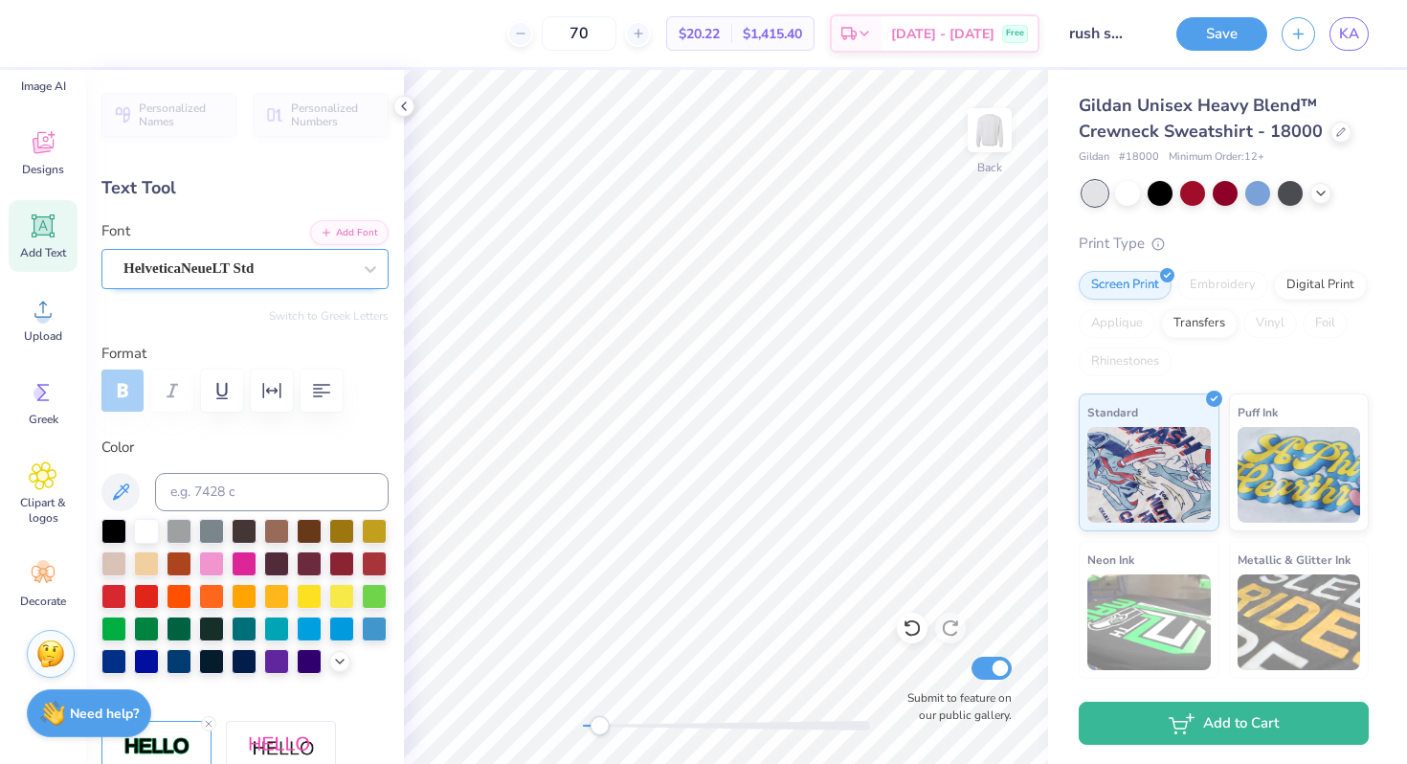
click at [289, 271] on div "HelveticaNeueLT Std" at bounding box center [238, 269] width 232 height 30
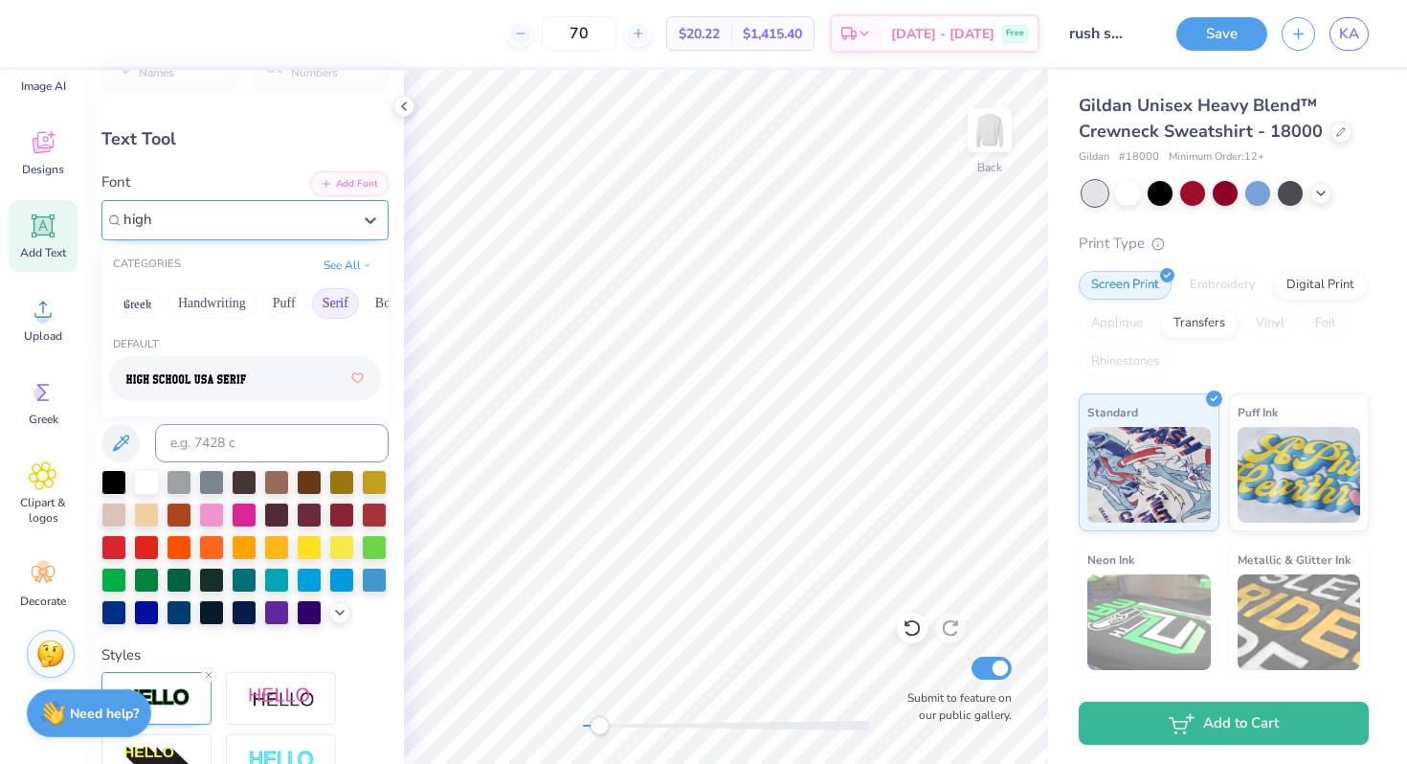
scroll to position [52, 0]
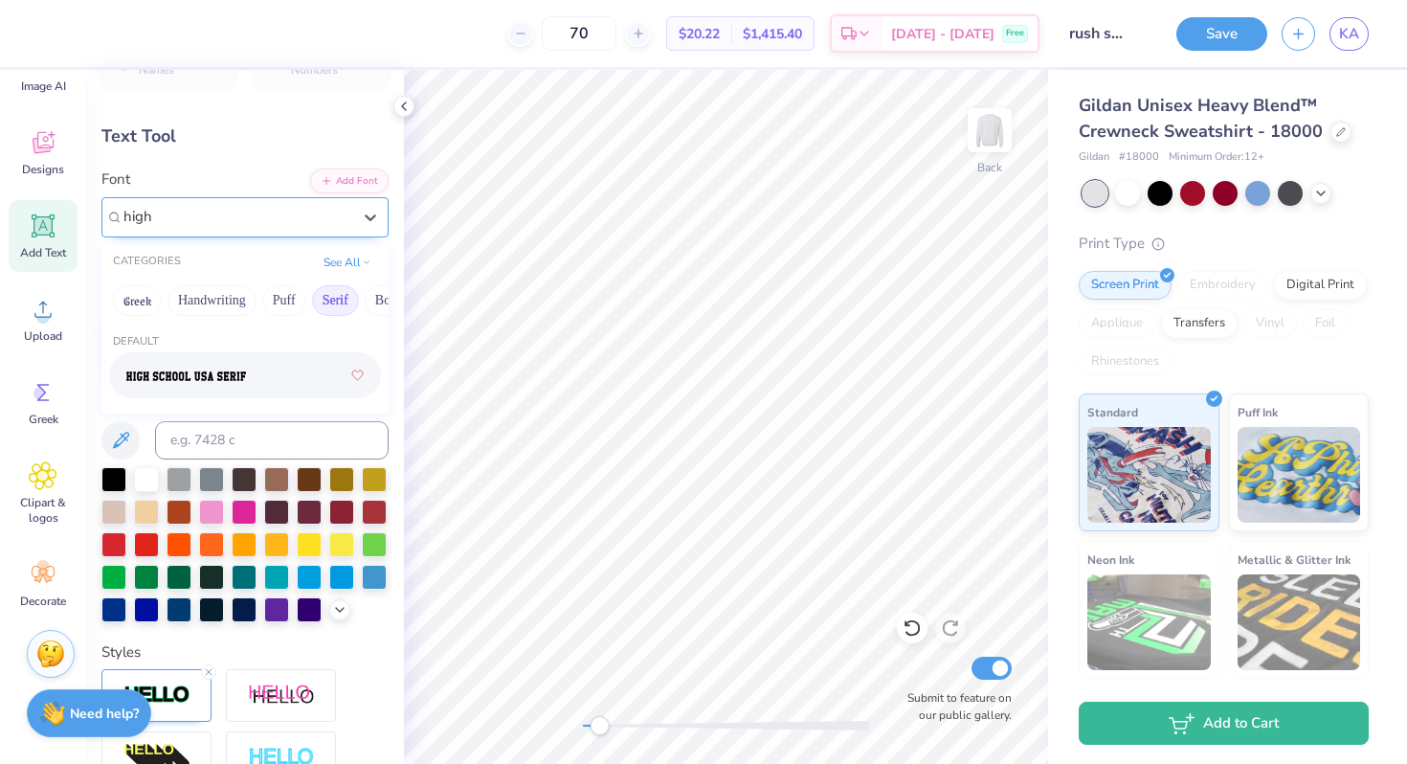
click at [328, 304] on button "Serif" at bounding box center [335, 300] width 47 height 31
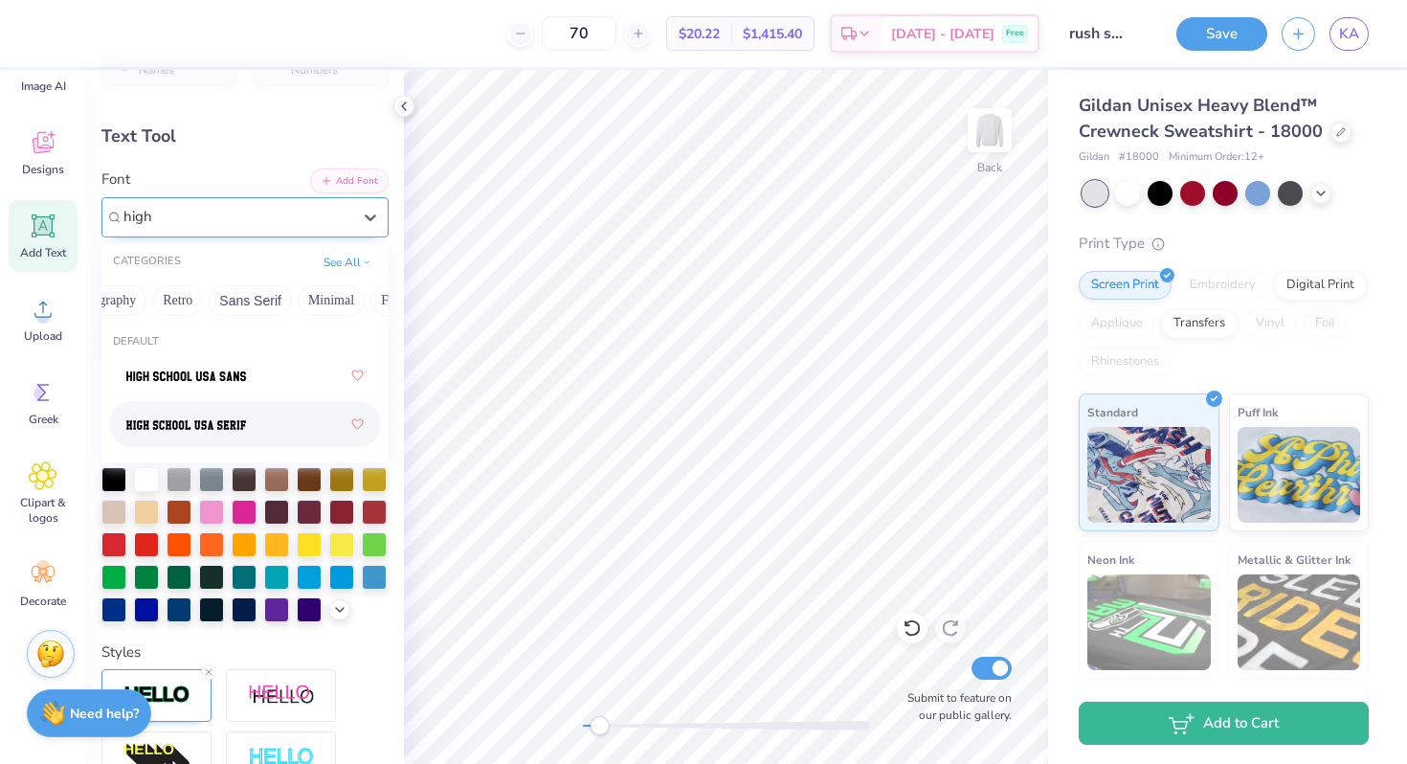
scroll to position [0, 356]
click at [170, 305] on button "Retro" at bounding box center [176, 300] width 51 height 31
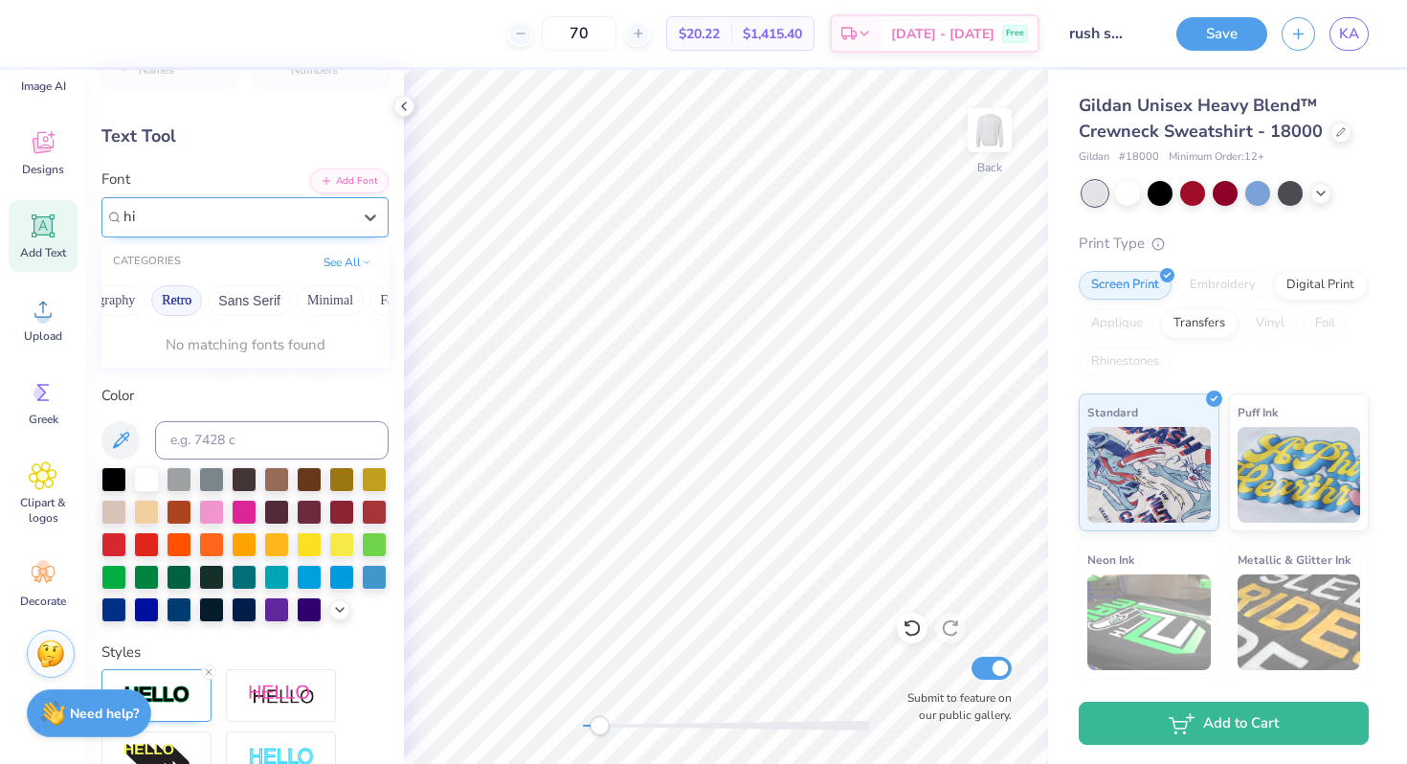
type input "h"
click at [366, 135] on div "Text Tool" at bounding box center [244, 136] width 287 height 26
drag, startPoint x: 606, startPoint y: 726, endPoint x: 584, endPoint y: 729, distance: 22.2
click at [584, 729] on div "Accessibility label" at bounding box center [583, 725] width 19 height 19
click at [400, 100] on icon at bounding box center [403, 106] width 15 height 15
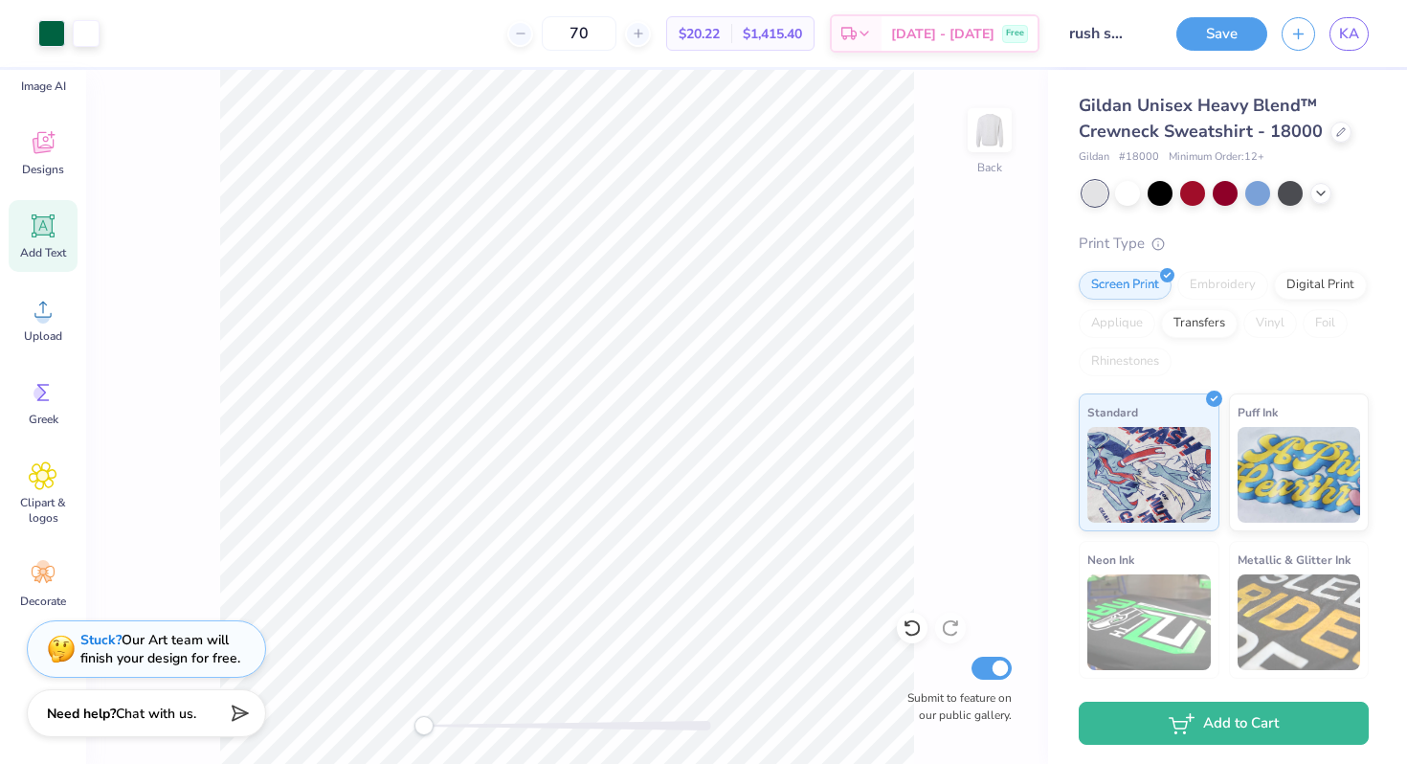
click at [411, 723] on div "Back Submit to feature on our public gallery." at bounding box center [567, 417] width 962 height 694
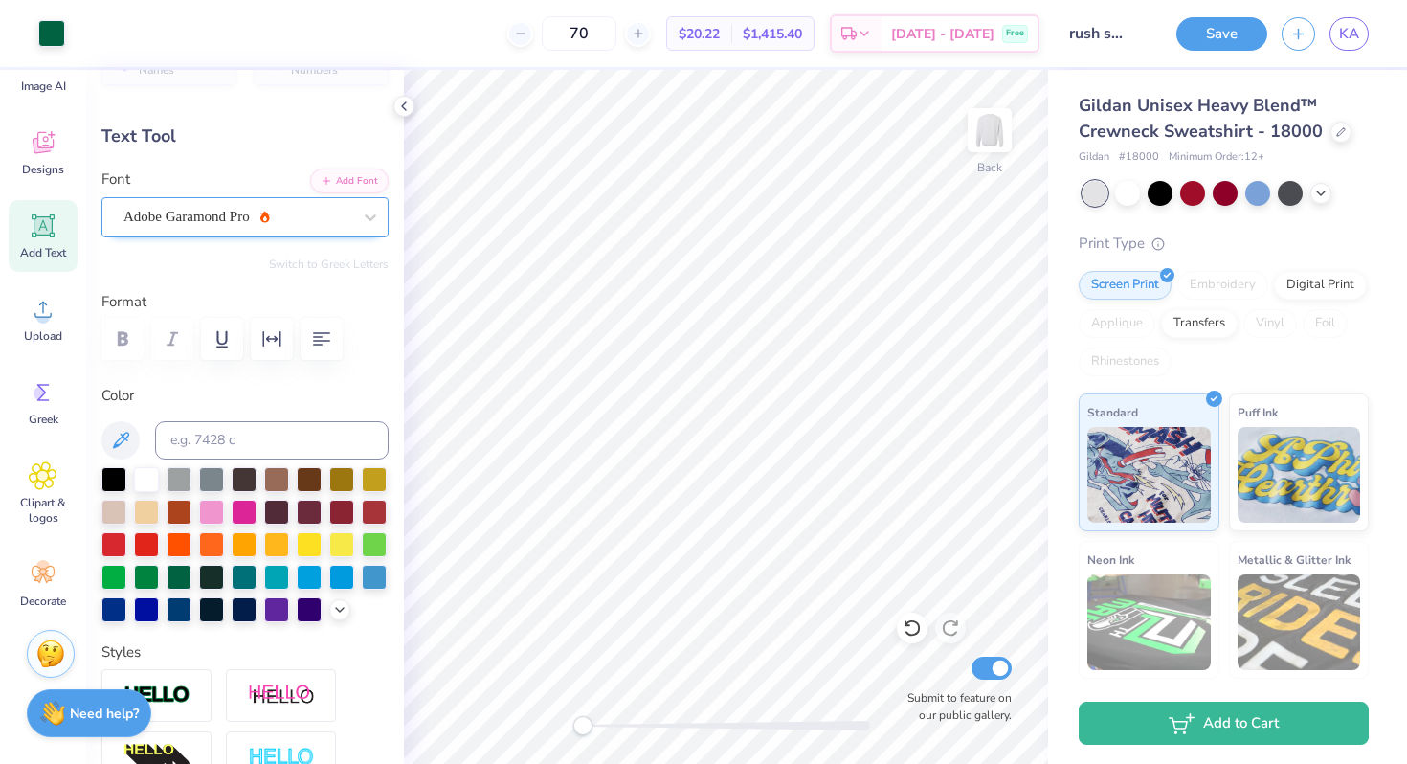
type input "1.33"
type input "0.97"
type input "10.32"
click at [1108, 28] on input "rush sweatshirt route kbphi" at bounding box center [1101, 33] width 94 height 38
click at [1105, 34] on input "rush sweatshirt route kbphi" at bounding box center [1101, 33] width 94 height 38
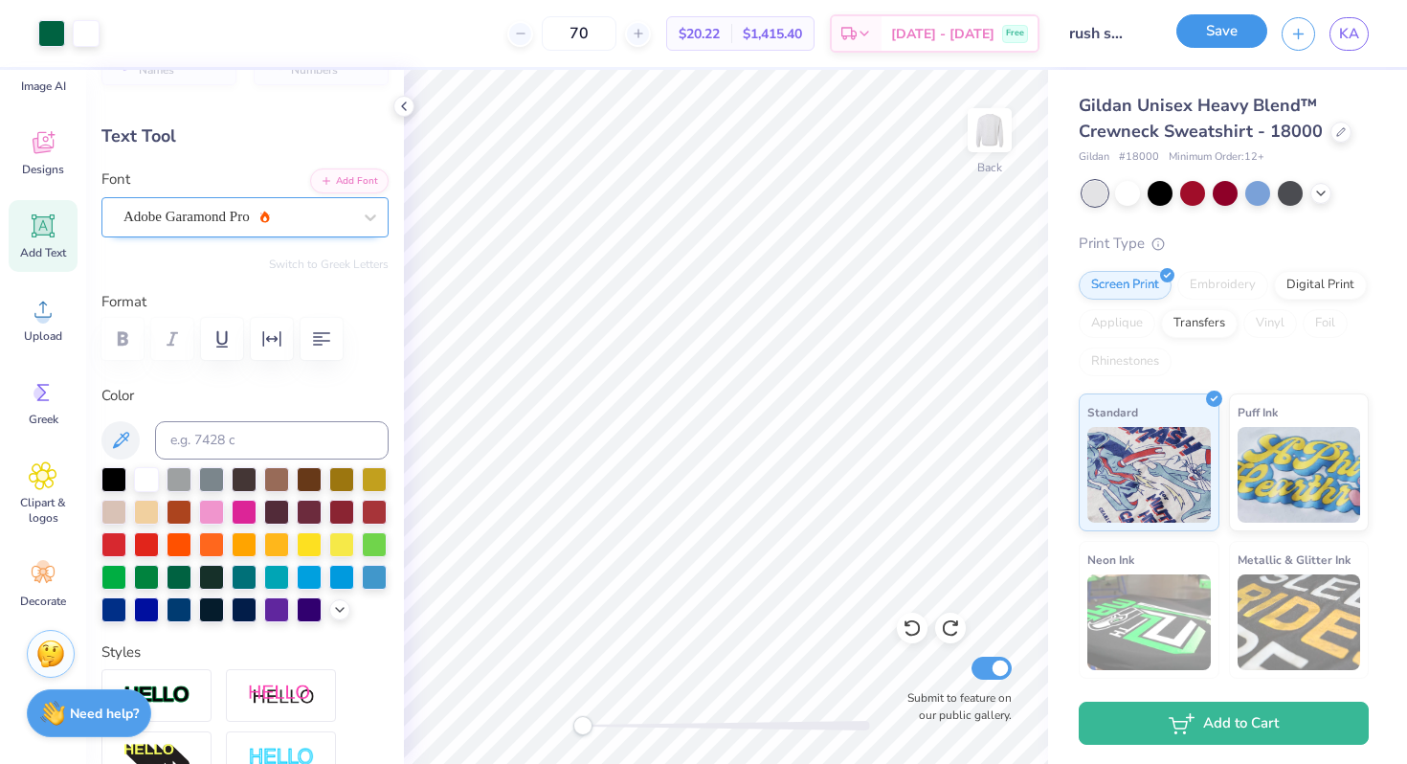
click at [1242, 40] on button "Save" at bounding box center [1221, 30] width 91 height 33
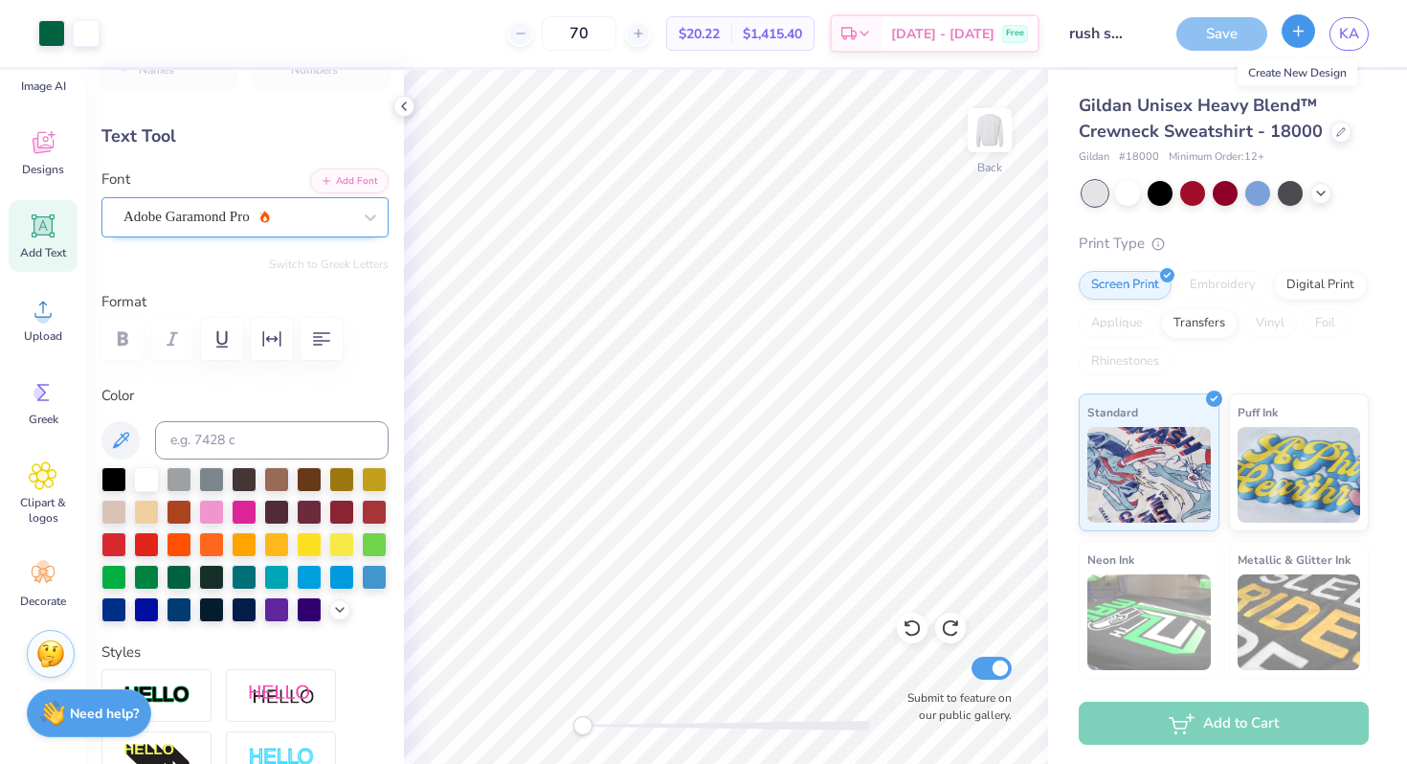
click at [1296, 32] on icon "button" at bounding box center [1298, 31] width 16 height 16
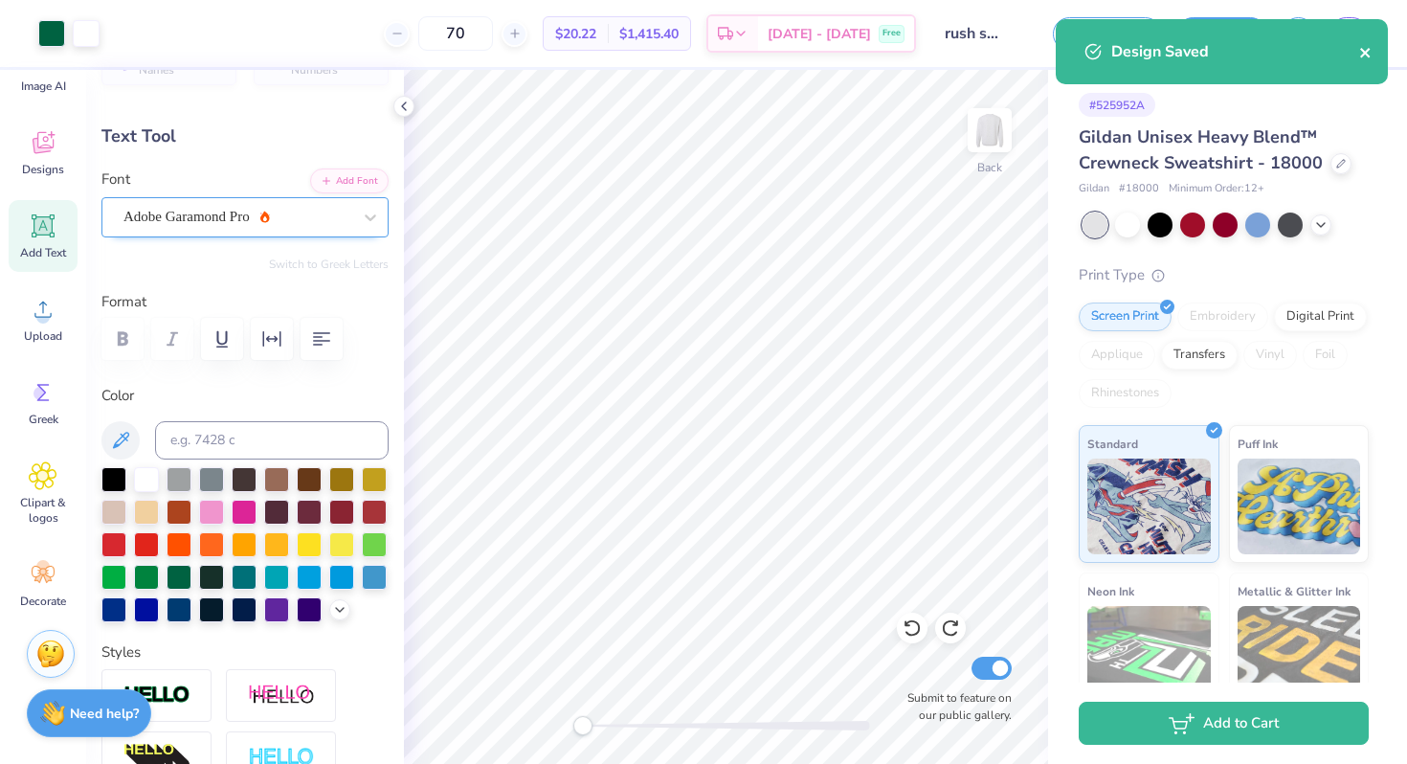
click at [1368, 52] on icon "close" at bounding box center [1365, 52] width 13 height 15
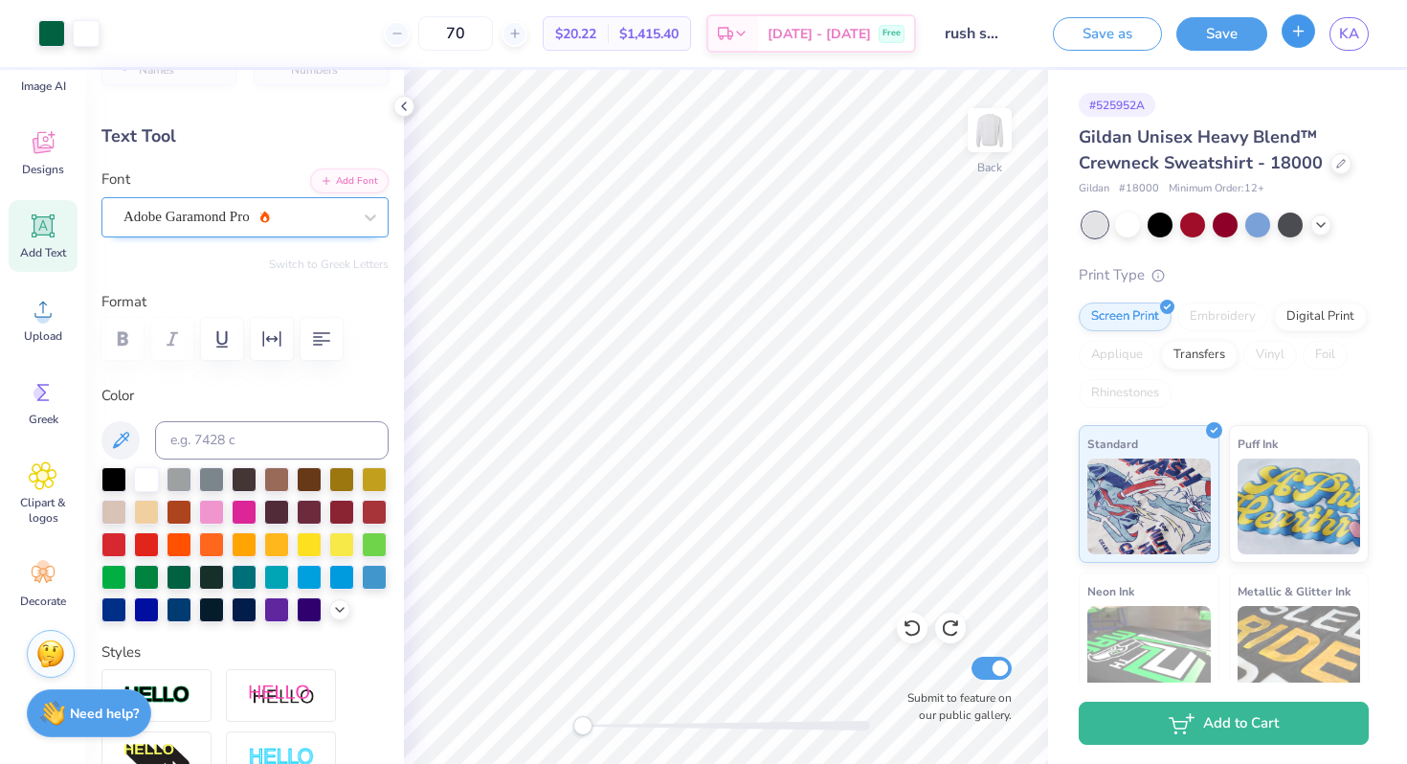
click at [1300, 33] on icon "button" at bounding box center [1298, 31] width 16 height 16
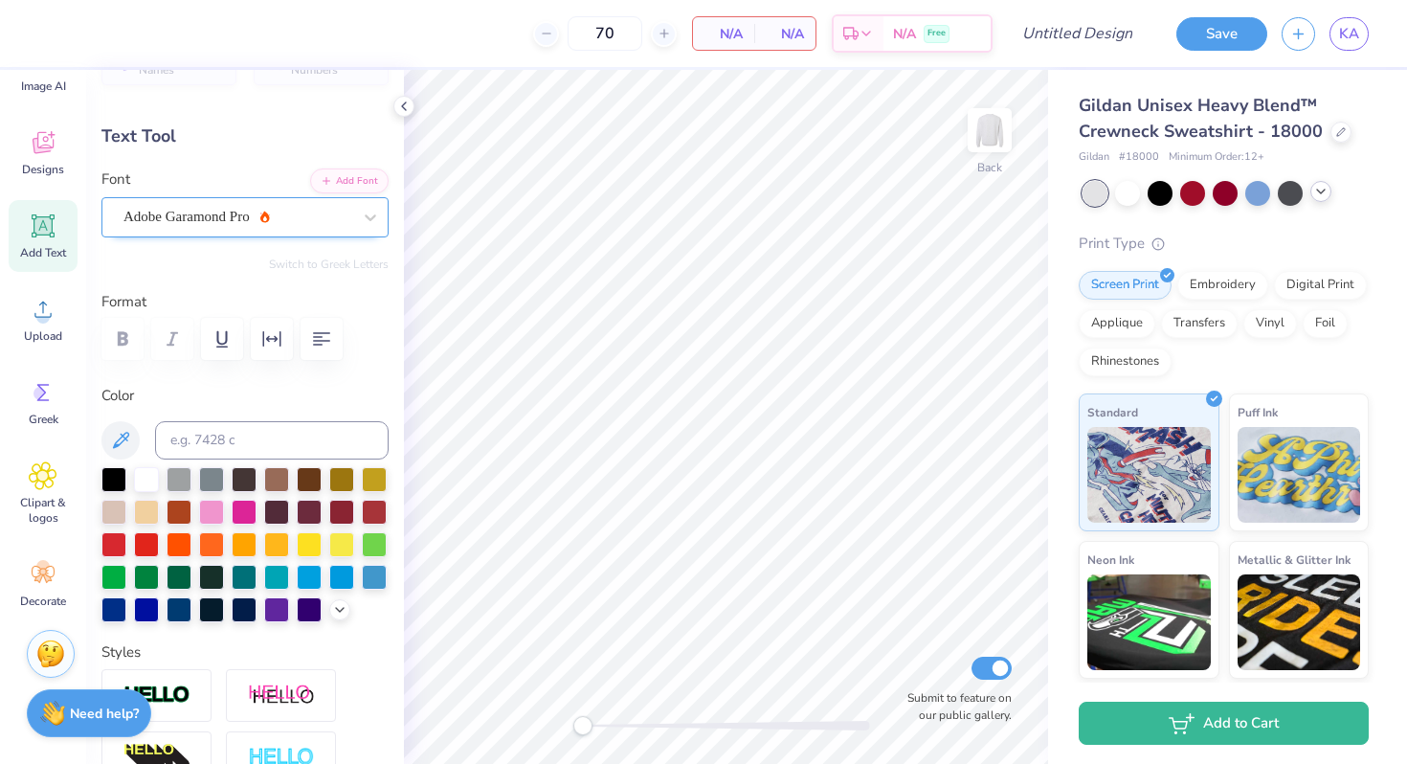
click at [1314, 192] on icon at bounding box center [1320, 191] width 15 height 15
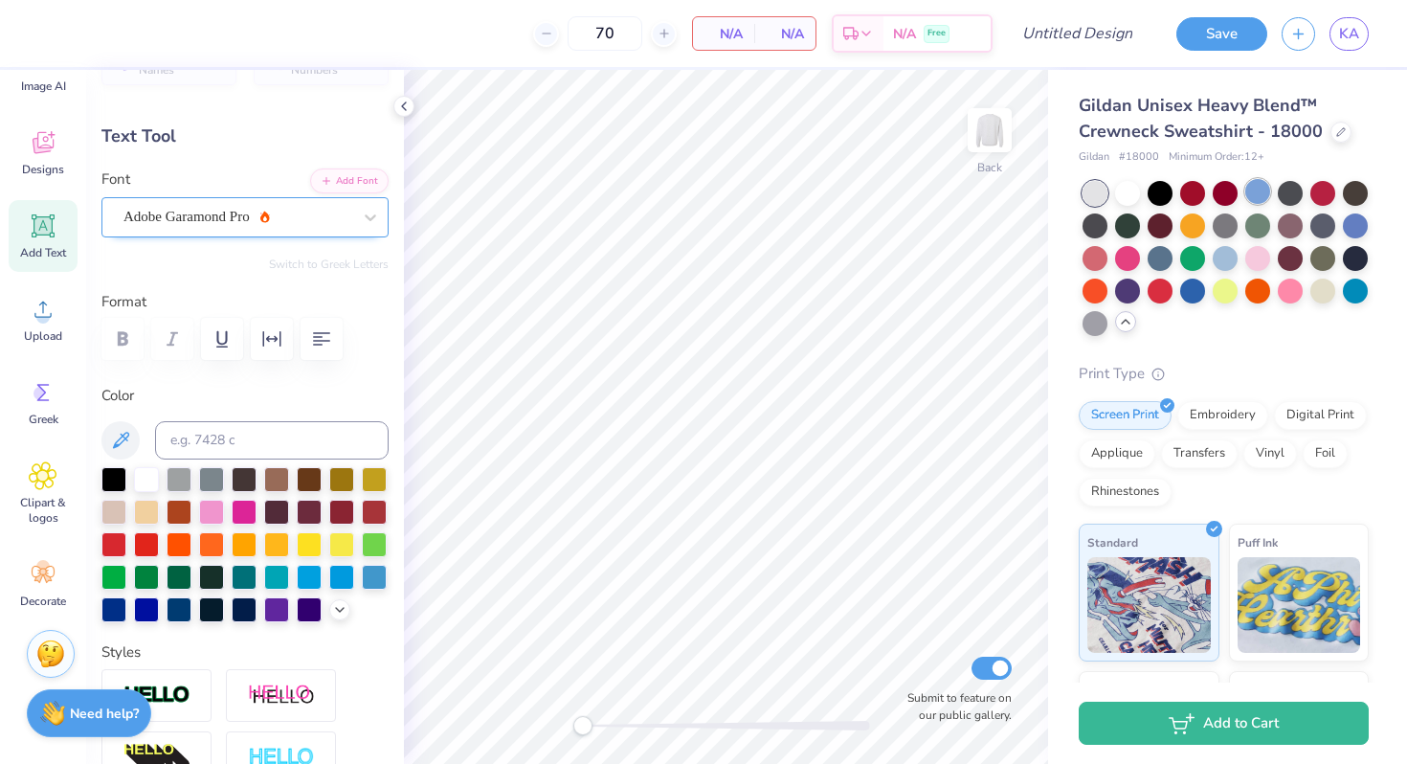
click at [1261, 192] on div at bounding box center [1257, 191] width 25 height 25
click at [1351, 33] on span "KA" at bounding box center [1349, 34] width 20 height 22
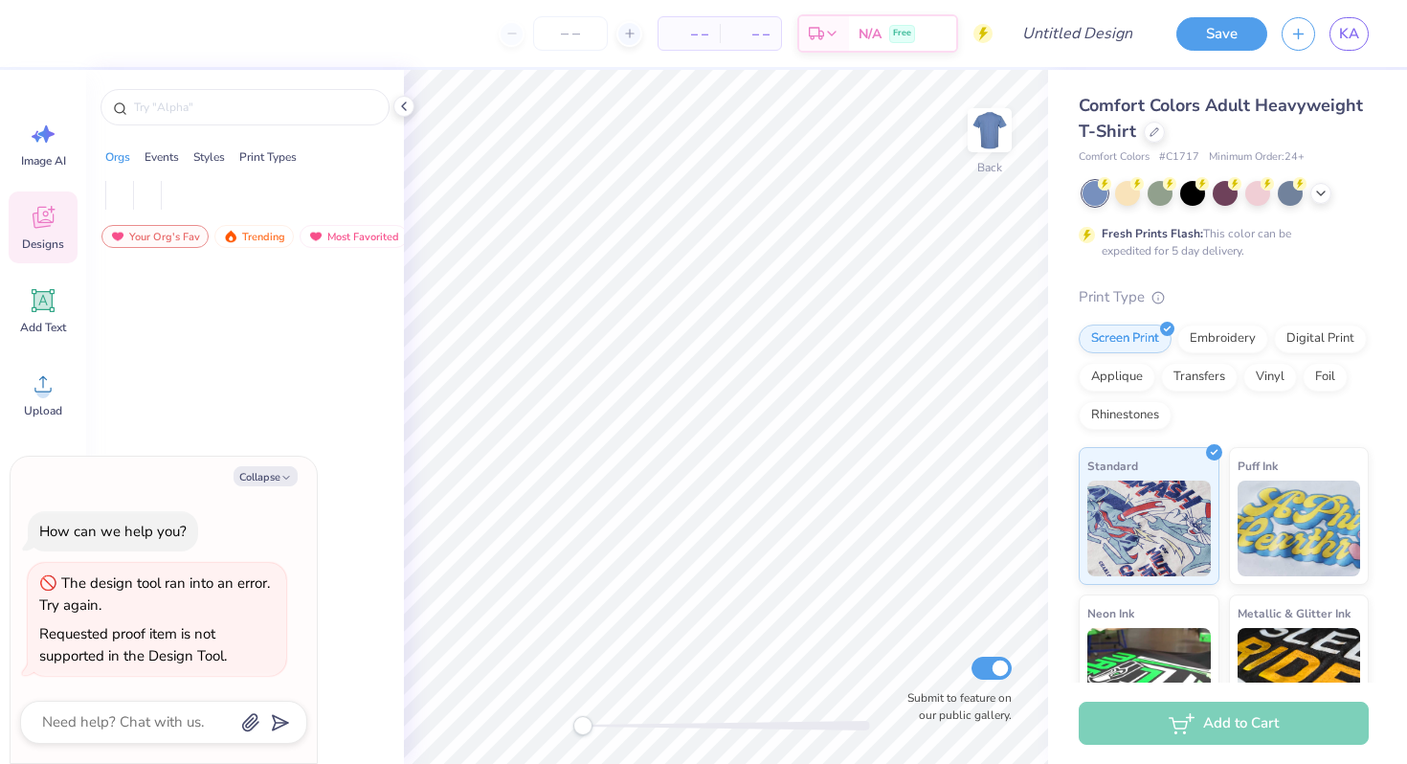
type textarea "x"
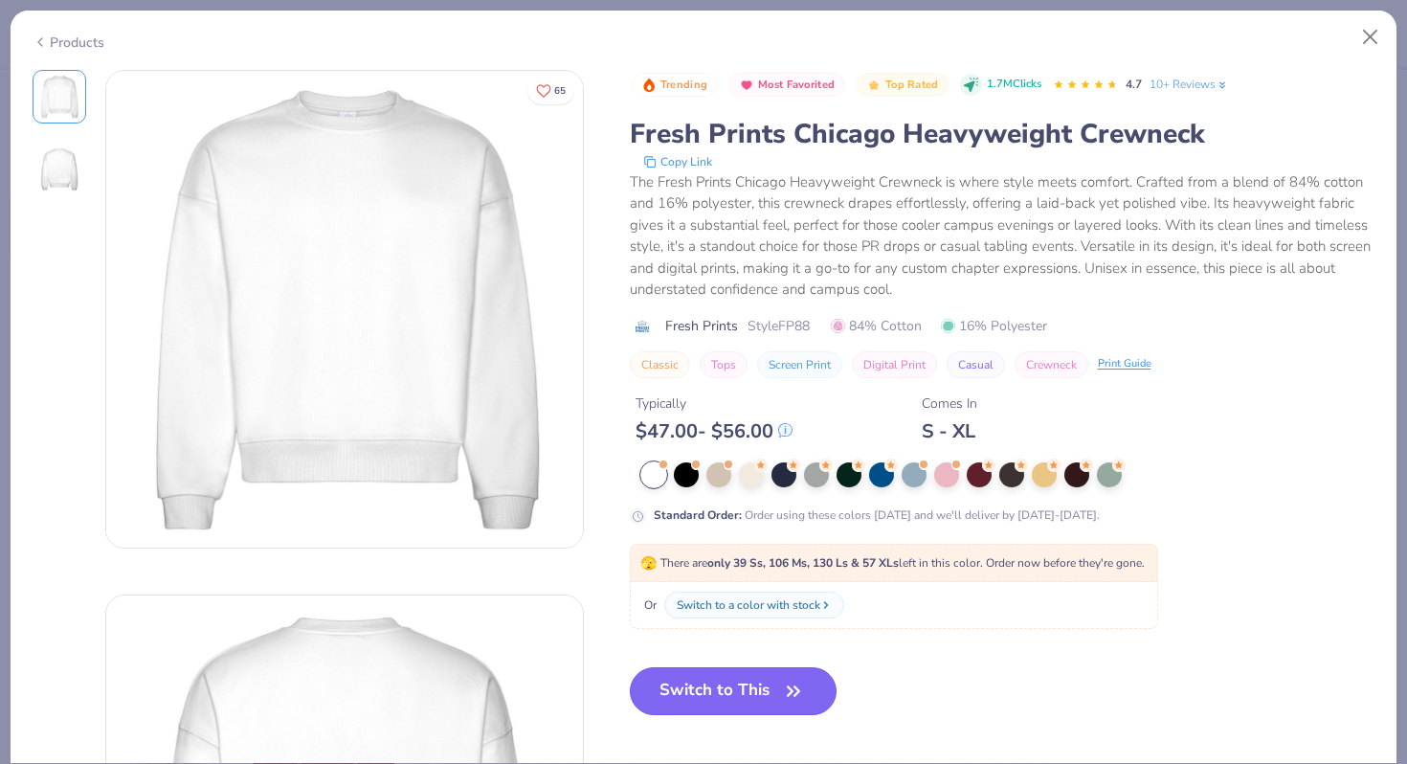
click at [740, 691] on button "Switch to This" at bounding box center [734, 691] width 208 height 48
type textarea "x"
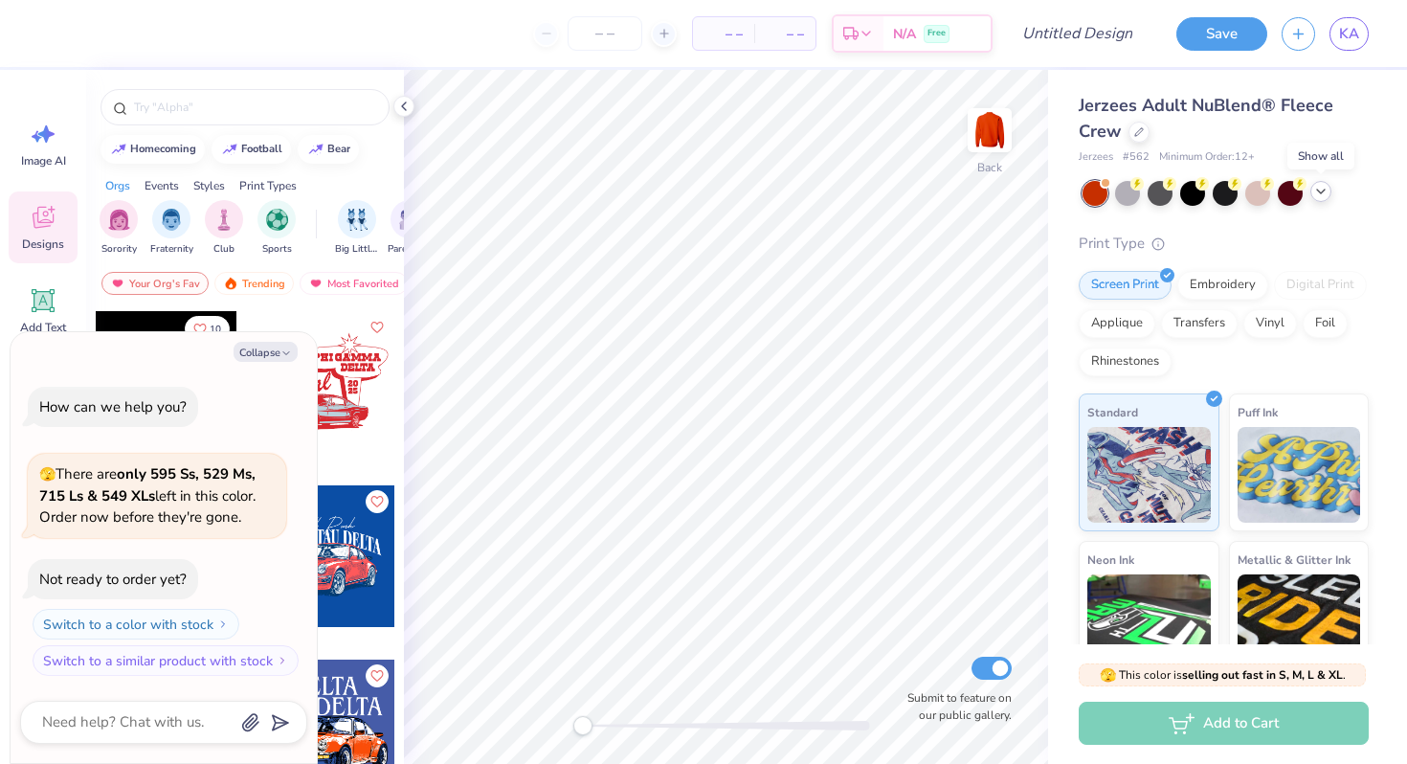
click at [1320, 189] on icon at bounding box center [1320, 191] width 15 height 15
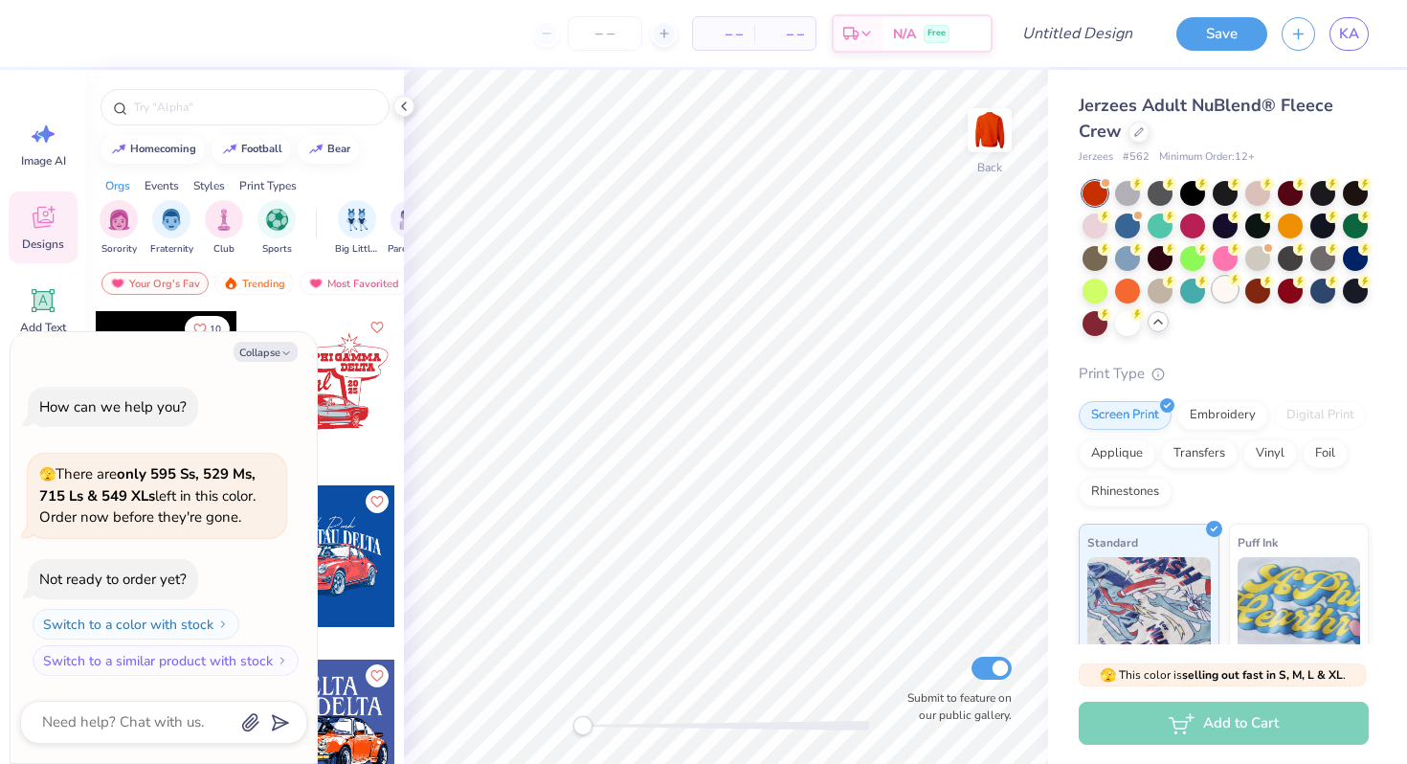
click at [1225, 295] on div at bounding box center [1224, 289] width 25 height 25
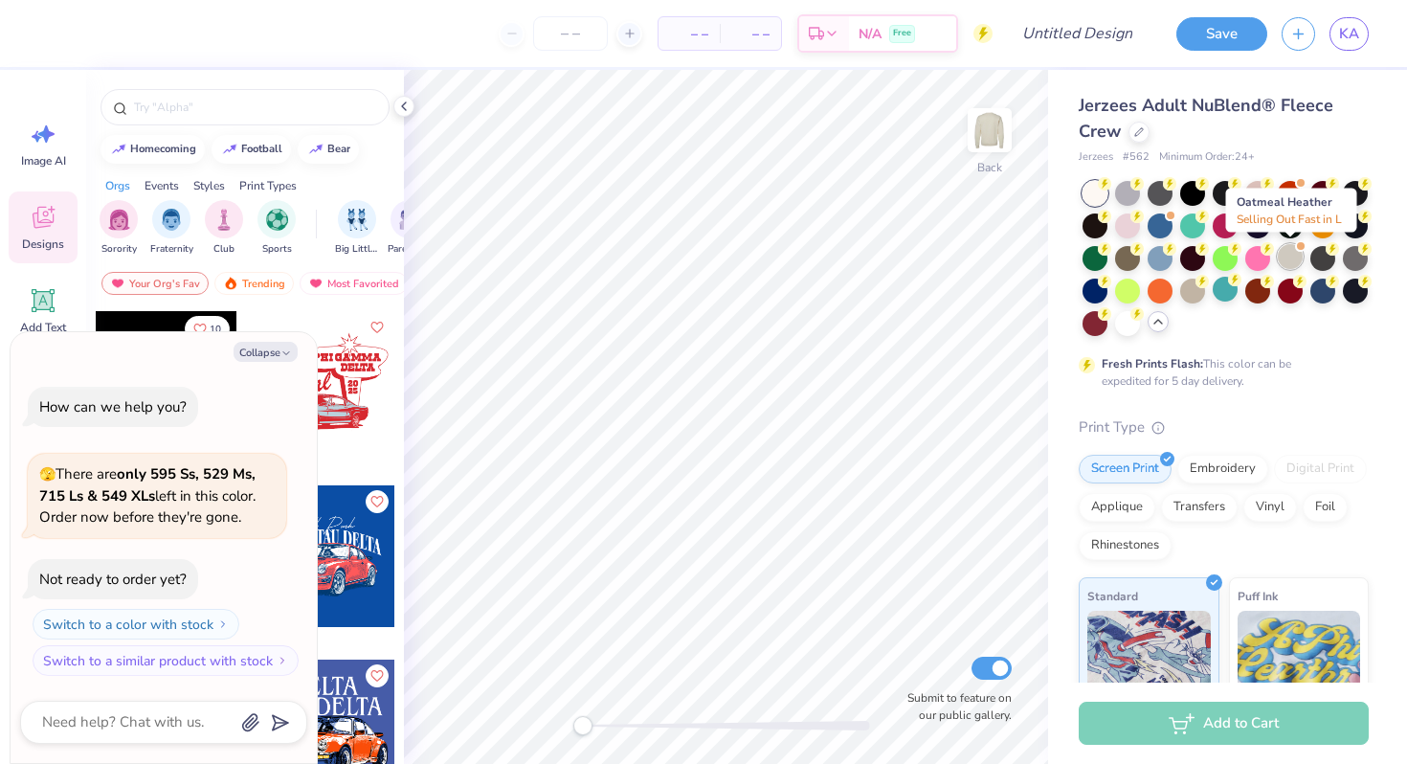
click at [1291, 251] on div at bounding box center [1290, 256] width 25 height 25
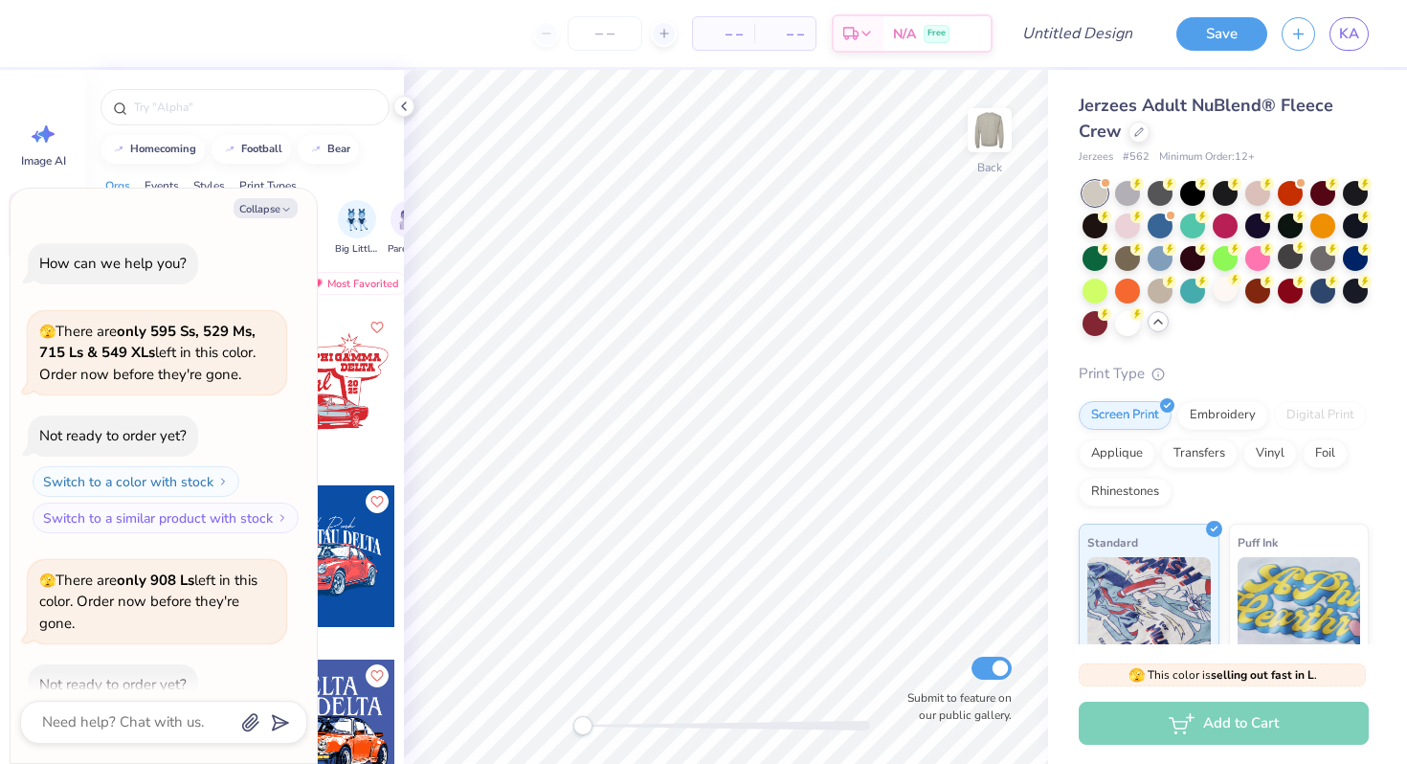
scroll to position [105, 0]
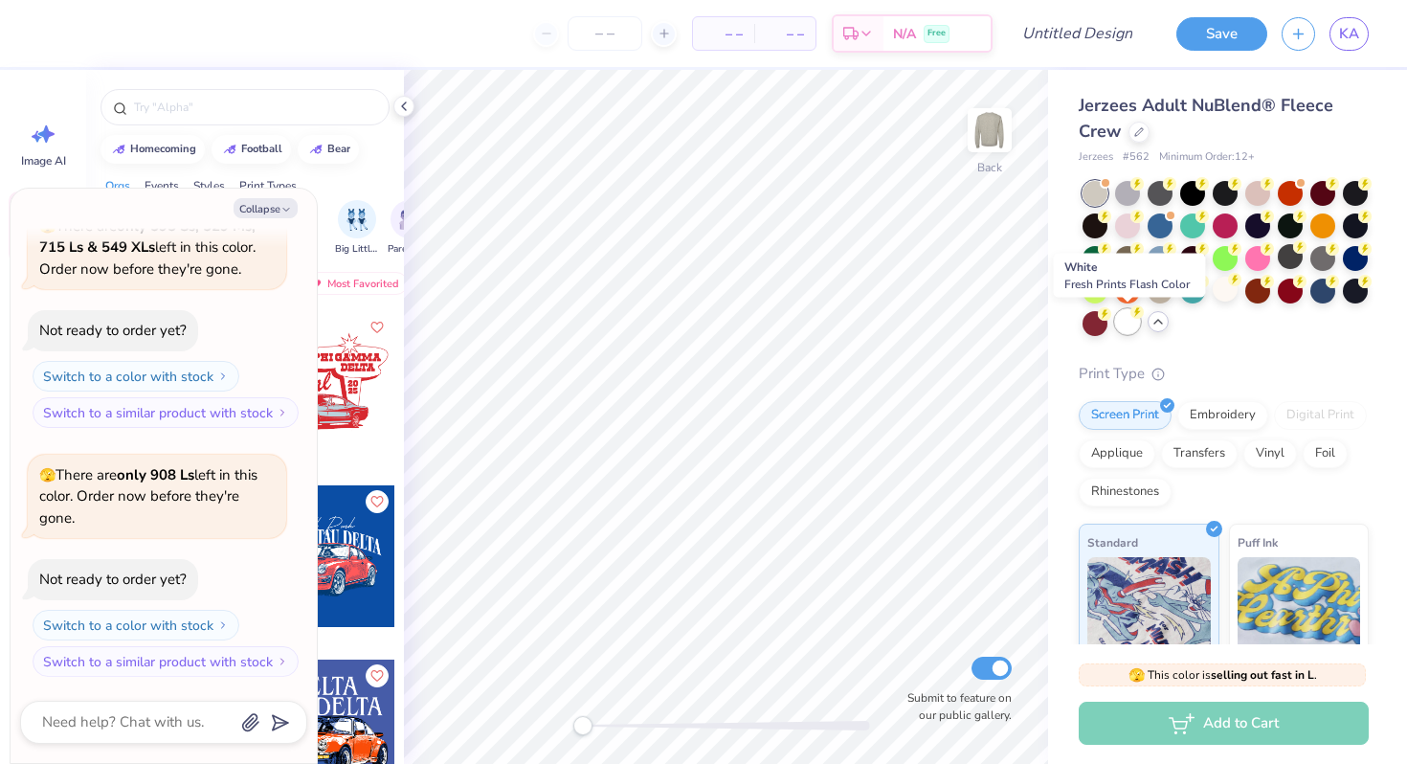
click at [1125, 320] on div at bounding box center [1127, 321] width 25 height 25
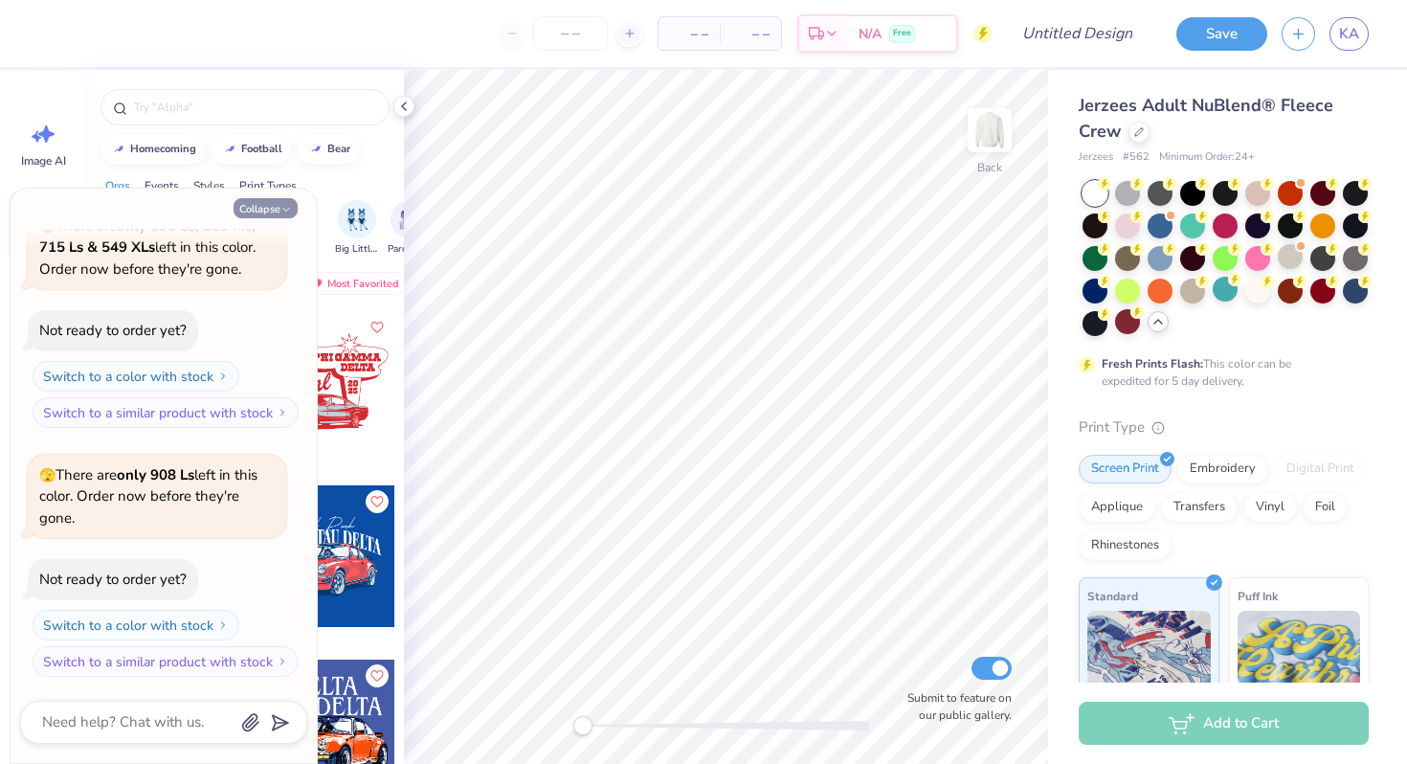
click at [274, 203] on button "Collapse" at bounding box center [266, 208] width 64 height 20
type textarea "x"
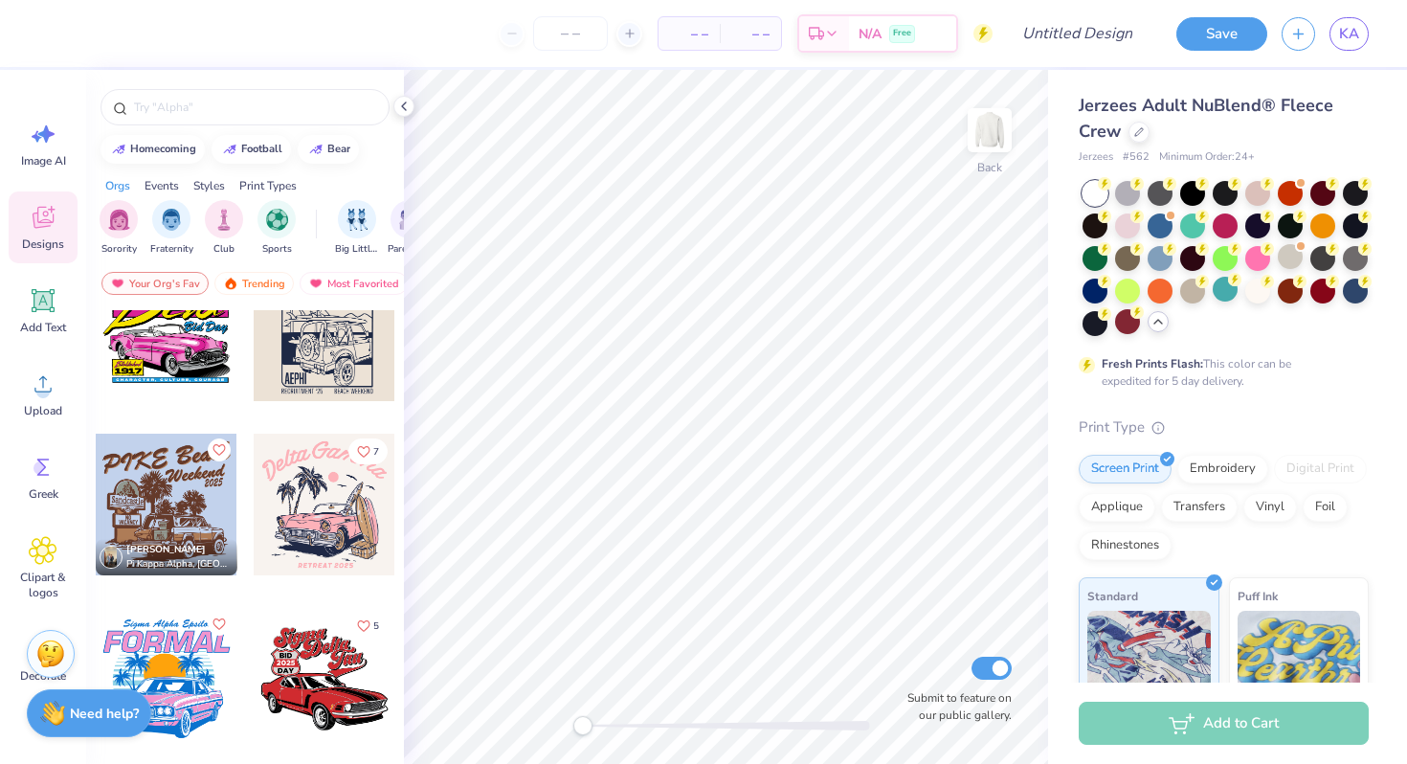
scroll to position [580, 0]
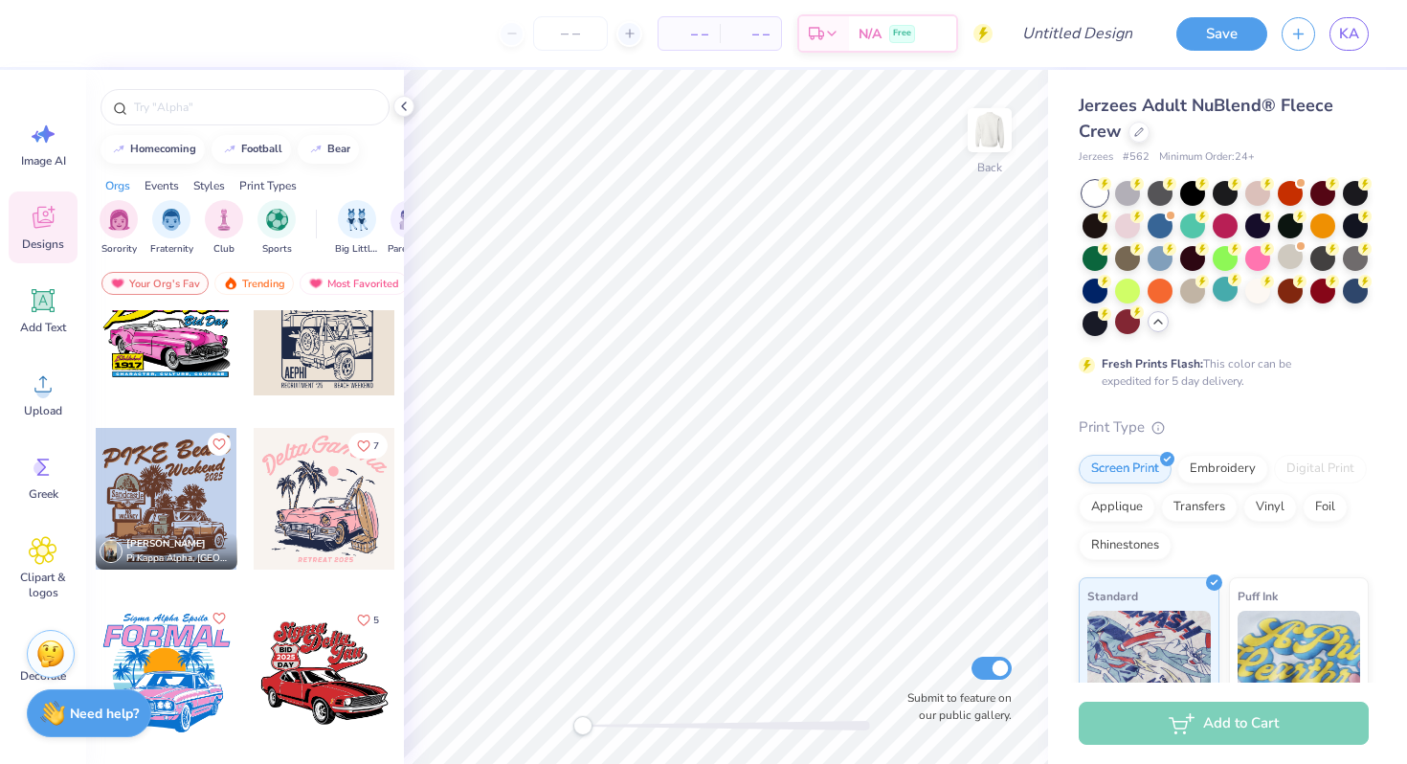
click at [331, 491] on div at bounding box center [325, 499] width 142 height 142
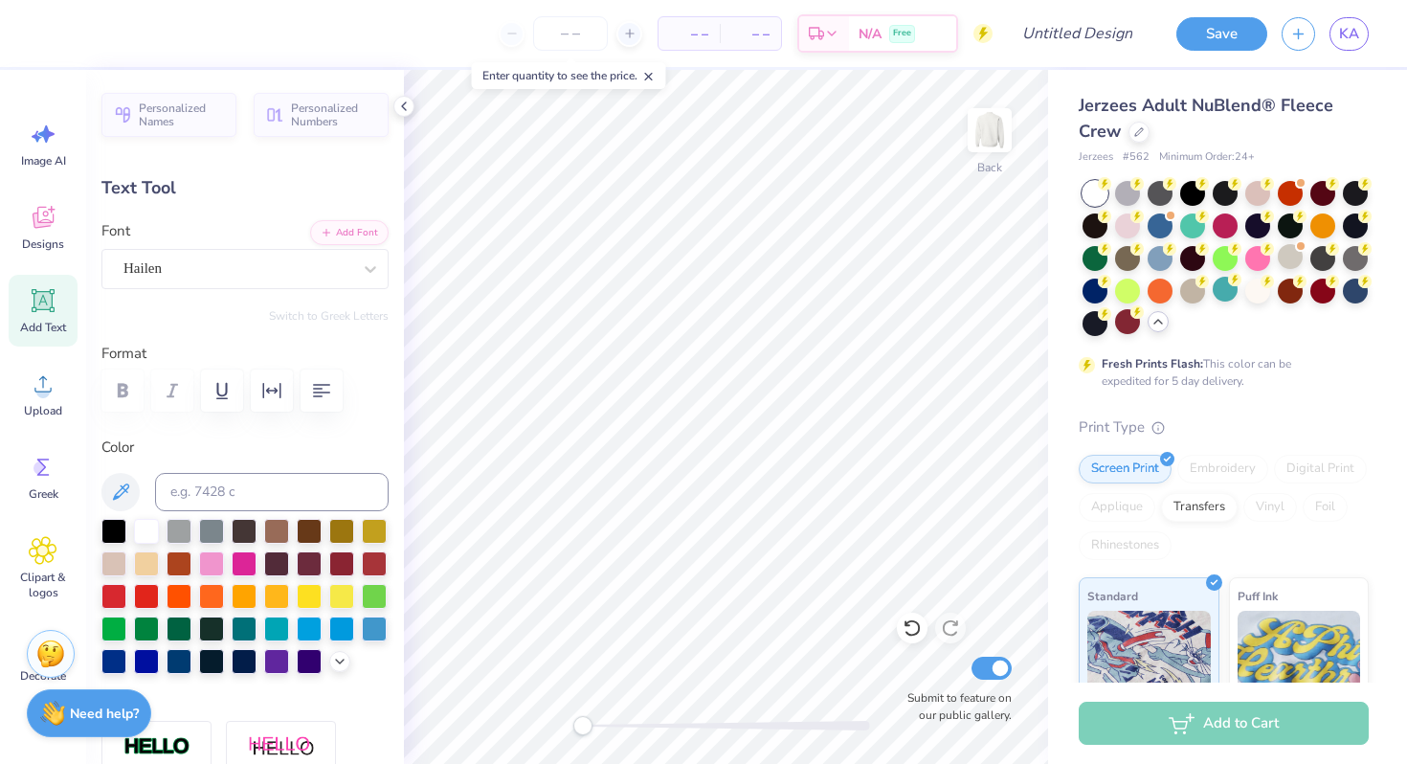
scroll to position [0, 0]
type textarea "D"
type textarea "Kappa Beta Phi"
click at [345, 444] on label "Color" at bounding box center [244, 447] width 287 height 22
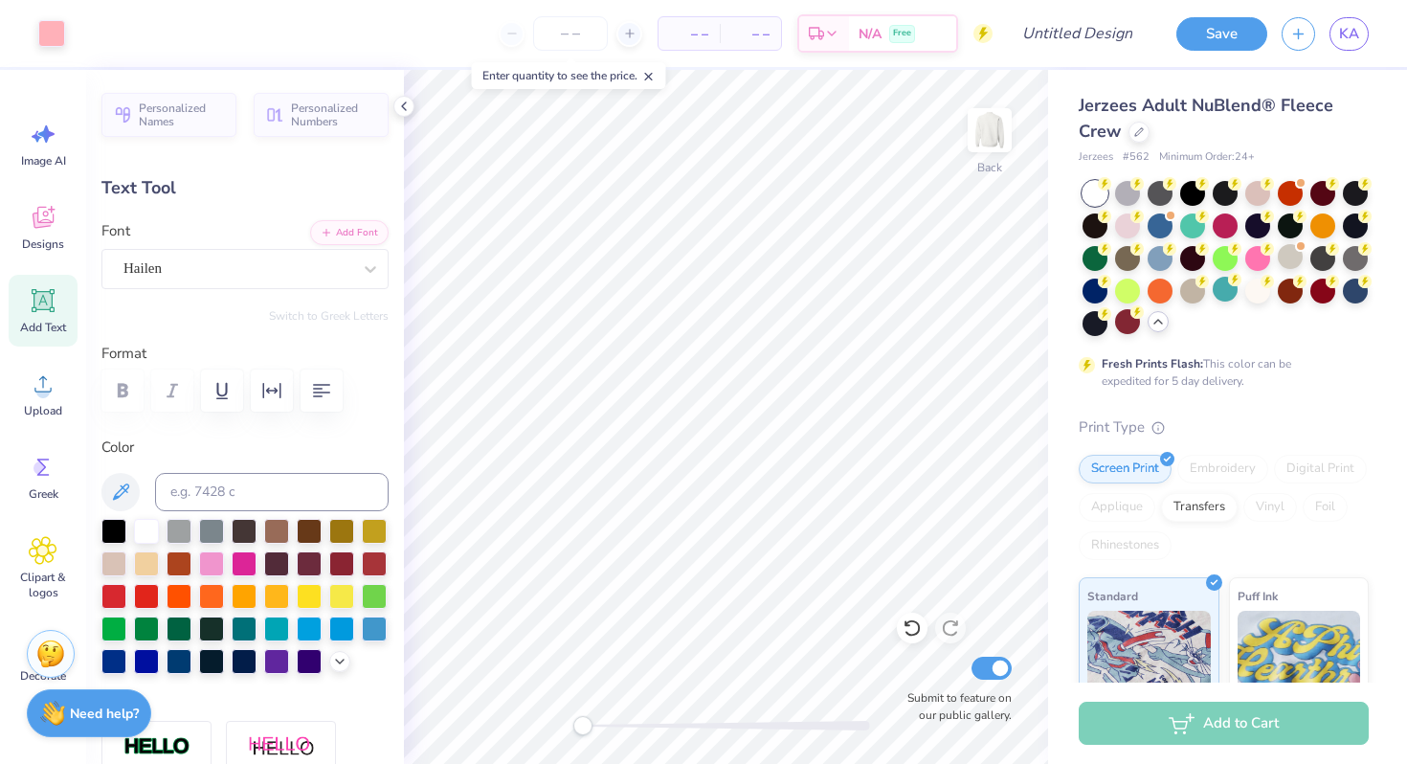
type input "13.98"
type input "4.06"
type input "2.62"
type input "12.54"
type input "3.64"
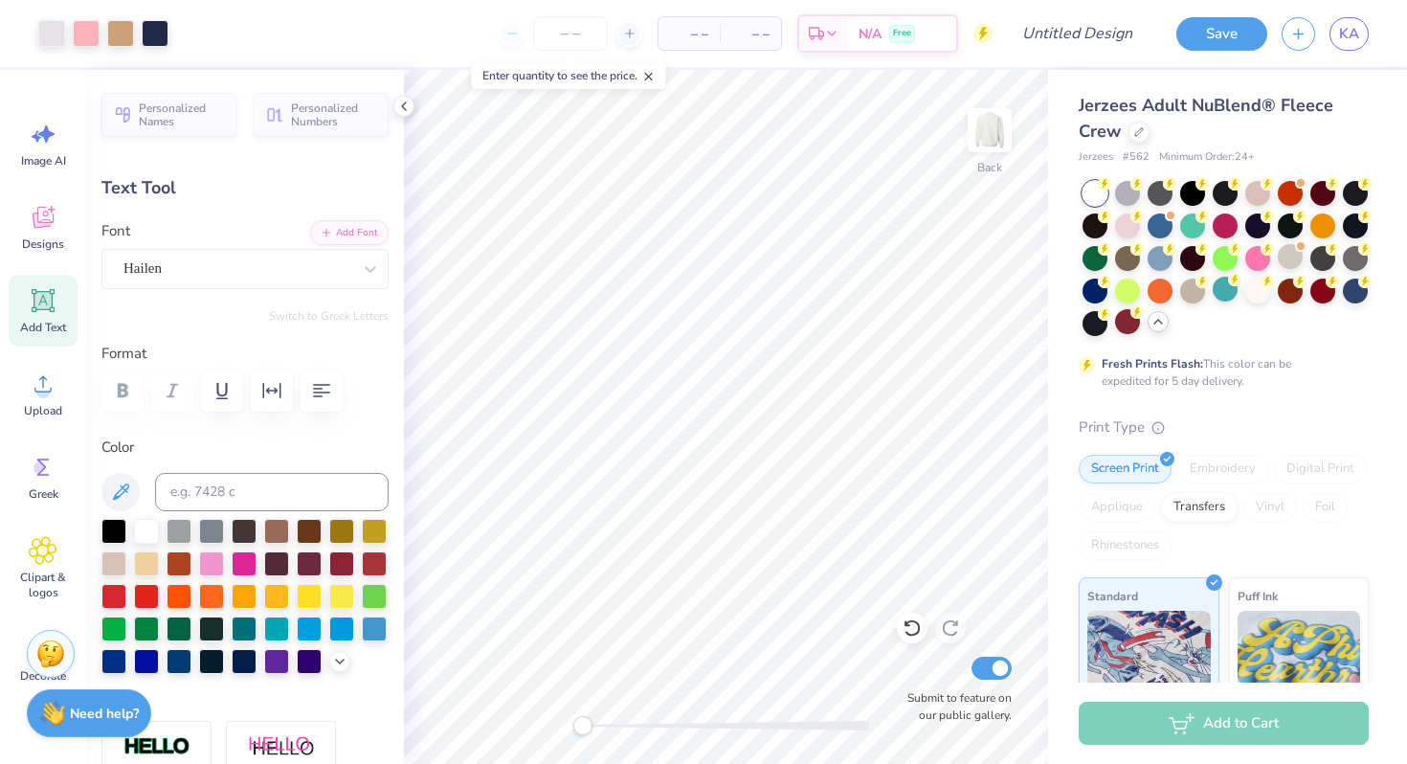
type input "3.00"
type textarea "Kappa Beta Phi"
click at [276, 491] on input at bounding box center [272, 492] width 234 height 38
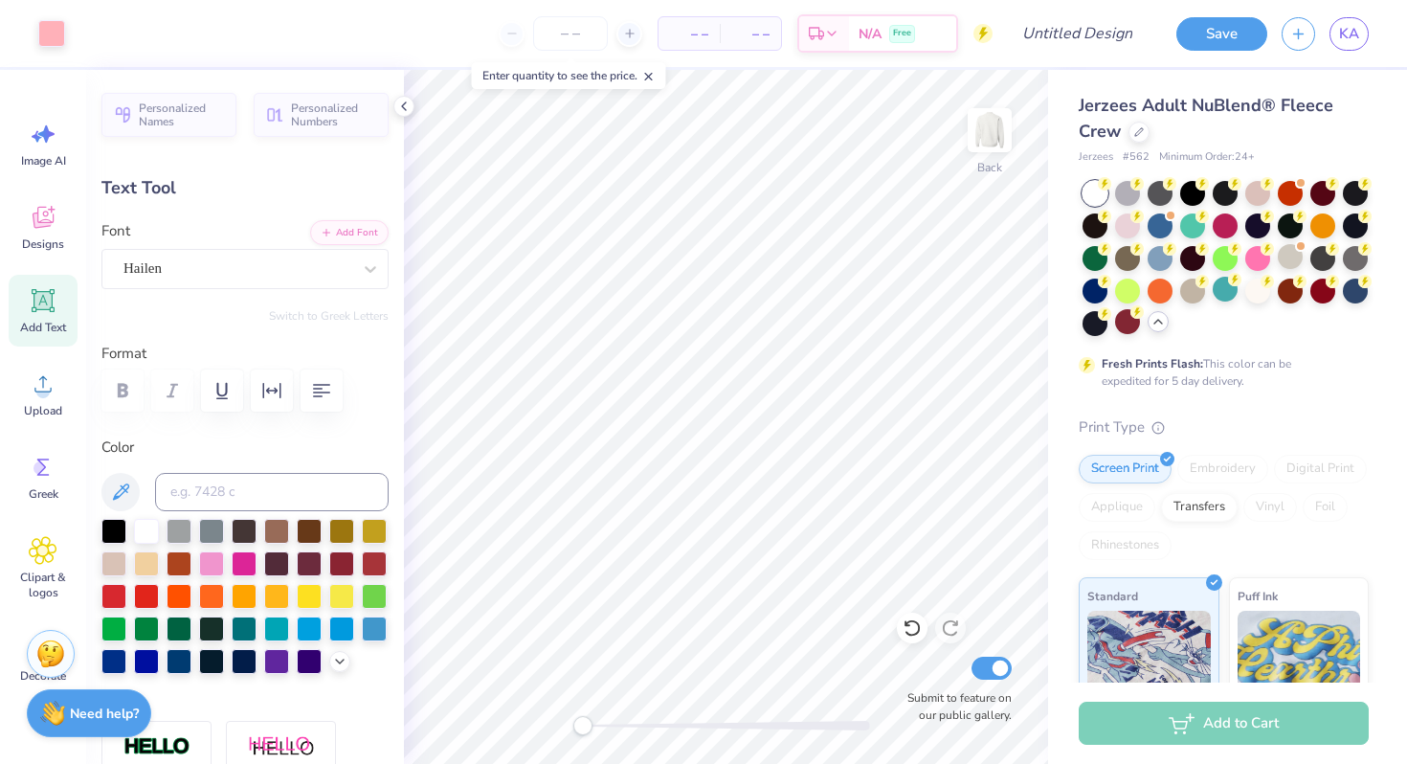
type input "14.52"
type input "4.00"
type input "2.82"
type textarea "Kappa Beta Phi"
click at [283, 393] on button "button" at bounding box center [272, 390] width 42 height 42
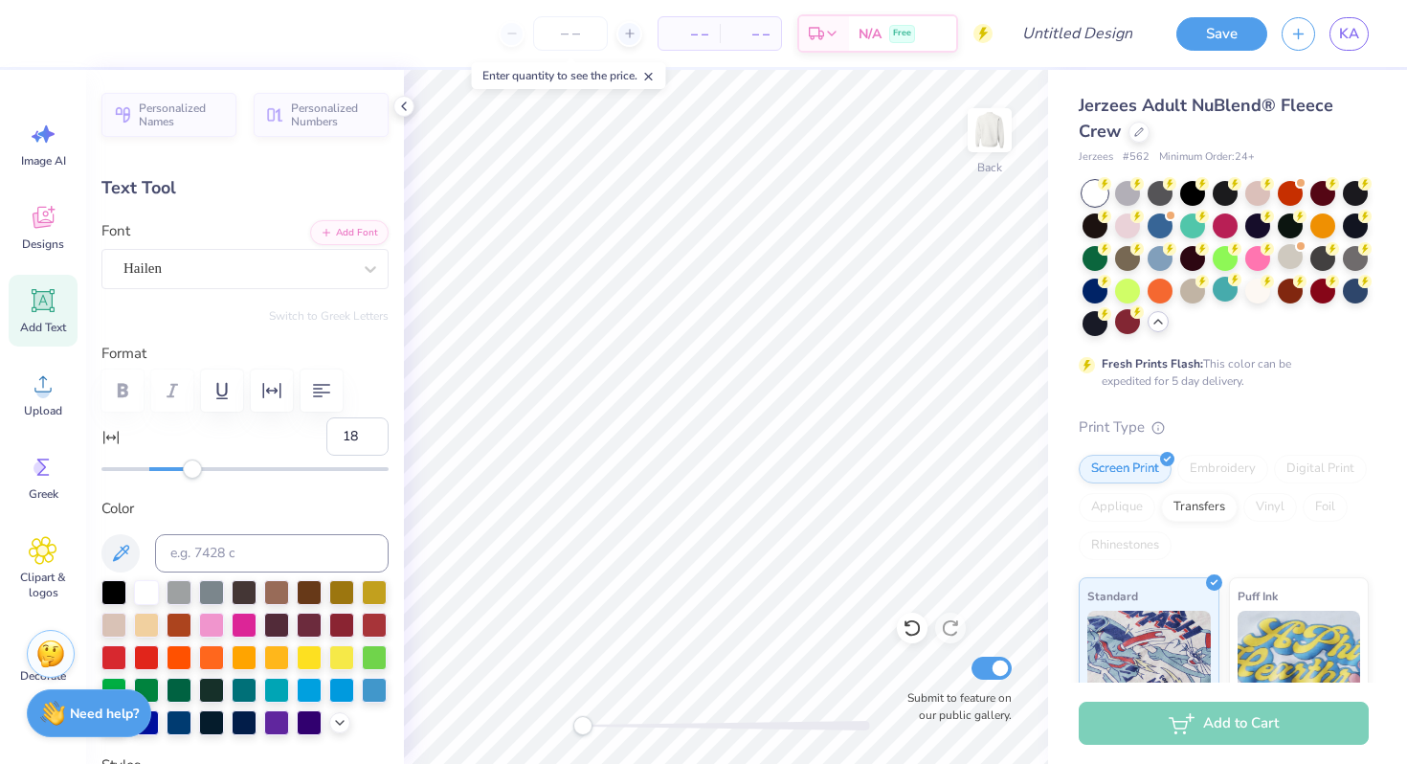
type input "19"
drag, startPoint x: 155, startPoint y: 463, endPoint x: 194, endPoint y: 467, distance: 39.4
click at [194, 467] on div "Accessibility label" at bounding box center [192, 468] width 19 height 19
type input "13"
drag, startPoint x: 192, startPoint y: 471, endPoint x: 181, endPoint y: 471, distance: 11.5
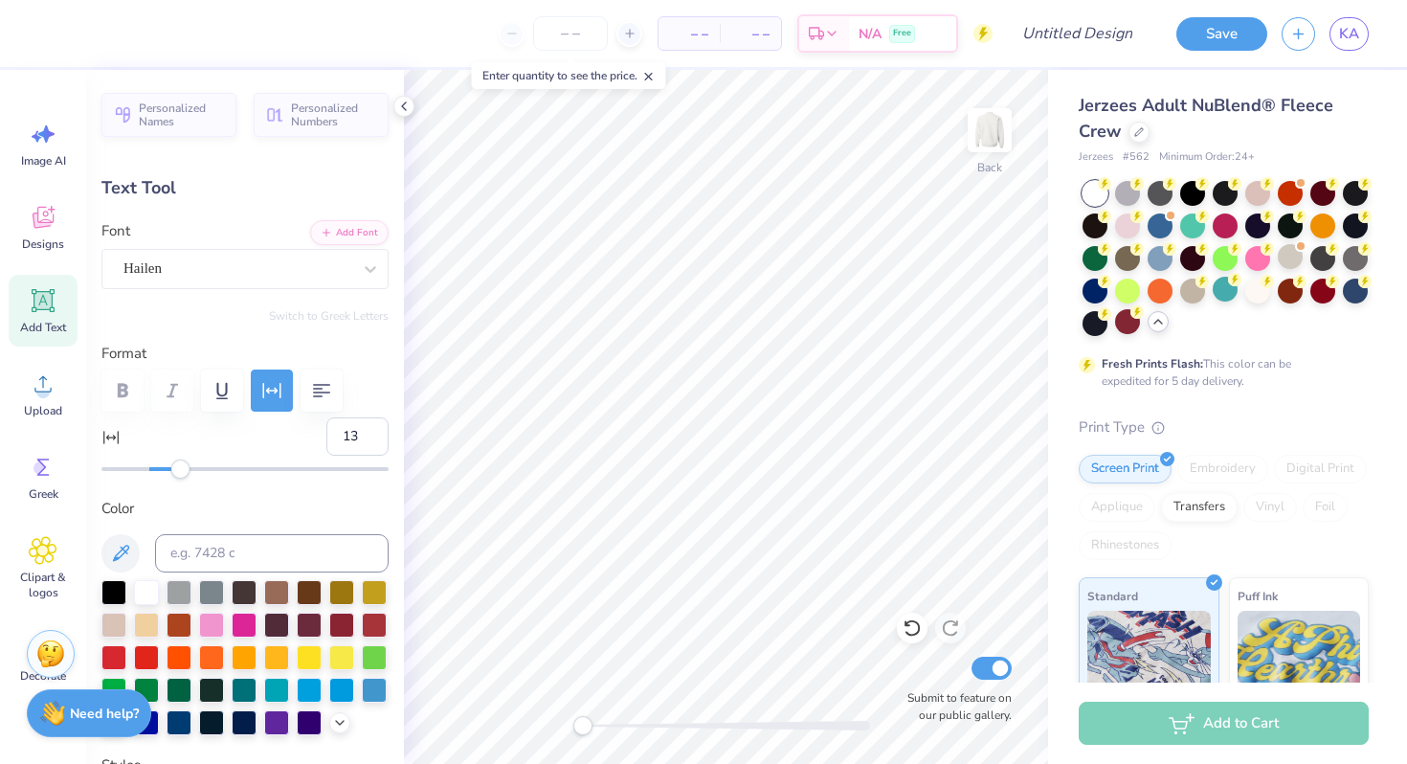
click at [181, 471] on div "Accessibility label" at bounding box center [180, 468] width 19 height 19
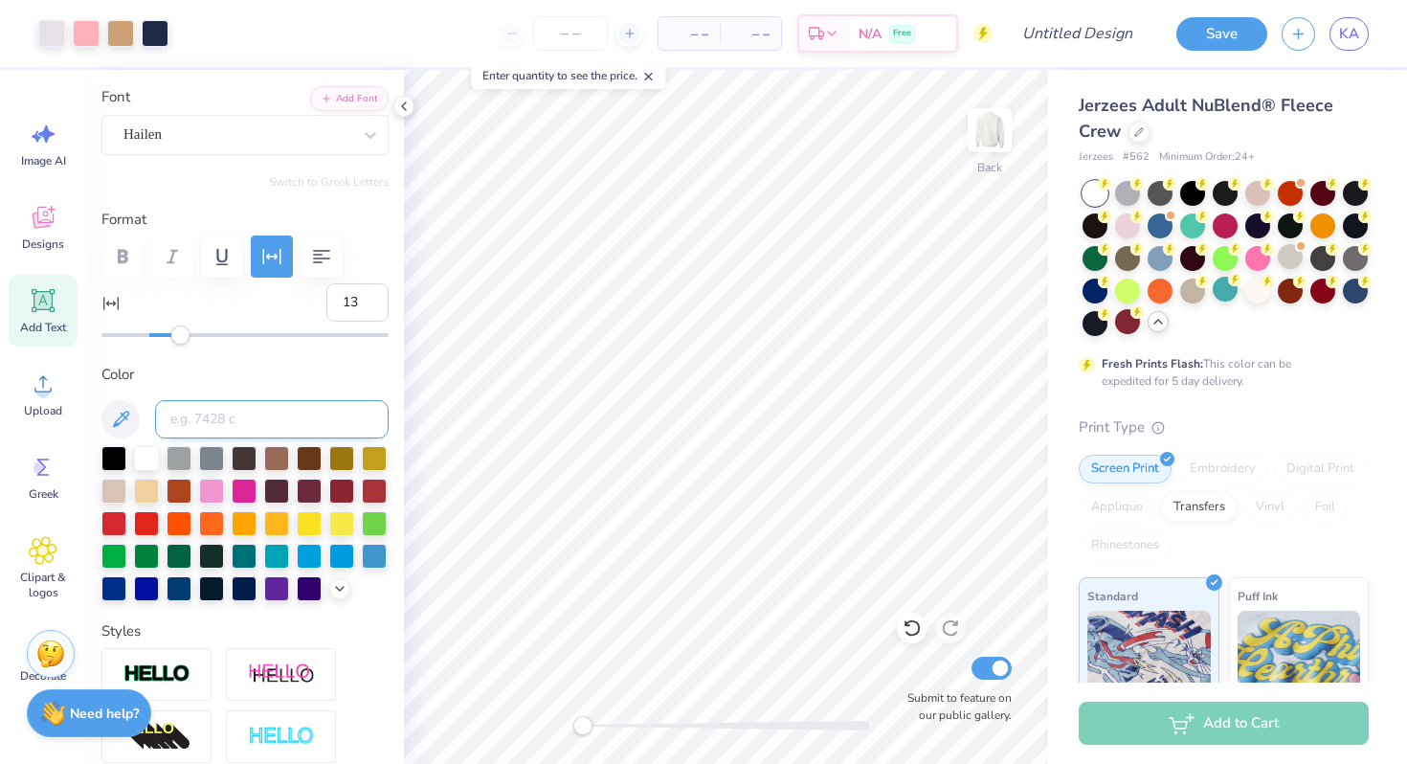
click at [289, 413] on input at bounding box center [272, 419] width 234 height 38
click at [241, 346] on div "Personalized Names Personalized Numbers Text Tool Add Font Font Hailen Switch t…" at bounding box center [245, 417] width 318 height 694
type input "8"
drag, startPoint x: 182, startPoint y: 330, endPoint x: 168, endPoint y: 337, distance: 15.0
click at [168, 337] on div "Accessibility label" at bounding box center [168, 334] width 19 height 19
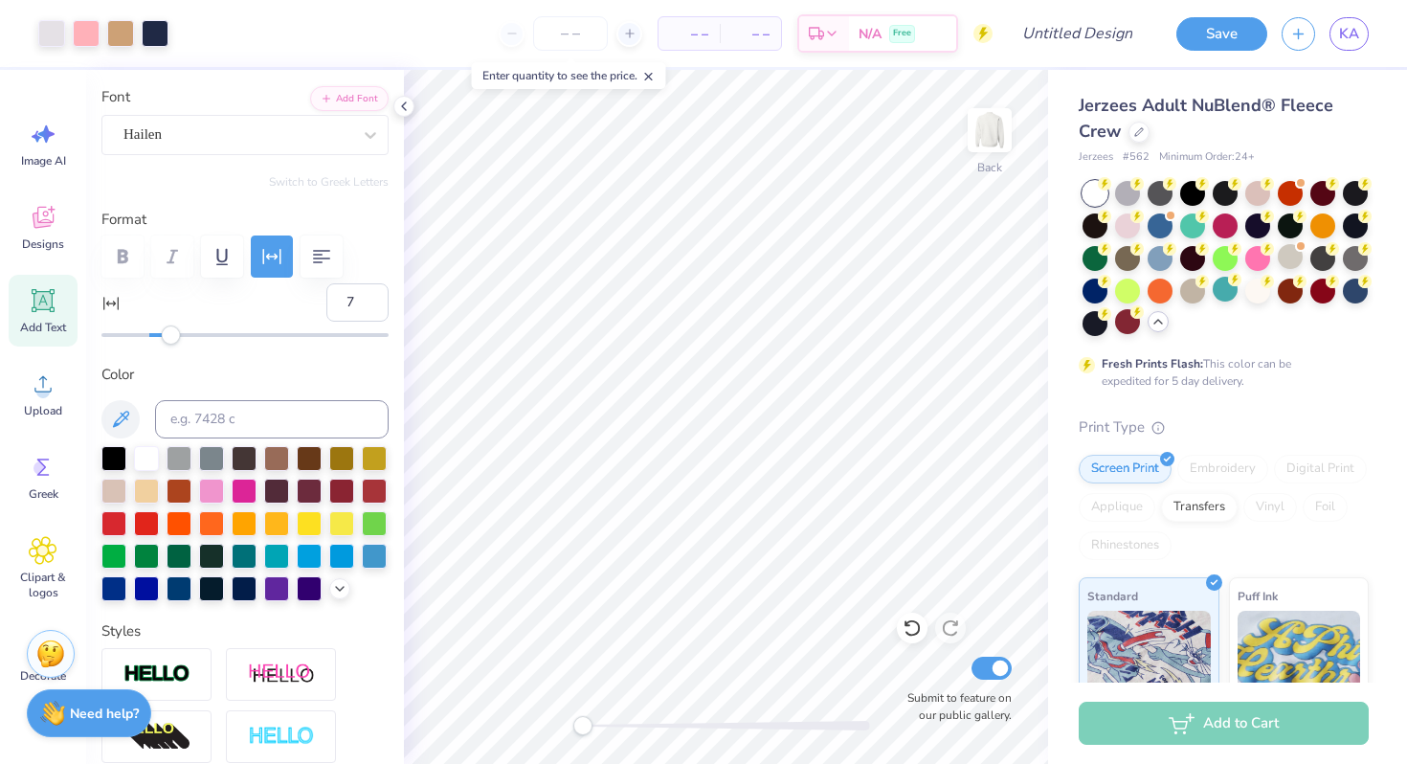
type input "6"
drag, startPoint x: 172, startPoint y: 337, endPoint x: 163, endPoint y: 342, distance: 10.7
click at [163, 342] on div "Accessibility label" at bounding box center [163, 334] width 19 height 19
type input "2"
click at [153, 336] on div "Accessibility label" at bounding box center [154, 334] width 19 height 19
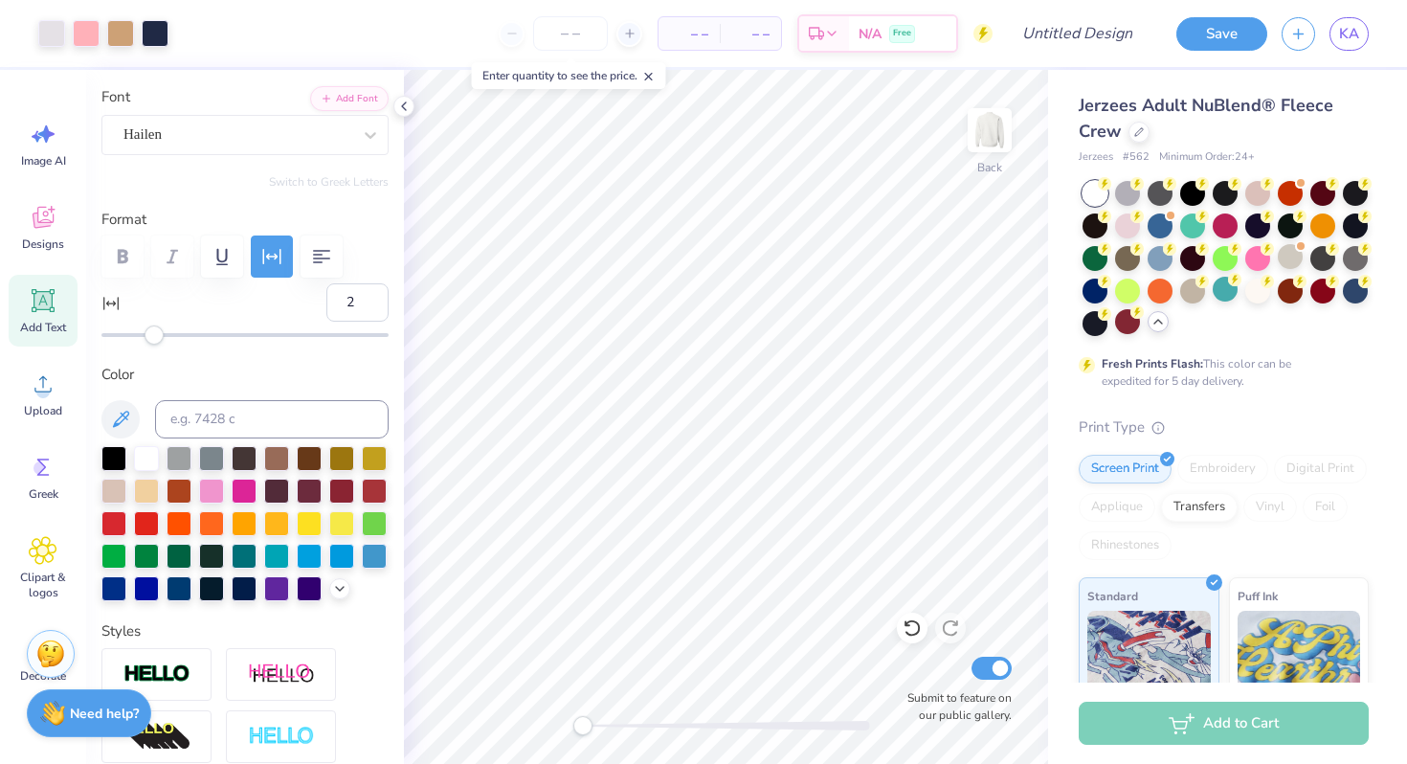
type input "3"
click at [157, 338] on div "Accessibility label" at bounding box center [156, 334] width 19 height 19
type input "4"
click at [159, 338] on div "Accessibility label" at bounding box center [158, 334] width 19 height 19
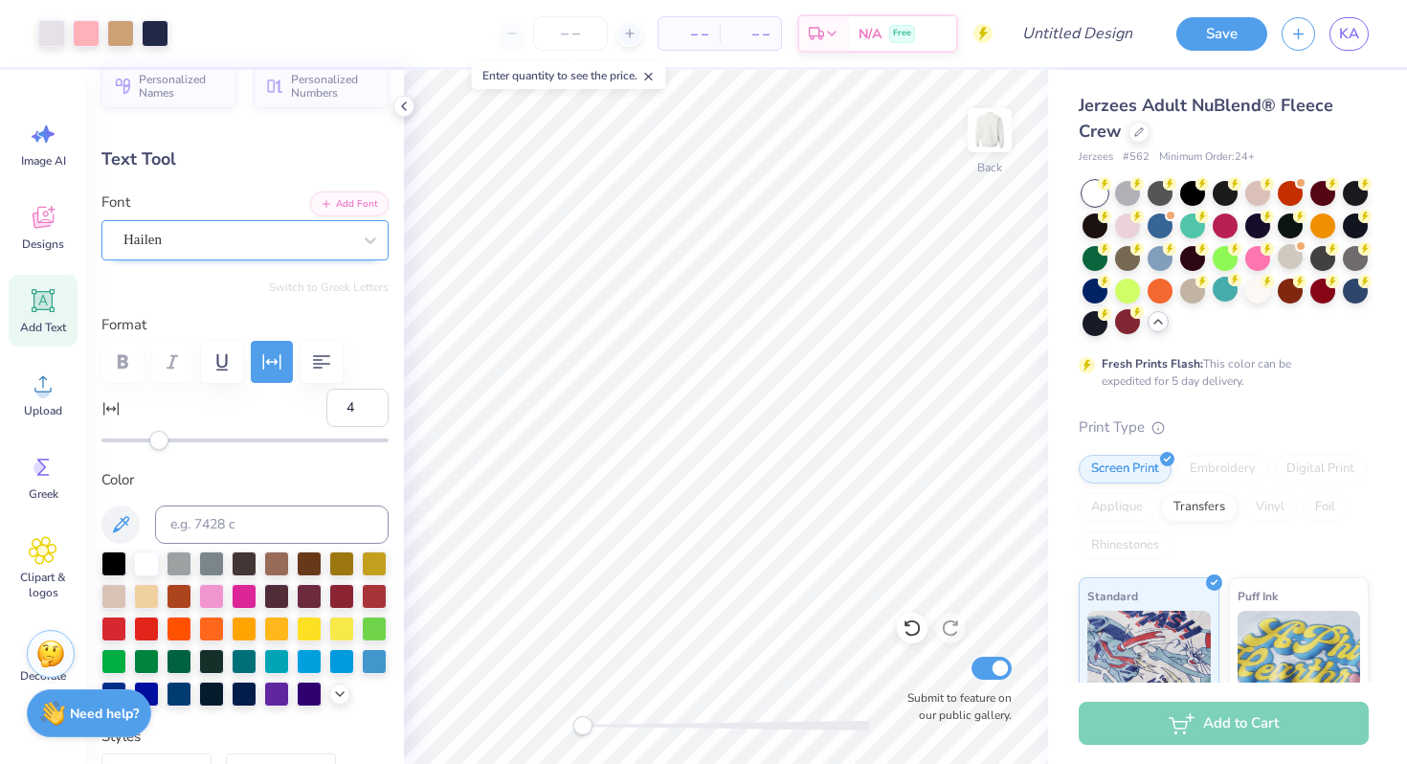
scroll to position [11, 0]
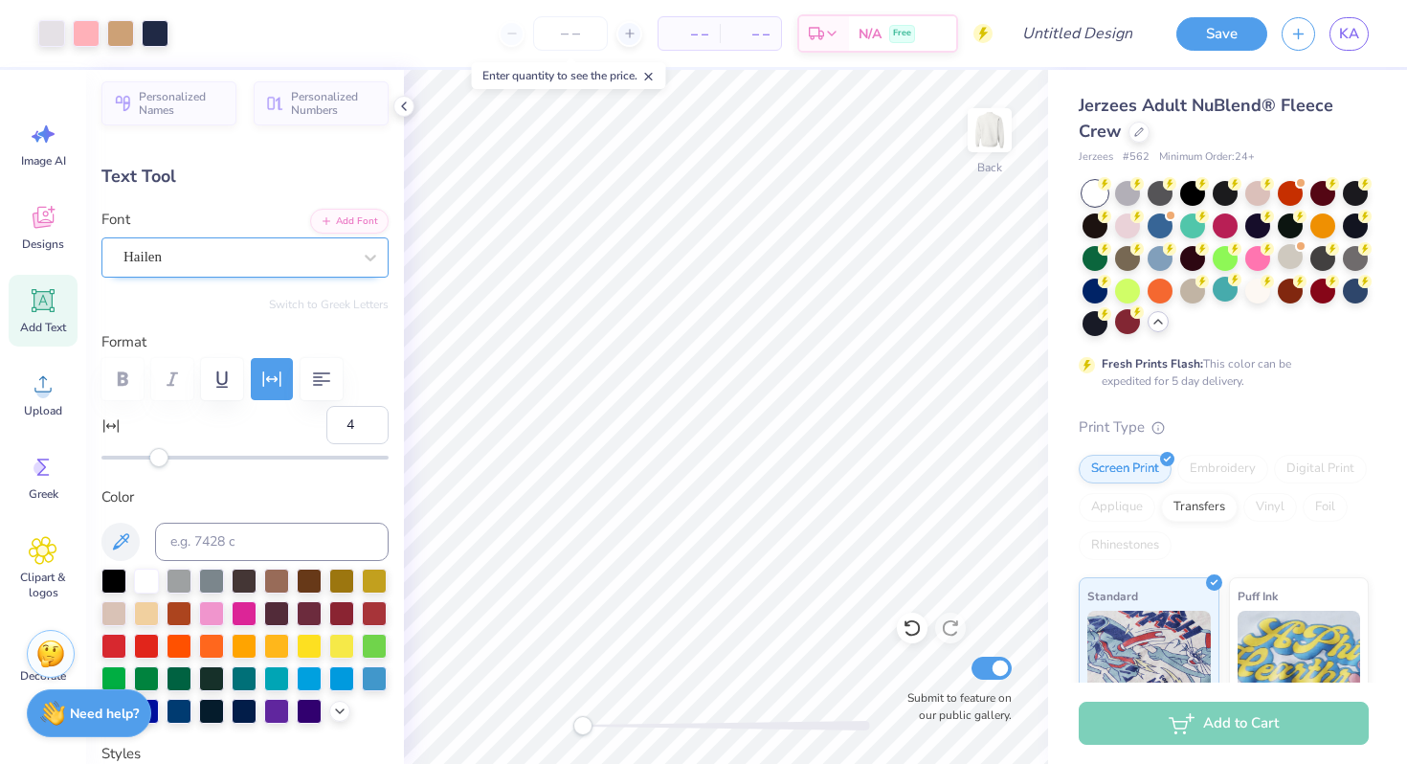
click at [296, 257] on div "Hailen" at bounding box center [238, 257] width 232 height 30
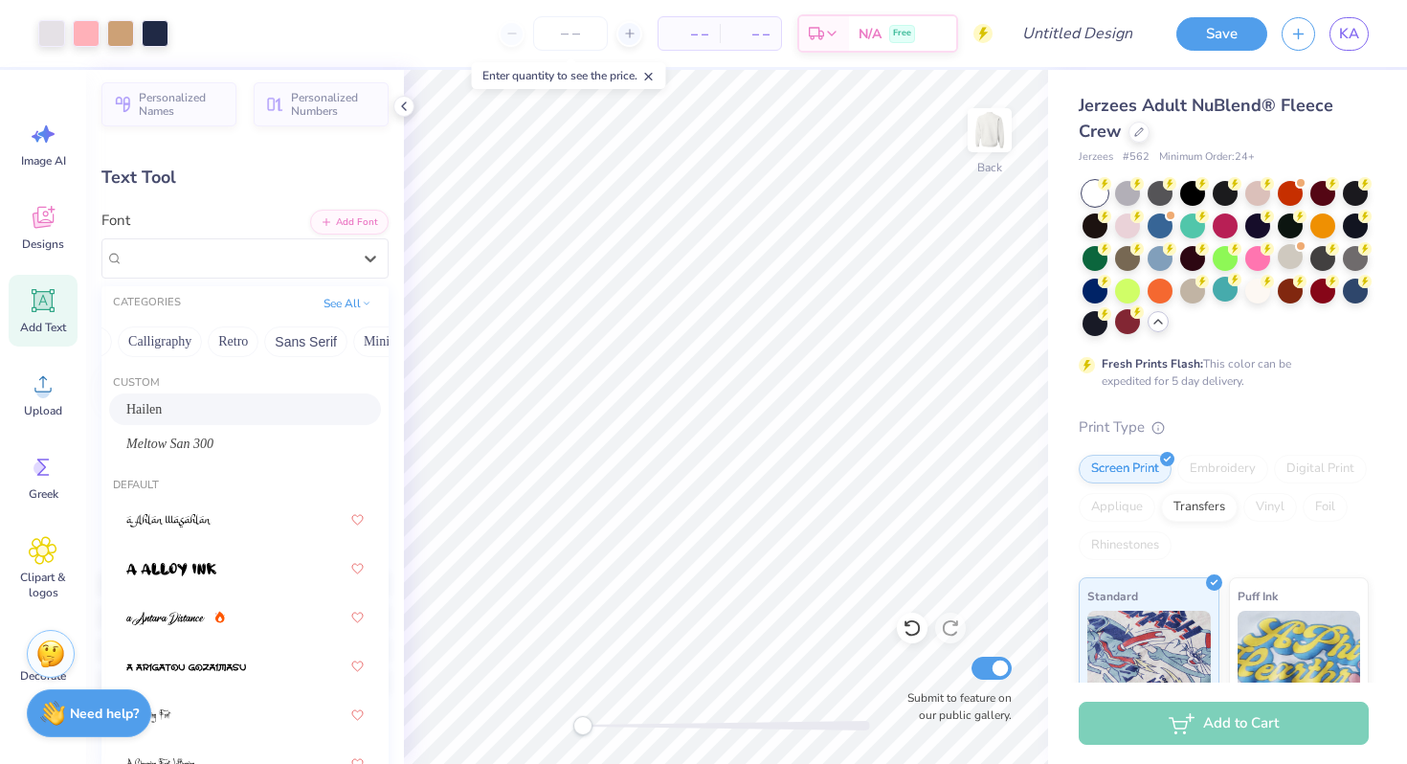
scroll to position [10, 0]
click at [238, 345] on button "Retro" at bounding box center [233, 342] width 51 height 31
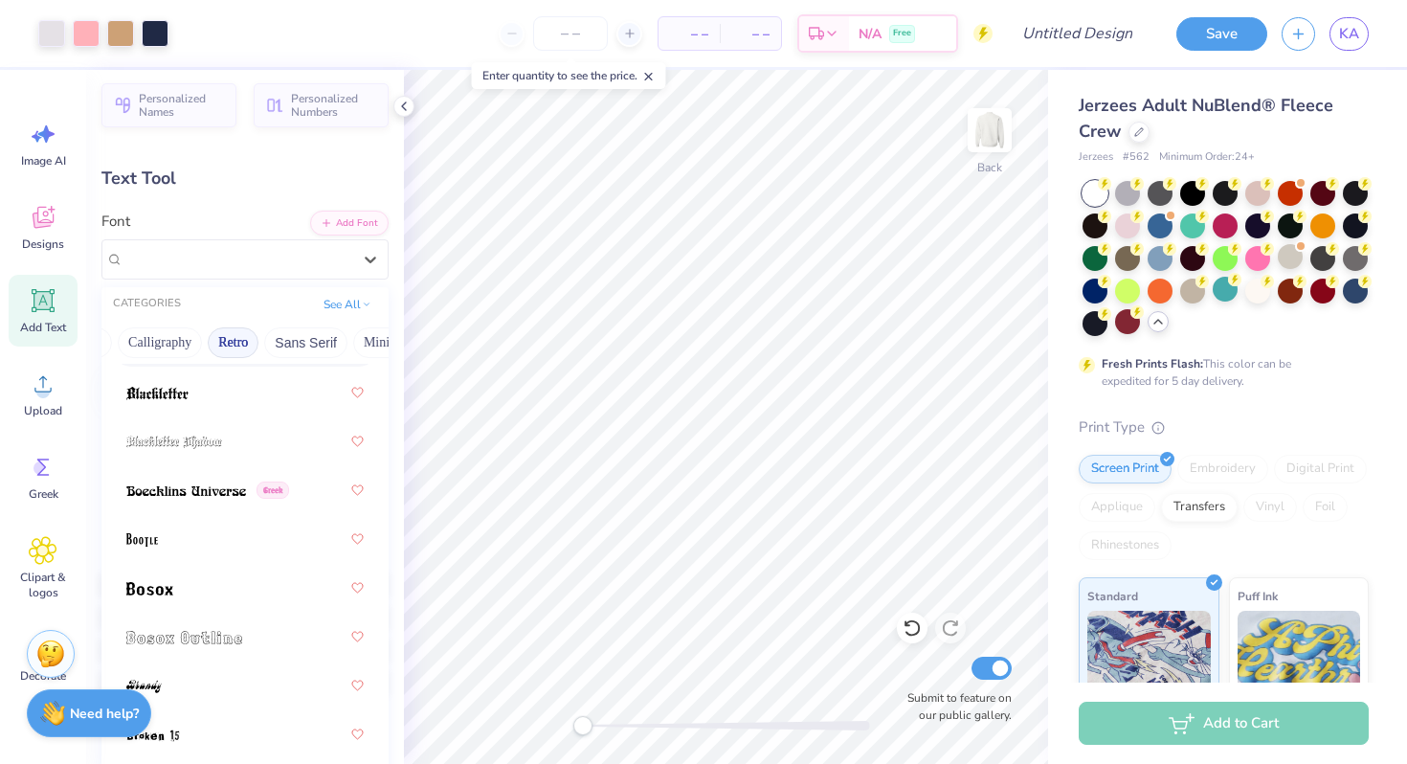
scroll to position [123, 0]
click at [209, 491] on img at bounding box center [186, 489] width 120 height 13
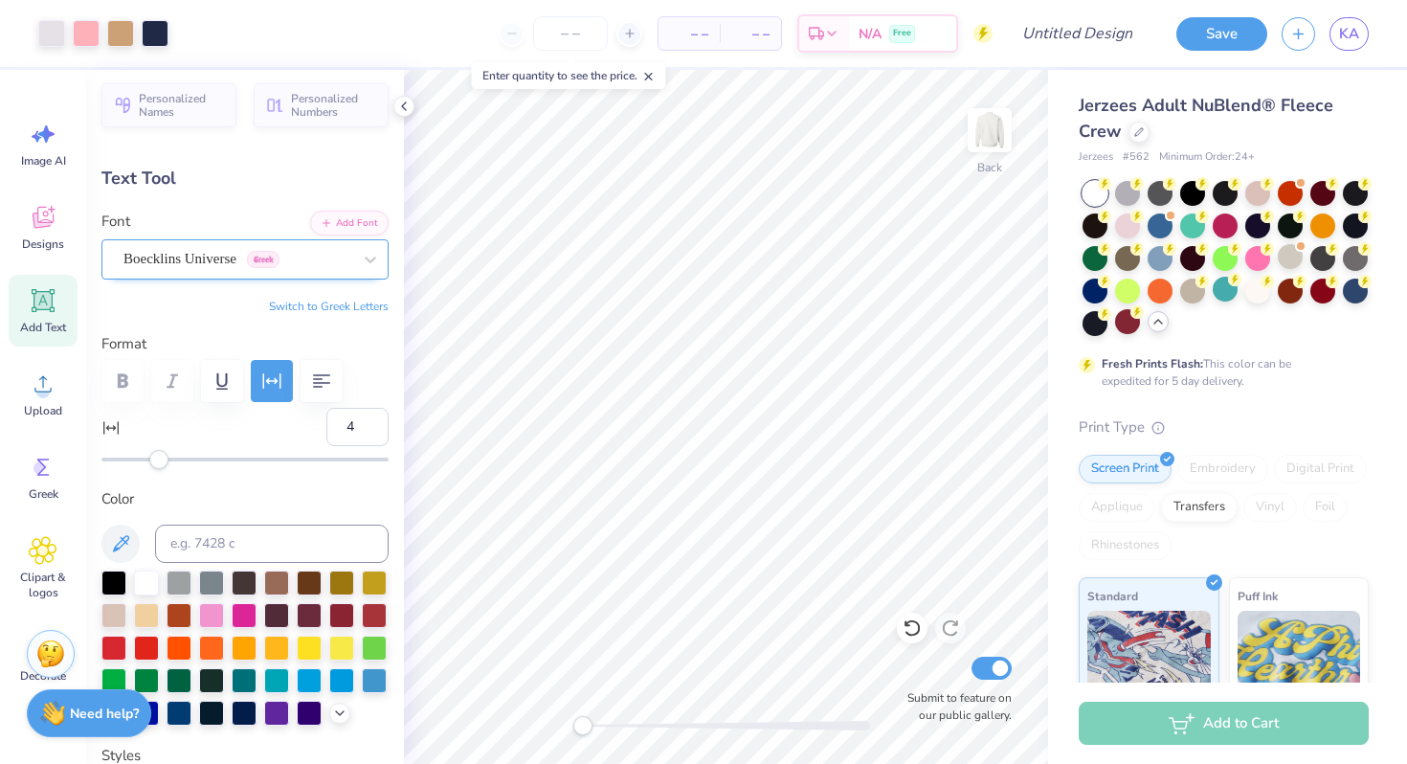
click at [251, 262] on div "Boecklins Universe Greek" at bounding box center [238, 259] width 232 height 30
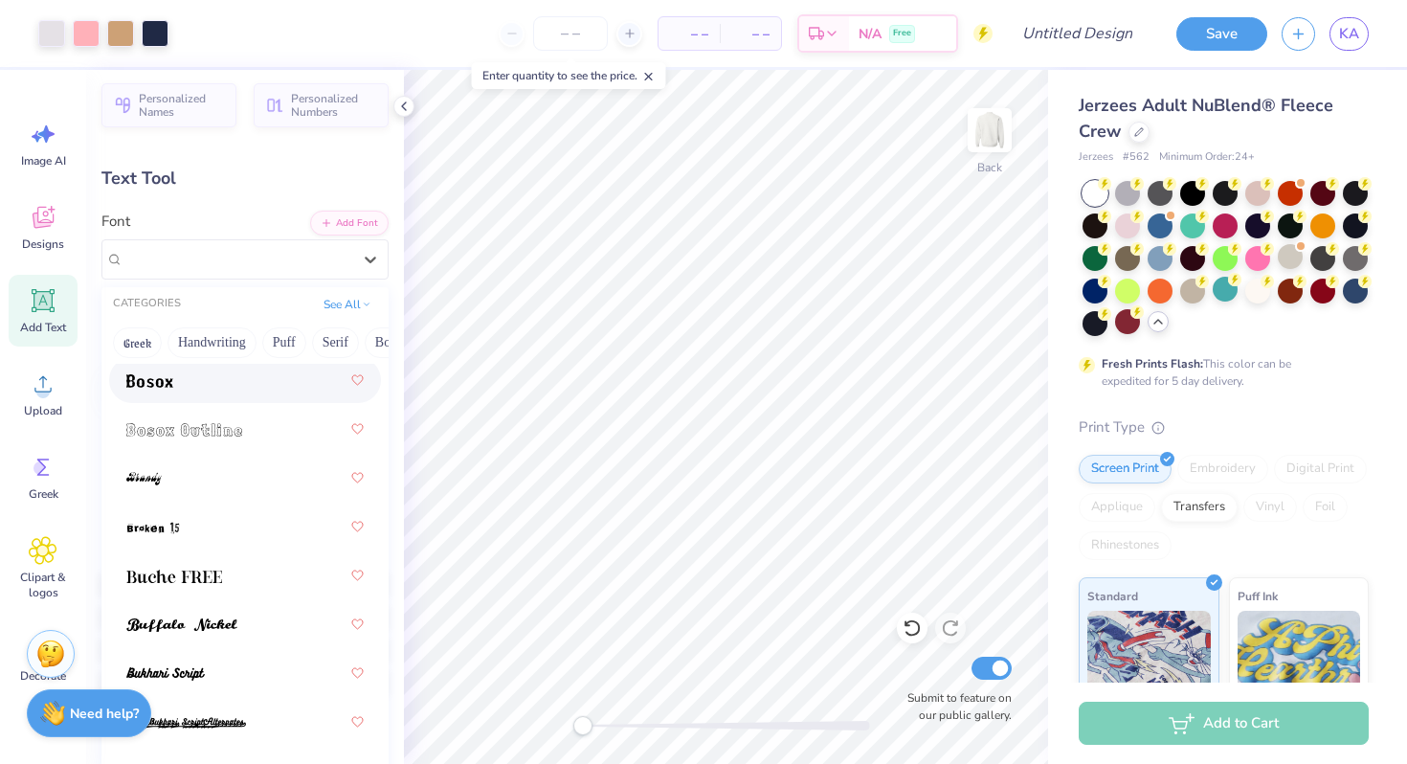
scroll to position [331, 0]
click at [191, 526] on div at bounding box center [244, 525] width 237 height 34
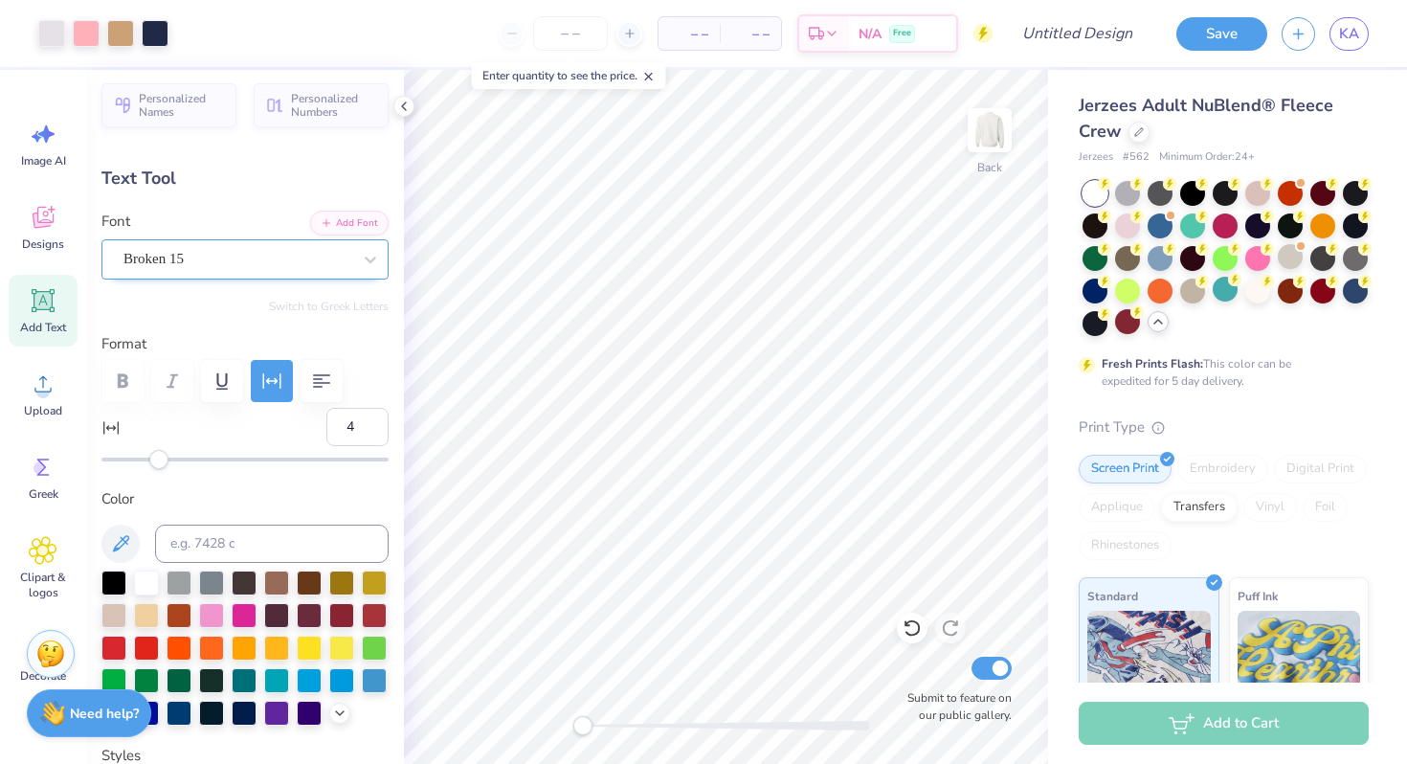
click at [227, 257] on div "Broken 15" at bounding box center [238, 259] width 232 height 30
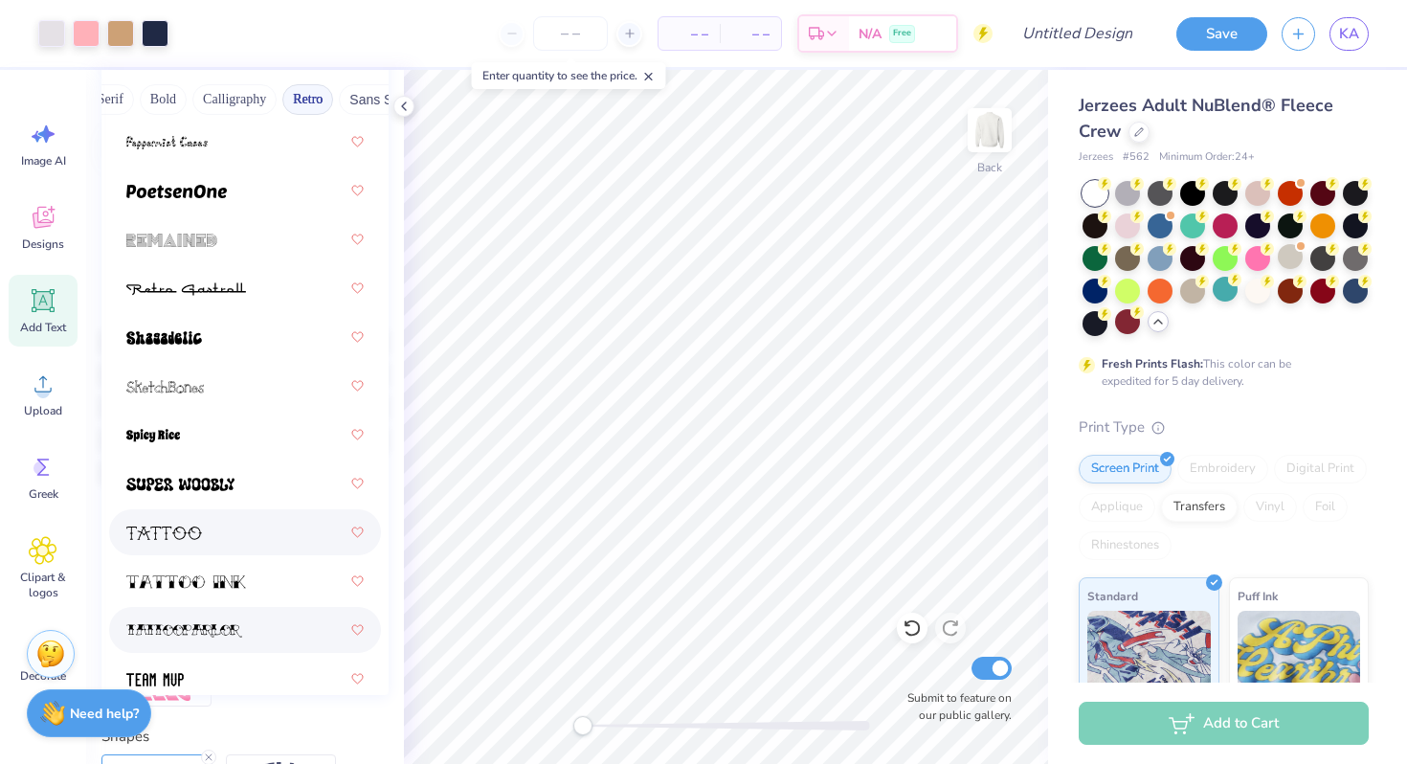
scroll to position [3448, 0]
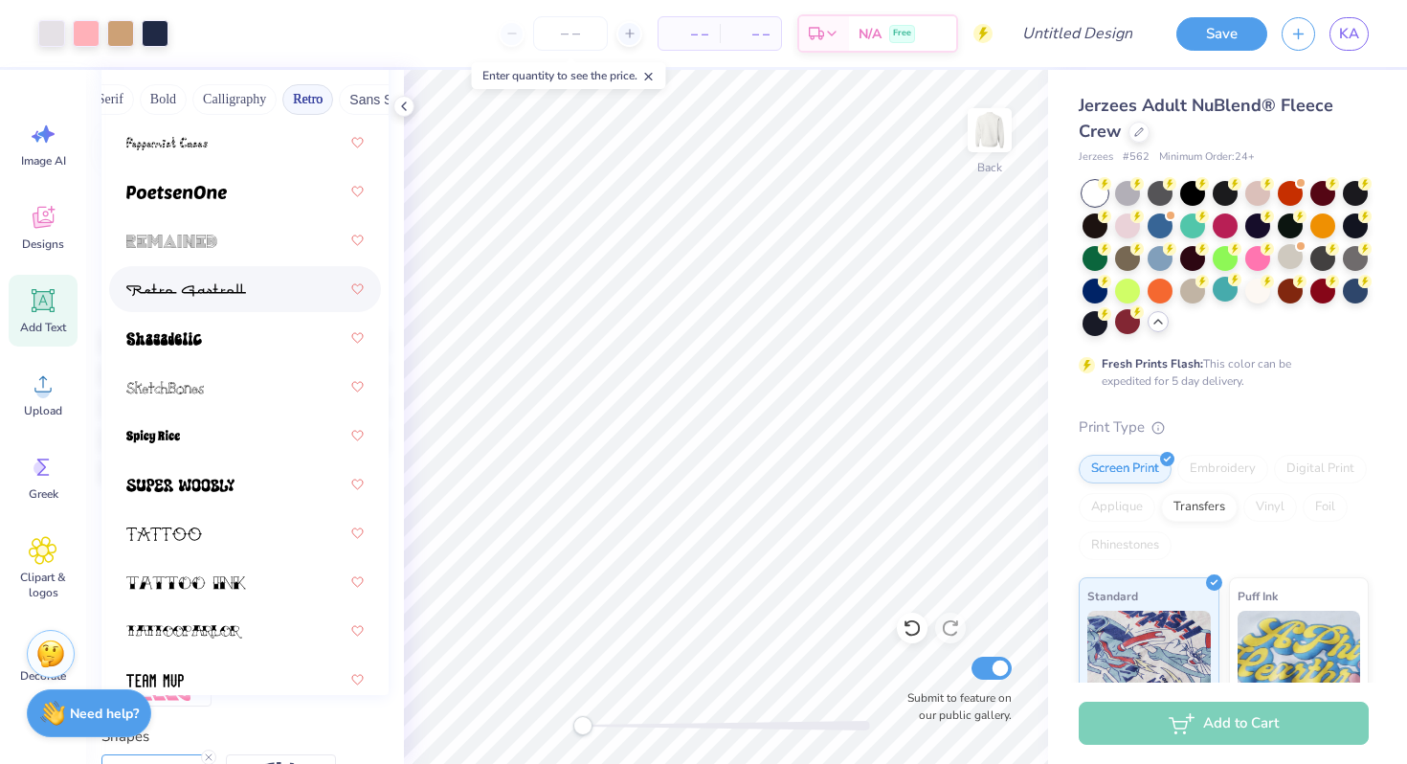
click at [289, 297] on div at bounding box center [244, 289] width 237 height 34
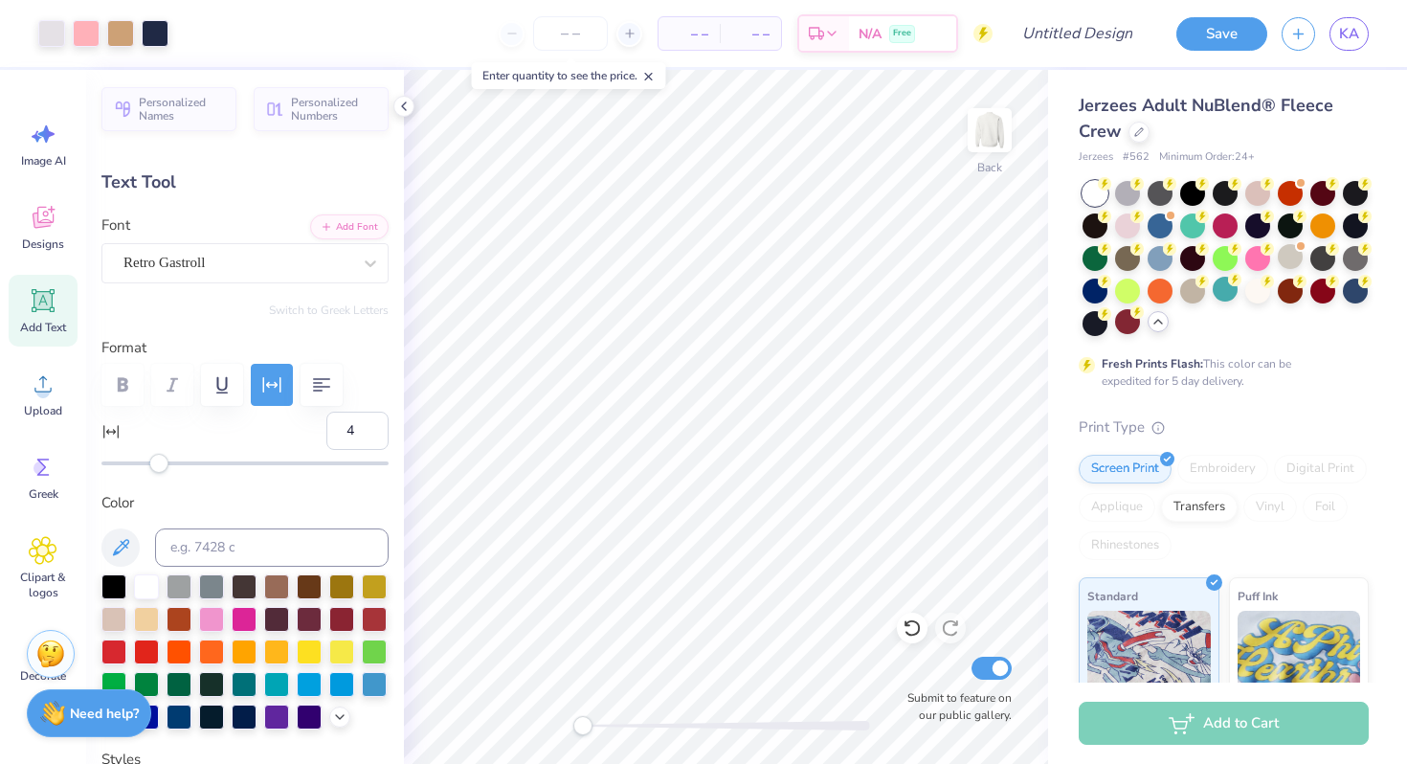
scroll to position [0, 0]
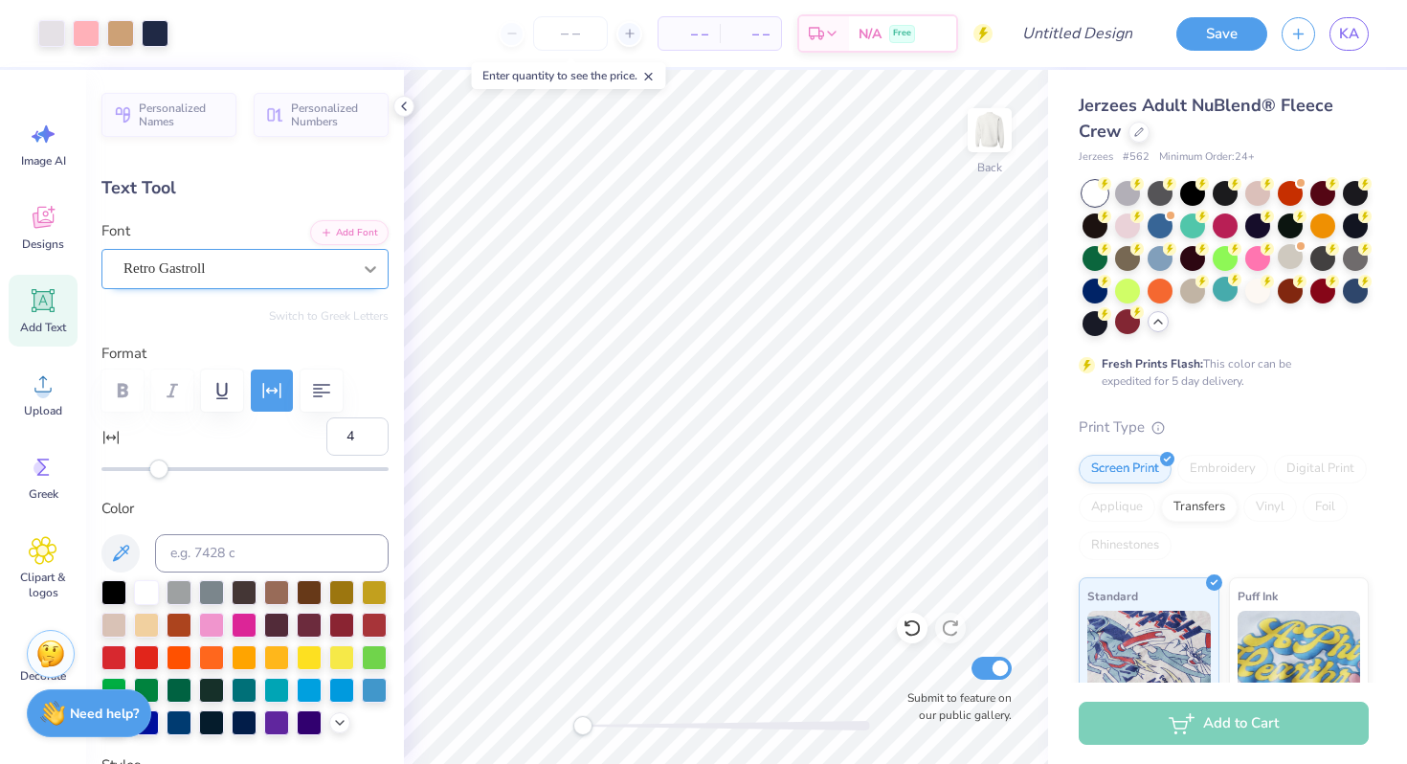
type input "3.80"
type input "3.07"
type input "13.03"
type input "3.41"
type input "3.65"
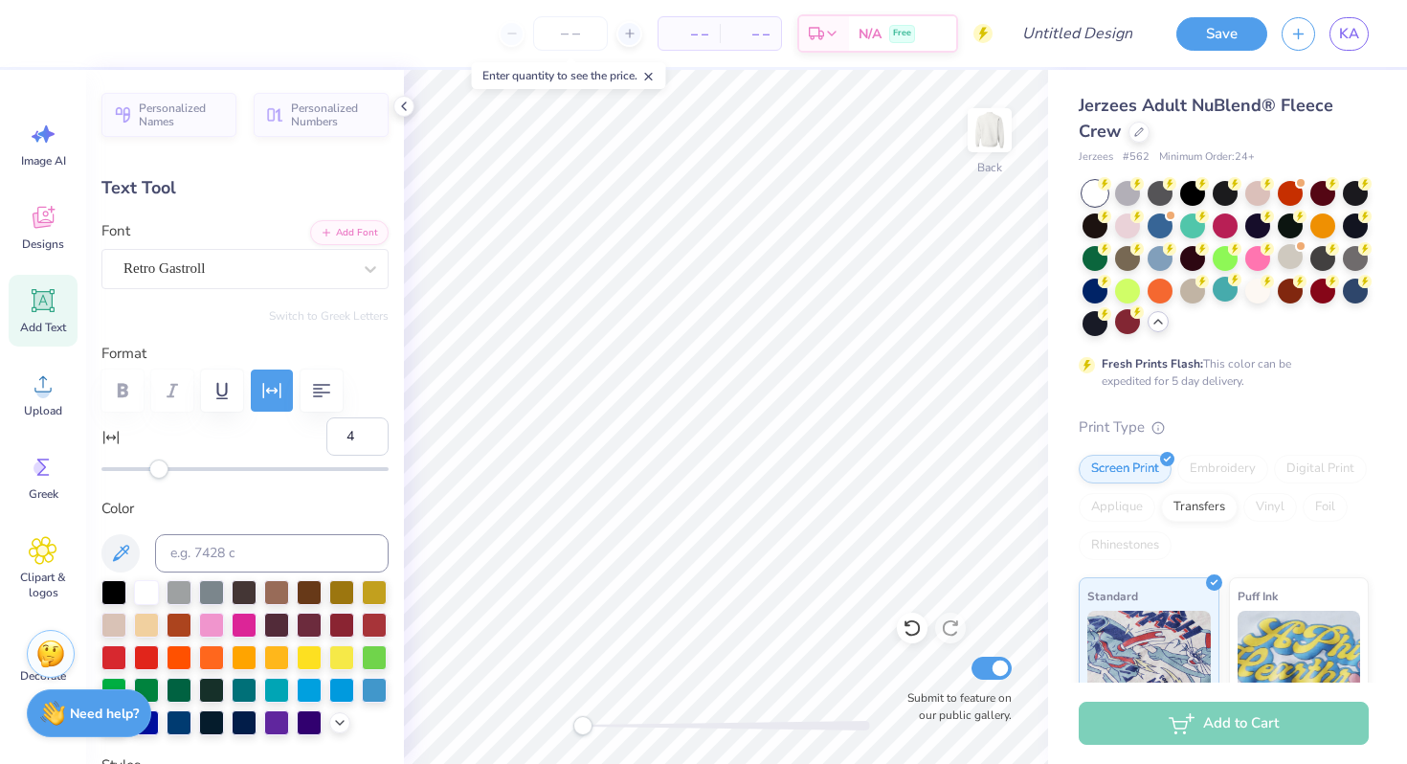
click at [373, 359] on label "Format" at bounding box center [244, 354] width 287 height 22
click at [335, 269] on div "Retro Gastroll" at bounding box center [238, 269] width 232 height 30
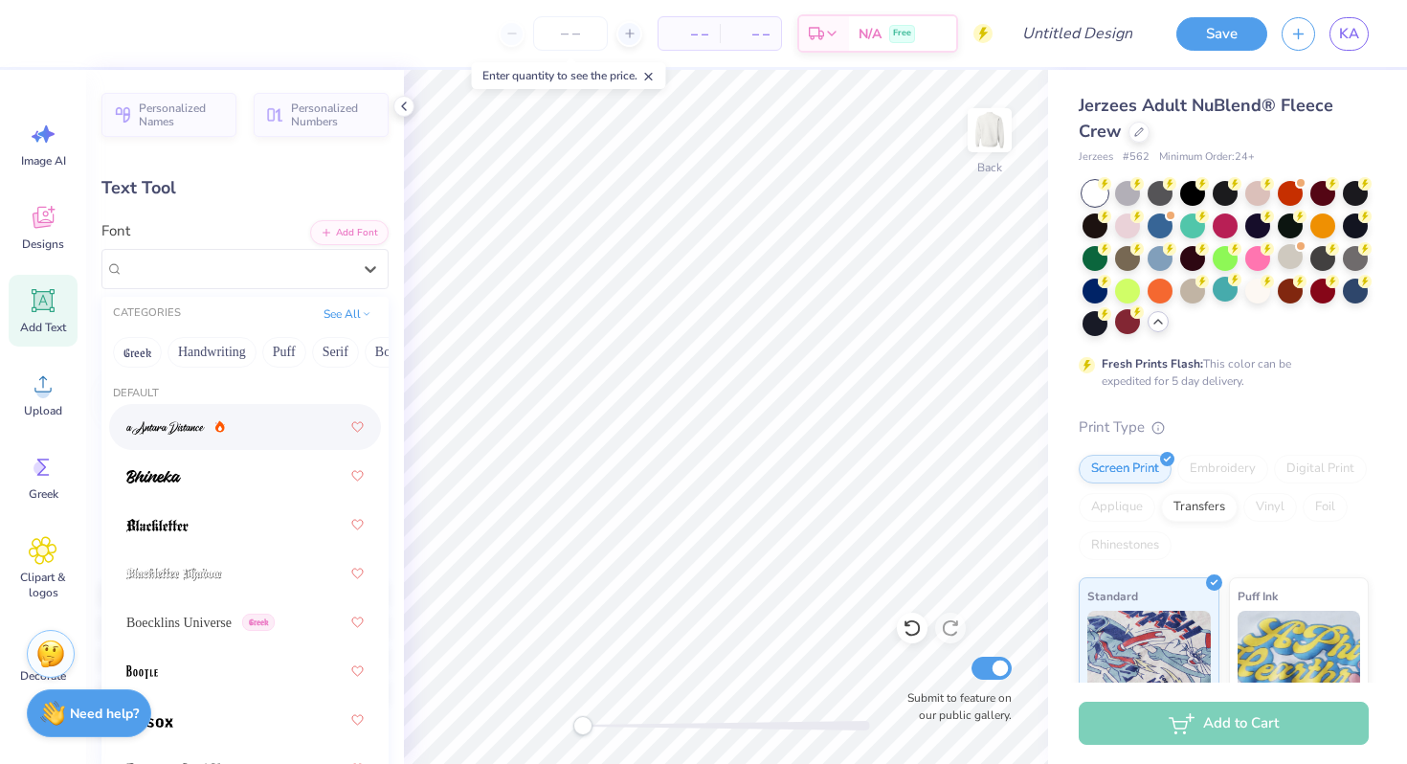
click at [265, 436] on div at bounding box center [244, 427] width 237 height 34
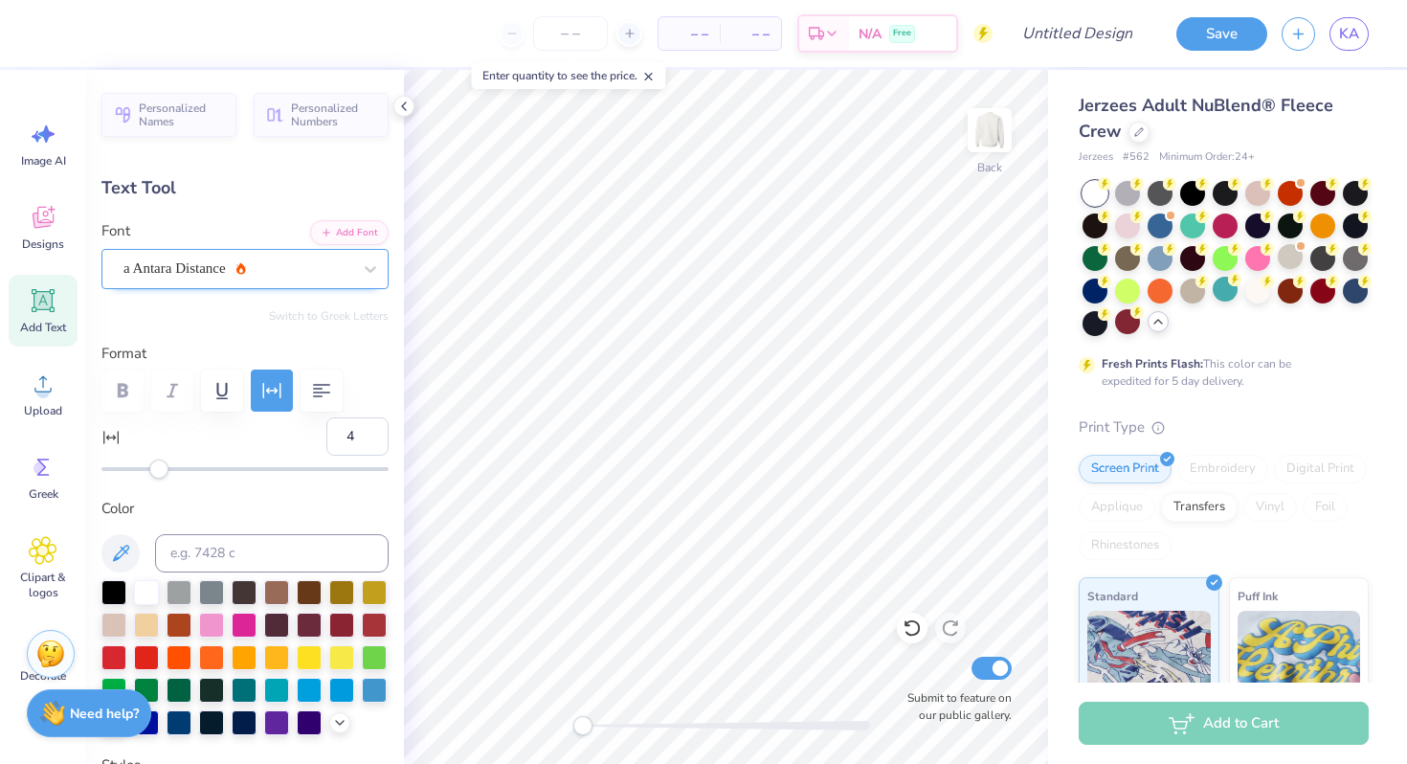
click at [251, 259] on div "a Antara Distance" at bounding box center [238, 269] width 232 height 30
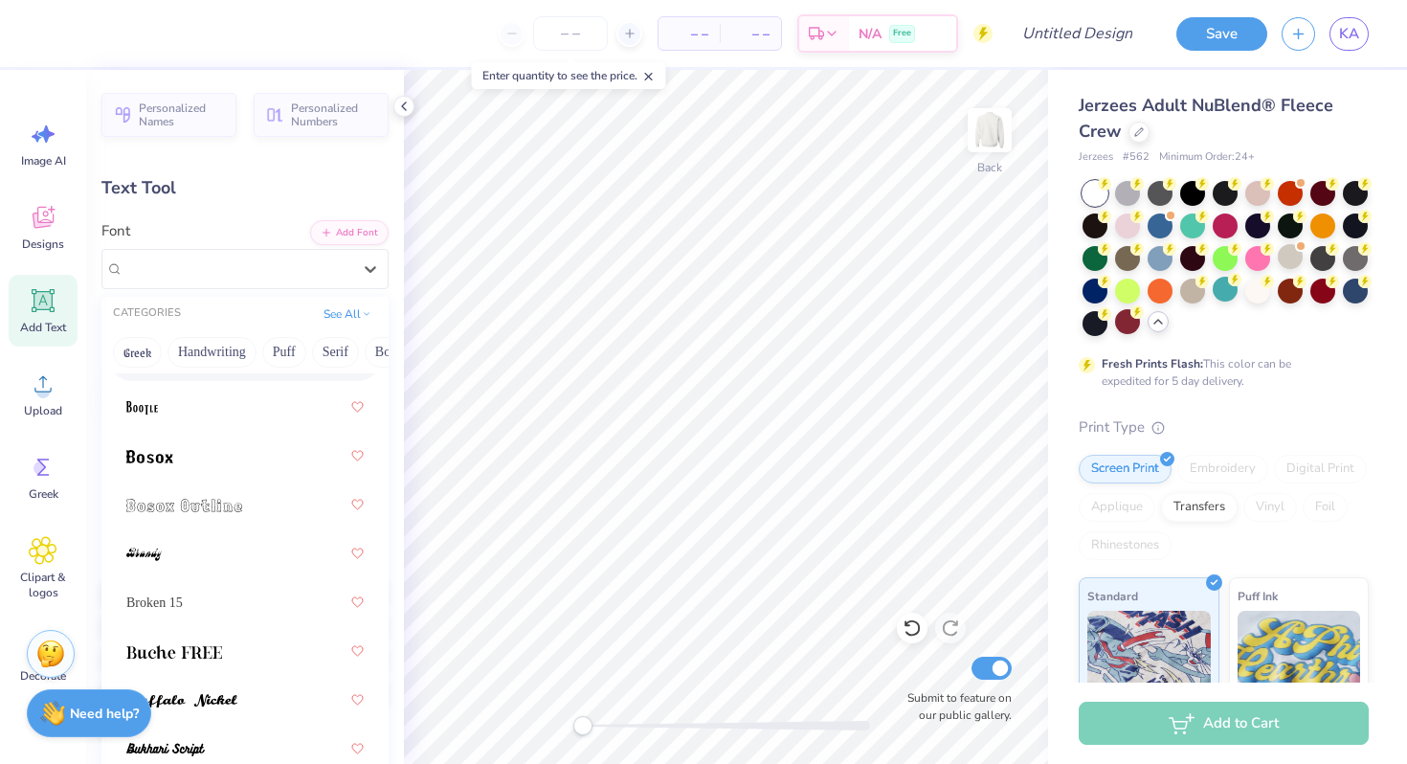
scroll to position [291, 0]
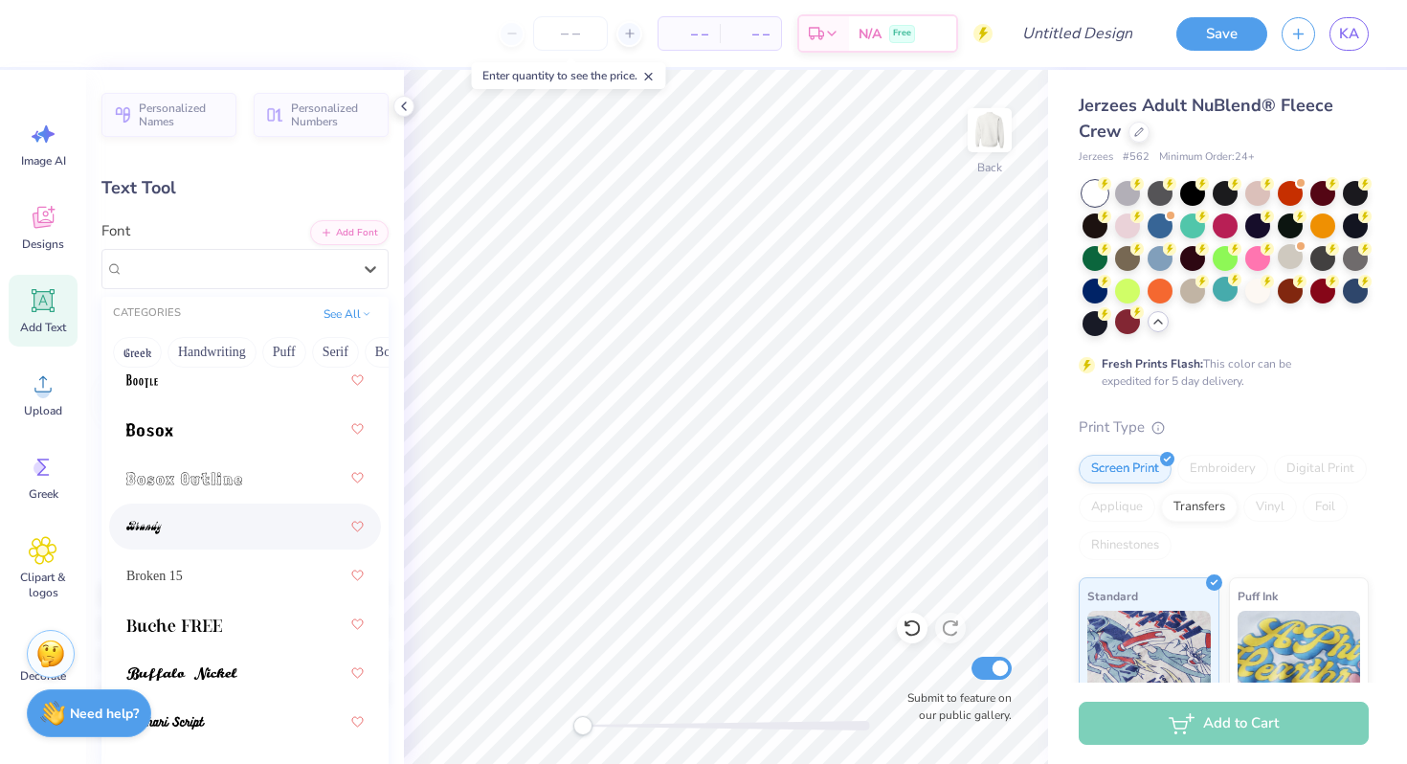
click at [200, 527] on div at bounding box center [244, 526] width 237 height 34
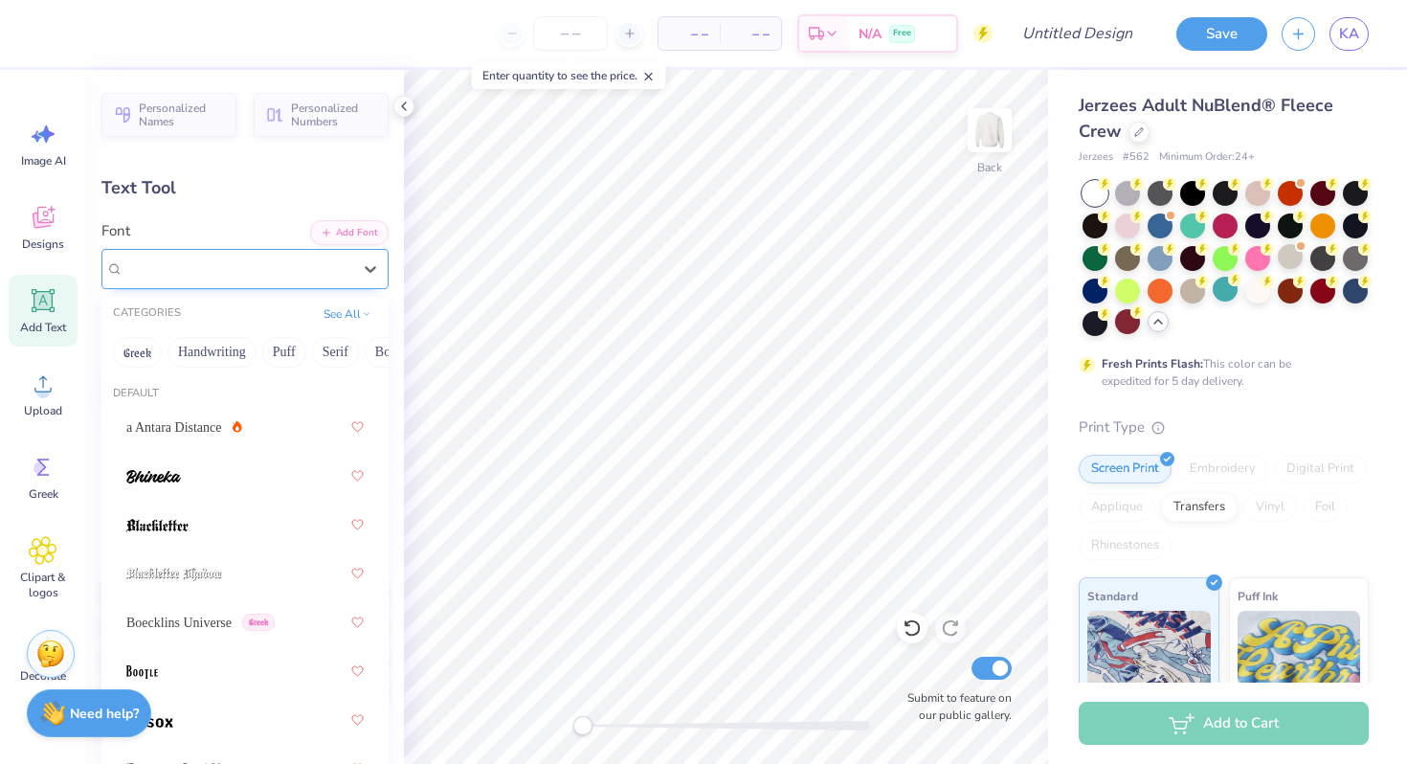
click at [281, 260] on div "Brandy" at bounding box center [238, 269] width 232 height 30
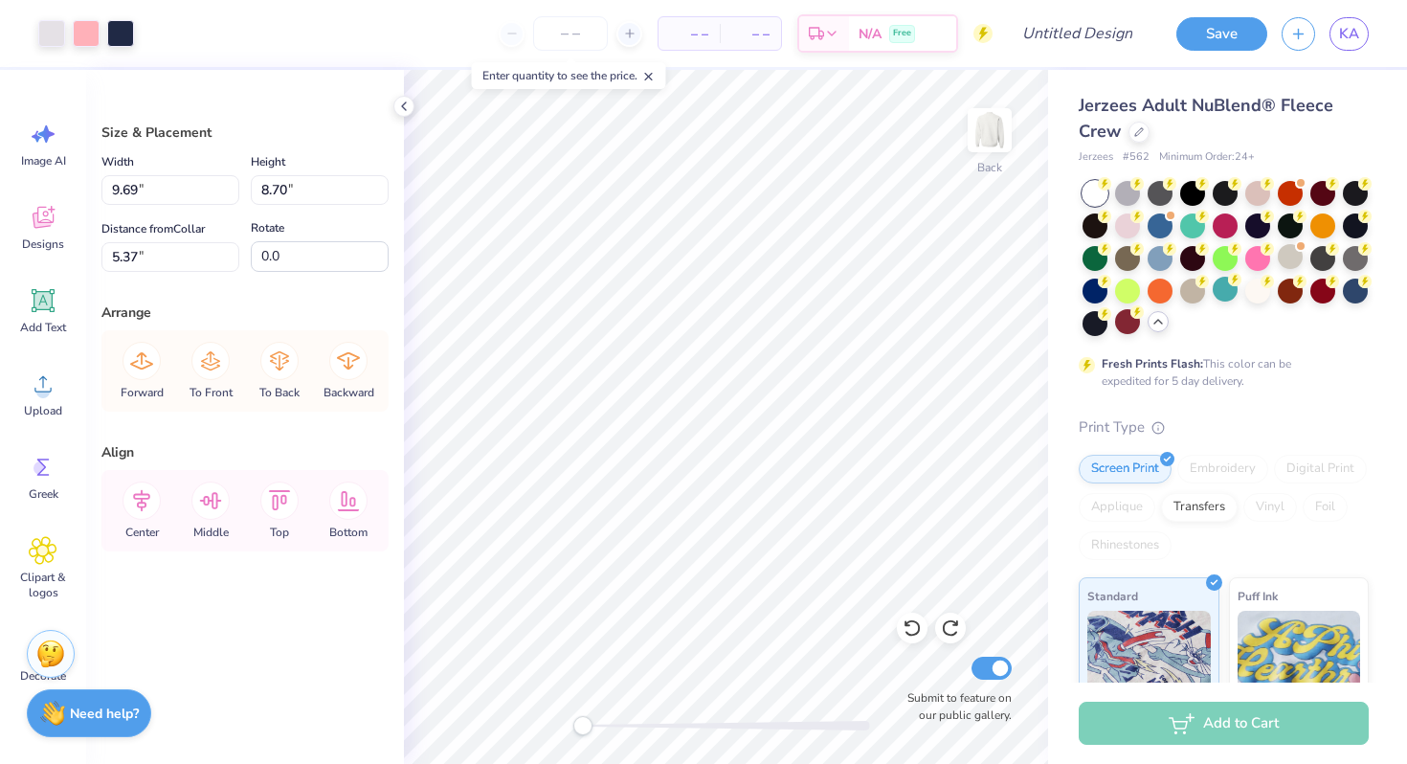
type input "5.35"
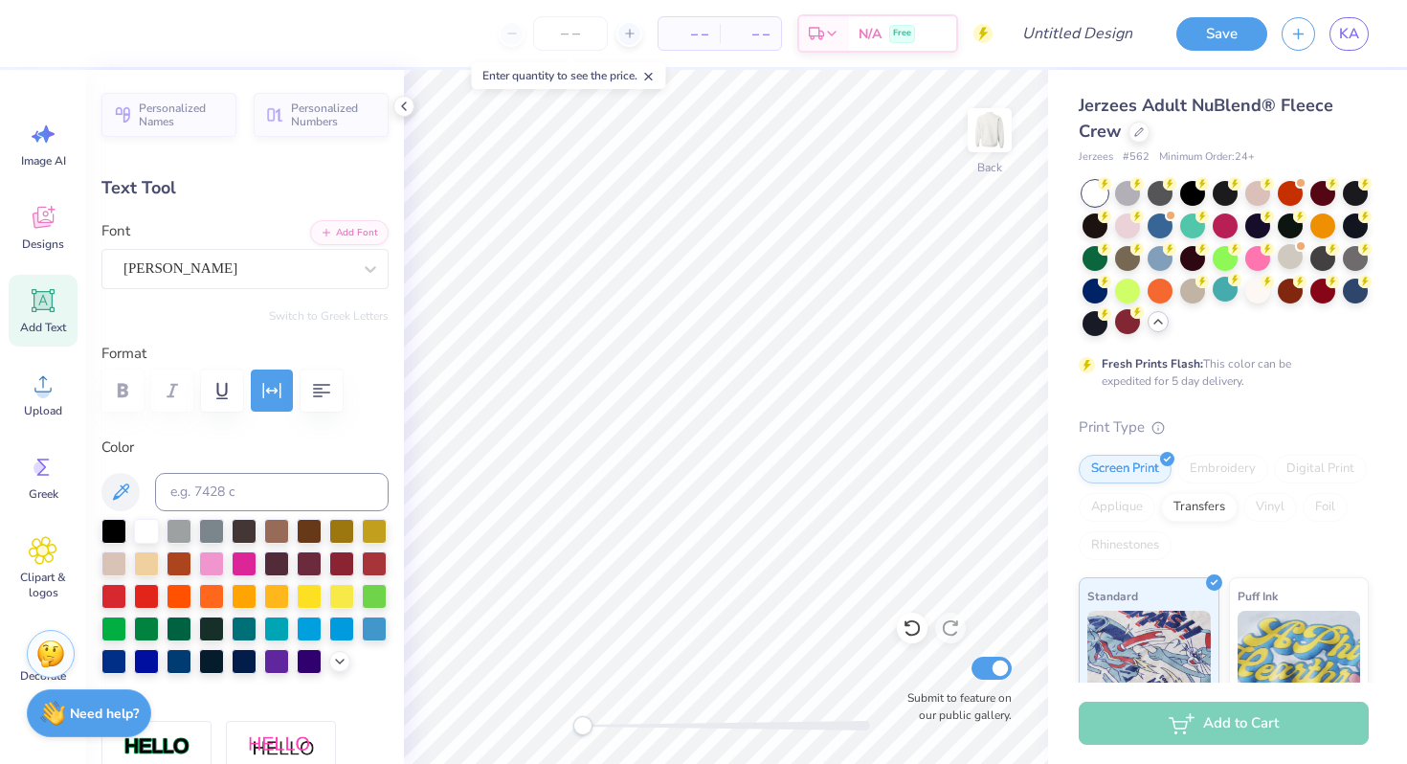
type input "2.22"
type input "10.05"
type input "2.72"
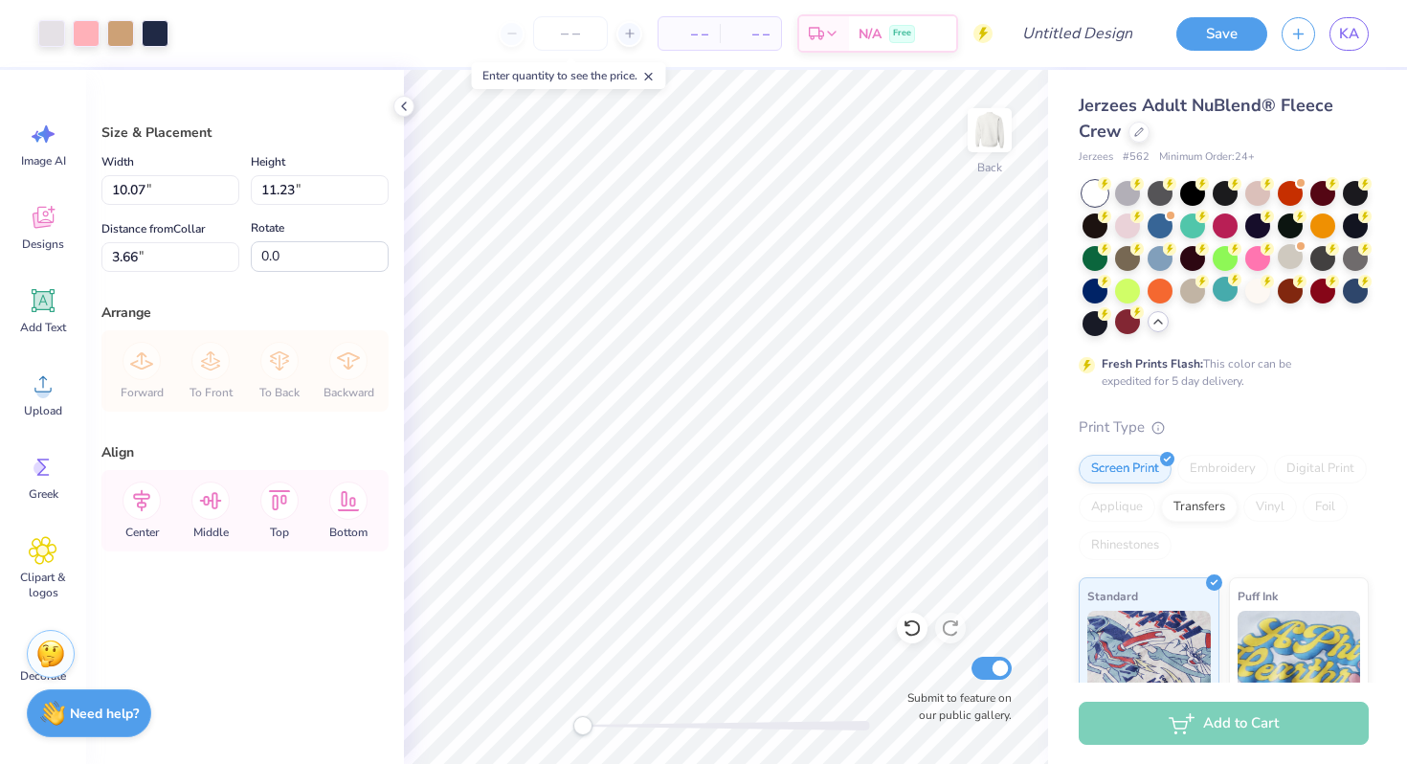
type input "3.66"
click at [1066, 365] on div "Jerzees Adult NuBlend® Fleece Crew Jerzees # 562 Minimum Order: 24 + Fresh Prin…" at bounding box center [1227, 540] width 359 height 940
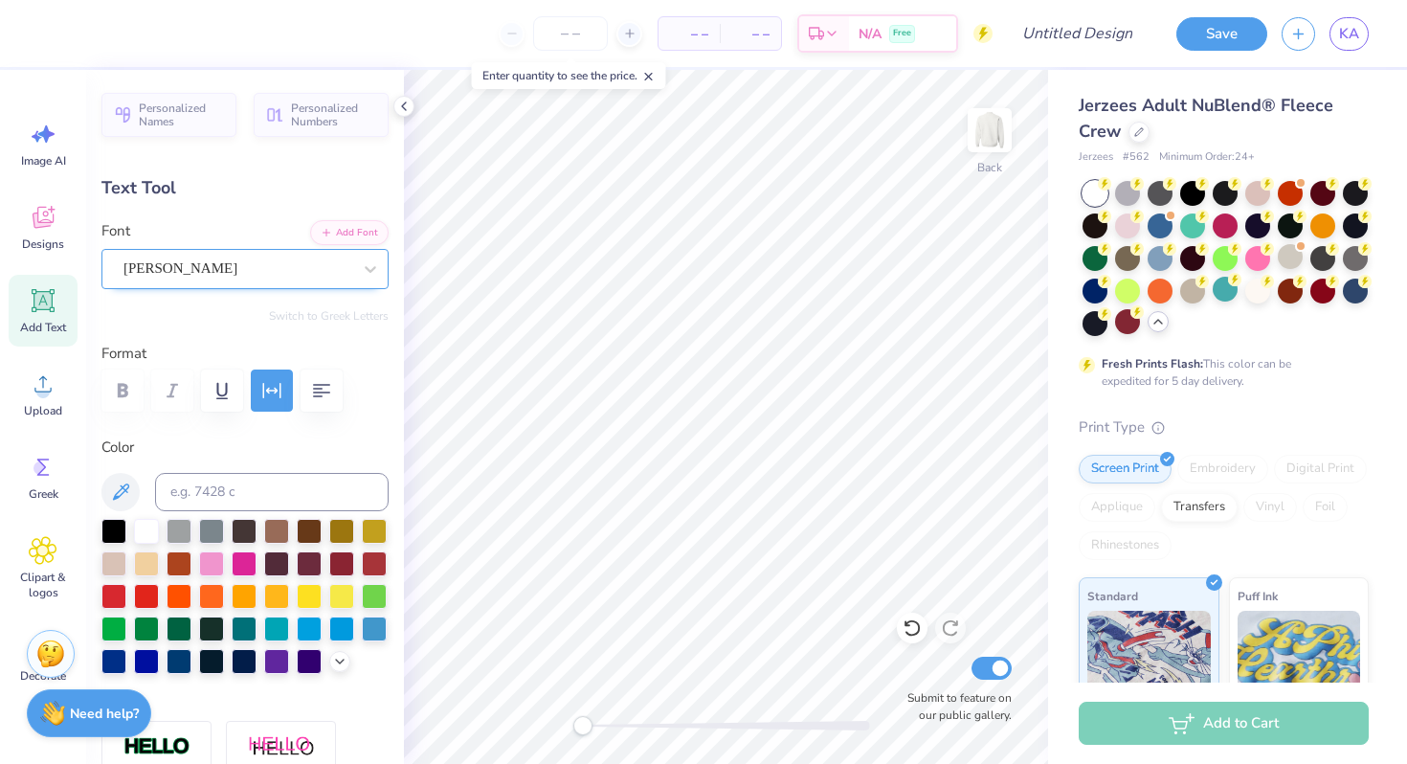
click at [209, 257] on div "Brandy" at bounding box center [238, 269] width 232 height 30
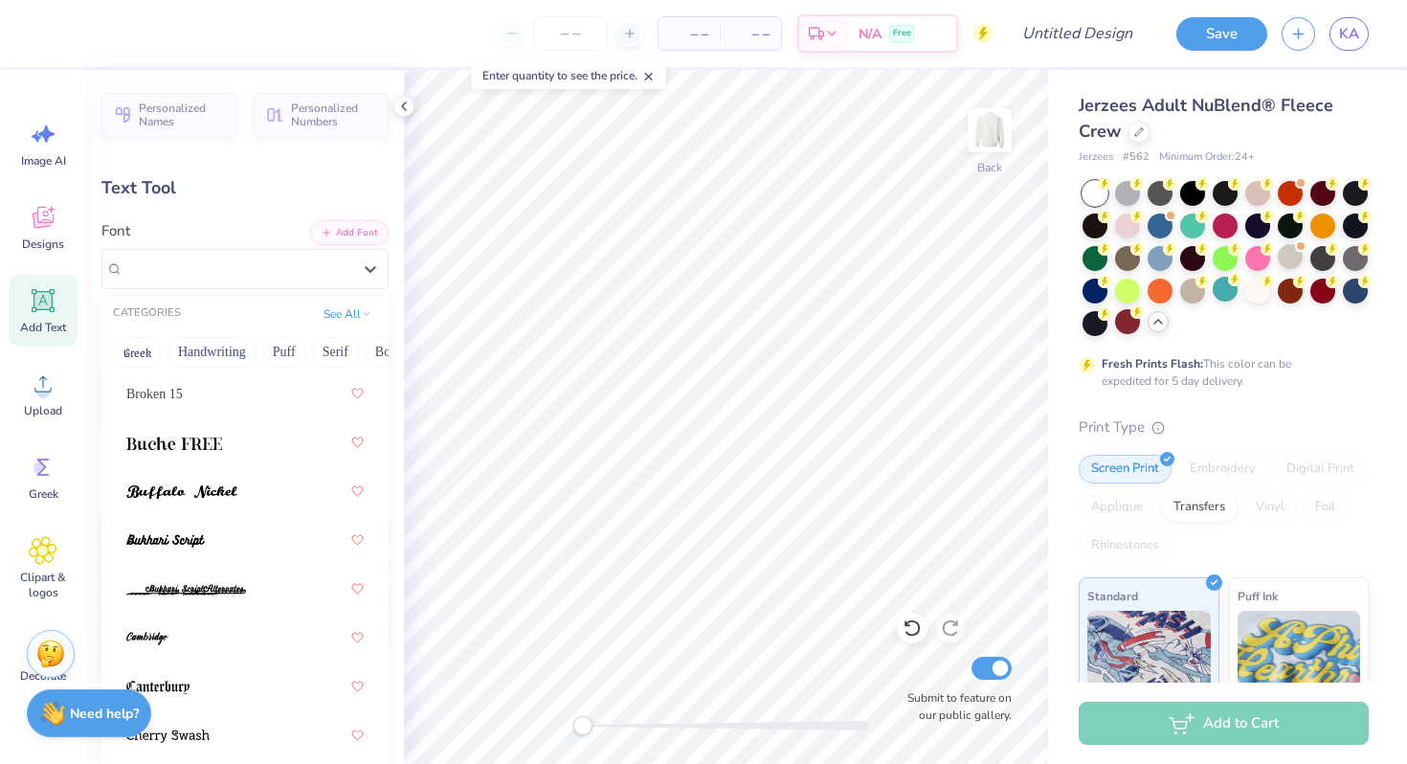
scroll to position [475, 0]
click at [259, 489] on div at bounding box center [244, 489] width 237 height 34
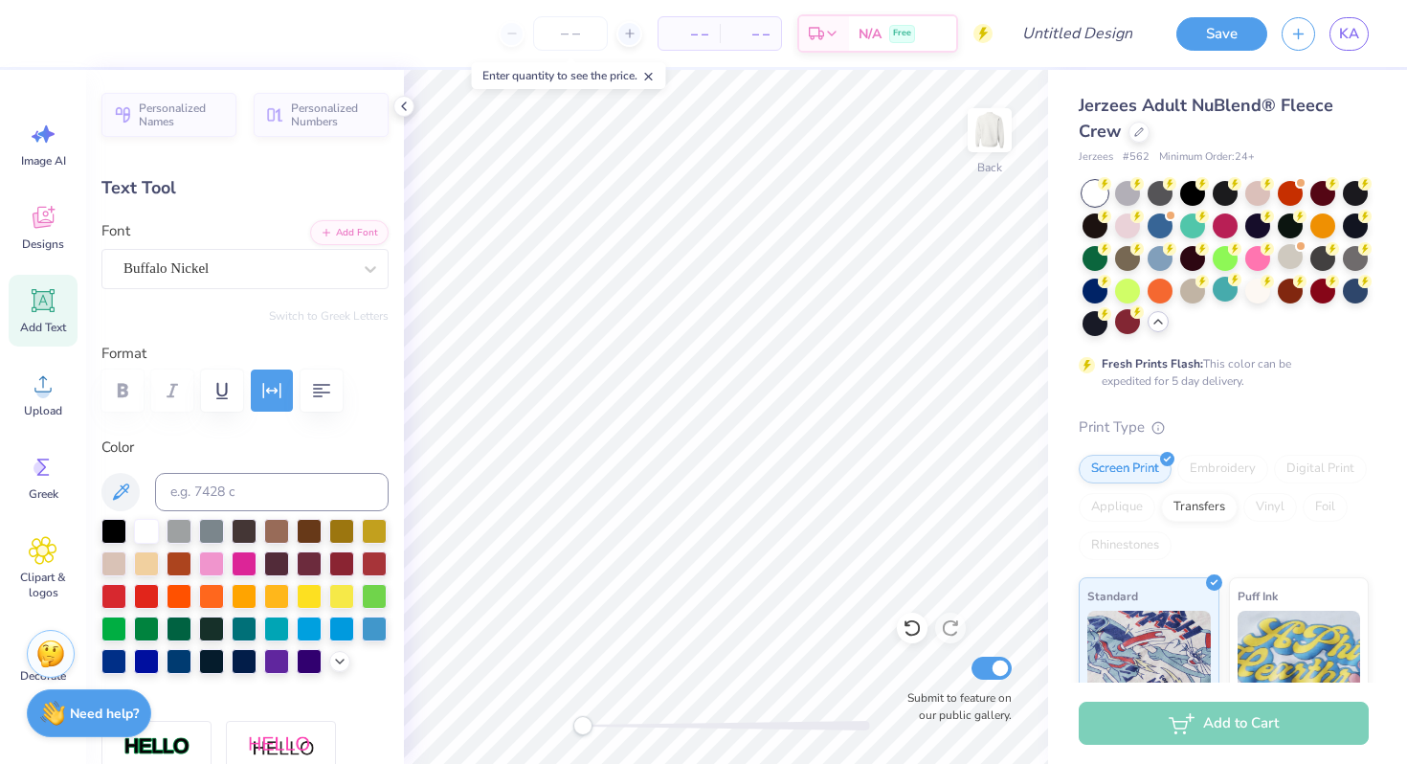
click at [324, 243] on div "Add Font Font Buffalo Nickel" at bounding box center [244, 254] width 287 height 69
click at [293, 275] on div "Buffalo Nickel" at bounding box center [238, 269] width 232 height 30
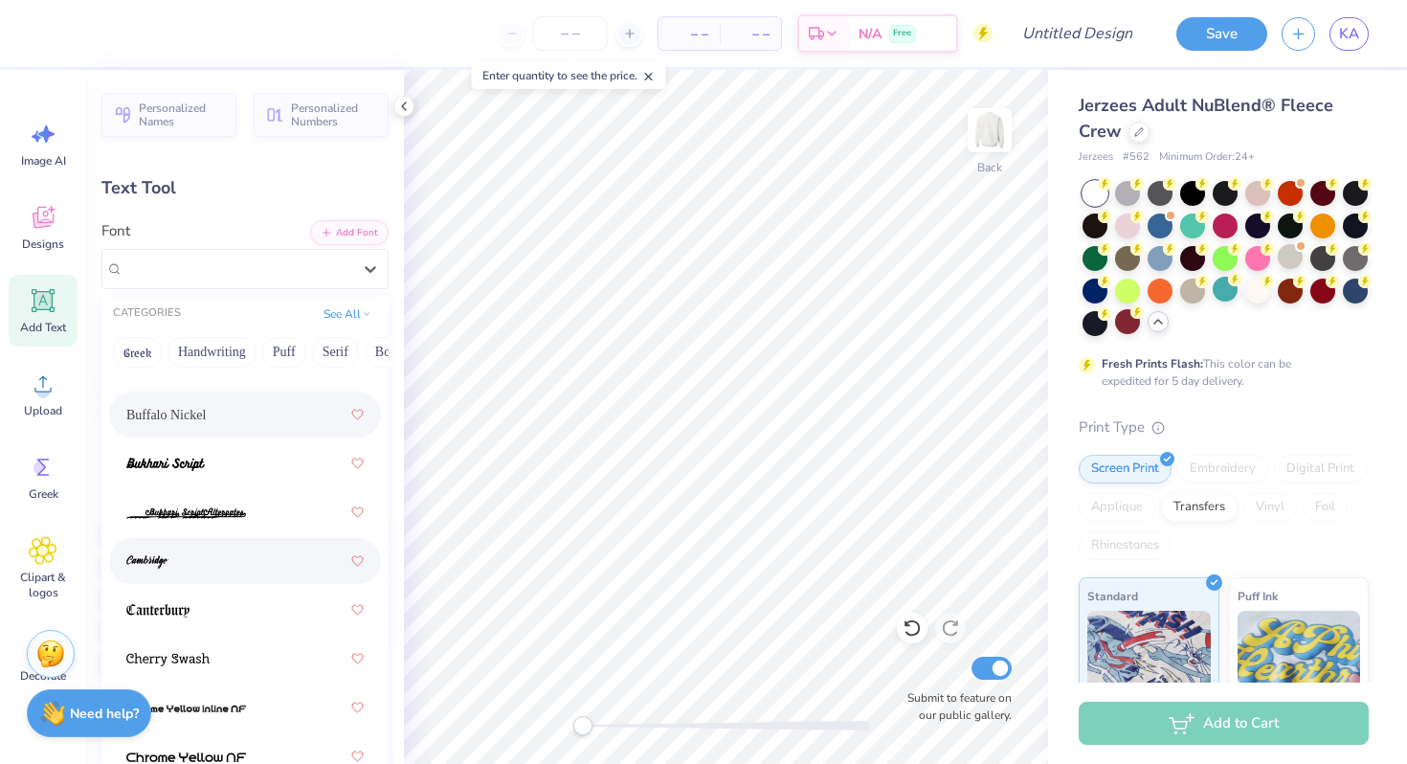
scroll to position [556, 0]
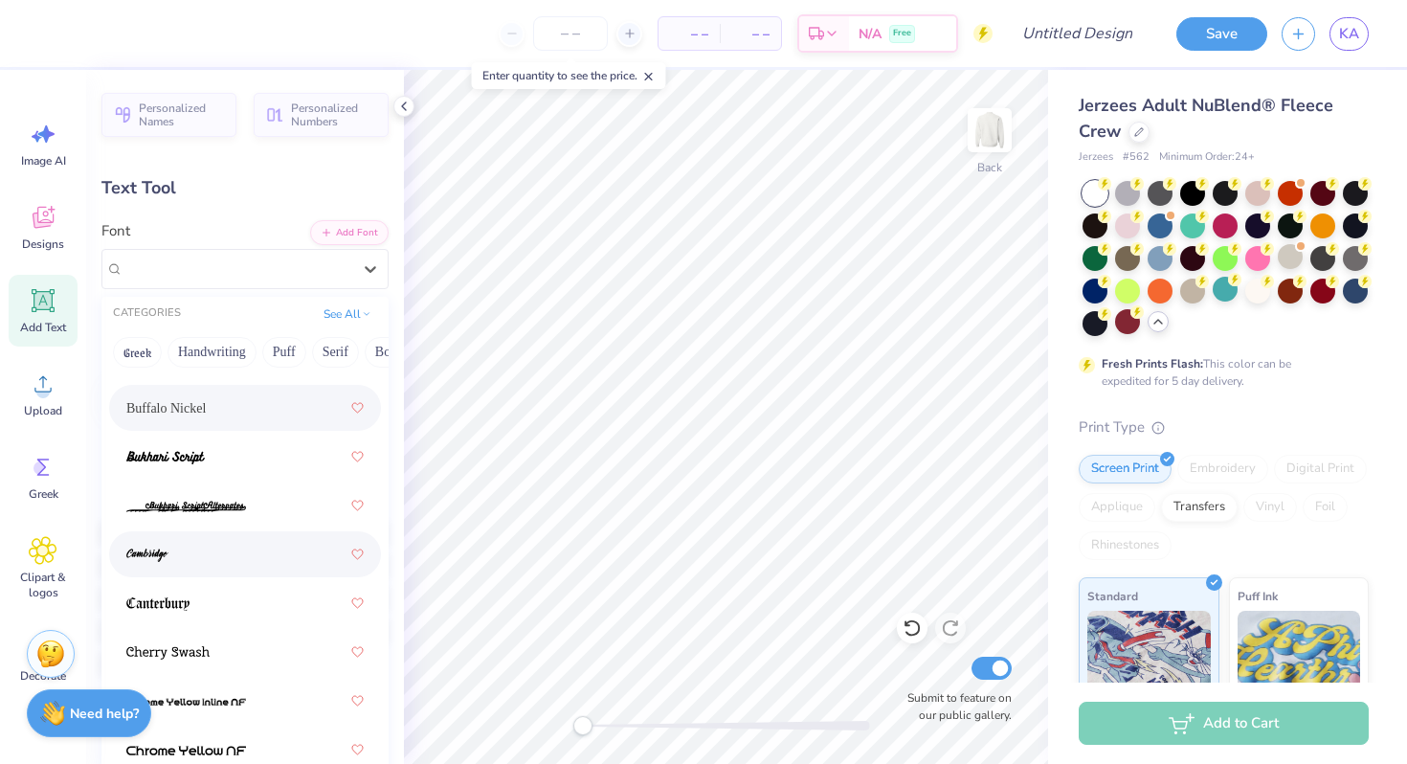
click at [225, 556] on div at bounding box center [244, 554] width 237 height 34
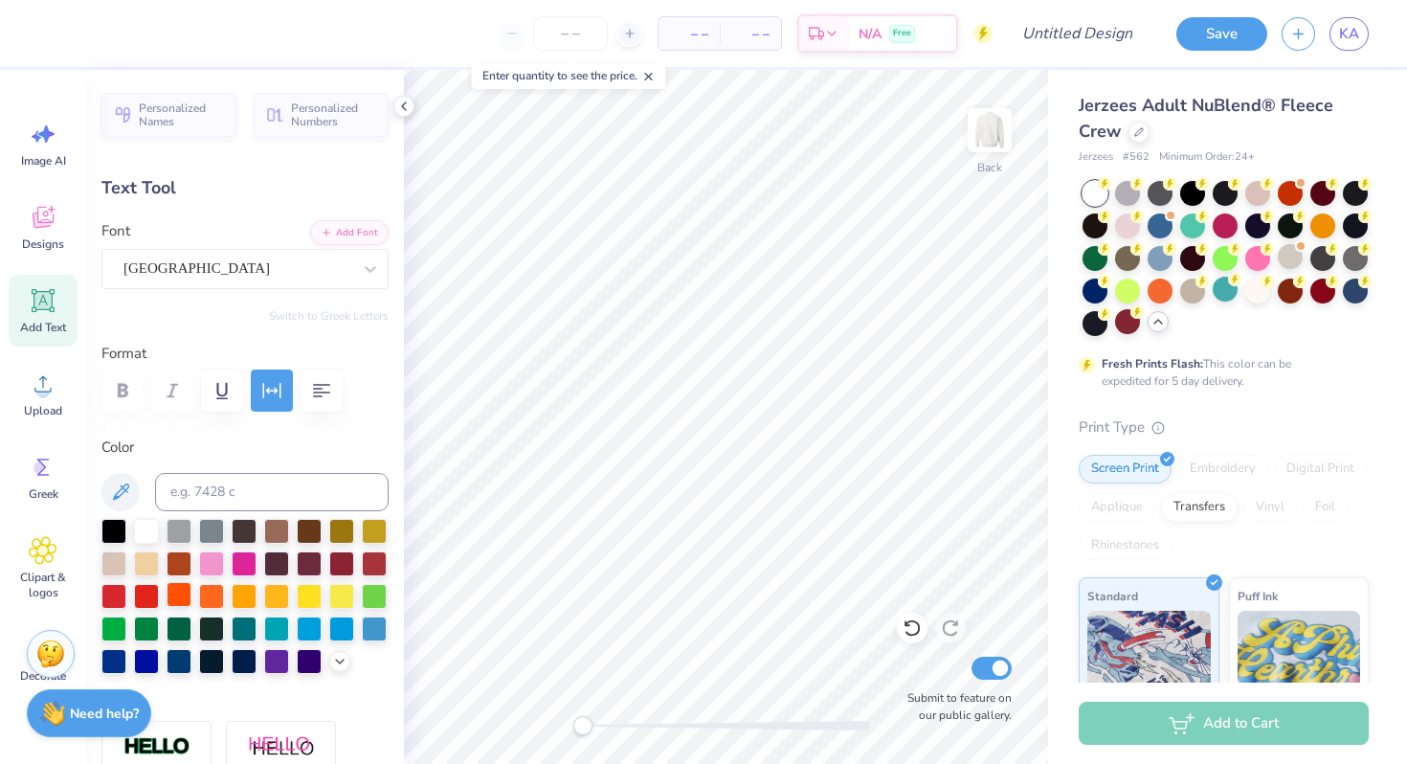
click at [180, 589] on div at bounding box center [179, 594] width 25 height 25
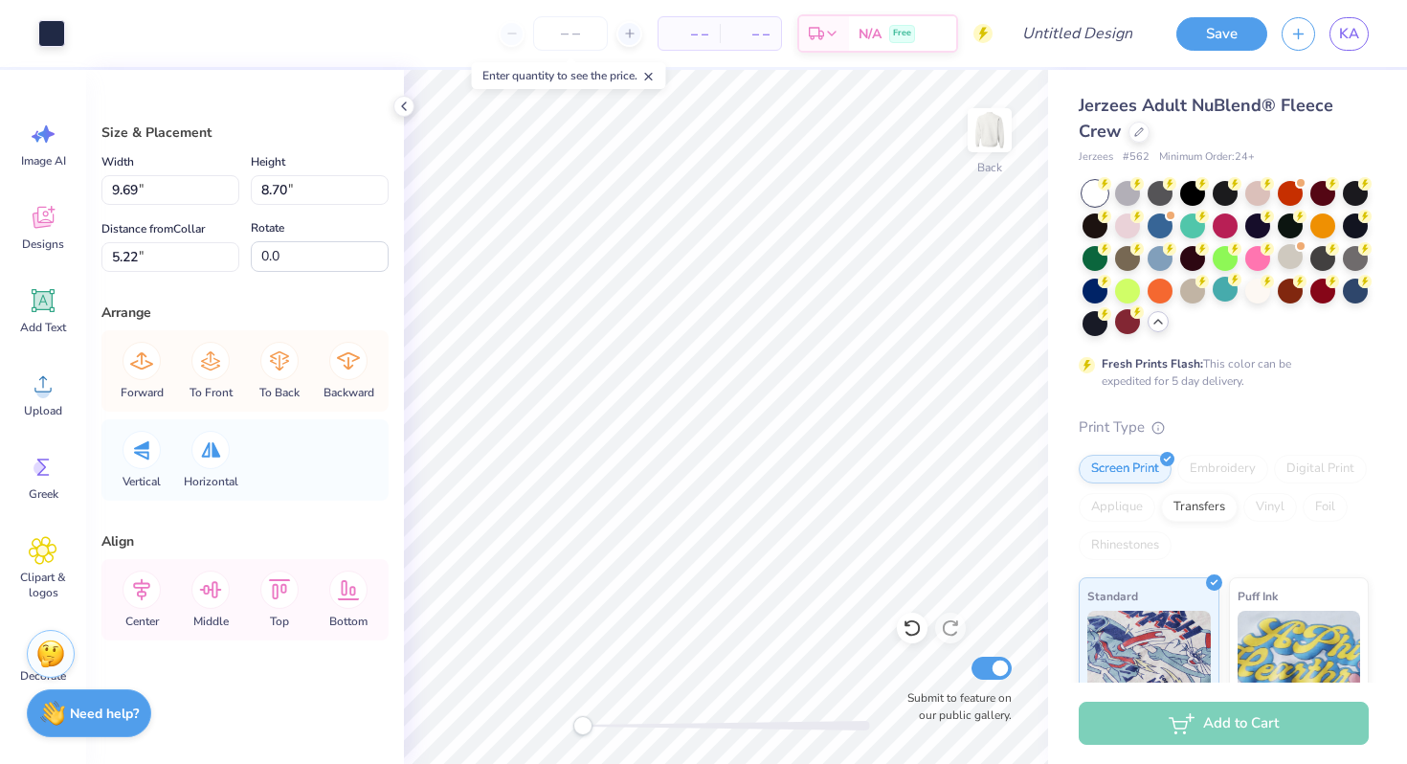
type input "5.36"
click at [47, 34] on div at bounding box center [51, 31] width 27 height 27
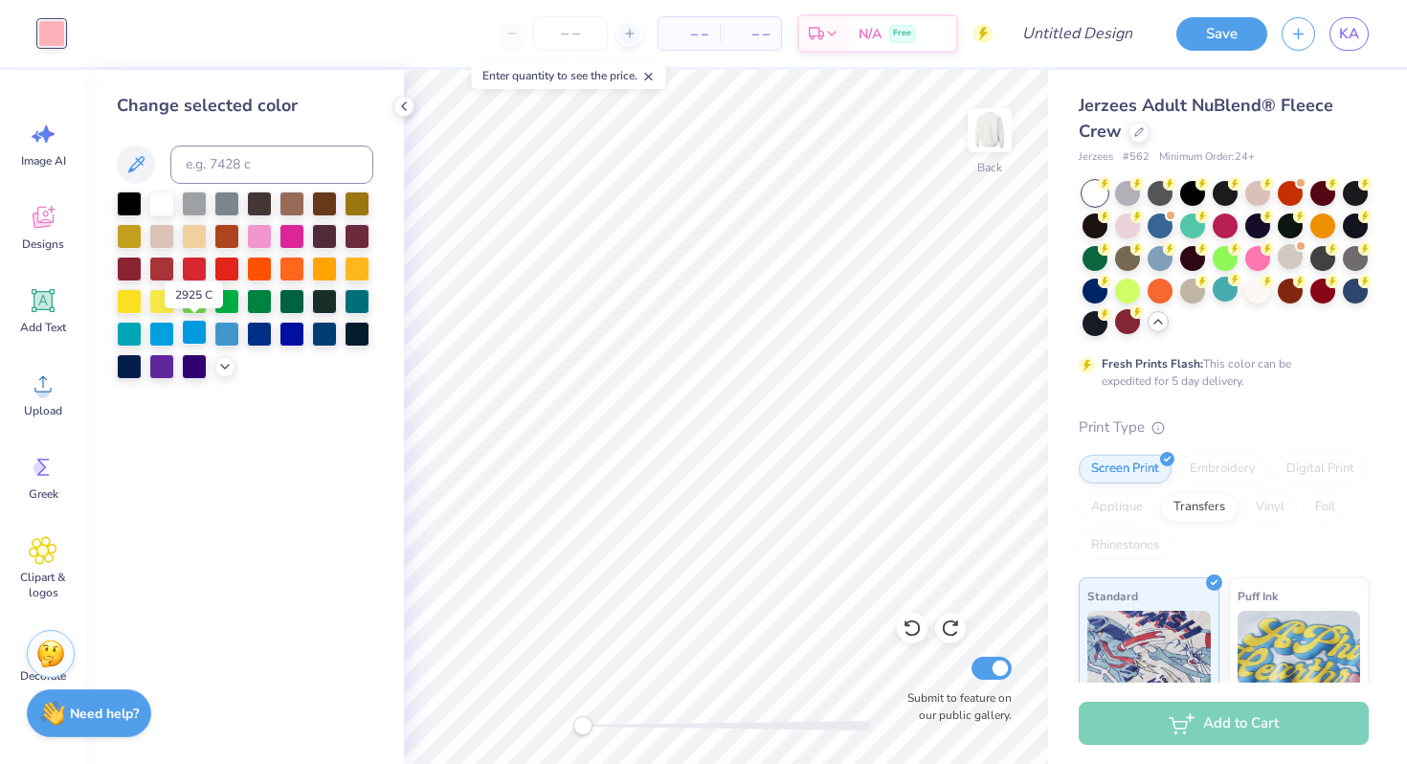
click at [196, 334] on div at bounding box center [194, 332] width 25 height 25
click at [225, 331] on div at bounding box center [226, 332] width 25 height 25
click at [351, 300] on div at bounding box center [357, 299] width 25 height 25
click at [228, 231] on div at bounding box center [226, 234] width 25 height 25
click at [224, 360] on icon at bounding box center [224, 364] width 15 height 15
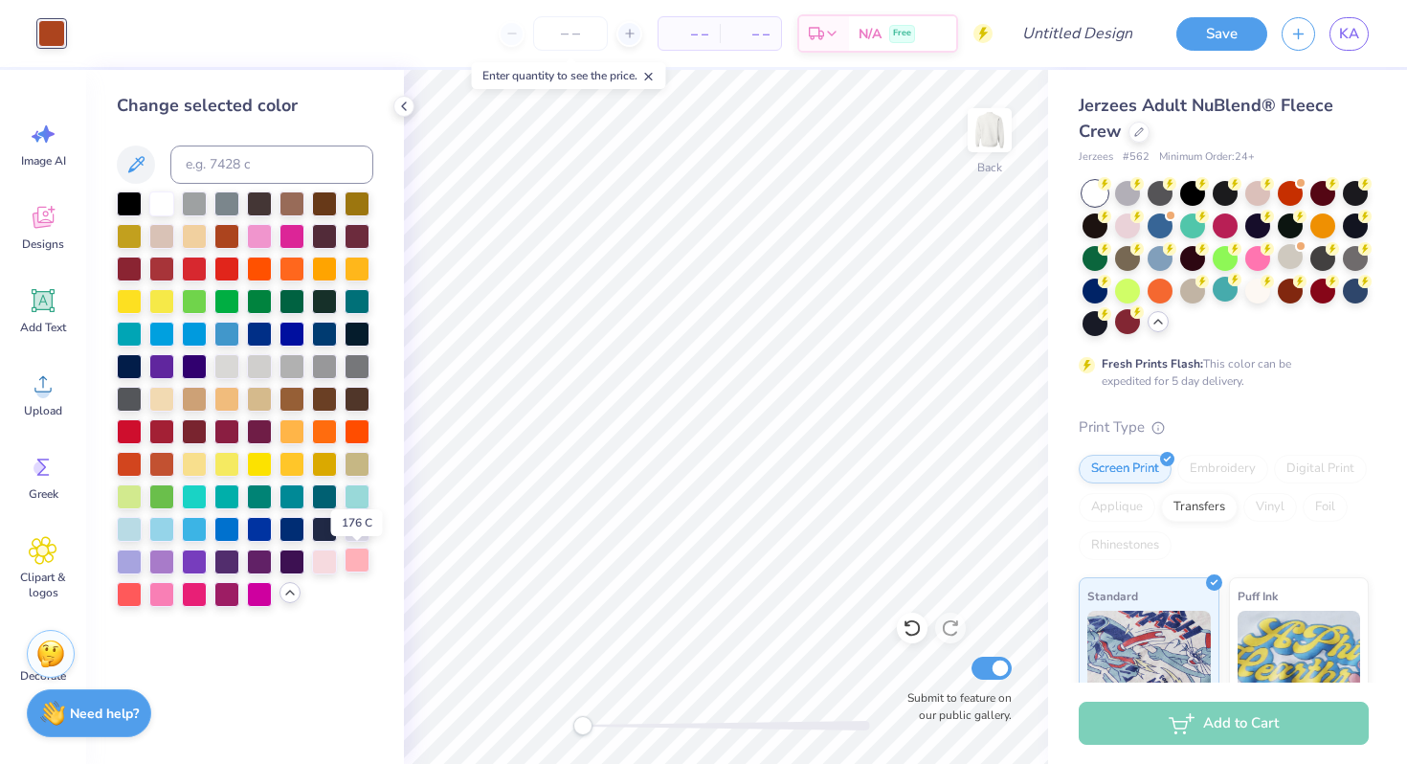
click at [351, 562] on div at bounding box center [357, 559] width 25 height 25
click at [168, 595] on div at bounding box center [161, 592] width 25 height 25
click at [128, 425] on div at bounding box center [129, 429] width 25 height 25
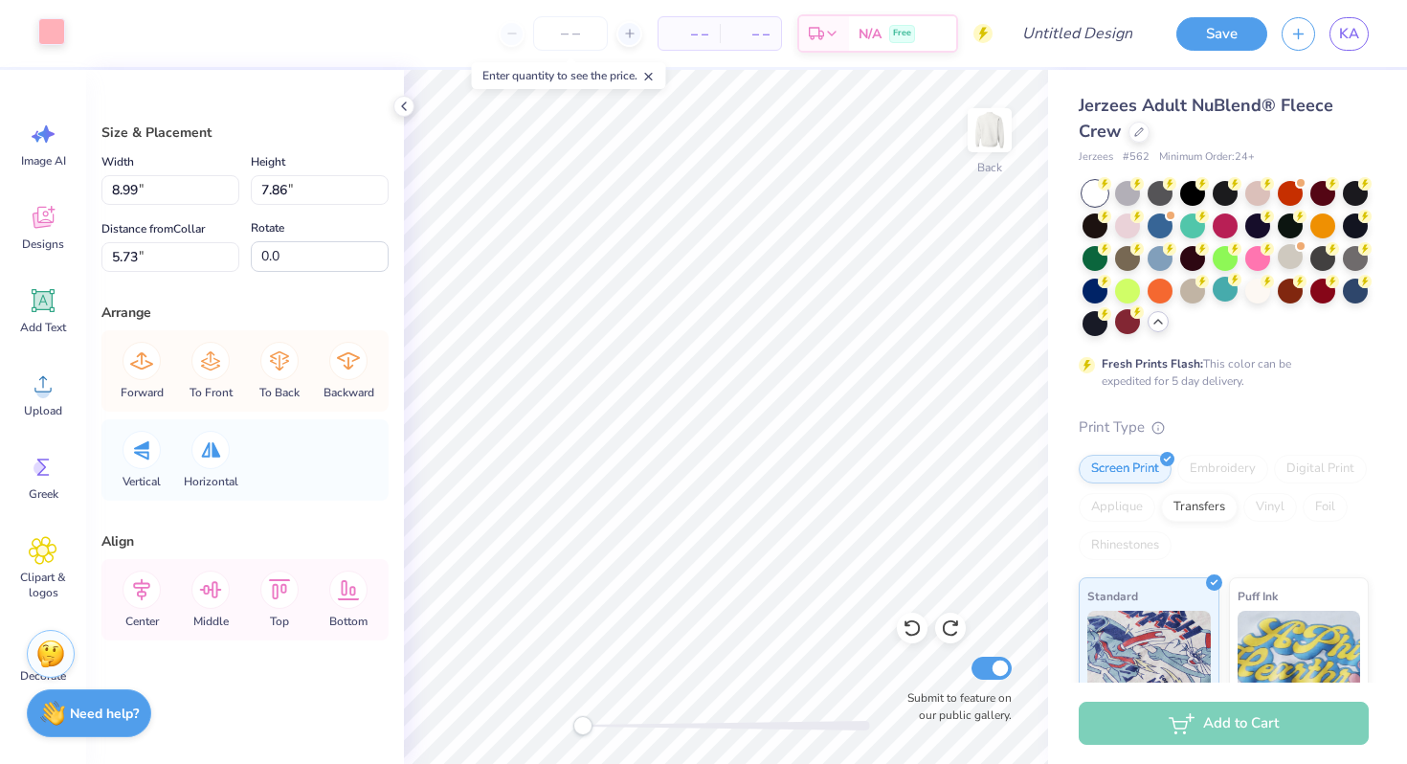
click at [57, 37] on div at bounding box center [51, 31] width 27 height 27
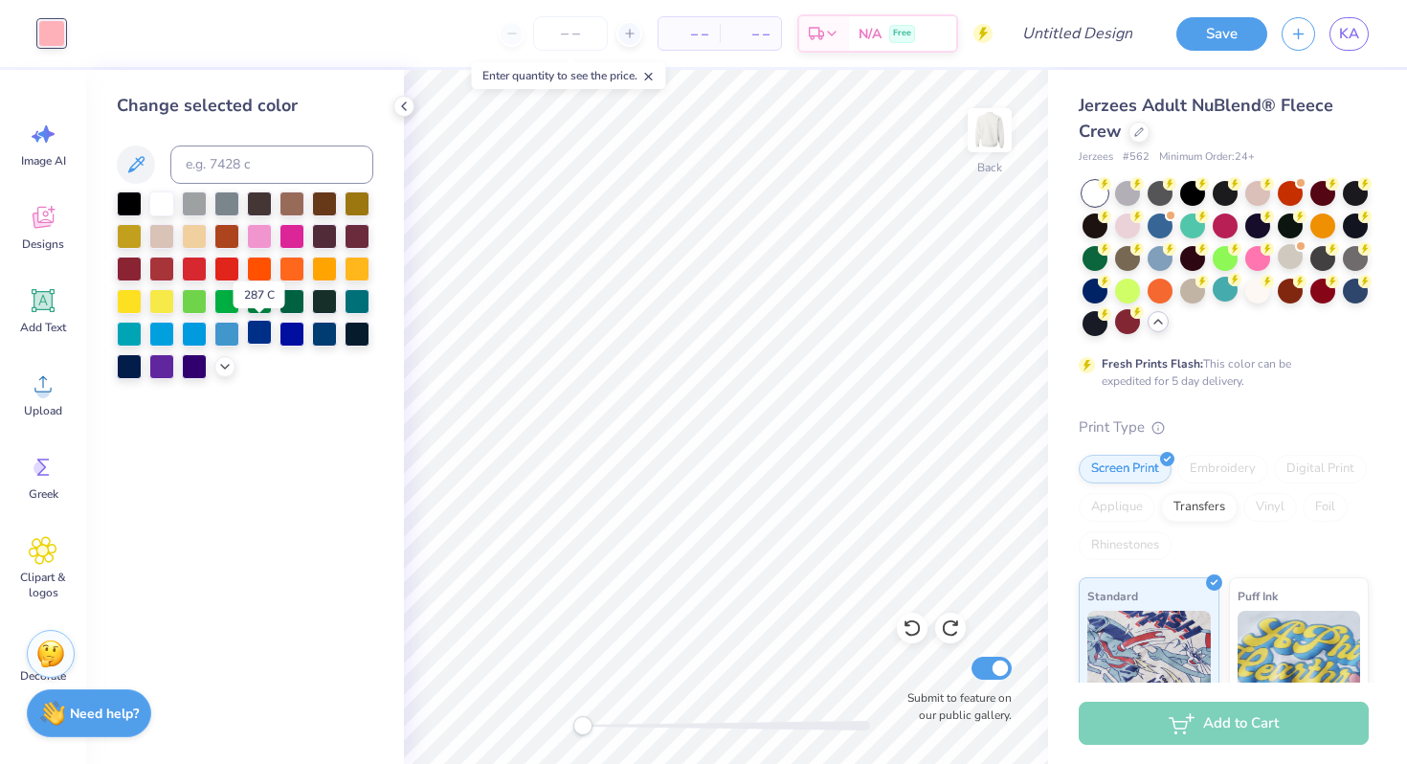
click at [268, 339] on div at bounding box center [259, 332] width 25 height 25
click at [225, 364] on icon at bounding box center [224, 364] width 15 height 15
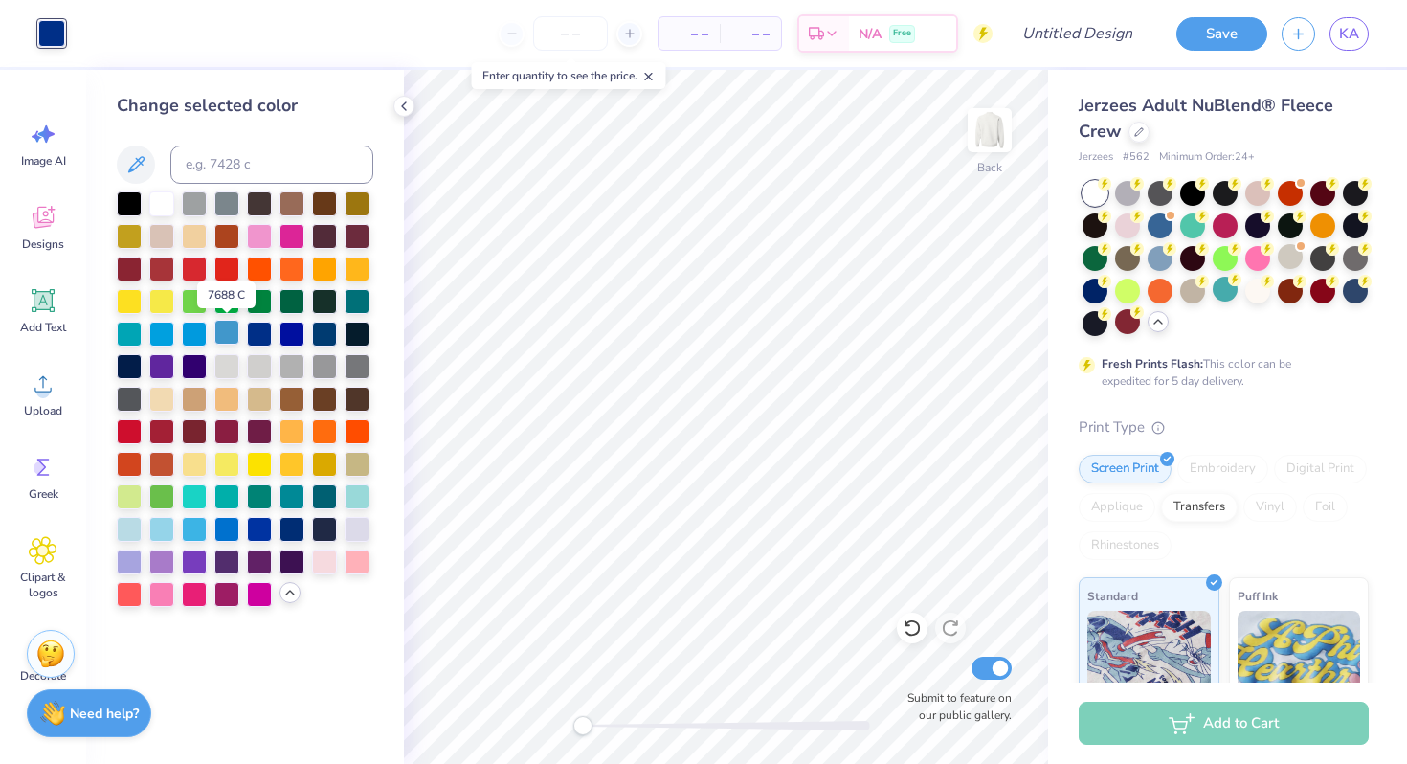
click at [228, 330] on div at bounding box center [226, 332] width 25 height 25
click at [124, 336] on div at bounding box center [129, 332] width 25 height 25
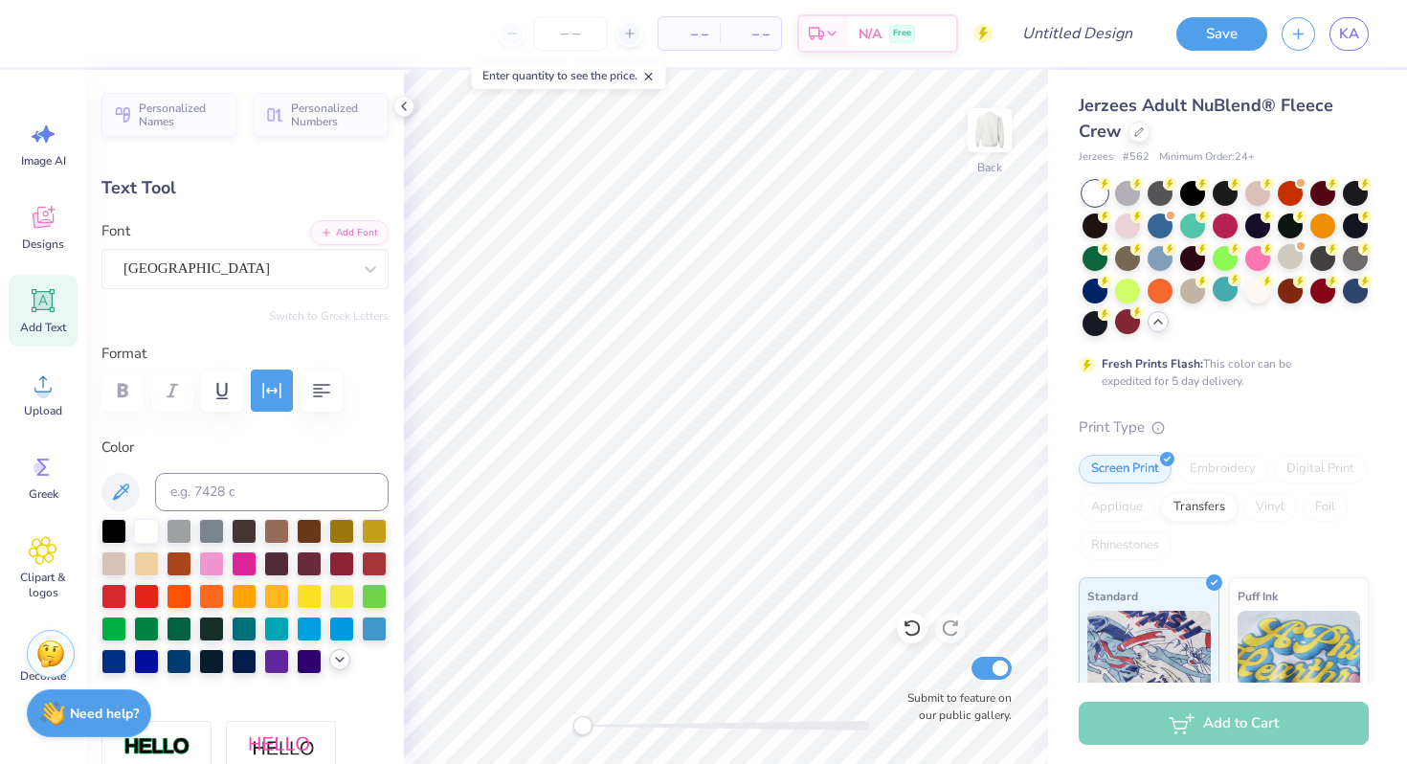
click at [333, 657] on icon at bounding box center [339, 659] width 15 height 15
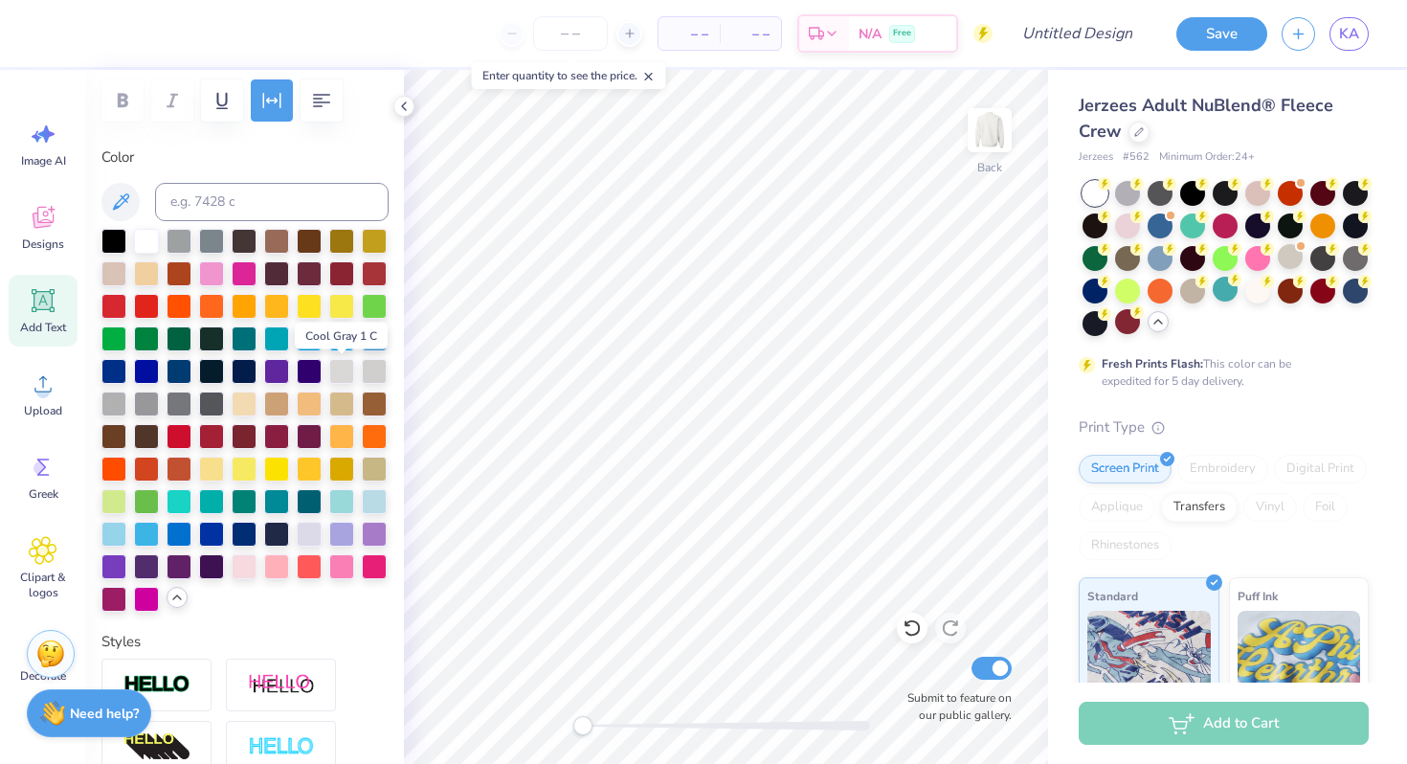
scroll to position [293, 0]
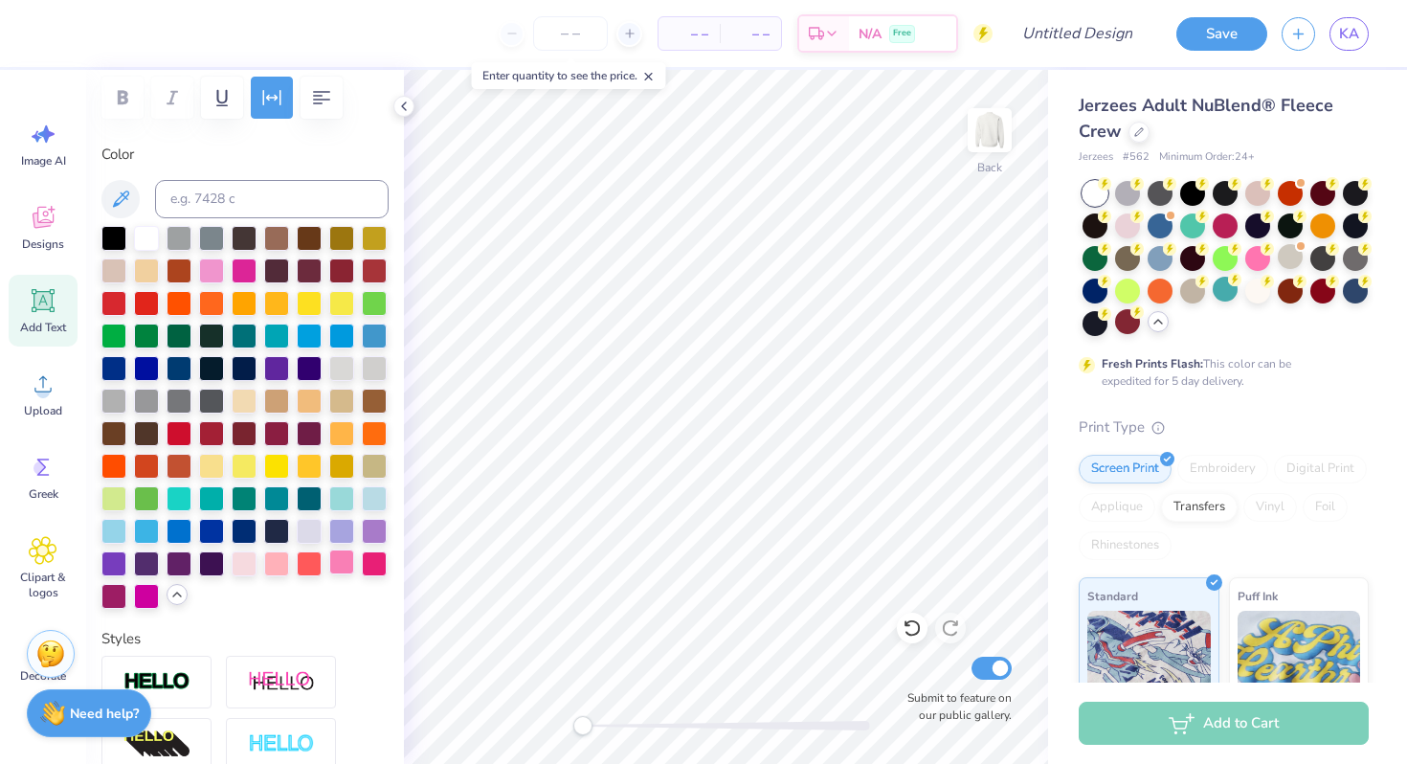
click at [338, 567] on div at bounding box center [341, 561] width 25 height 25
click at [273, 565] on div at bounding box center [276, 561] width 25 height 25
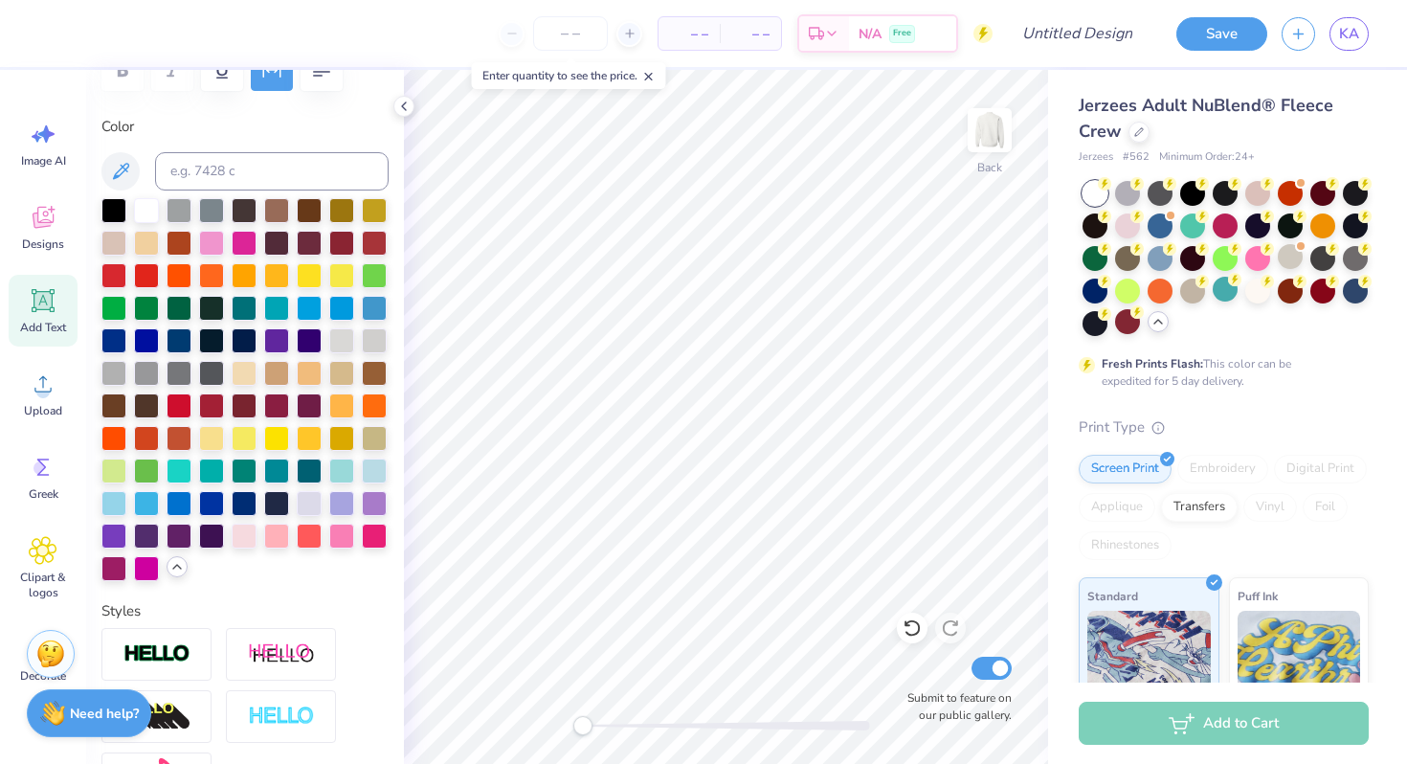
scroll to position [316, 0]
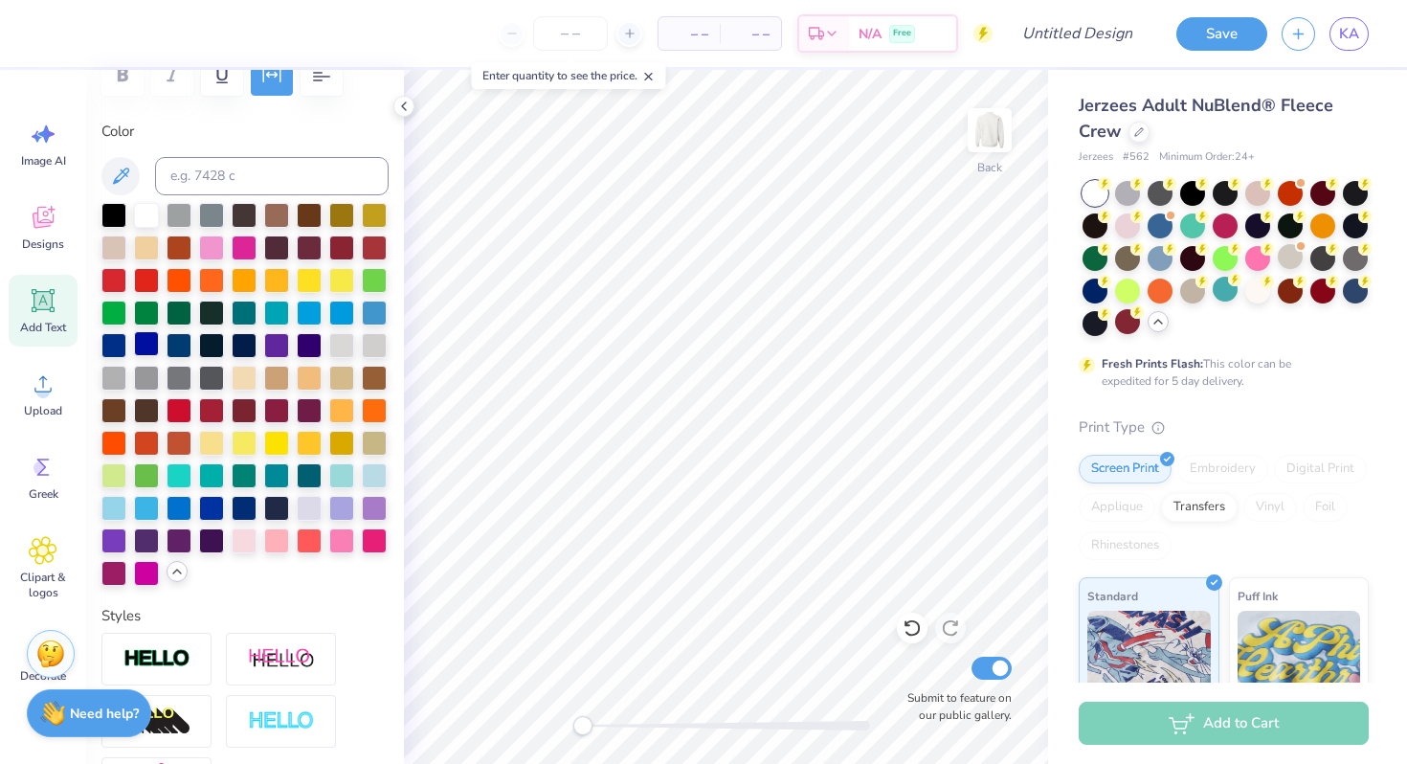
click at [147, 342] on div at bounding box center [146, 343] width 25 height 25
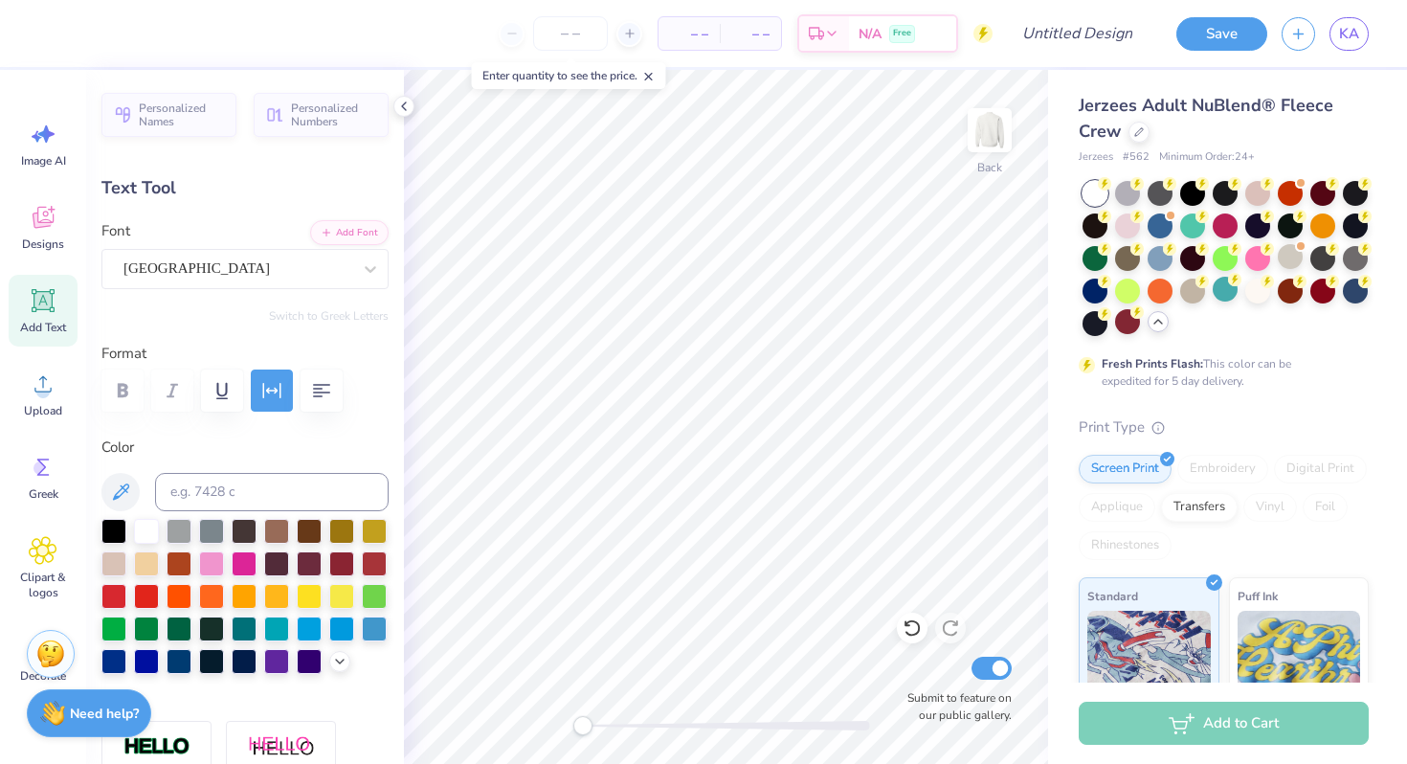
scroll to position [0, 4]
click at [234, 489] on input at bounding box center [272, 492] width 234 height 38
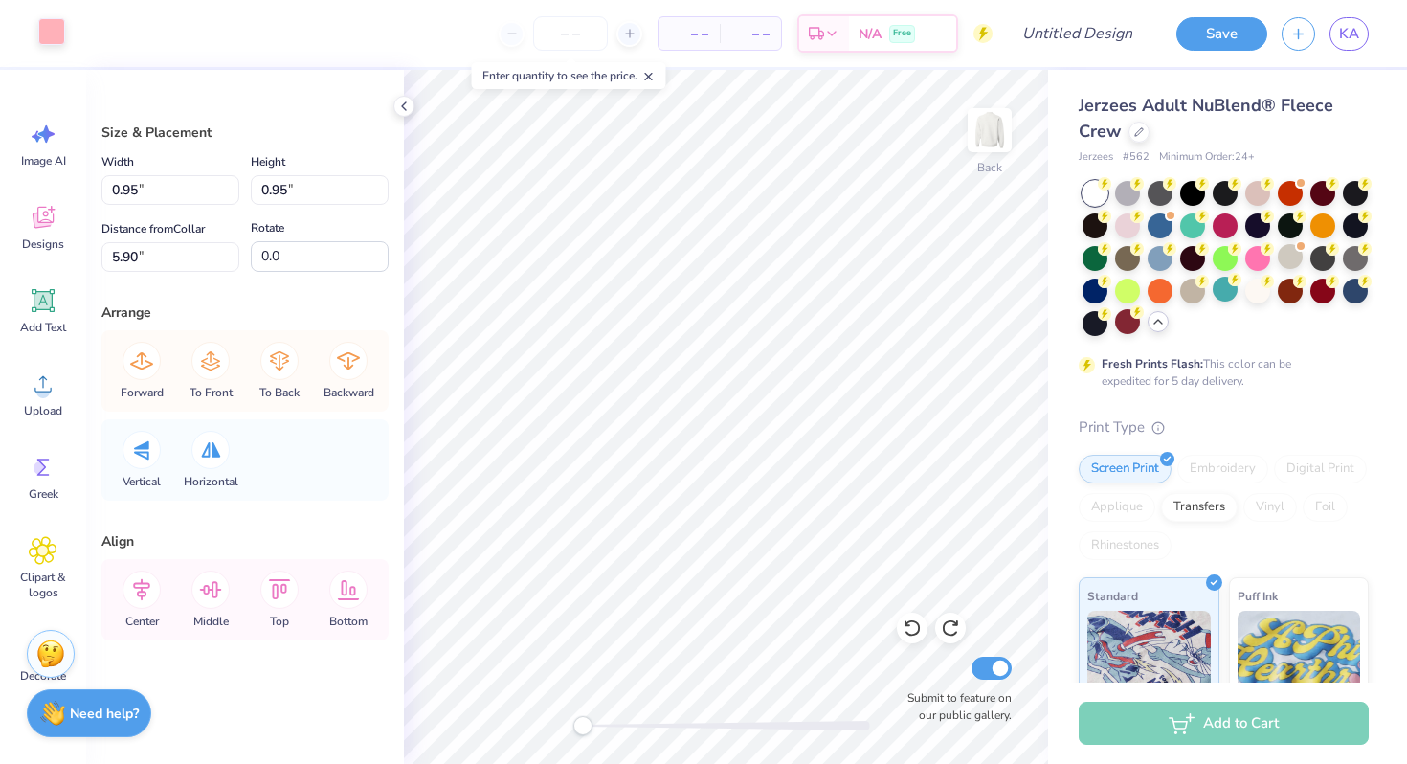
click at [51, 33] on div at bounding box center [51, 31] width 27 height 27
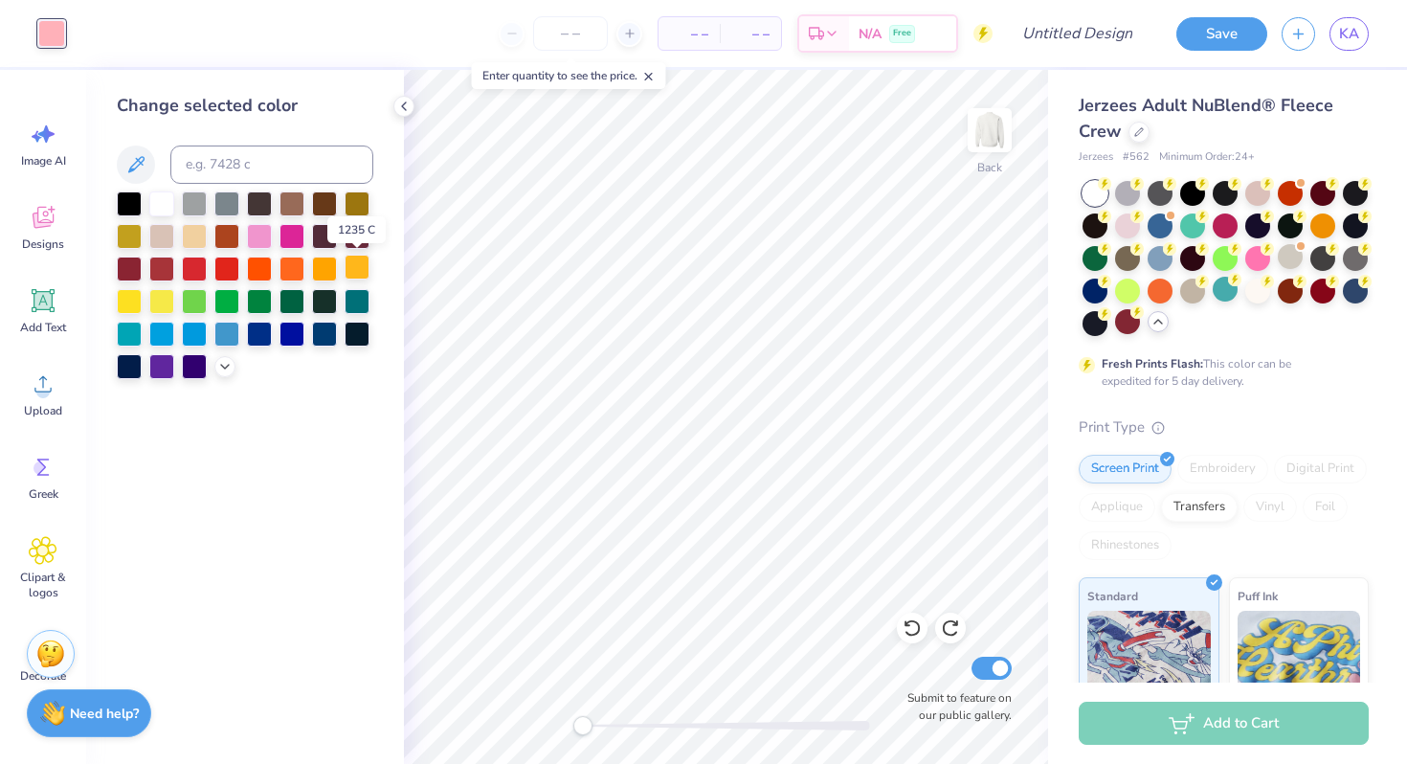
click at [353, 266] on div at bounding box center [357, 267] width 25 height 25
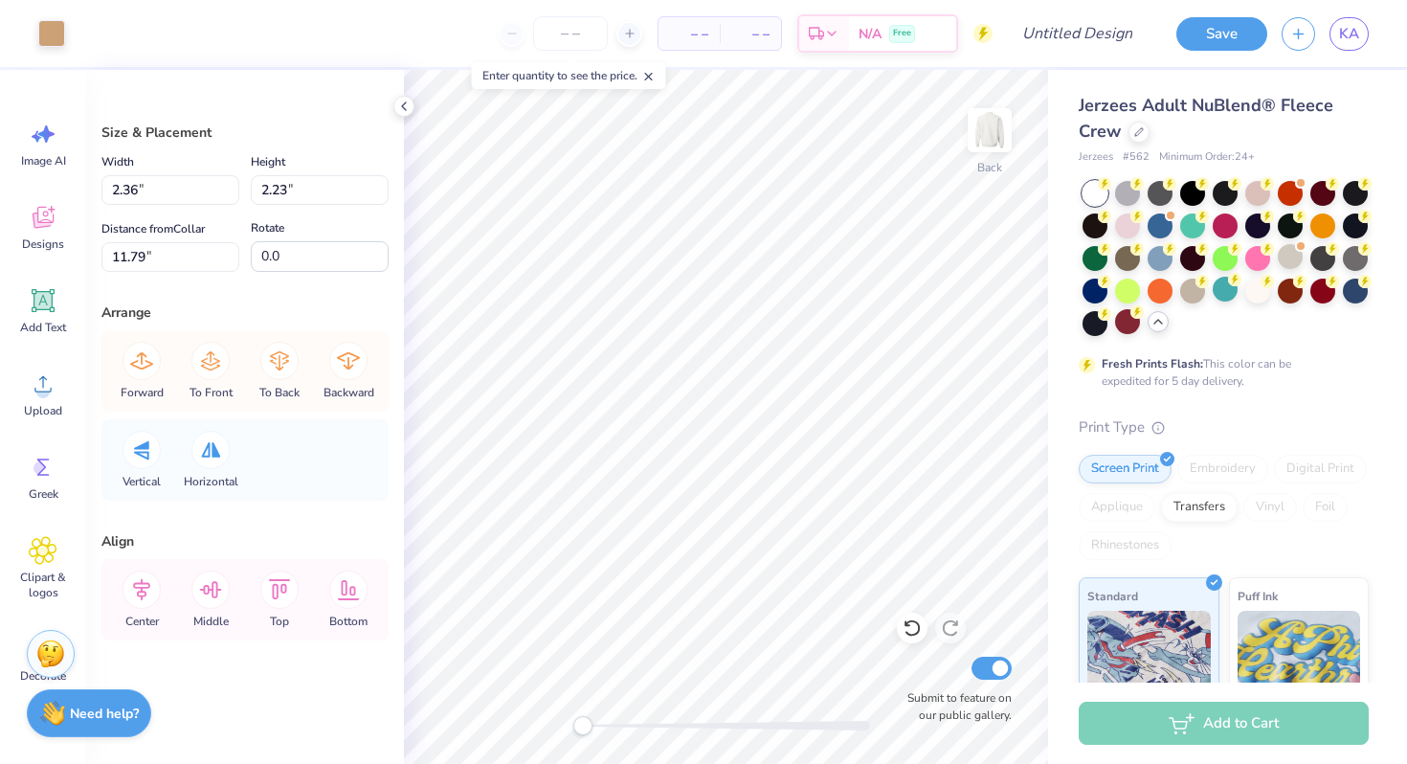
type input "2.36"
type input "2.23"
type input "11.79"
type input "1.58"
type input "4.48"
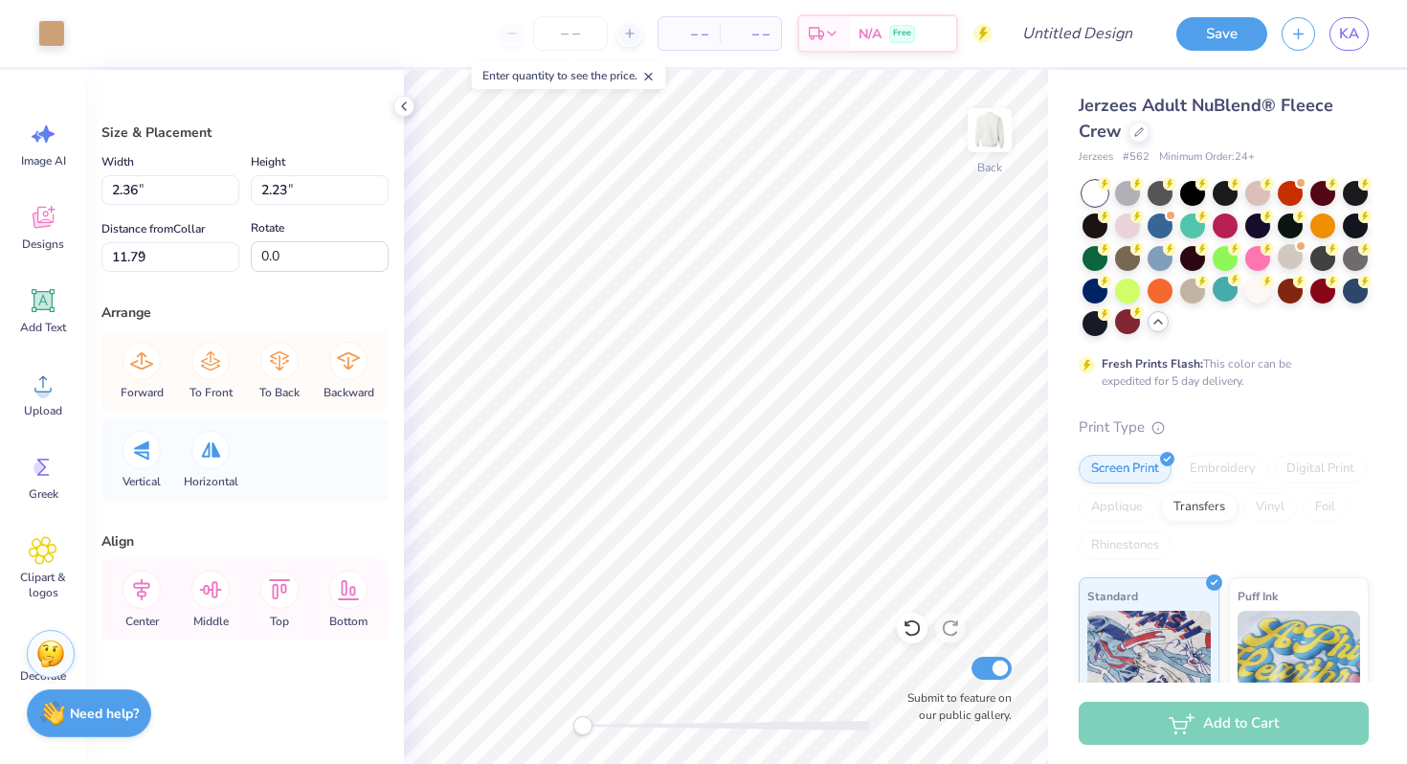
type input "8.09"
click at [51, 33] on div at bounding box center [51, 31] width 27 height 27
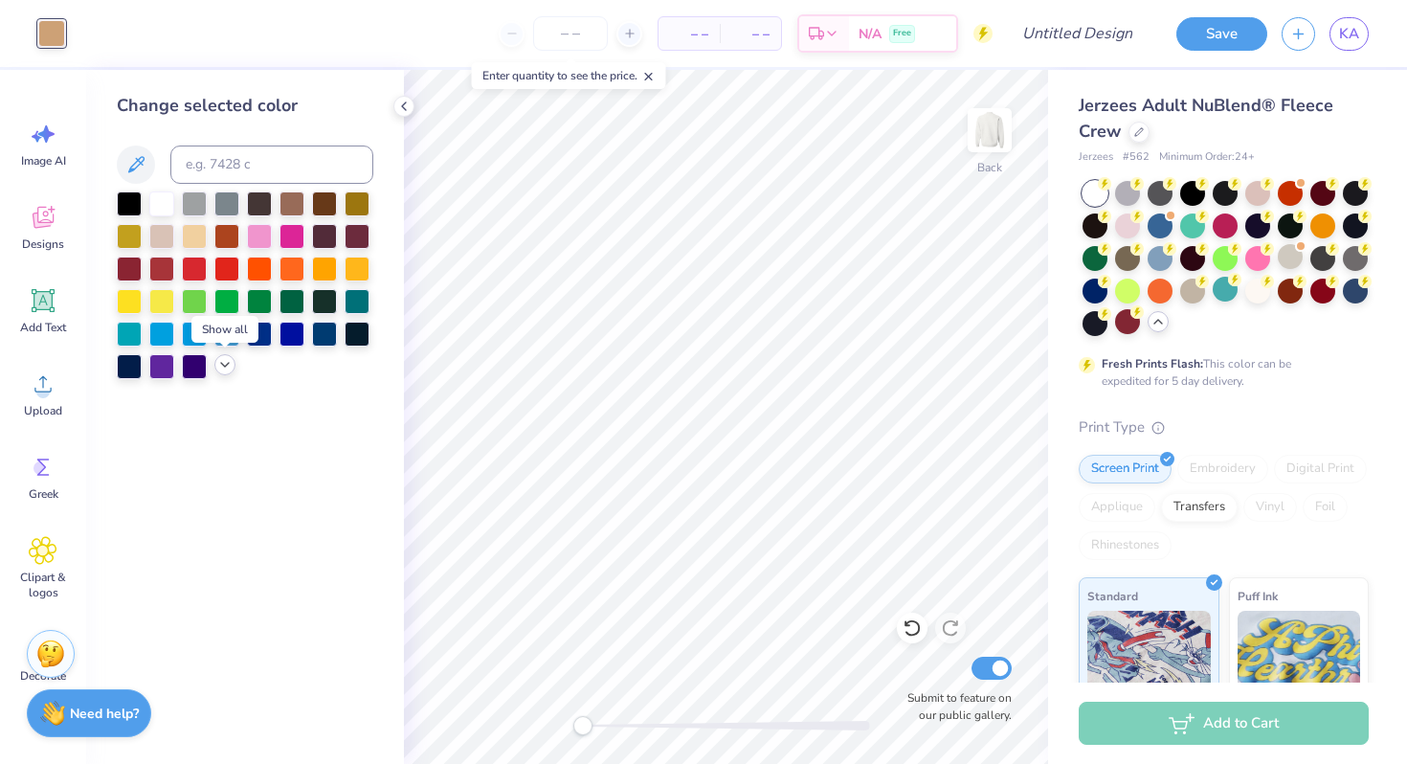
click at [222, 363] on polyline at bounding box center [225, 365] width 8 height 4
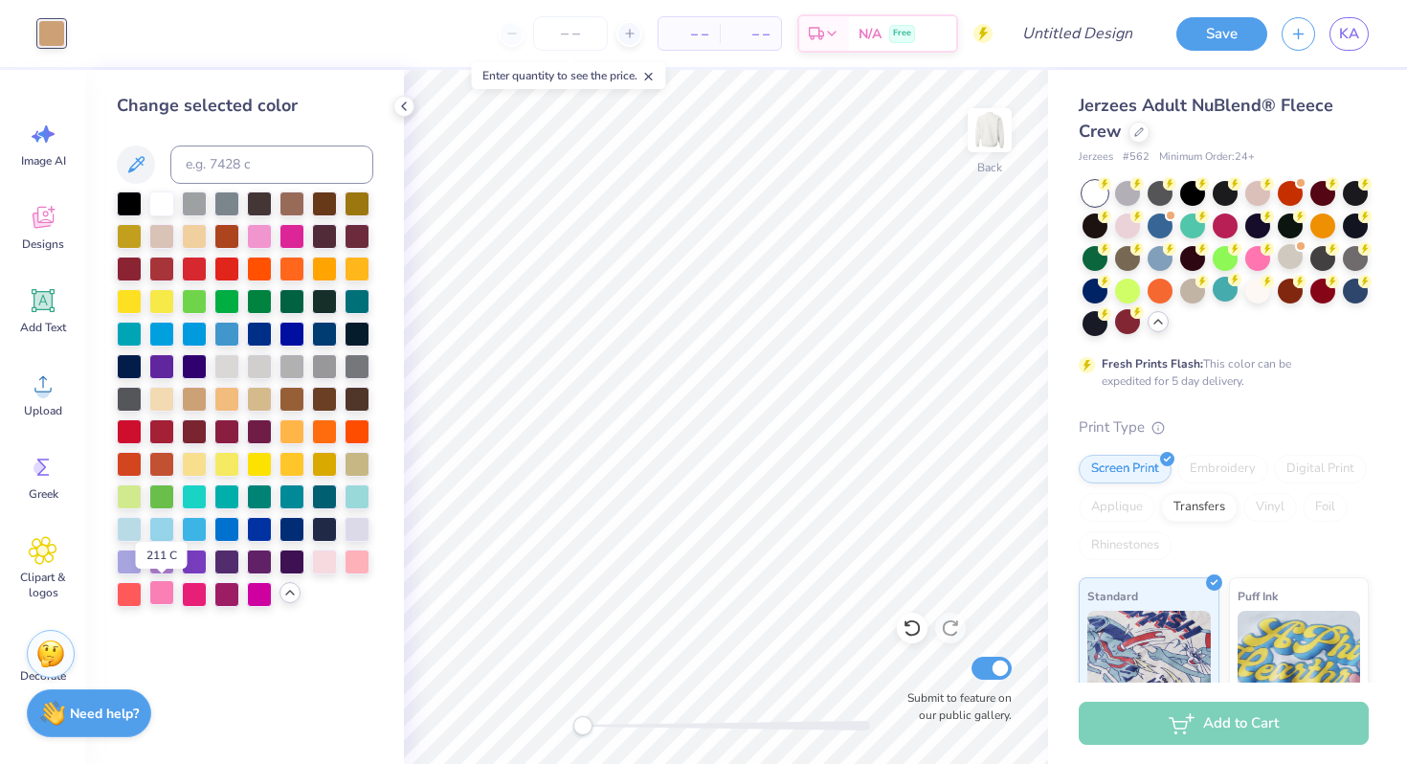
click at [163, 600] on div at bounding box center [161, 592] width 25 height 25
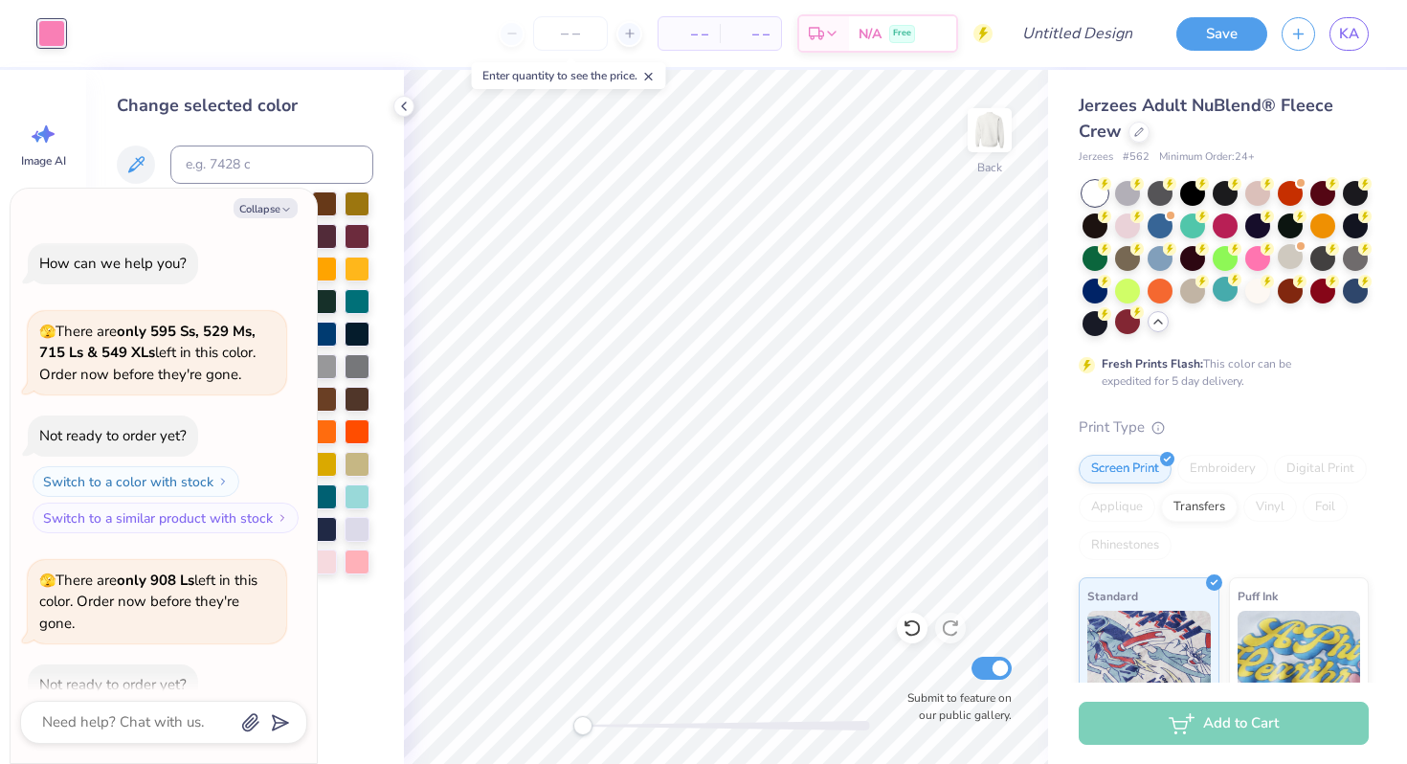
scroll to position [296, 0]
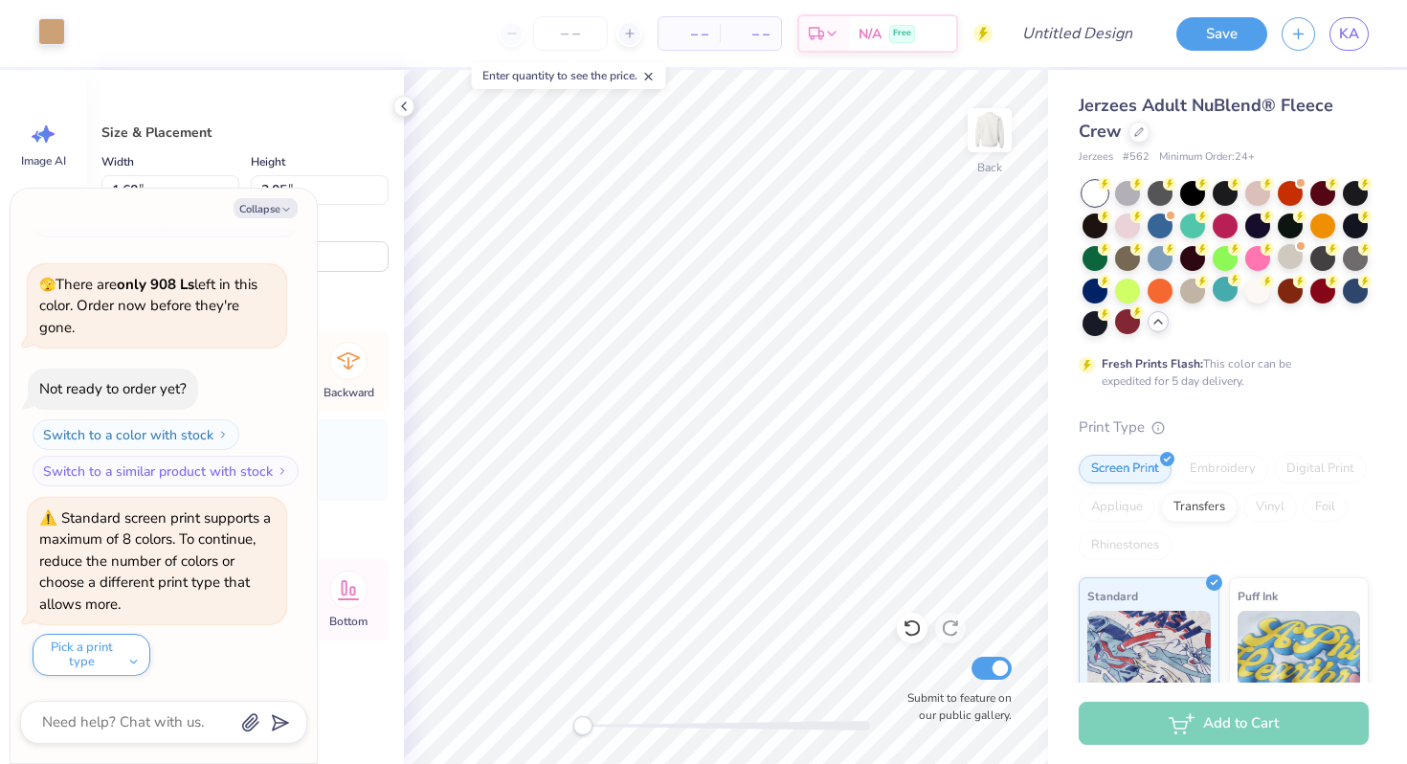
click at [55, 34] on div at bounding box center [51, 31] width 27 height 27
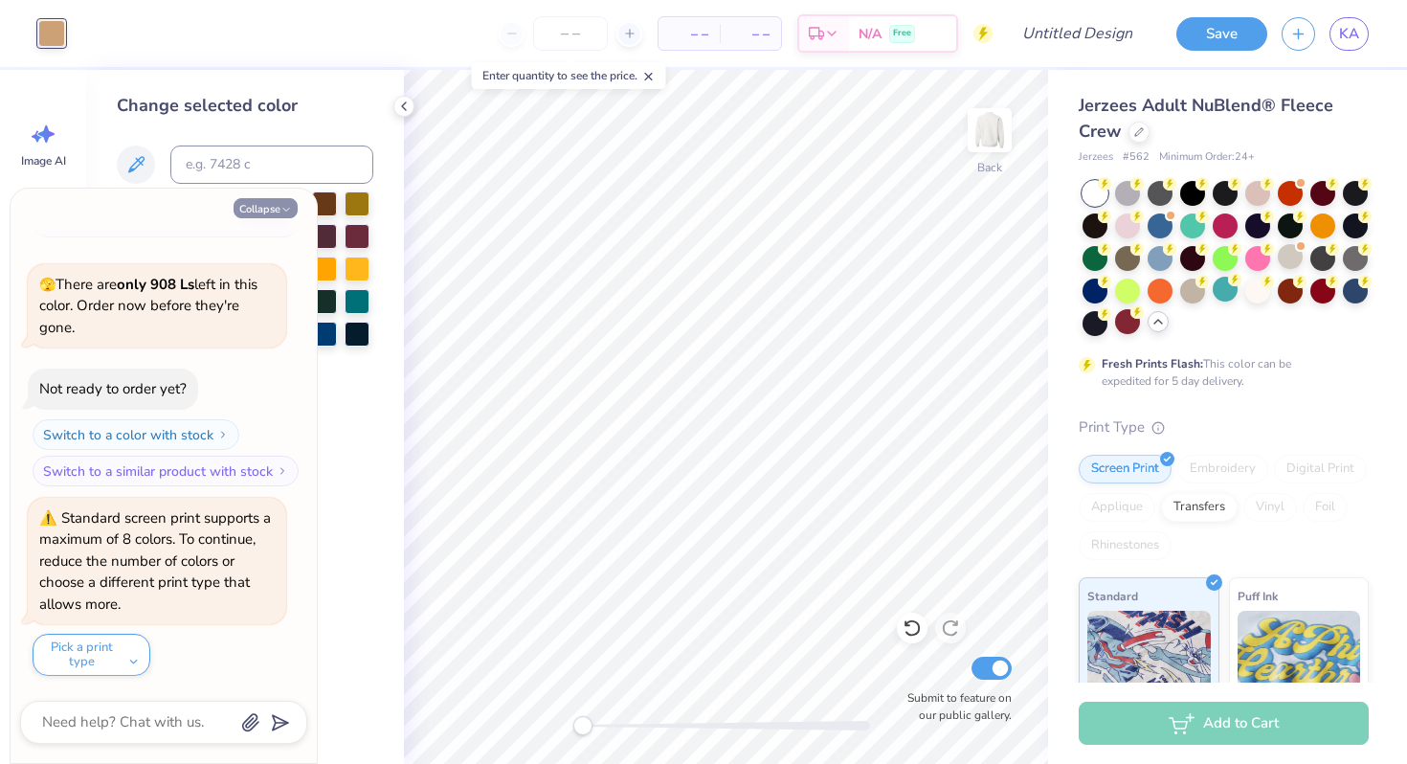
click at [291, 208] on icon "button" at bounding box center [285, 209] width 11 height 11
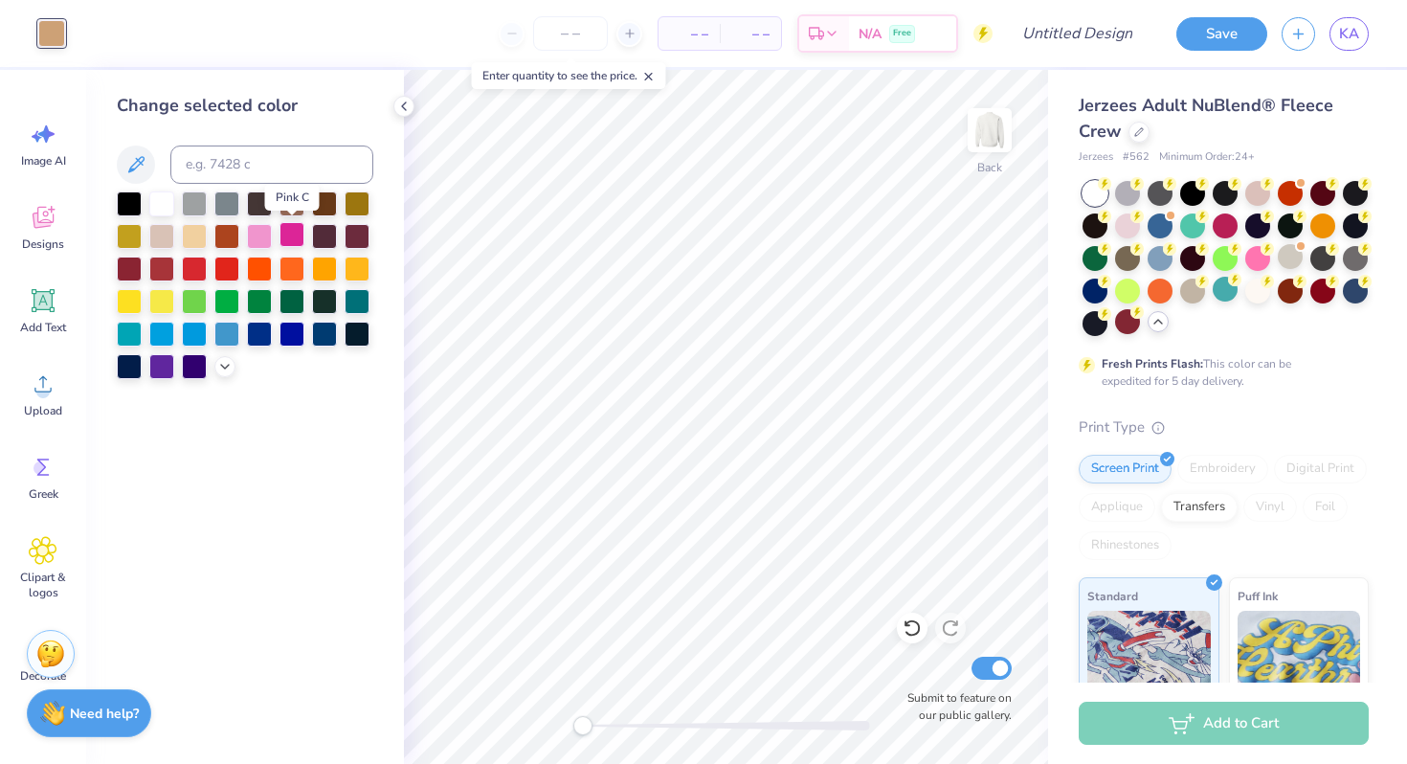
click at [294, 230] on div at bounding box center [291, 234] width 25 height 25
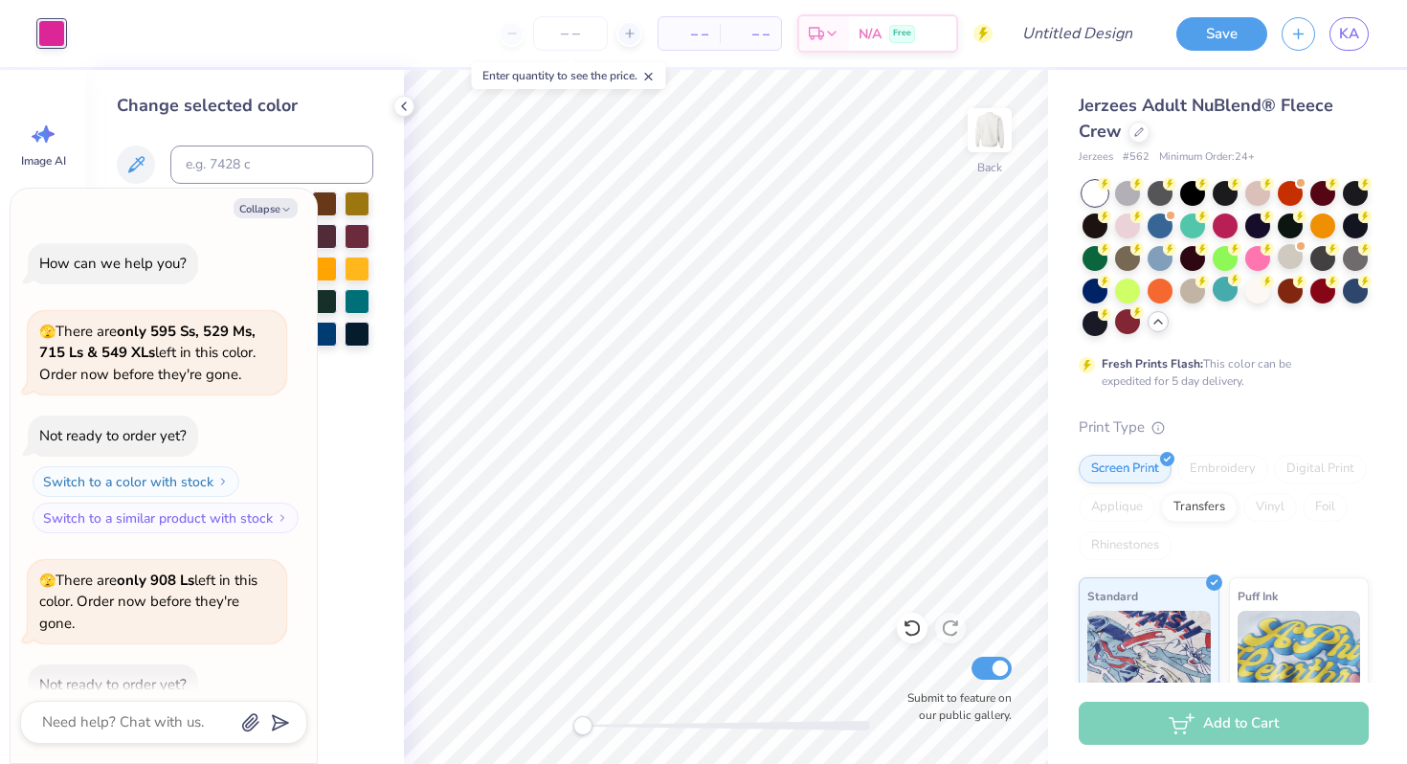
scroll to position [485, 0]
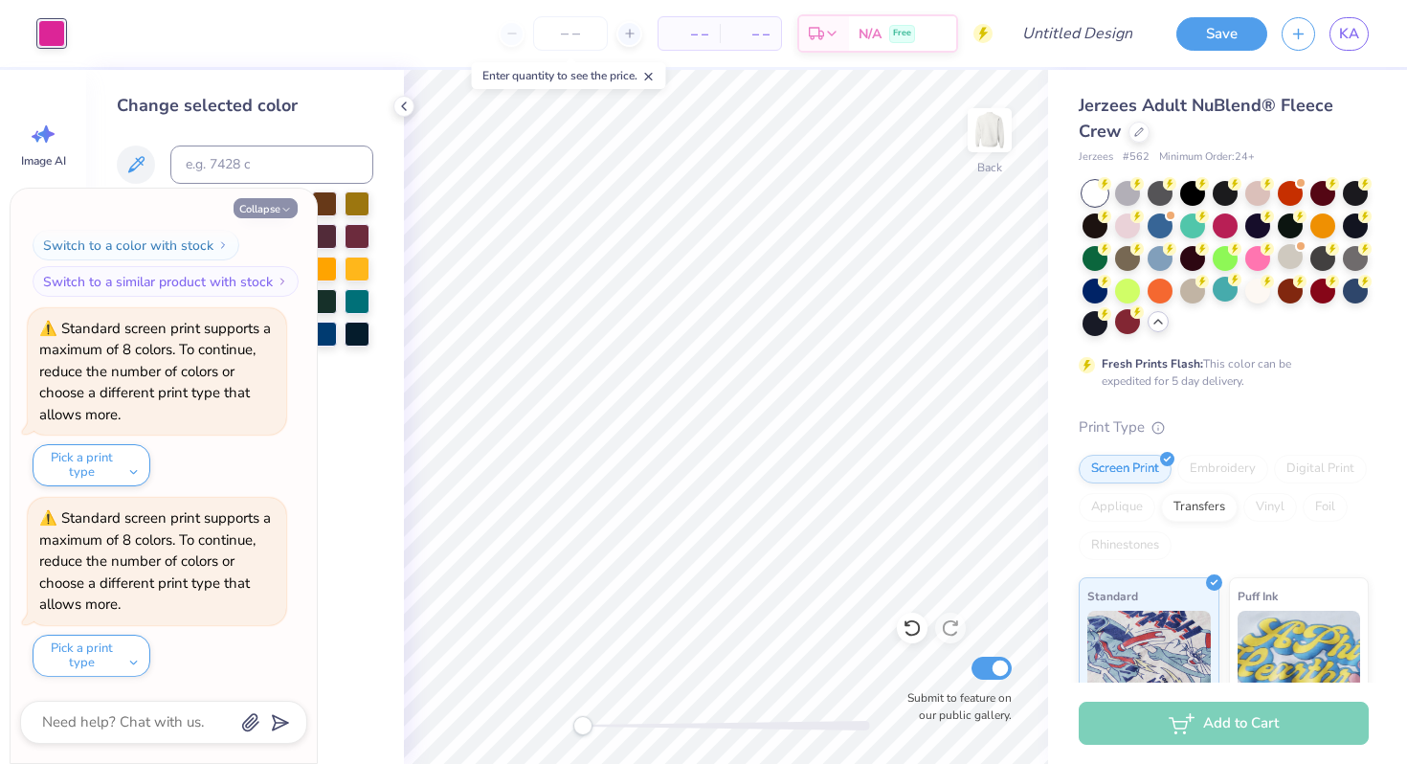
click at [278, 213] on button "Collapse" at bounding box center [266, 208] width 64 height 20
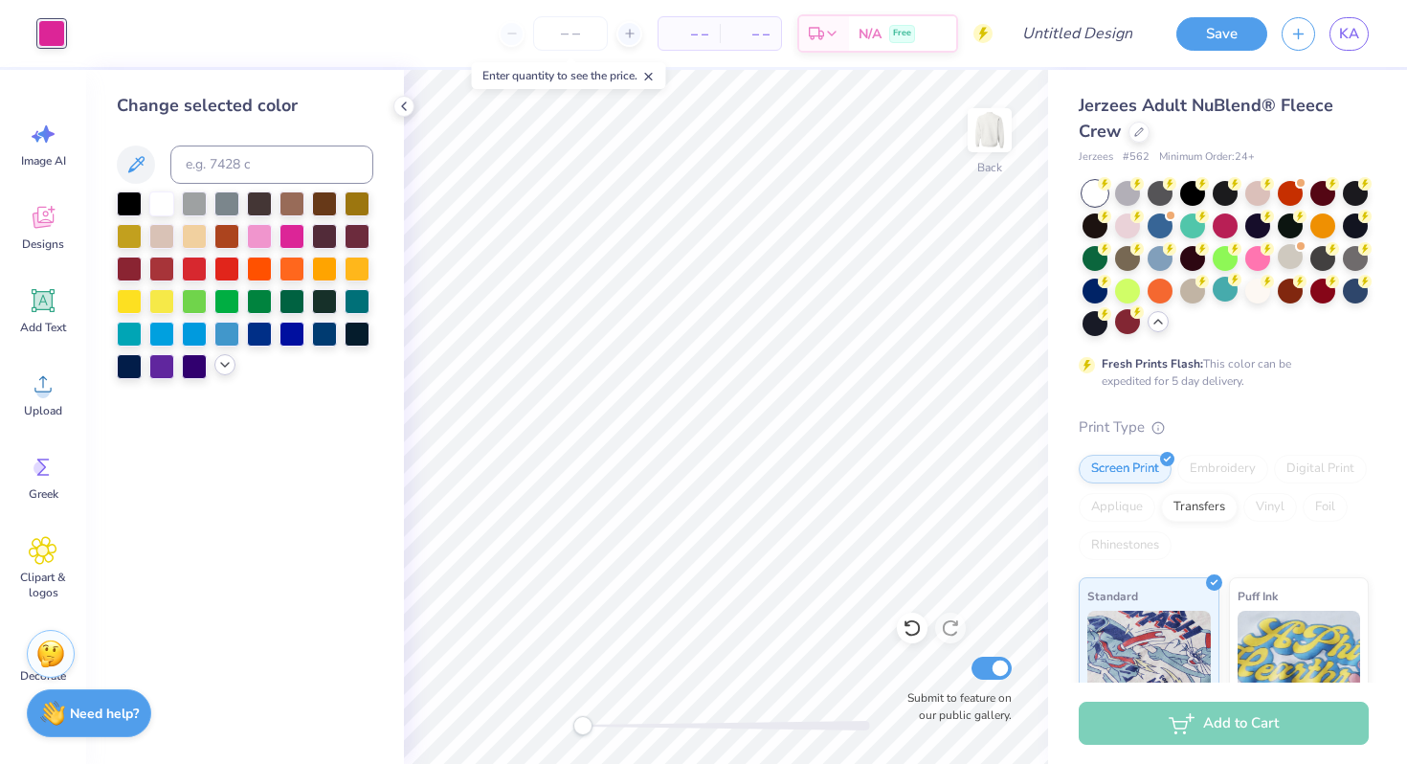
click at [225, 365] on polyline at bounding box center [225, 365] width 8 height 4
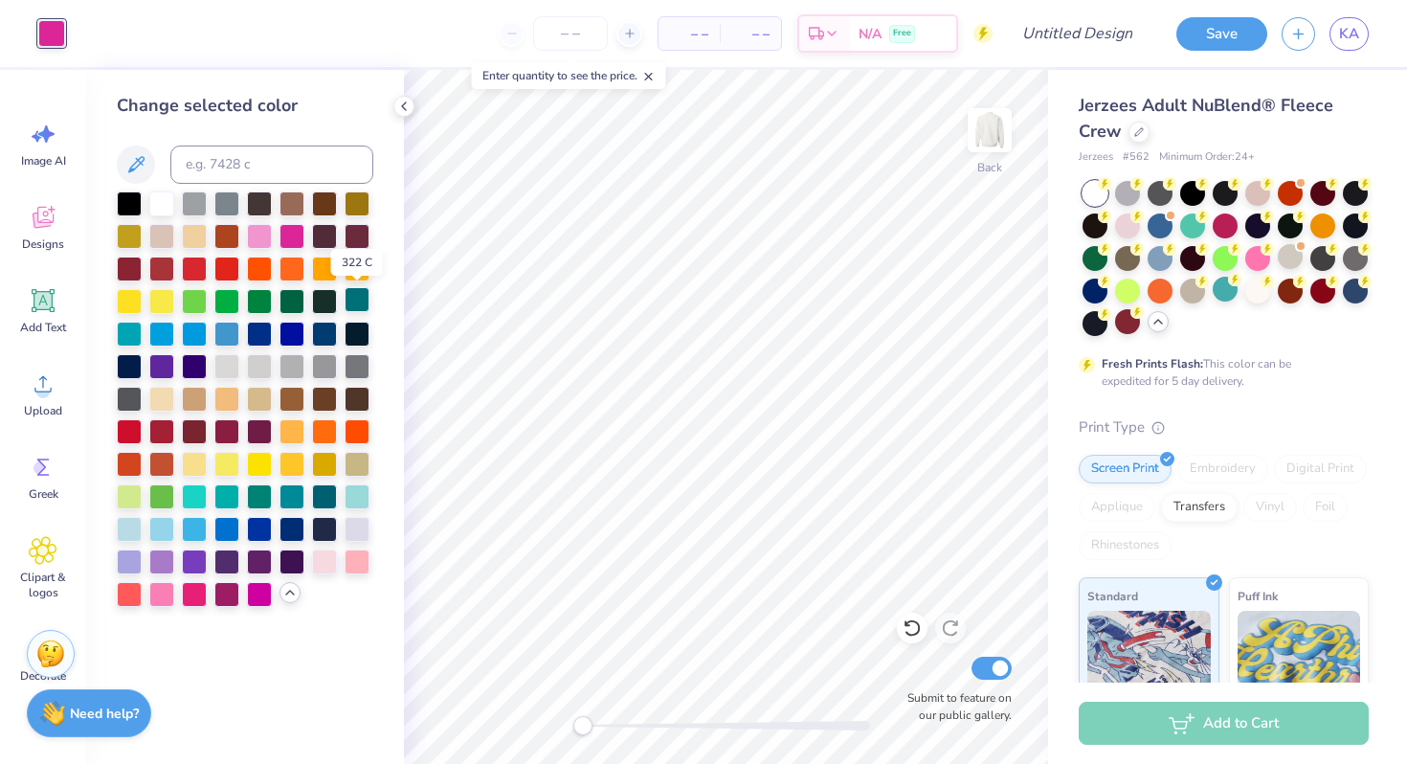
click at [359, 297] on div at bounding box center [357, 299] width 25 height 25
click at [225, 305] on div at bounding box center [226, 299] width 25 height 25
click at [156, 373] on div at bounding box center [161, 364] width 25 height 25
click at [289, 432] on div at bounding box center [291, 429] width 25 height 25
click at [355, 272] on div at bounding box center [357, 267] width 25 height 25
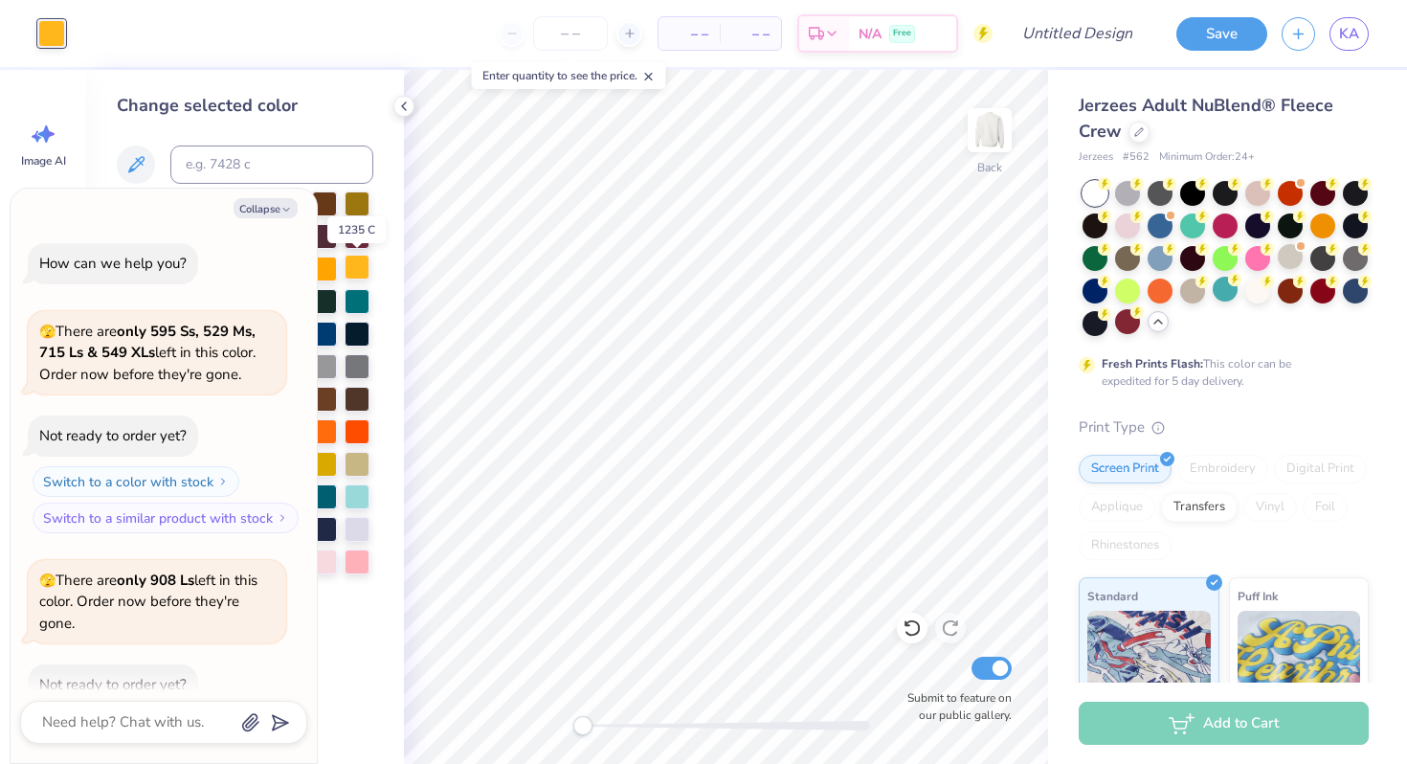
scroll to position [676, 0]
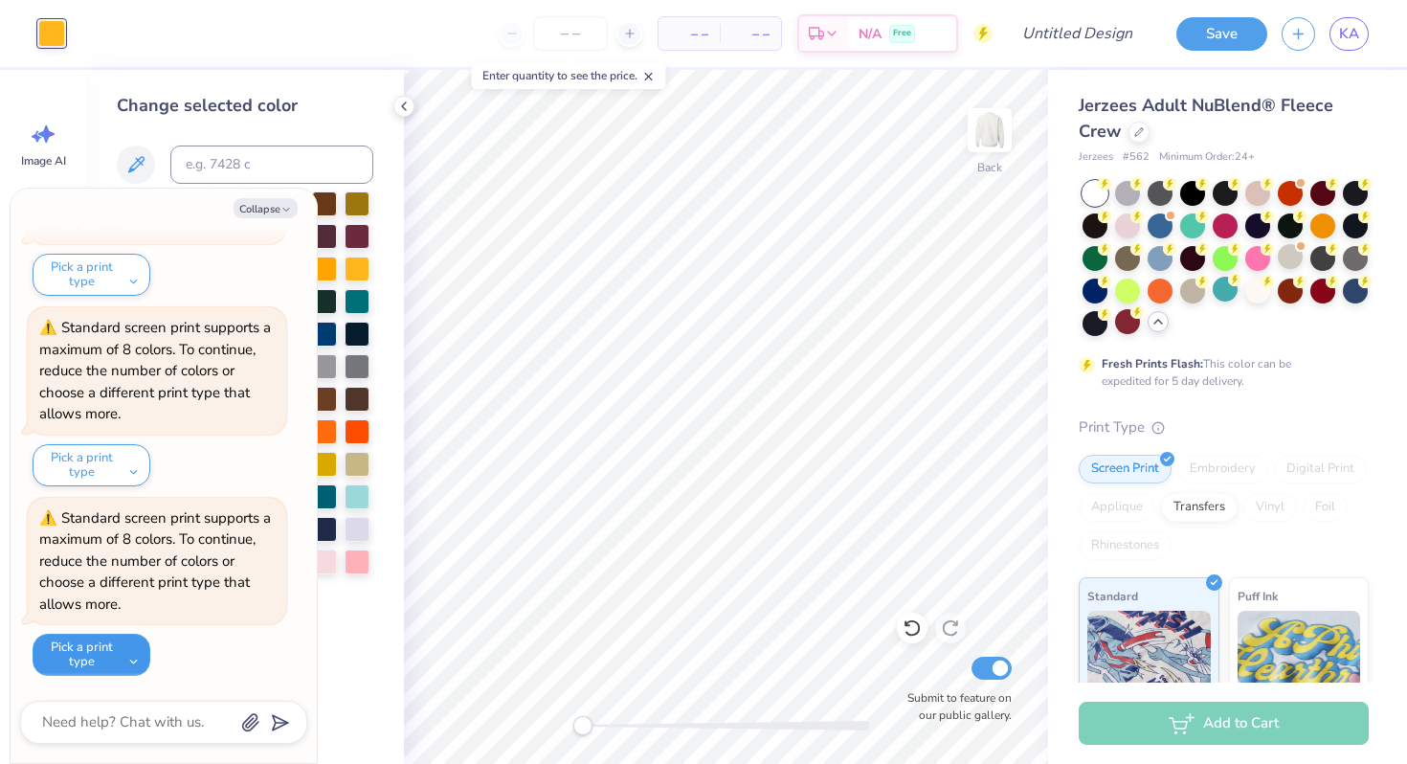
click at [135, 649] on button "Pick a print type" at bounding box center [92, 655] width 118 height 42
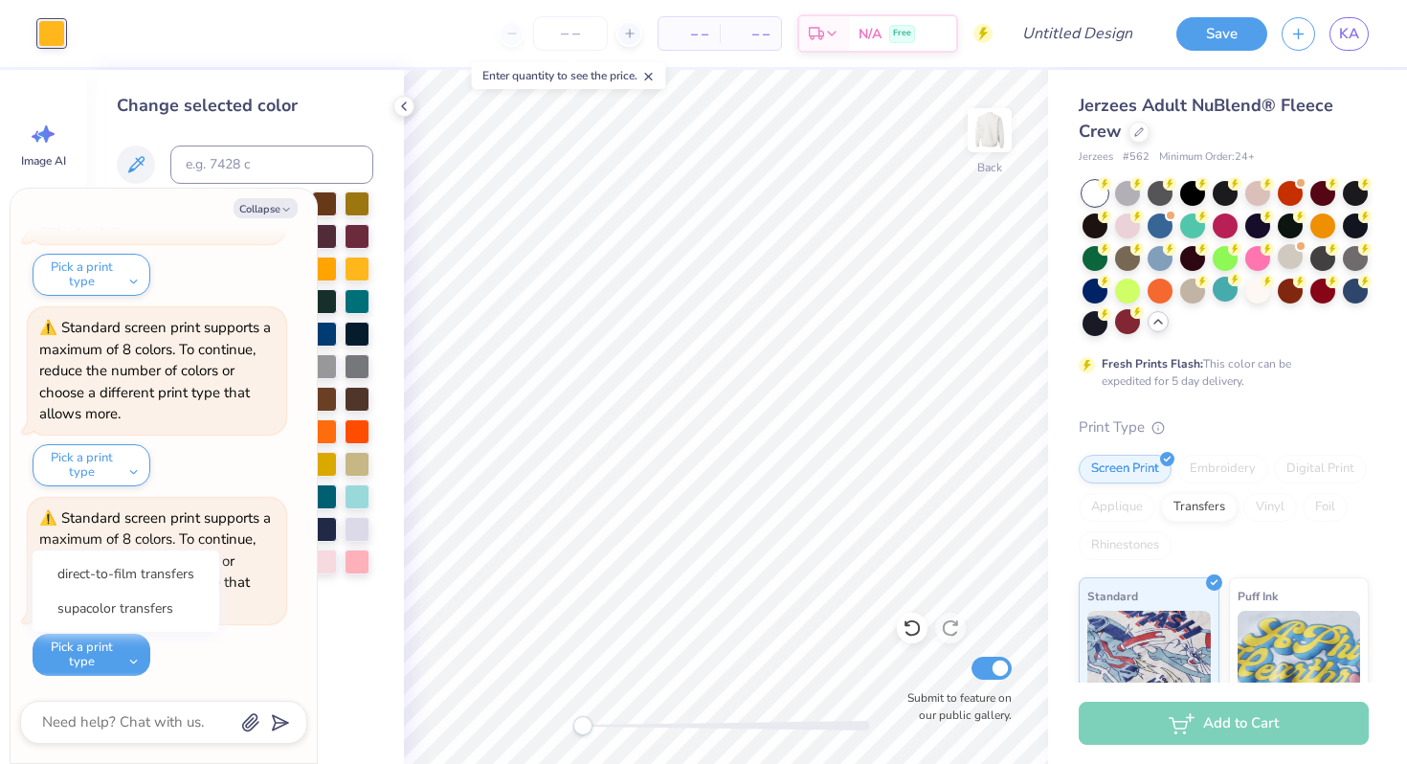
click at [283, 294] on div "Standard screen print supports a maximum of 8 colors. To continue, reduce the n…" at bounding box center [157, 207] width 258 height 179
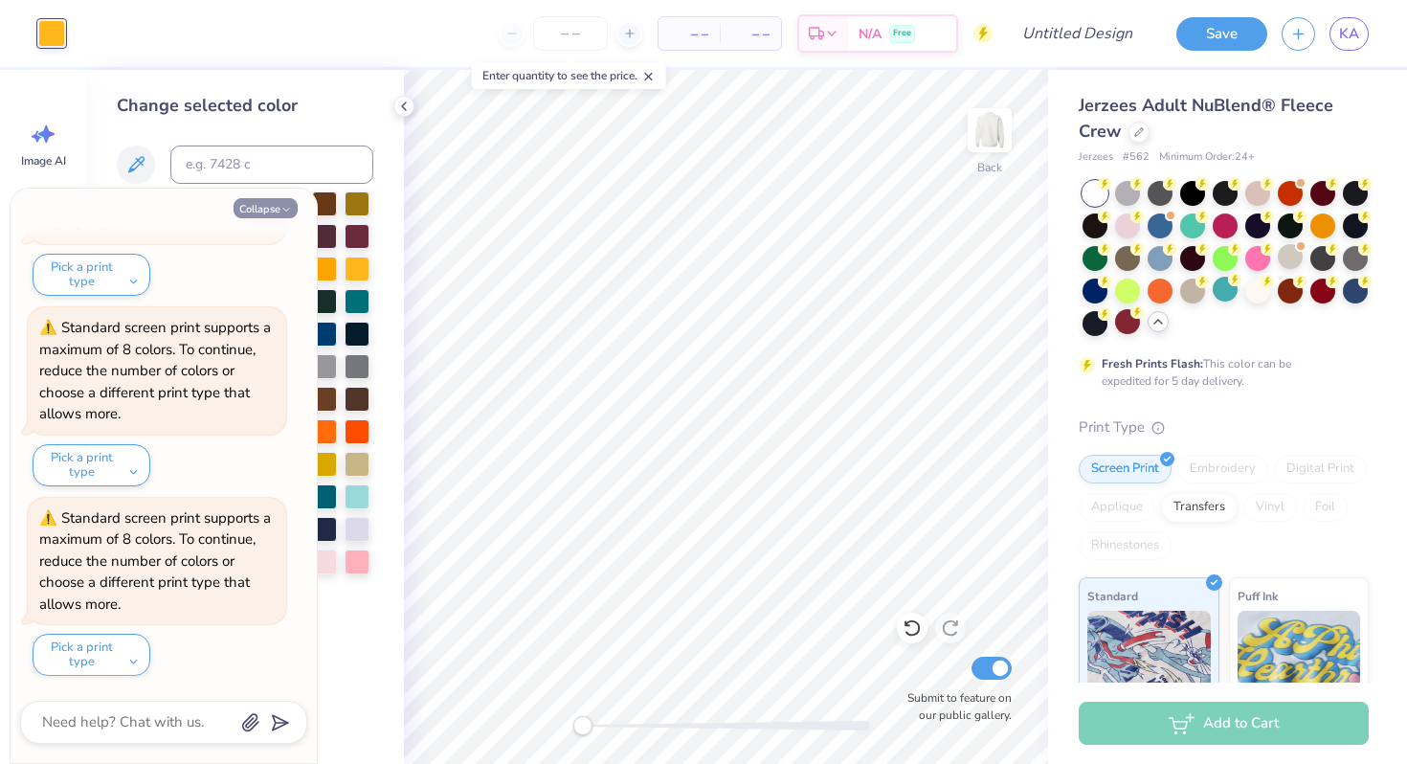
click at [285, 213] on icon "button" at bounding box center [285, 209] width 11 height 11
type textarea "x"
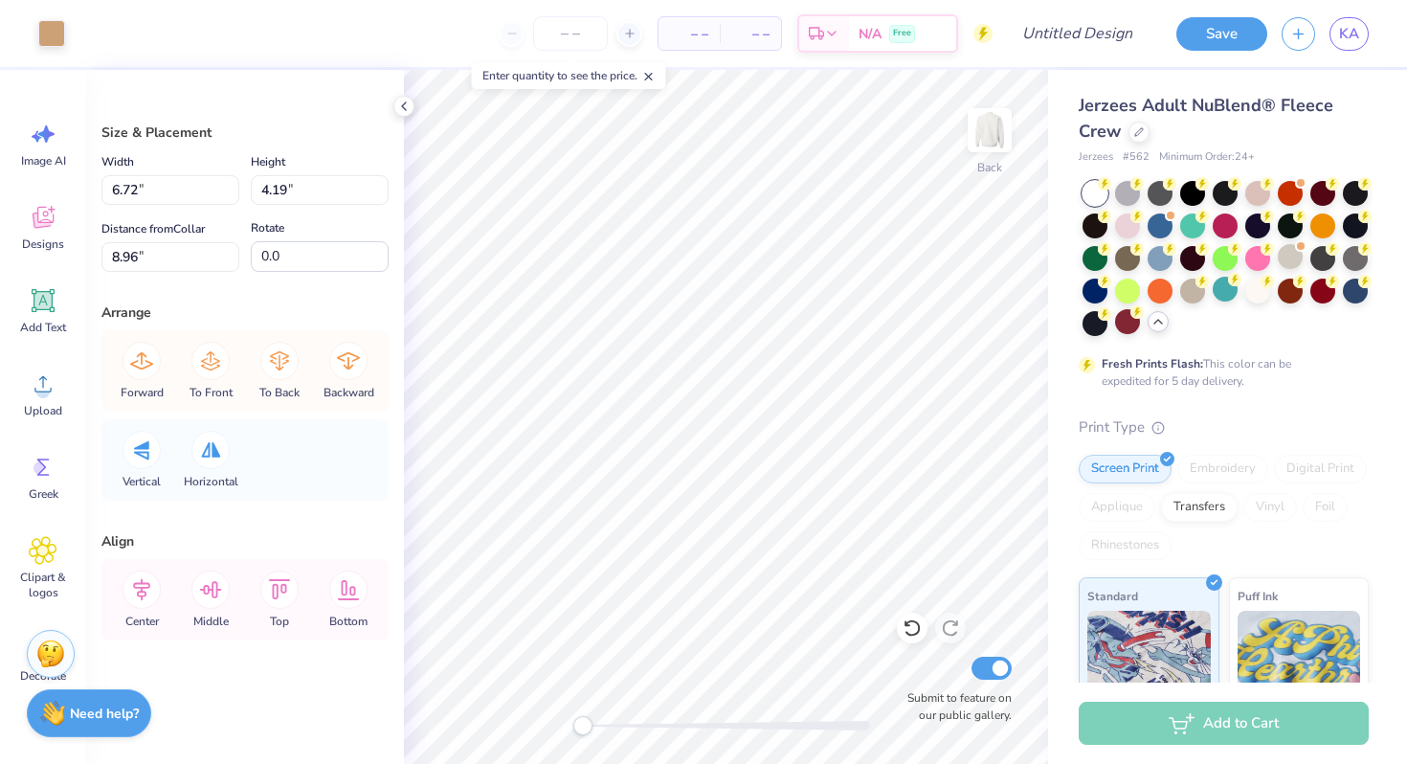
type input "6.72"
type input "4.19"
type input "8.96"
click at [42, 27] on div at bounding box center [51, 31] width 27 height 27
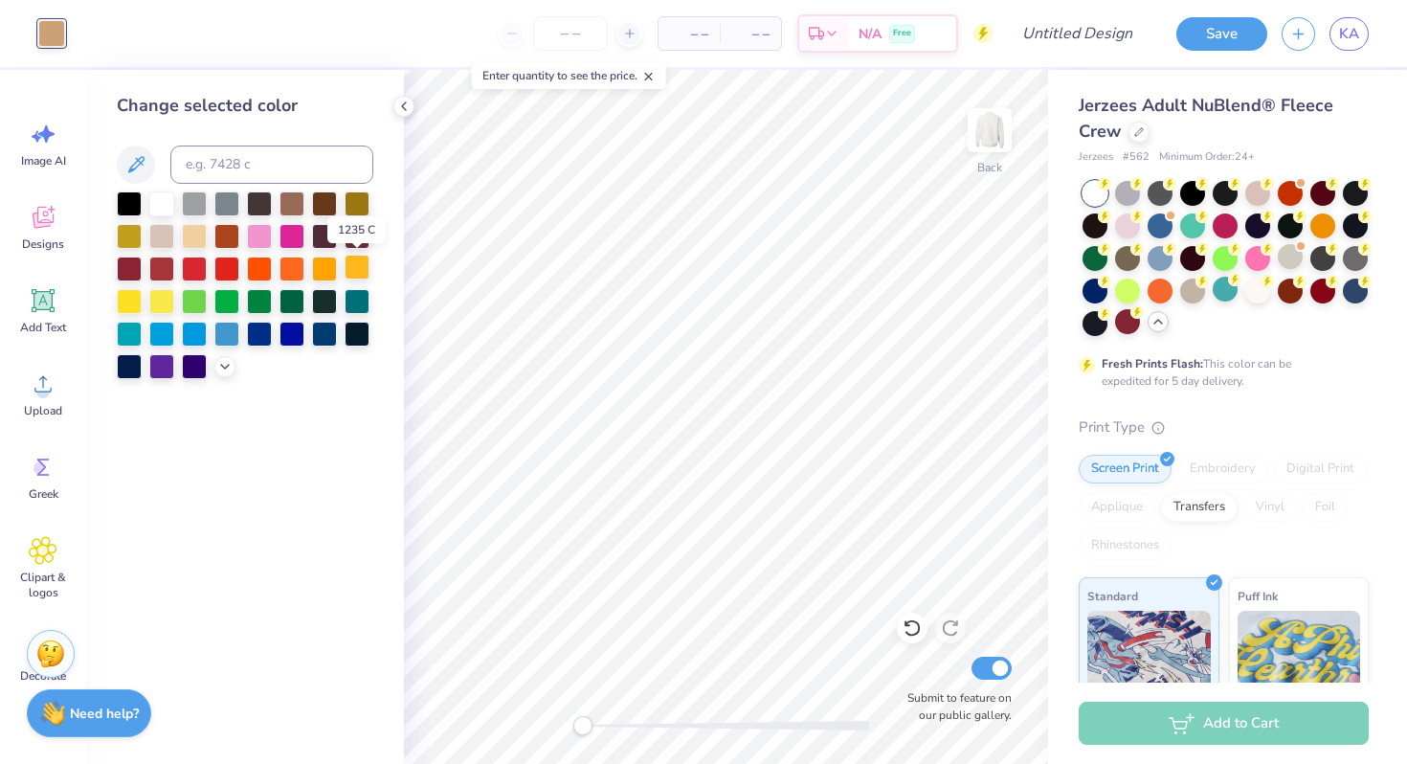
click at [351, 272] on div at bounding box center [357, 267] width 25 height 25
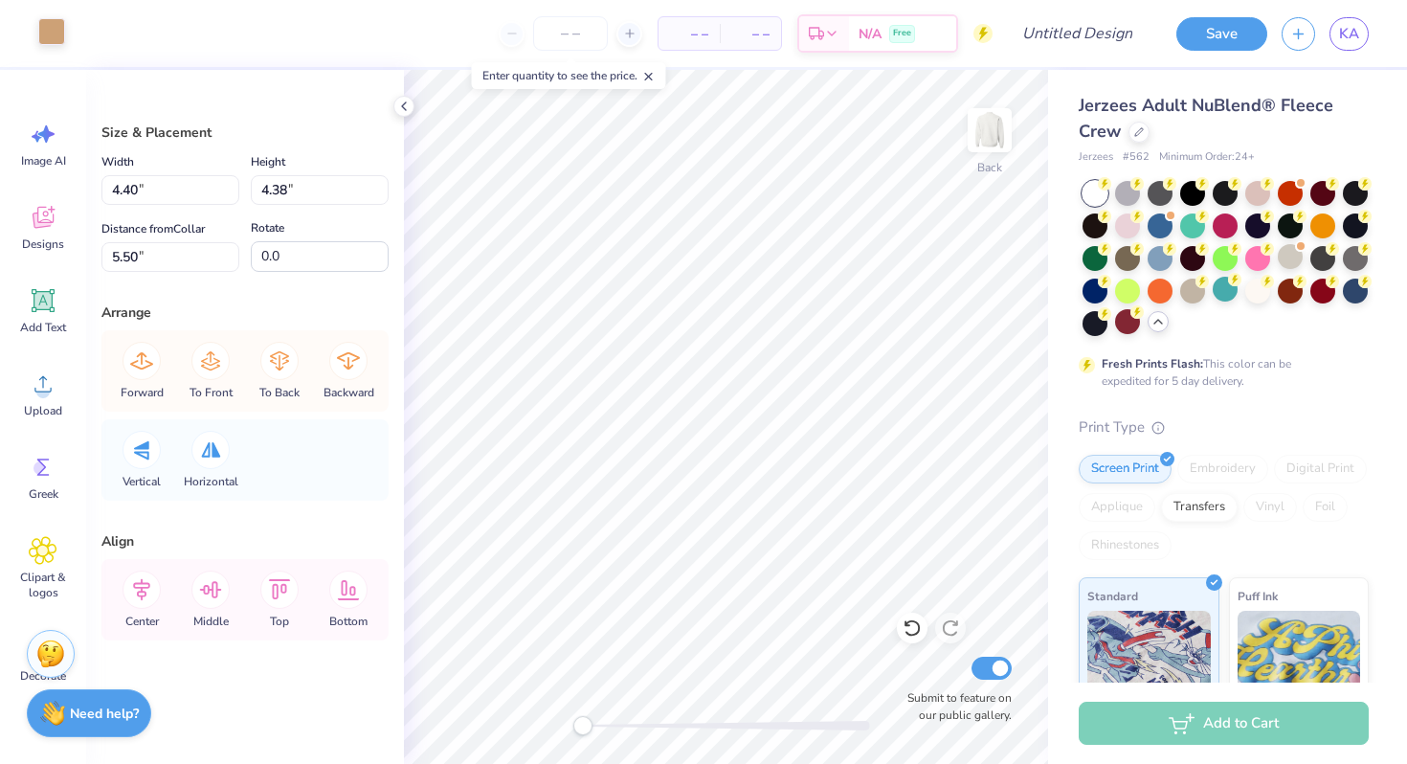
click at [54, 29] on div at bounding box center [51, 31] width 27 height 27
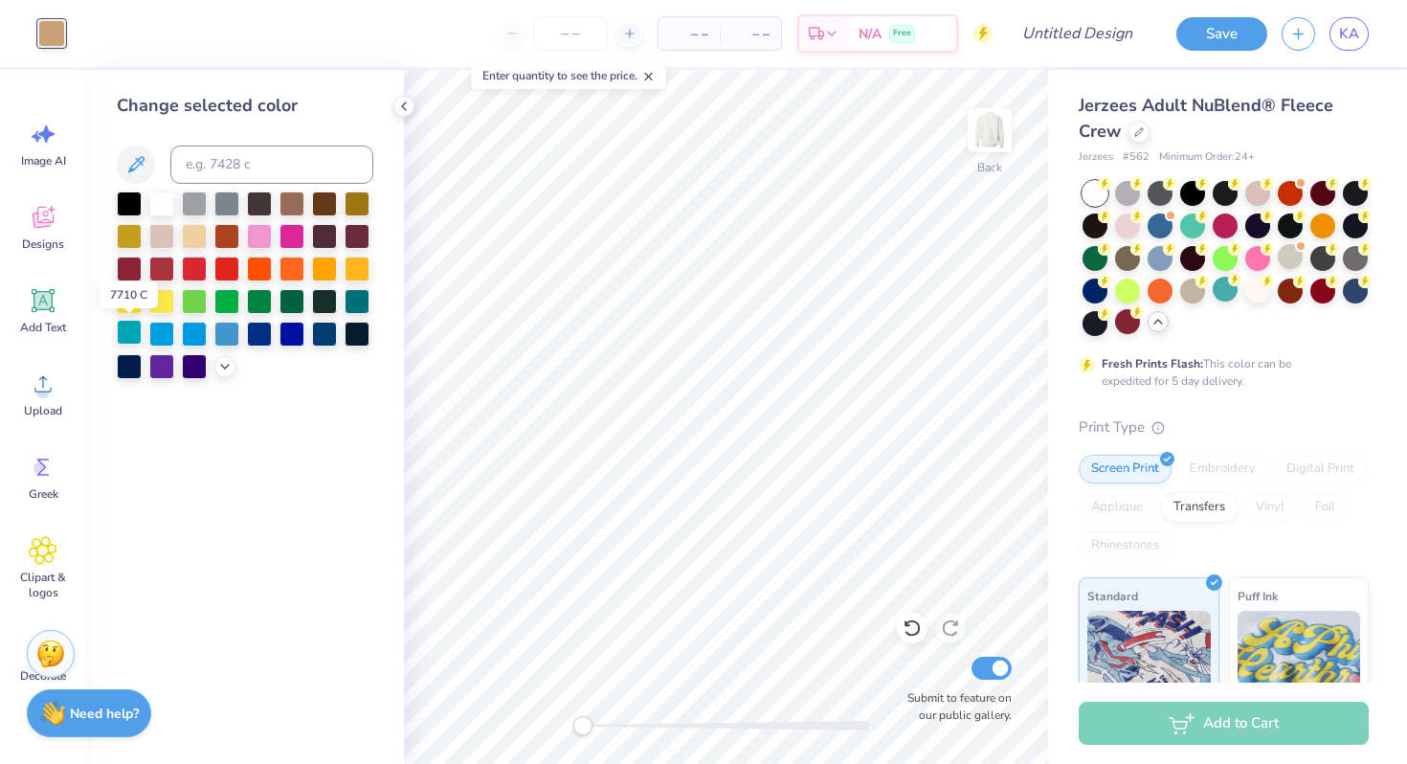
click at [127, 335] on div at bounding box center [129, 332] width 25 height 25
click at [261, 237] on div at bounding box center [259, 234] width 25 height 25
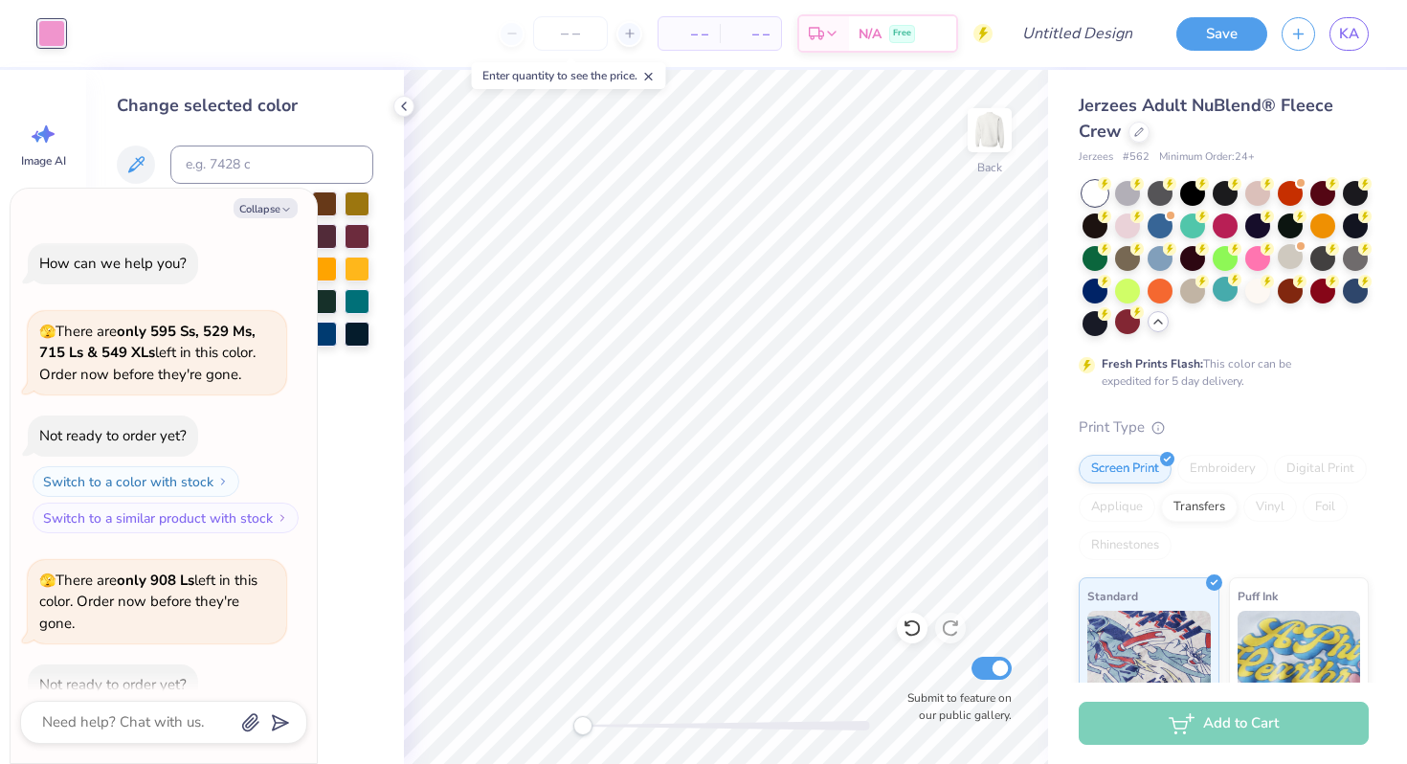
scroll to position [865, 0]
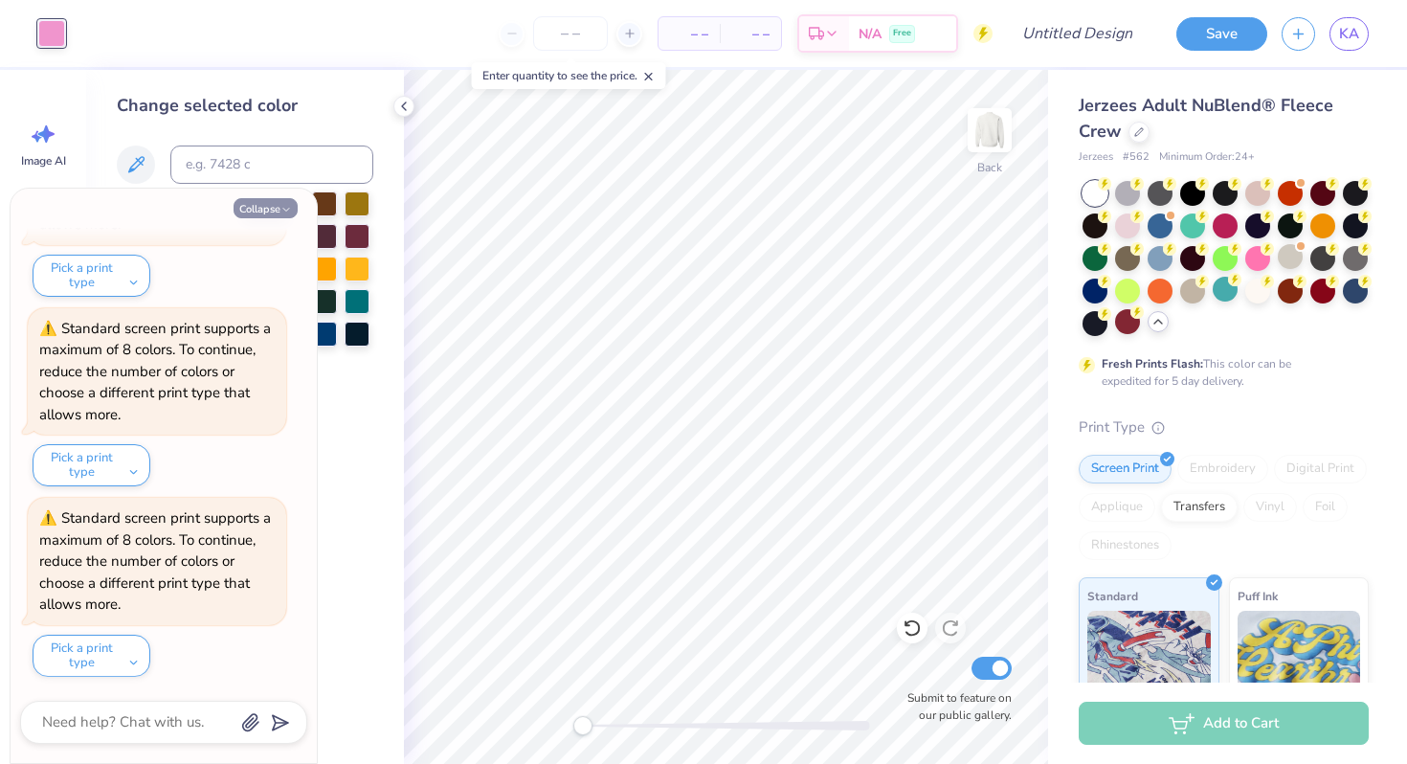
click at [276, 208] on button "Collapse" at bounding box center [266, 208] width 64 height 20
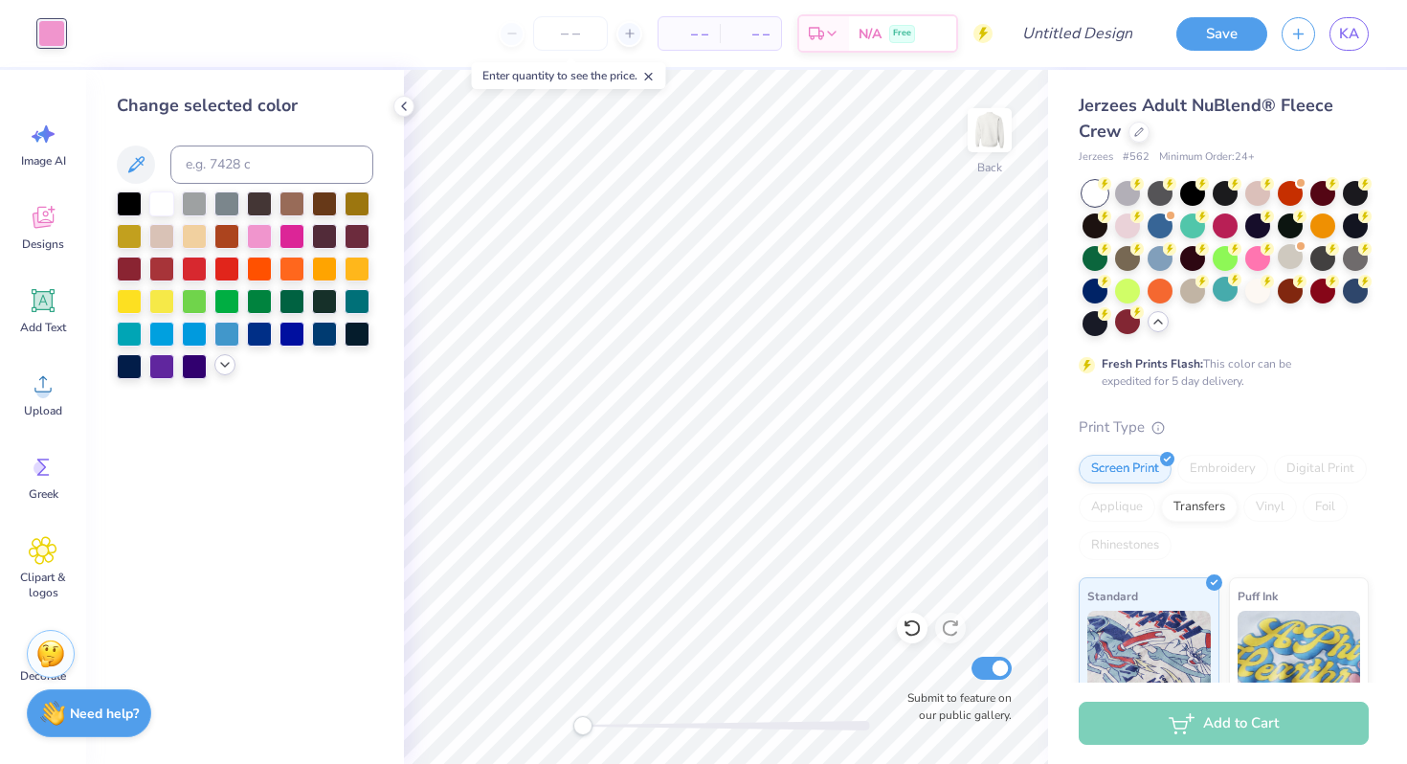
click at [223, 367] on icon at bounding box center [224, 364] width 15 height 15
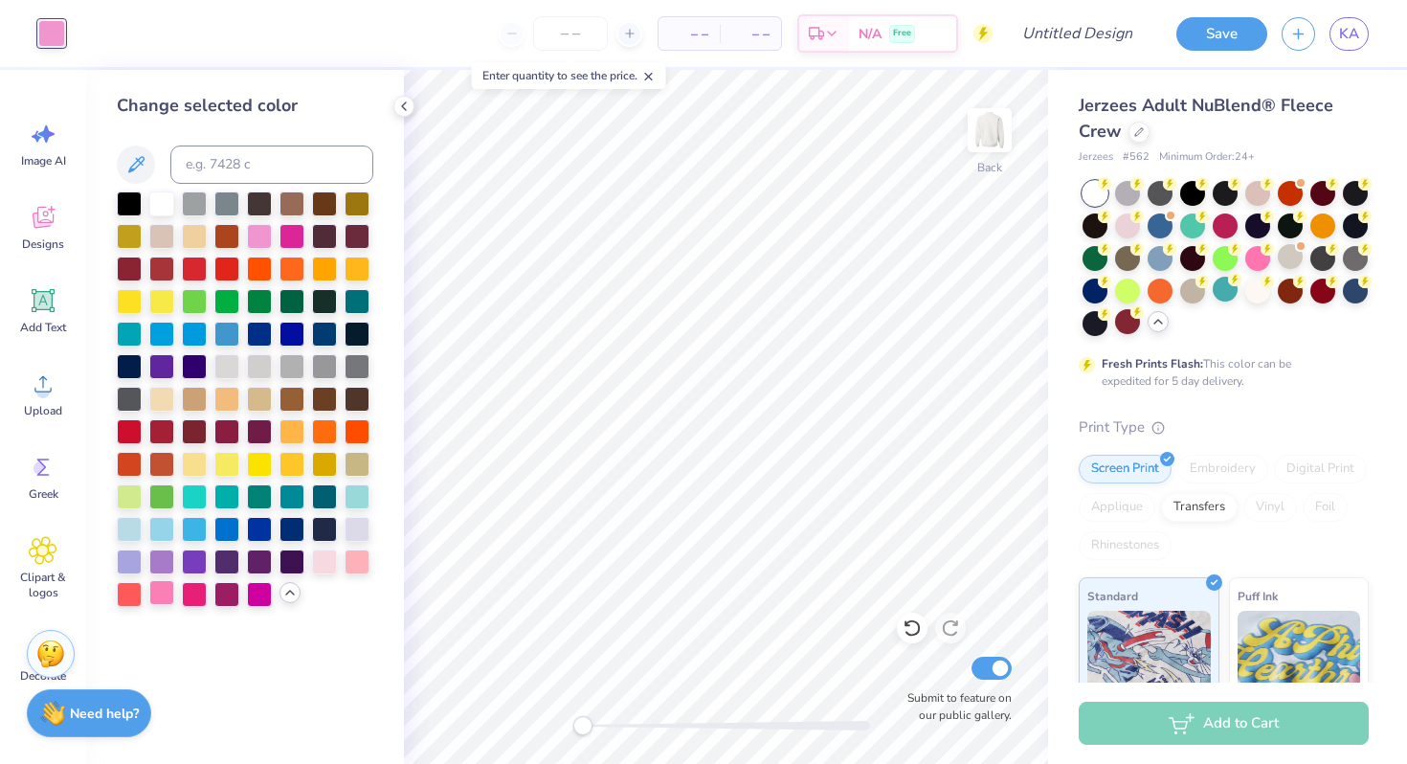
click at [161, 594] on div at bounding box center [161, 592] width 25 height 25
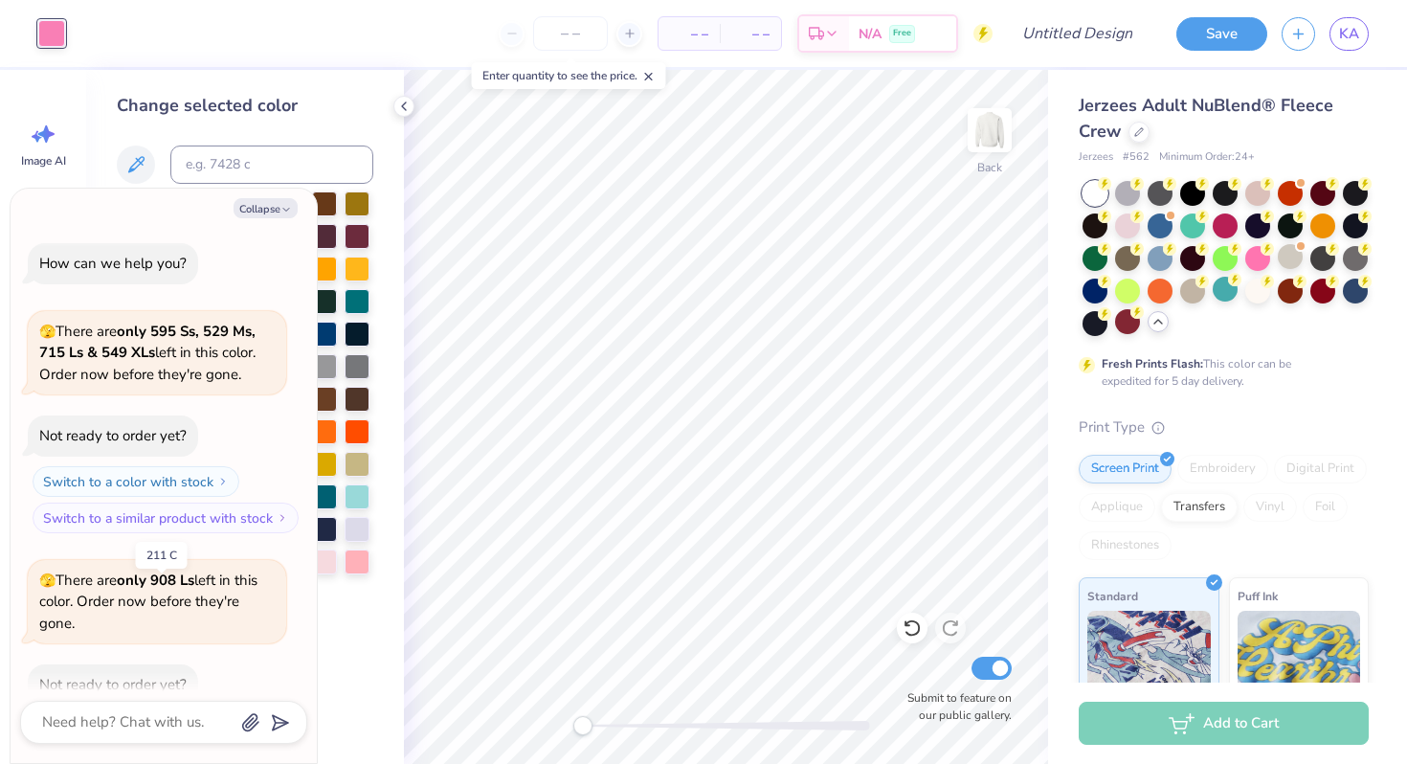
scroll to position [1056, 0]
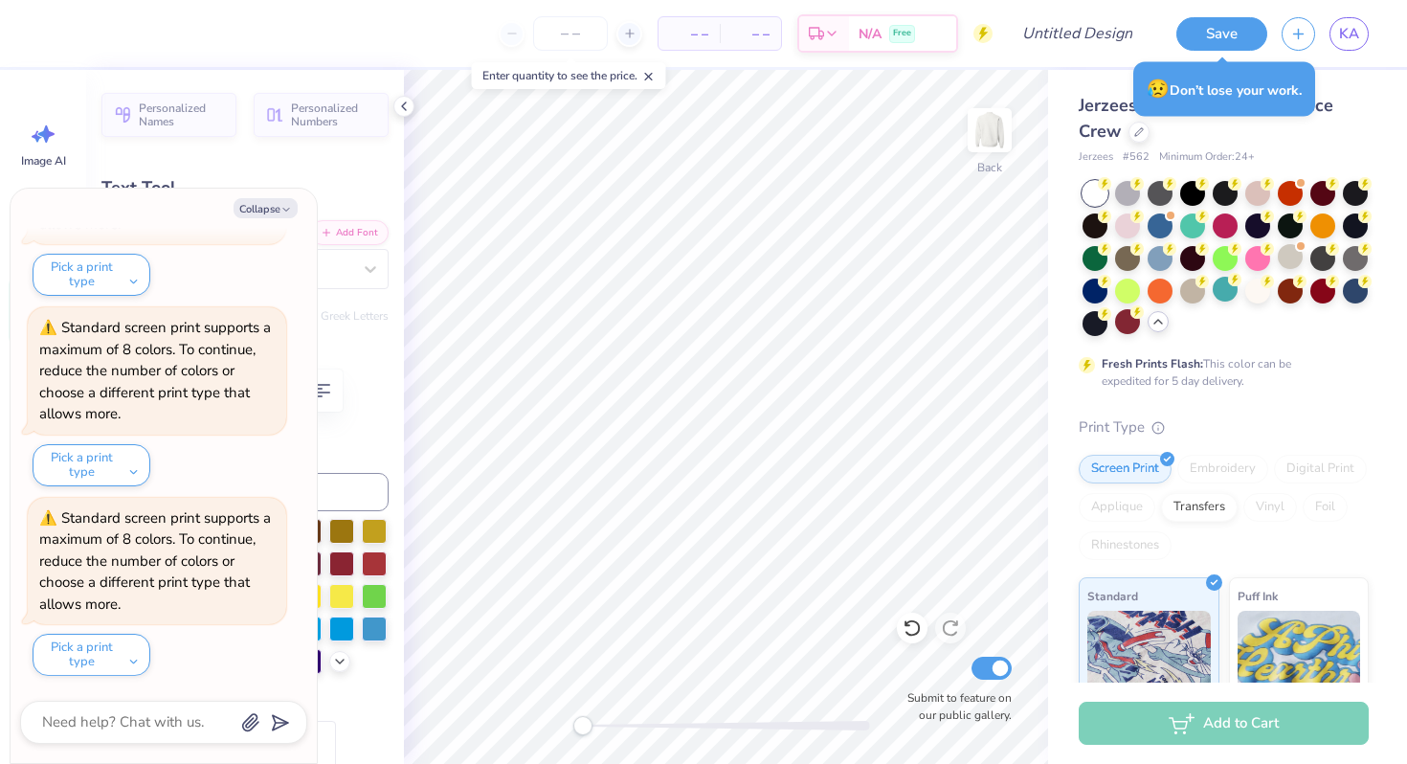
click at [268, 218] on div "Collapse How can we help you? 🫣 There are only 595 Ss, 529 Ms, 715 Ls & 549 XLs…" at bounding box center [164, 476] width 306 height 574
click at [268, 210] on button "Collapse" at bounding box center [266, 208] width 64 height 20
type textarea "x"
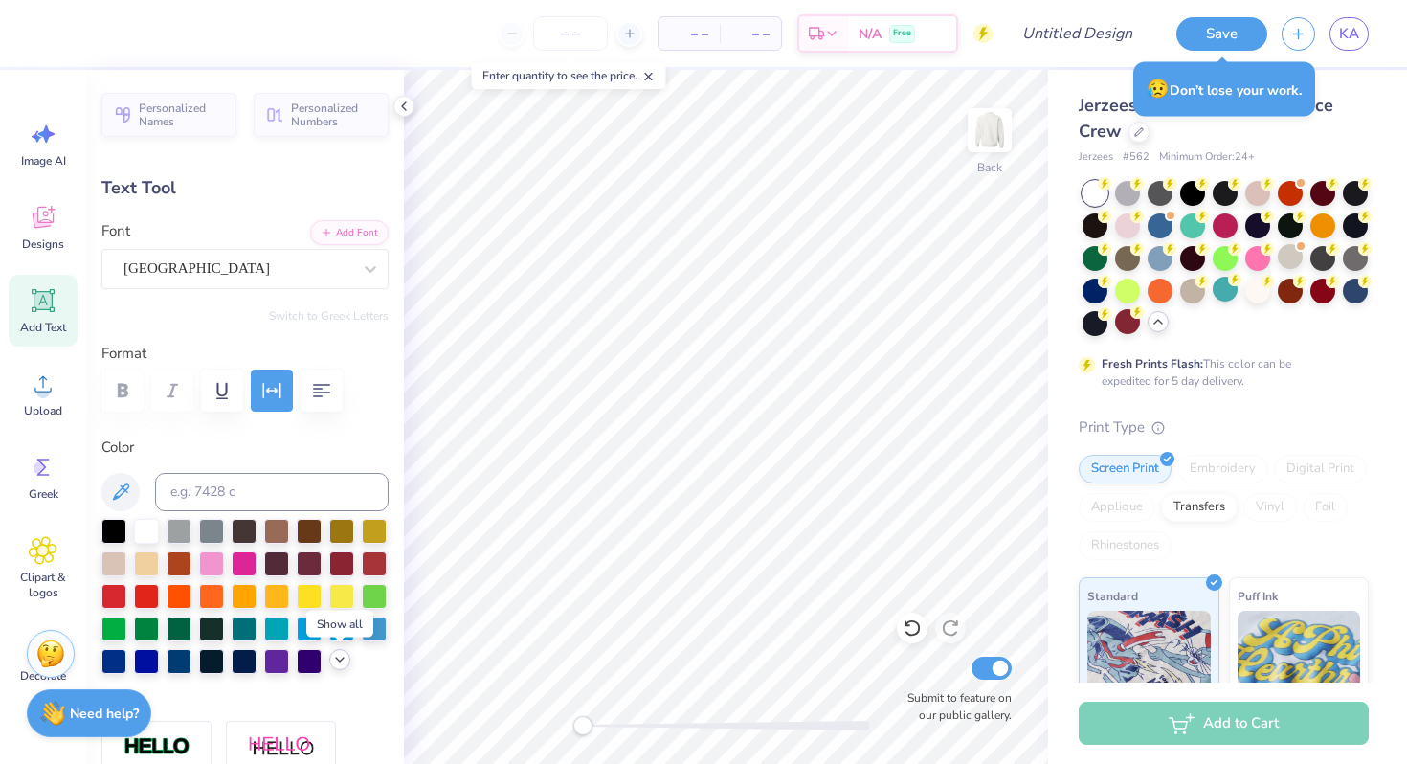
click at [339, 659] on polyline at bounding box center [340, 659] width 8 height 4
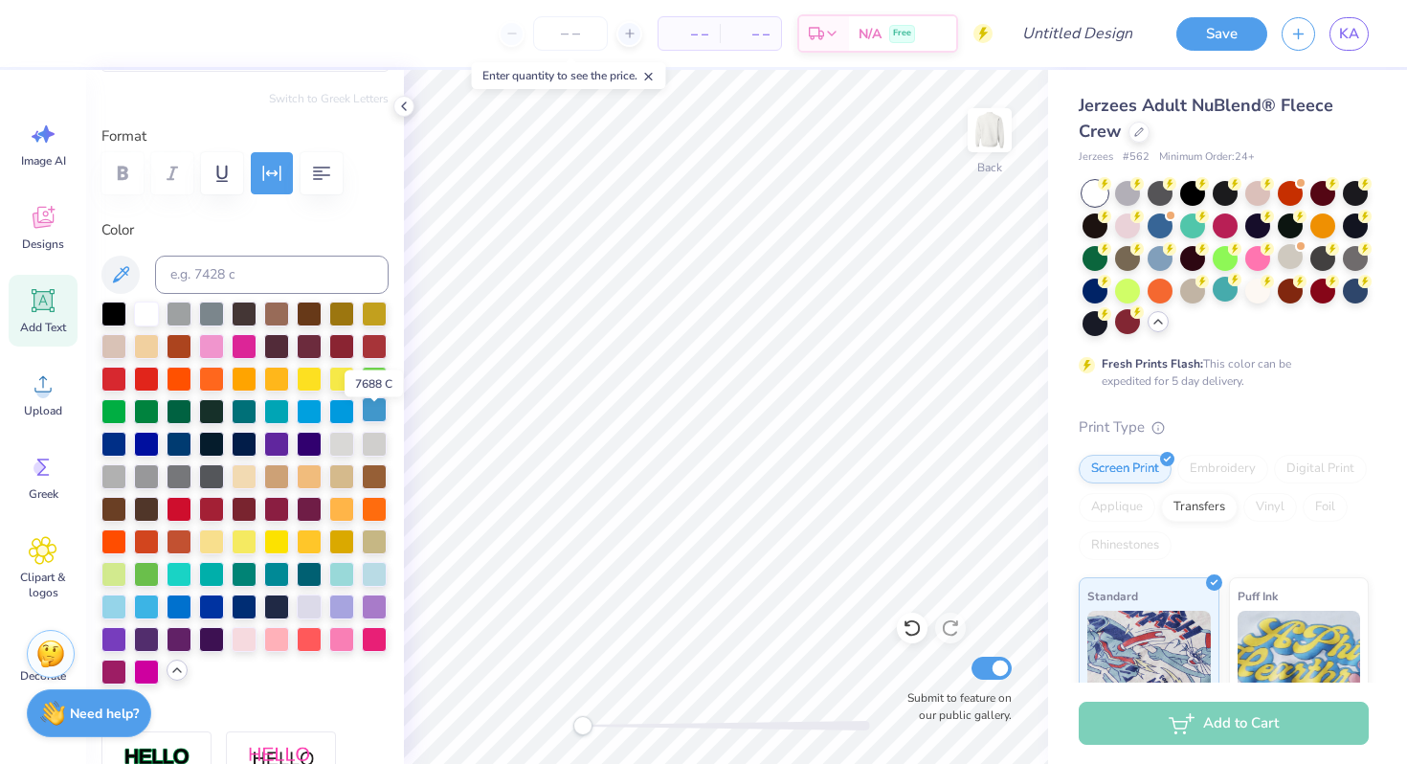
scroll to position [226, 0]
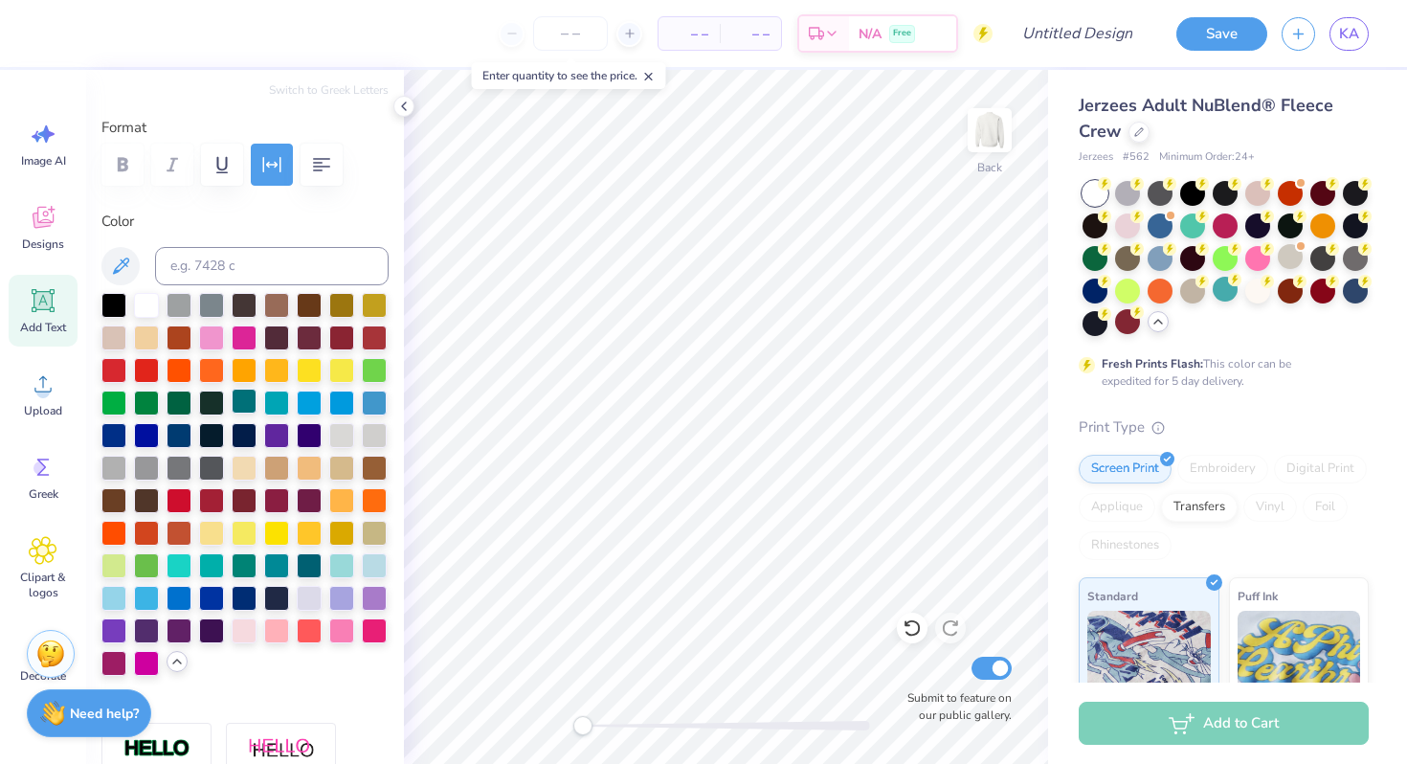
click at [244, 401] on div at bounding box center [244, 401] width 25 height 25
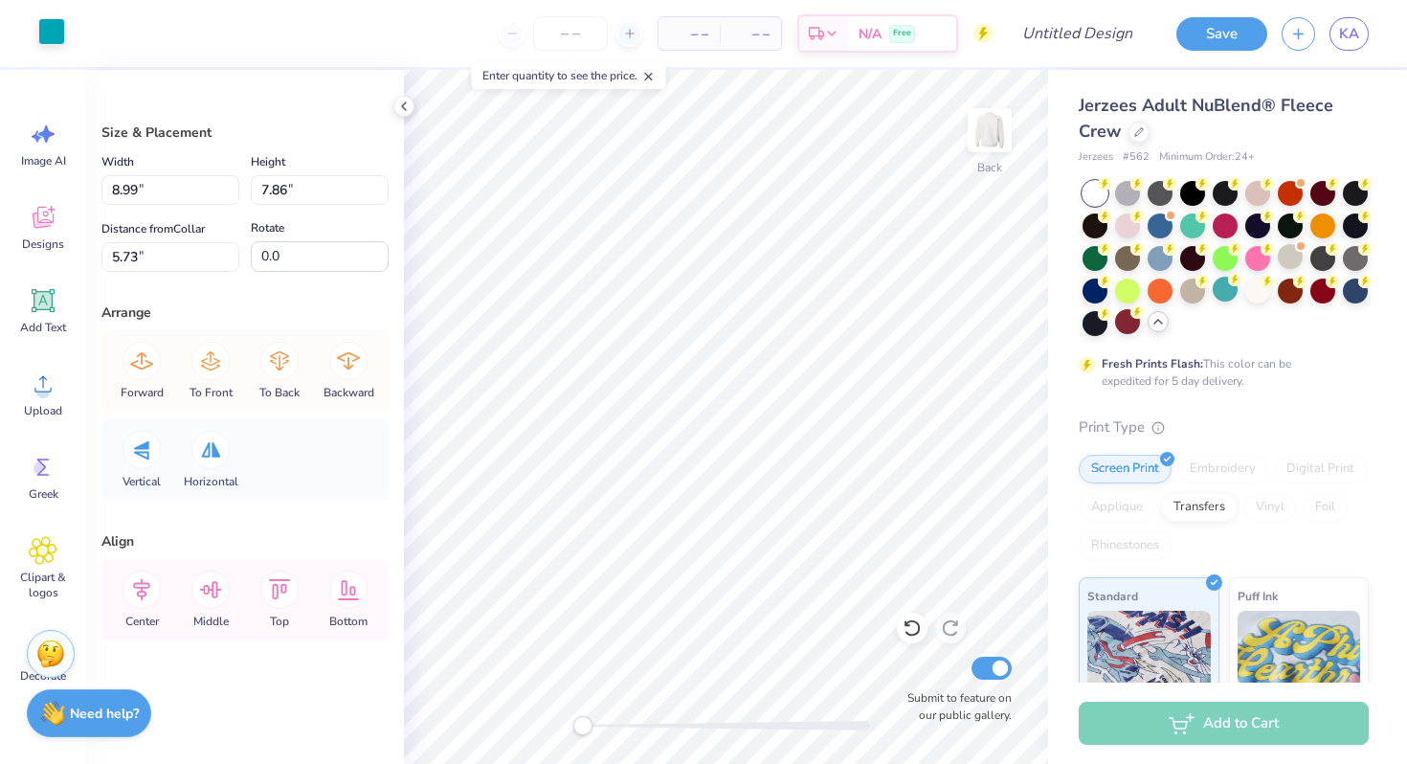
click at [65, 25] on div at bounding box center [51, 31] width 27 height 27
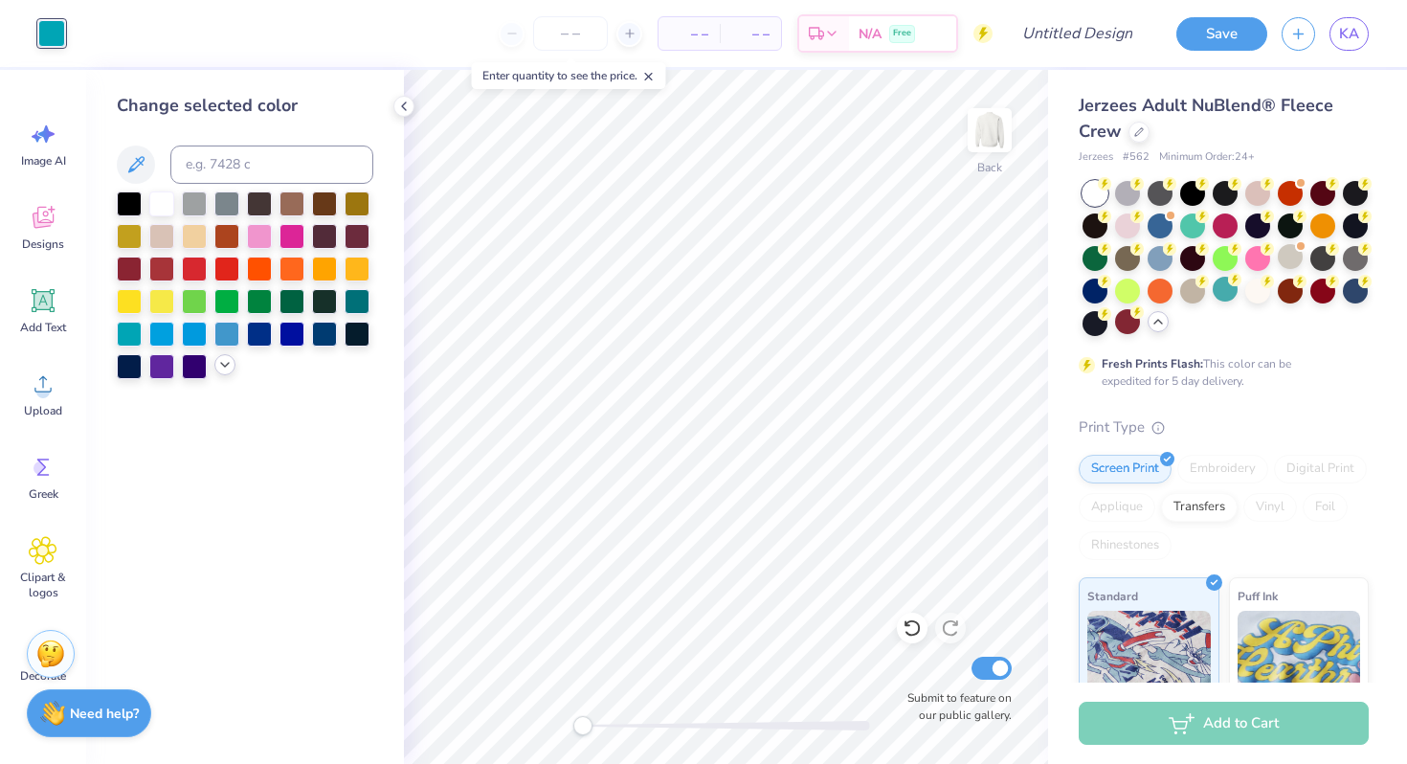
click at [225, 368] on icon at bounding box center [224, 364] width 15 height 15
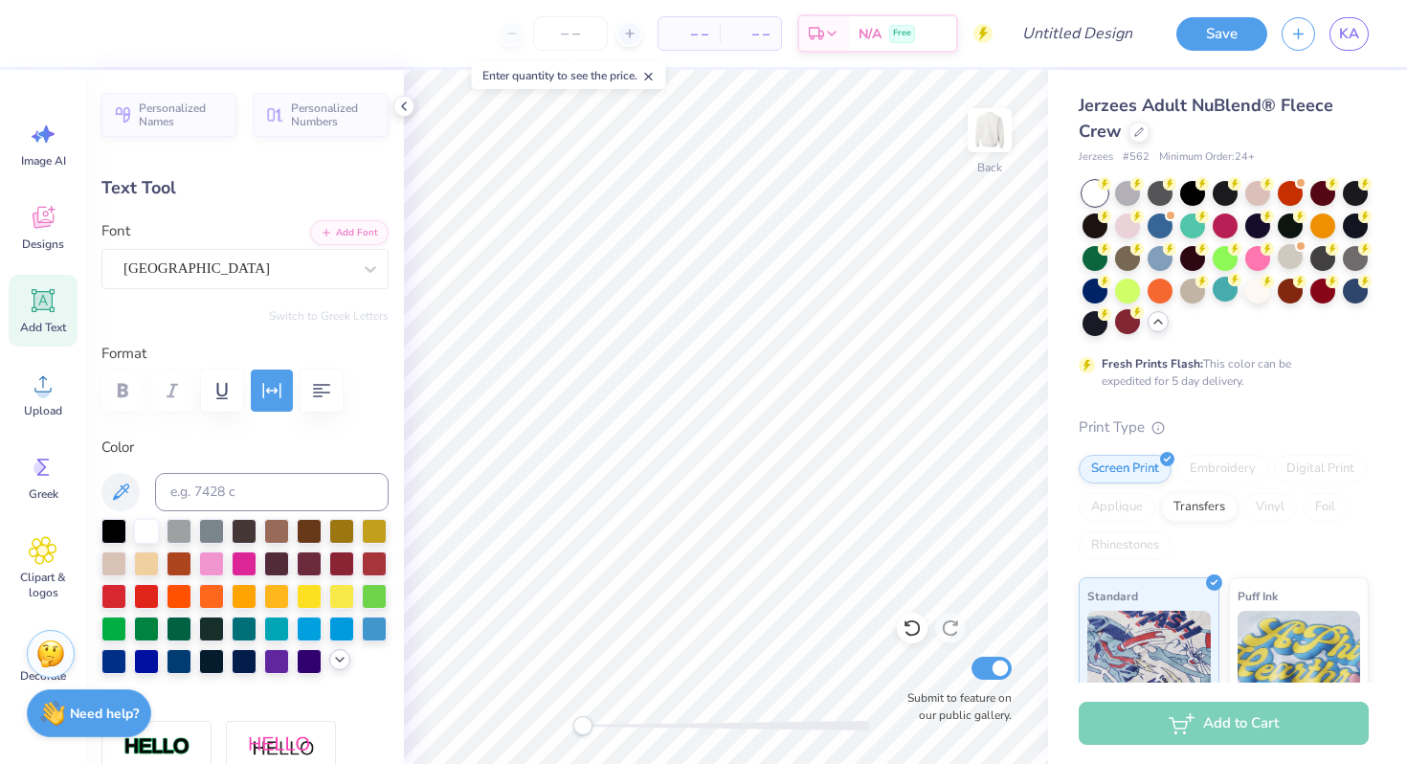
click at [339, 662] on icon at bounding box center [339, 659] width 15 height 15
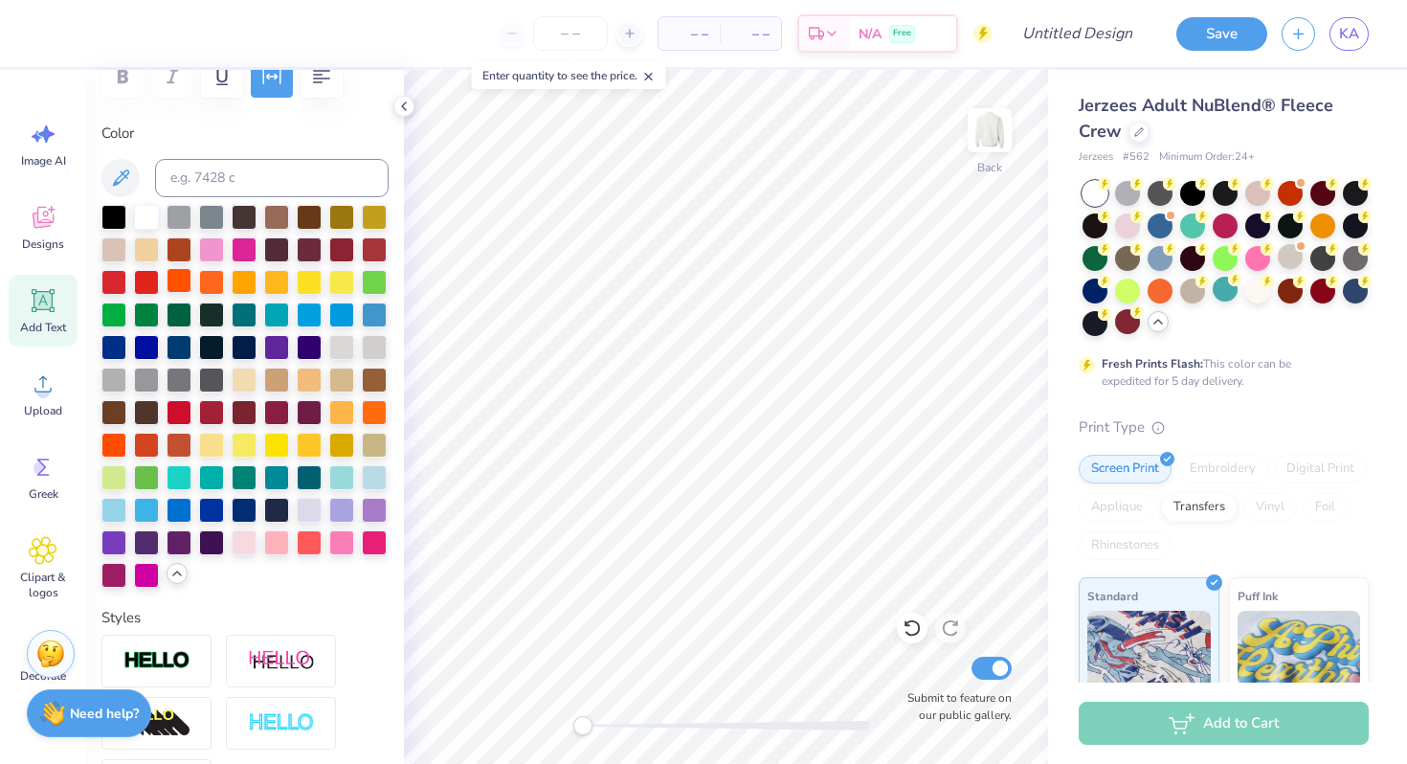
scroll to position [315, 0]
click at [279, 319] on div at bounding box center [276, 312] width 25 height 25
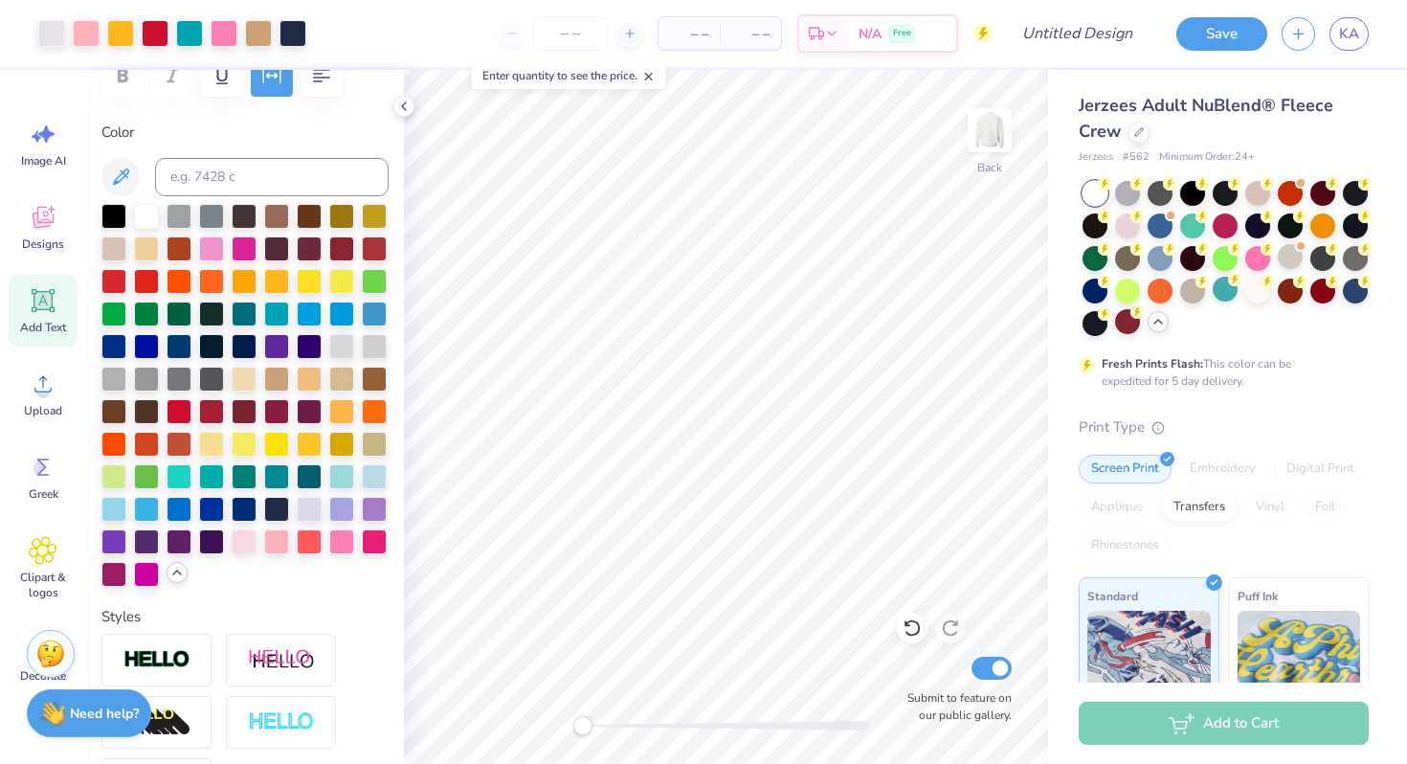
type input "5.13"
type input "0.47"
type input "14.41"
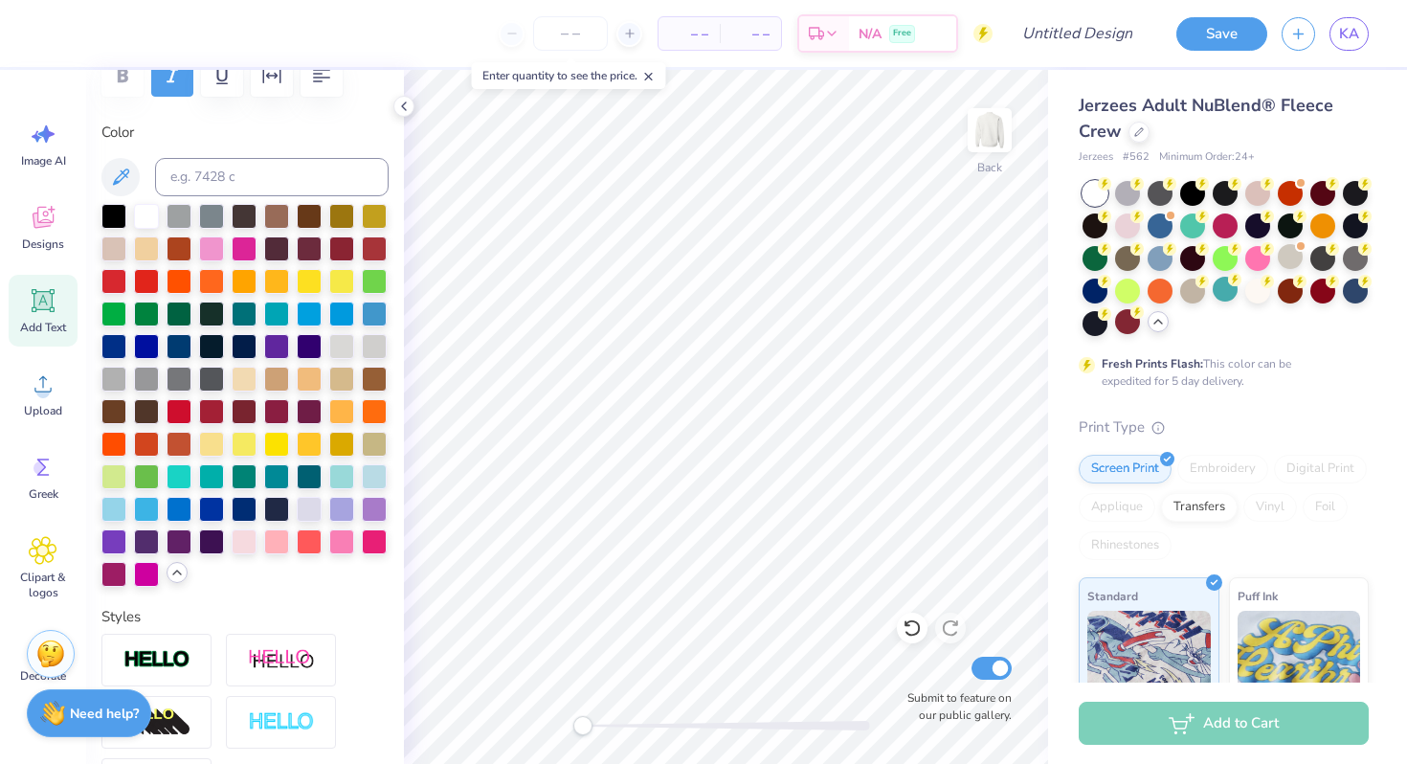
scroll to position [0, 1]
type textarea "Rush 2026"
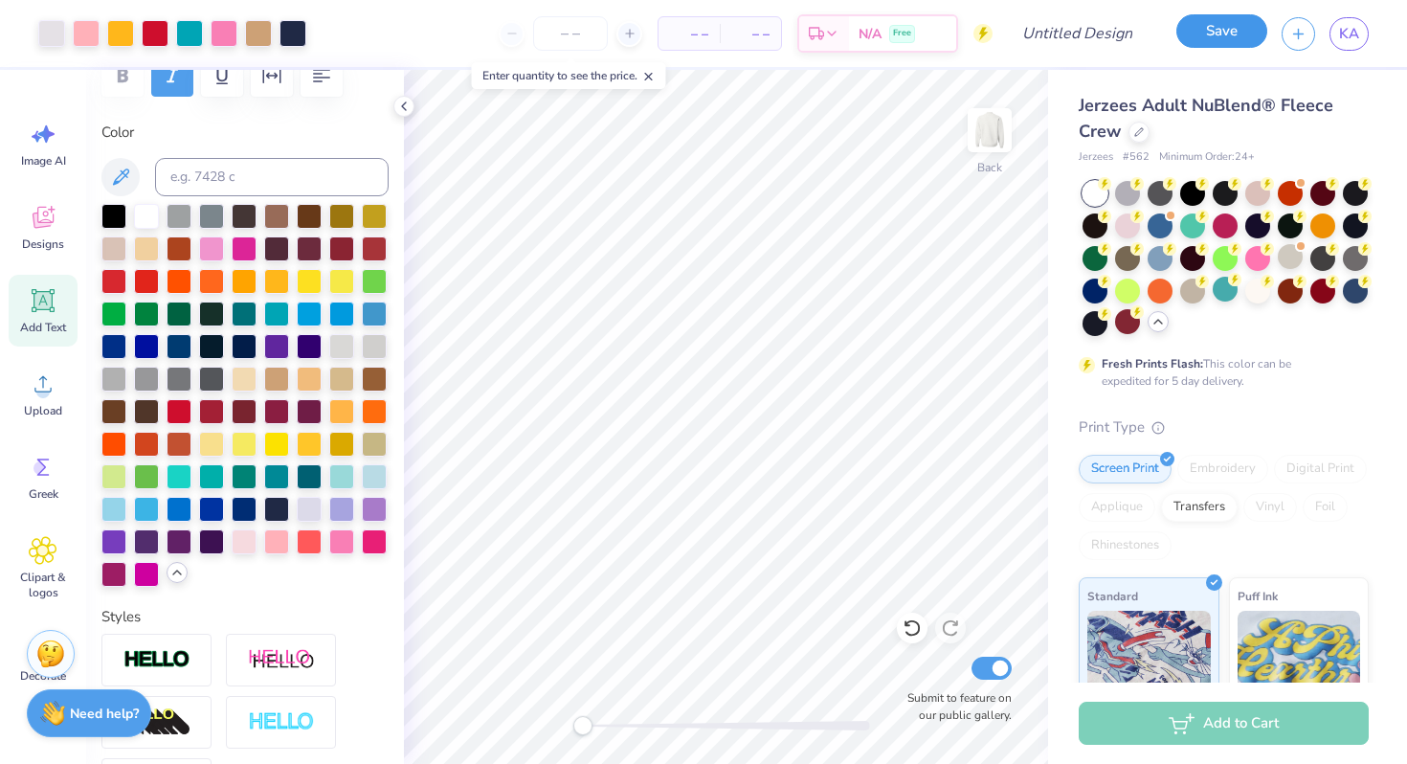
click at [1218, 41] on button "Save" at bounding box center [1221, 30] width 91 height 33
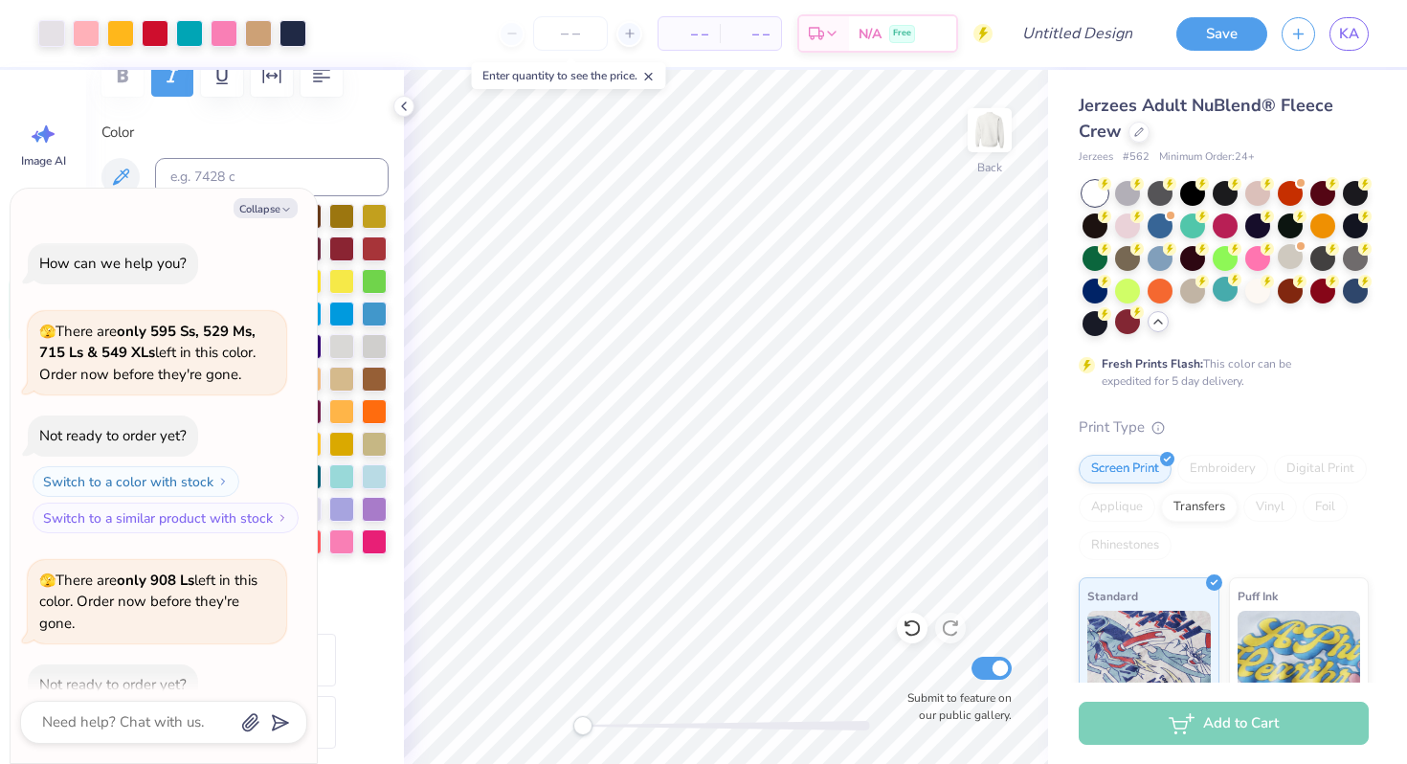
scroll to position [1107, 0]
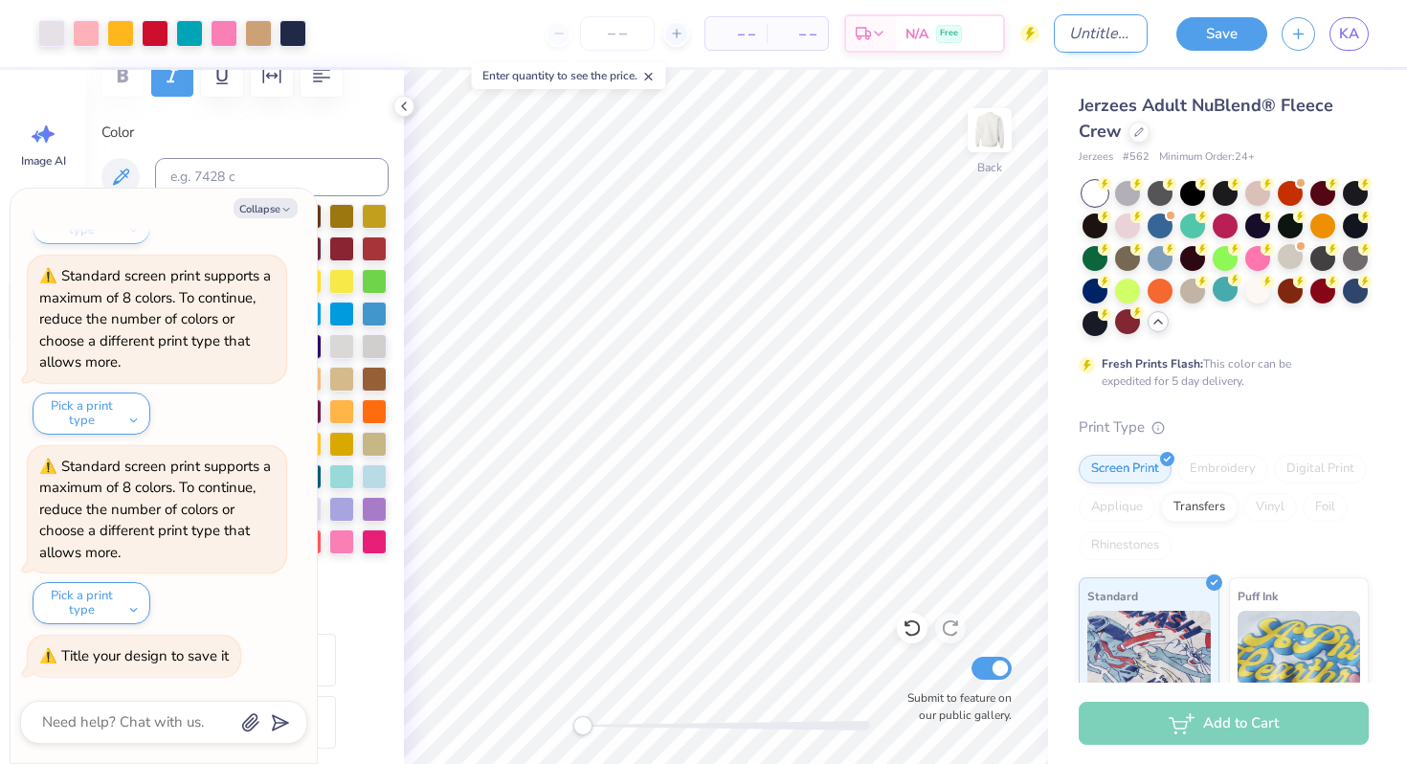
type textarea "x"
click at [1081, 27] on input "Design Title" at bounding box center [1101, 33] width 94 height 38
type input "r"
type textarea "x"
type input "re"
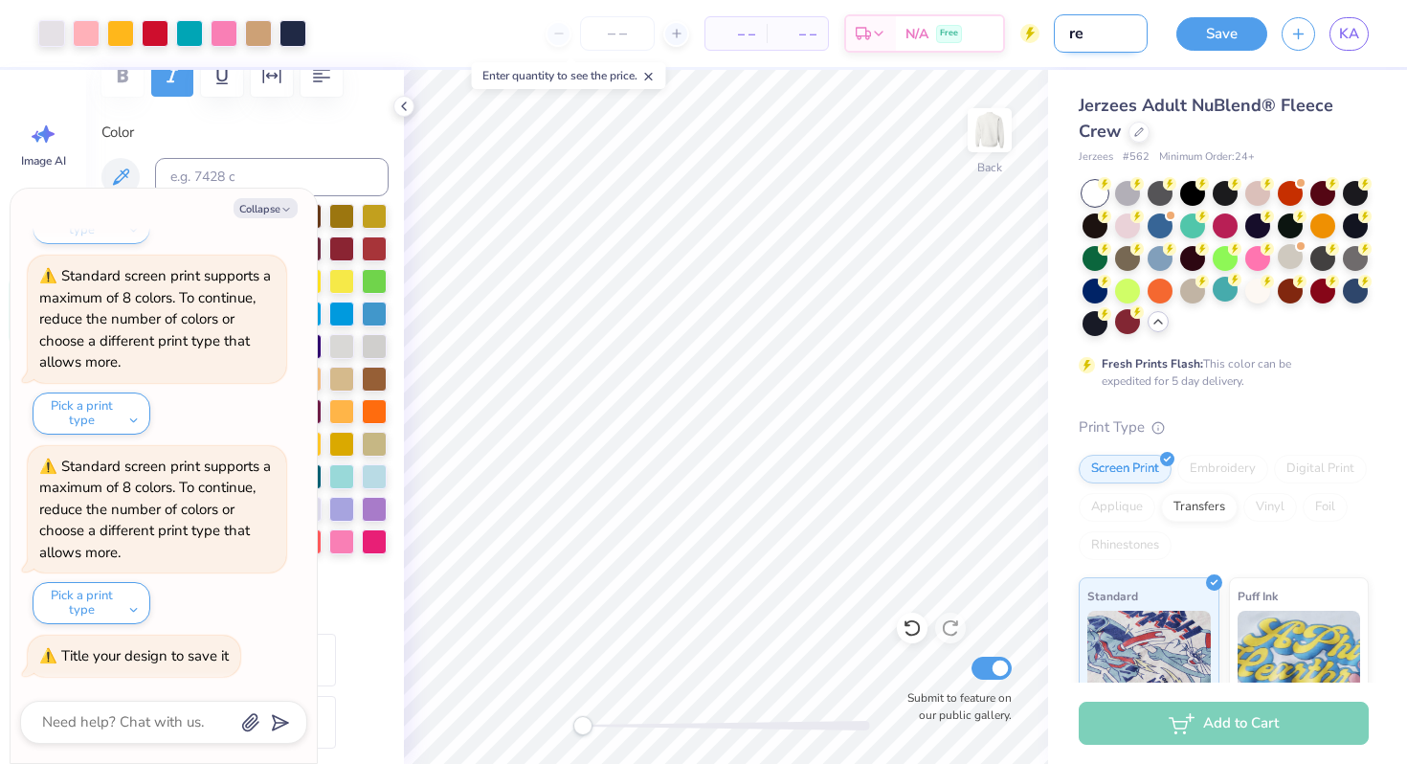
type textarea "x"
type input "ret"
type textarea "x"
type input "retr"
type textarea "x"
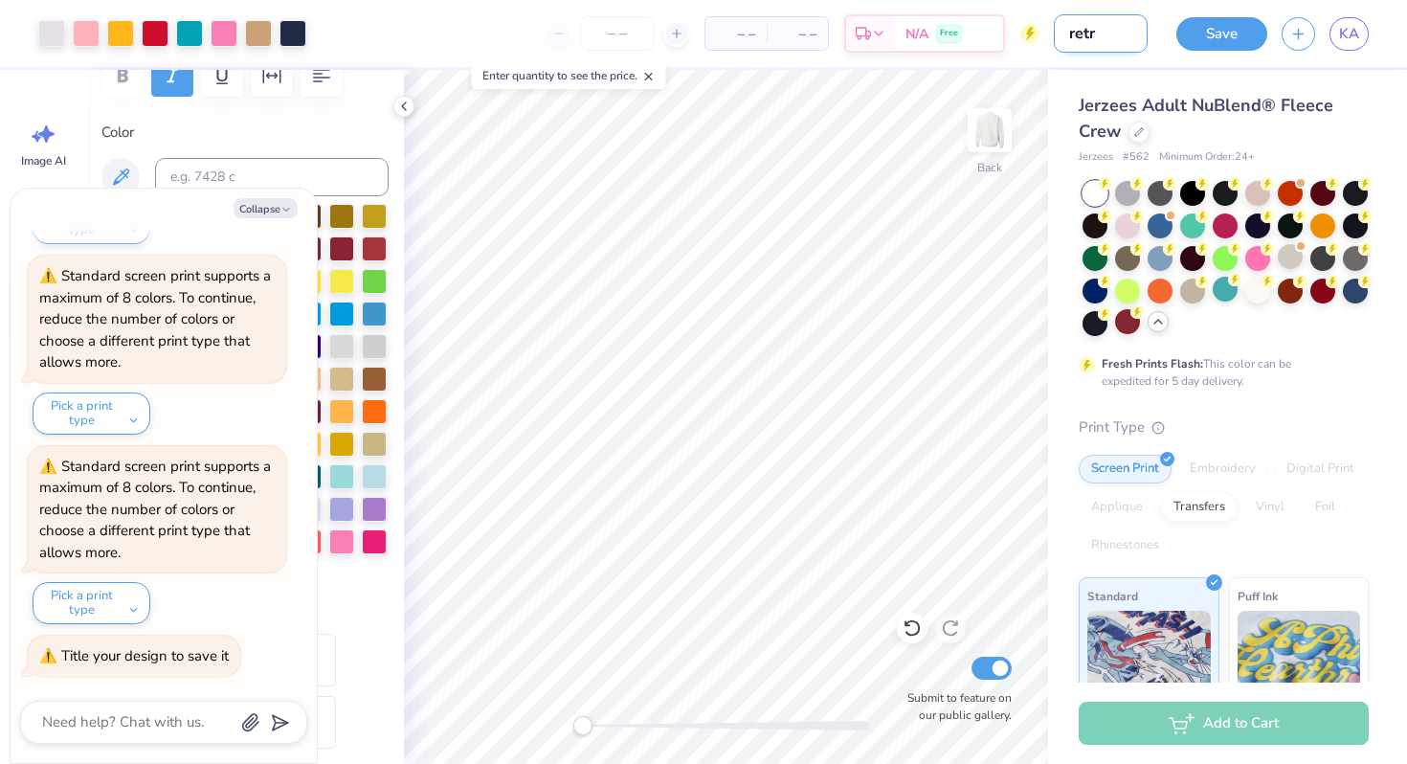
type input "retro"
type textarea "x"
type input "retro"
type textarea "x"
type input "retro b"
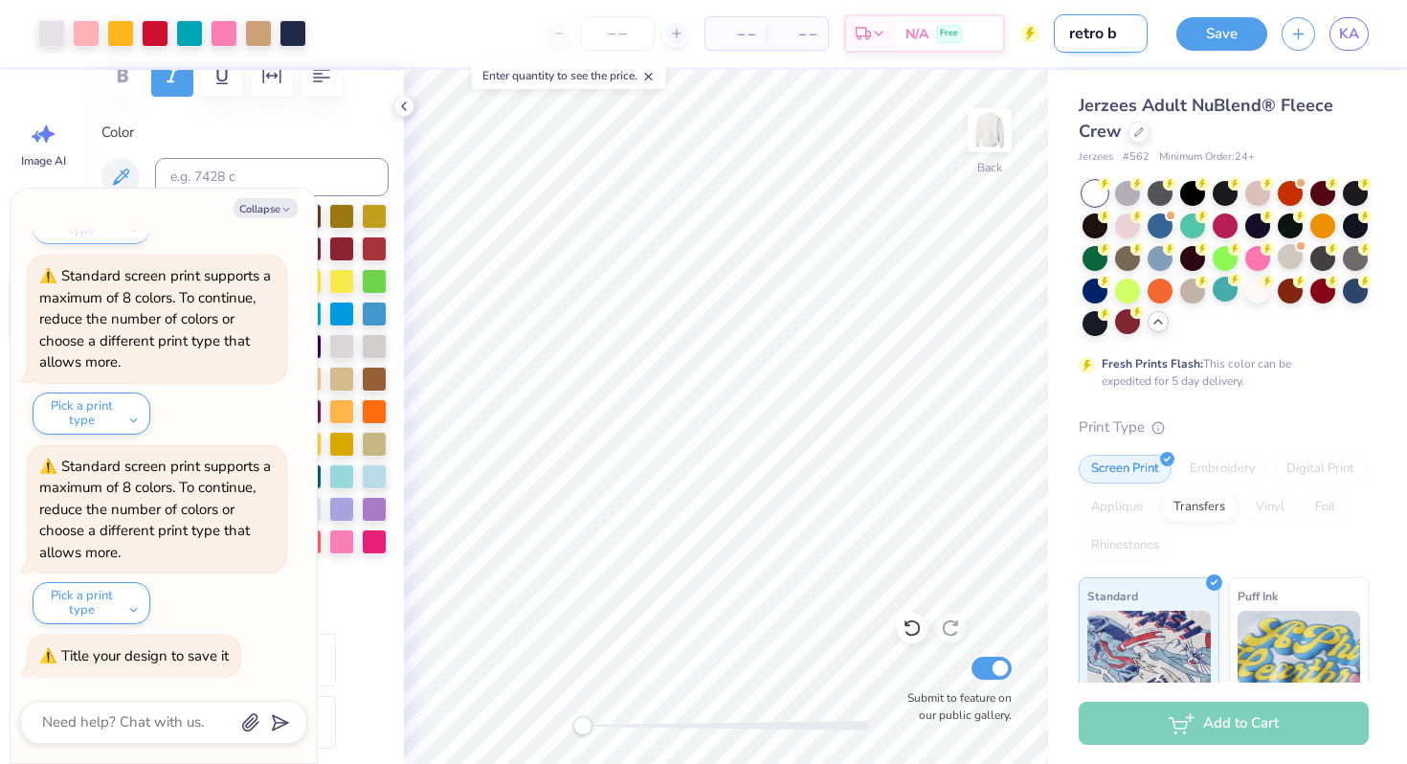
type textarea "x"
type input "retro be"
type textarea "x"
type input "retro bea"
type textarea "x"
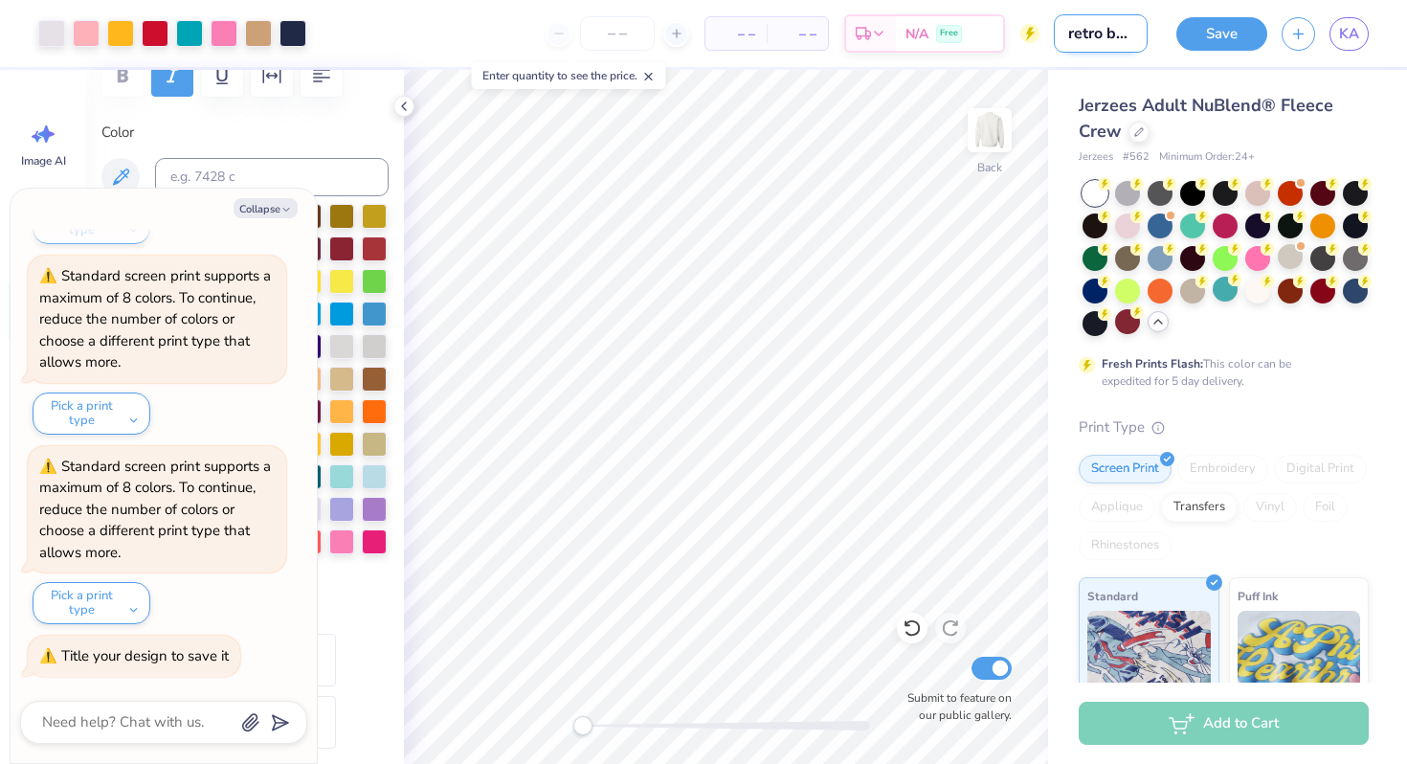
type input "retro beac"
type textarea "x"
type input "retro beach"
type textarea "x"
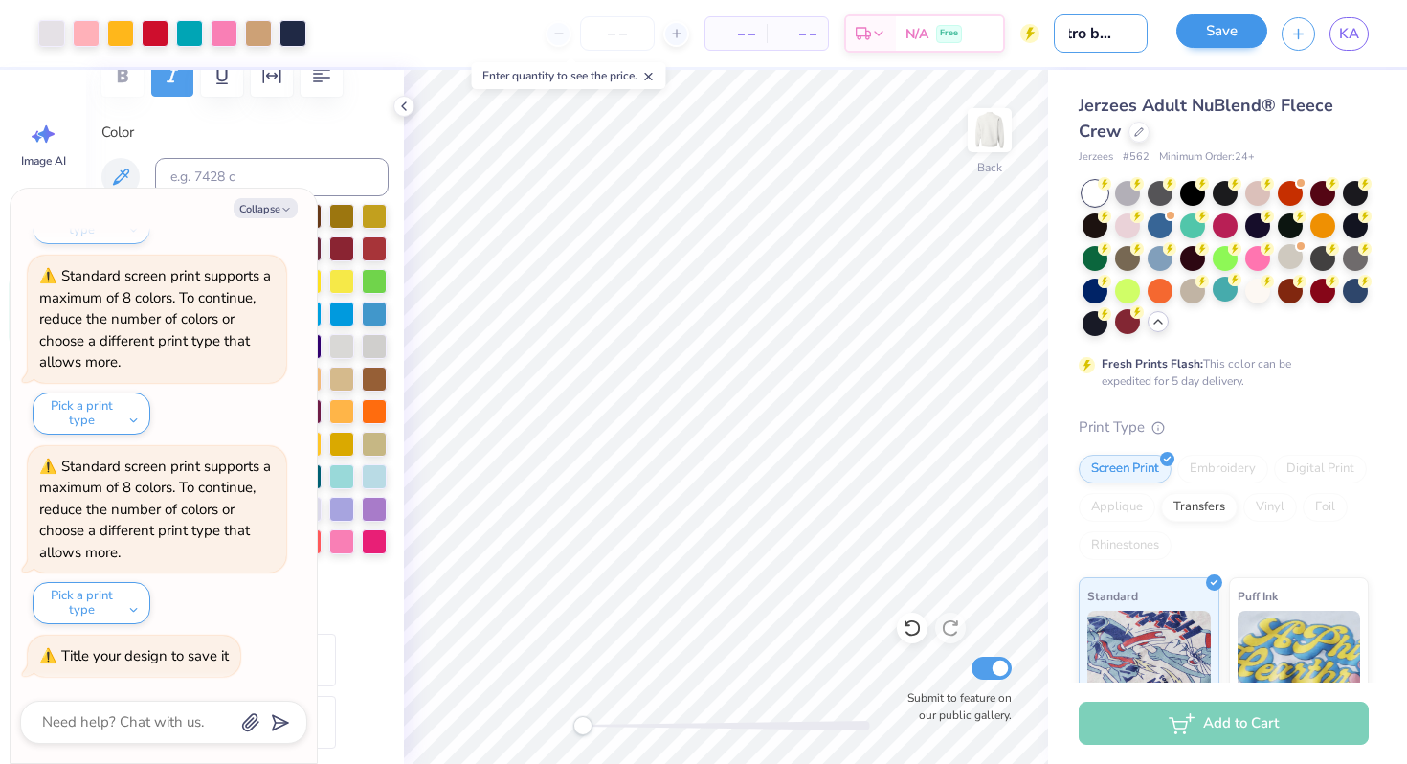
type input "retro beach"
click at [1201, 24] on button "Save" at bounding box center [1221, 30] width 91 height 33
type textarea "x"
